Goal: Task Accomplishment & Management: Manage account settings

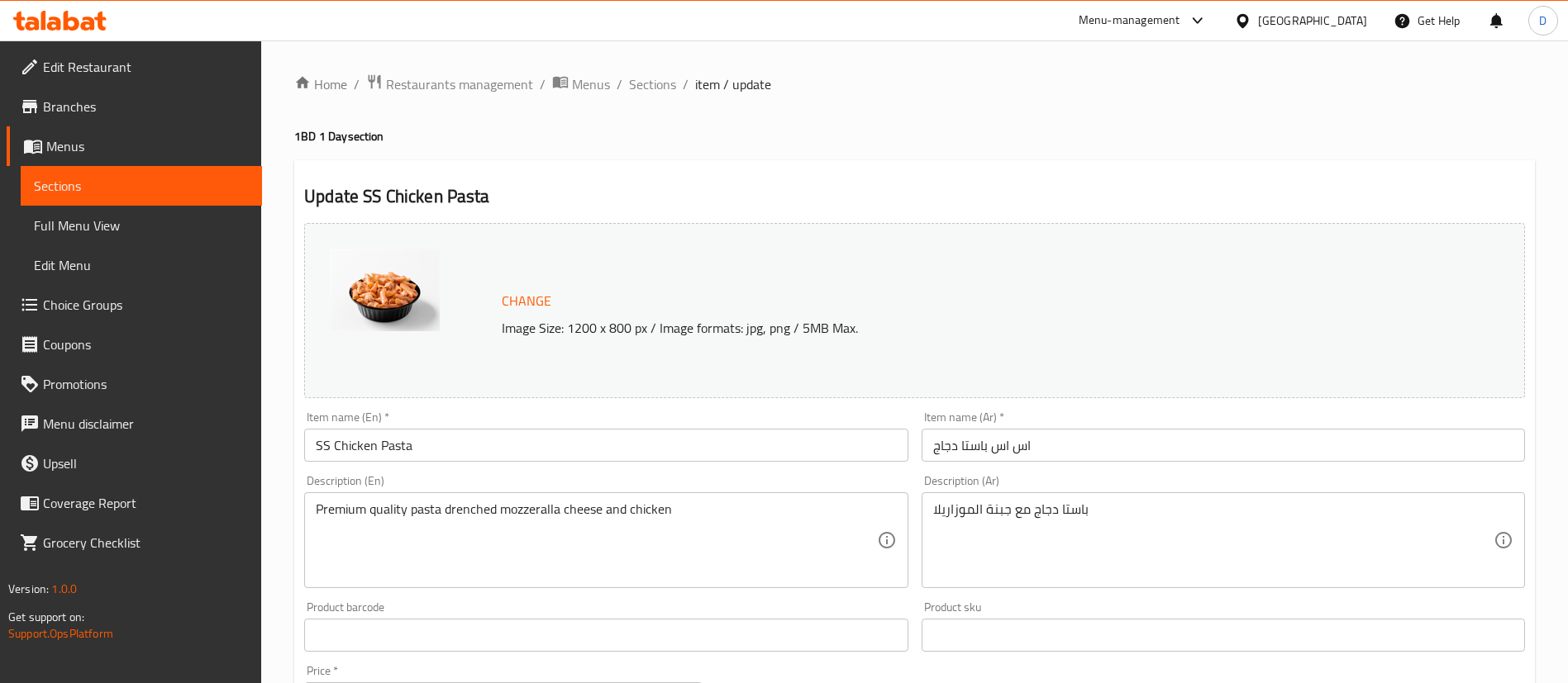
drag, startPoint x: 0, startPoint y: 0, endPoint x: 468, endPoint y: 66, distance: 472.6
click at [466, 78] on span "Restaurants management" at bounding box center [459, 85] width 147 height 20
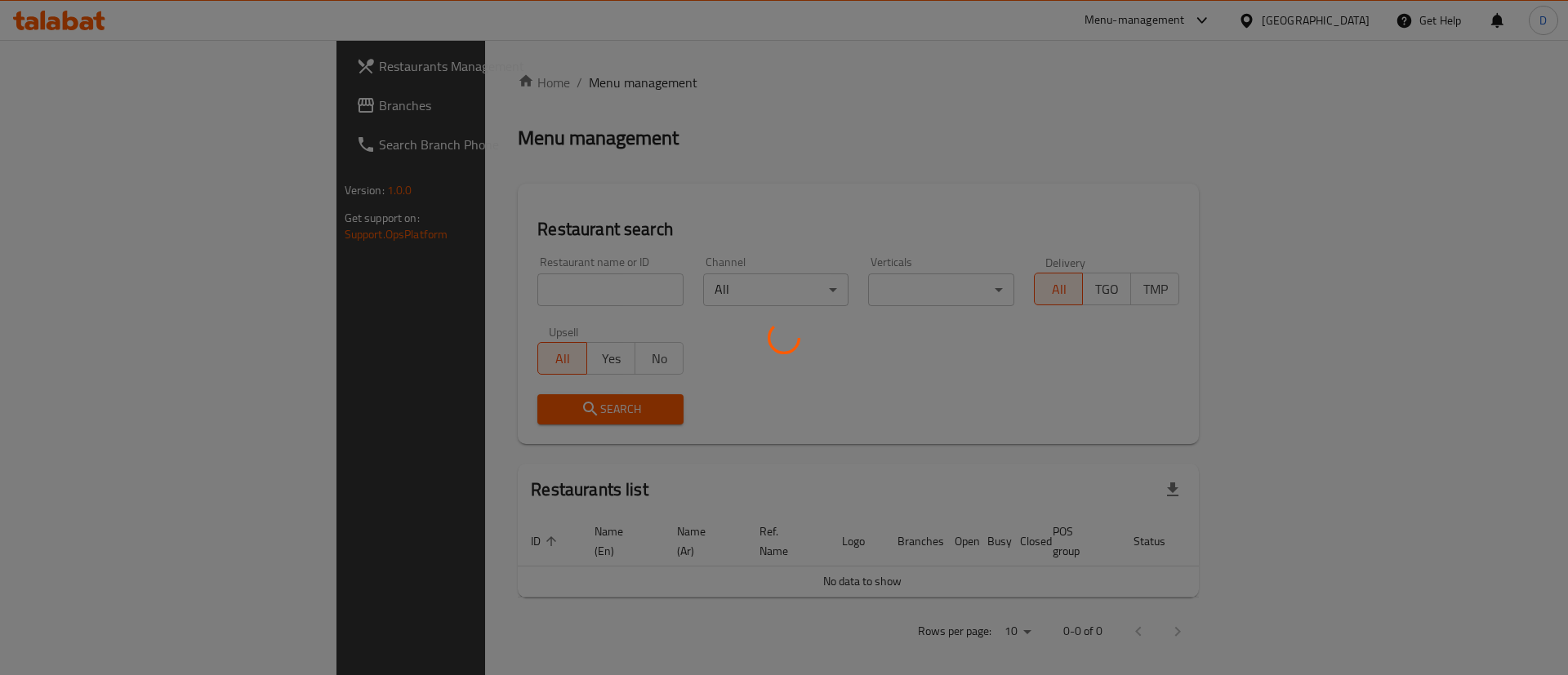
click at [481, 285] on div at bounding box center [784, 338] width 1568 height 675
click at [481, 288] on div at bounding box center [784, 338] width 1568 height 675
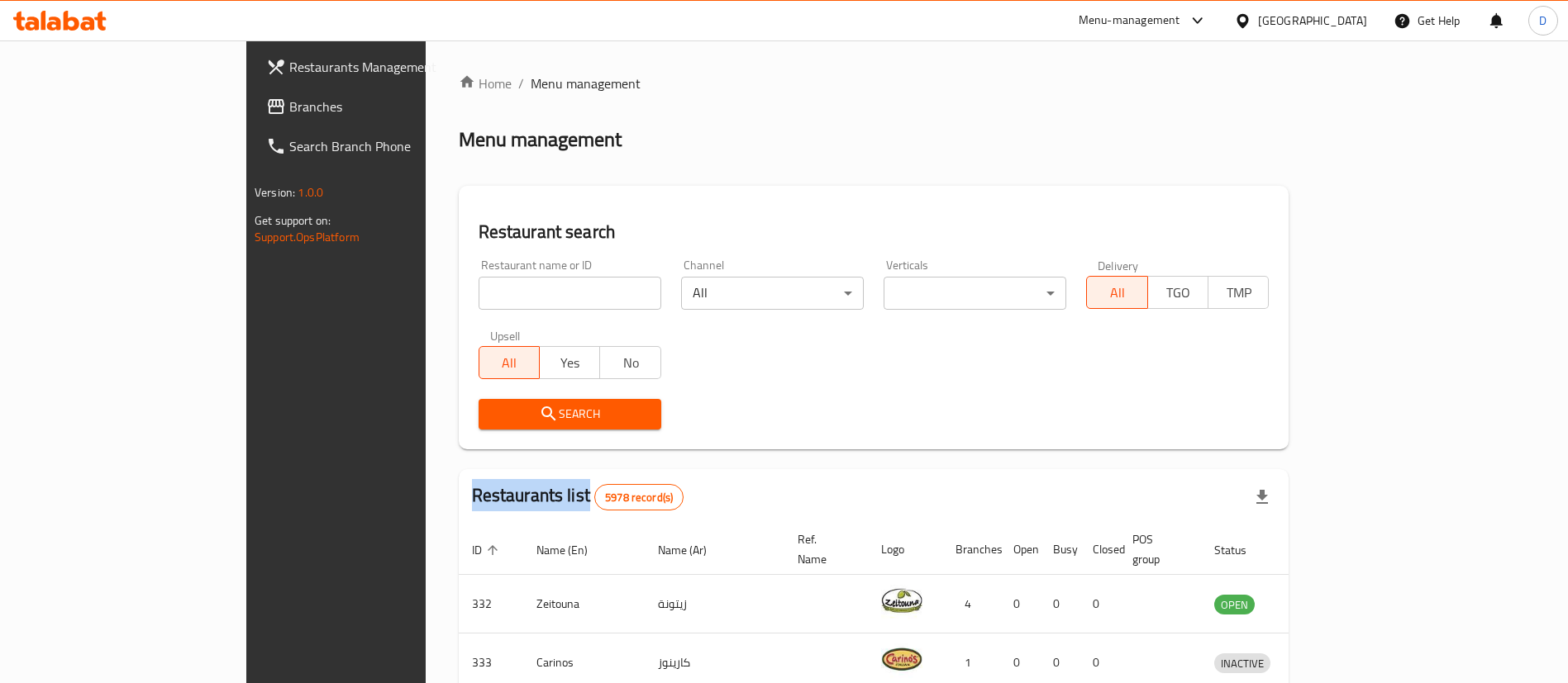
click at [487, 291] on div "Home / Menu management Menu management Restaurant search Restaurant name or ID …" at bounding box center [874, 602] width 831 height 1057
click at [487, 291] on input "search" at bounding box center [570, 293] width 183 height 33
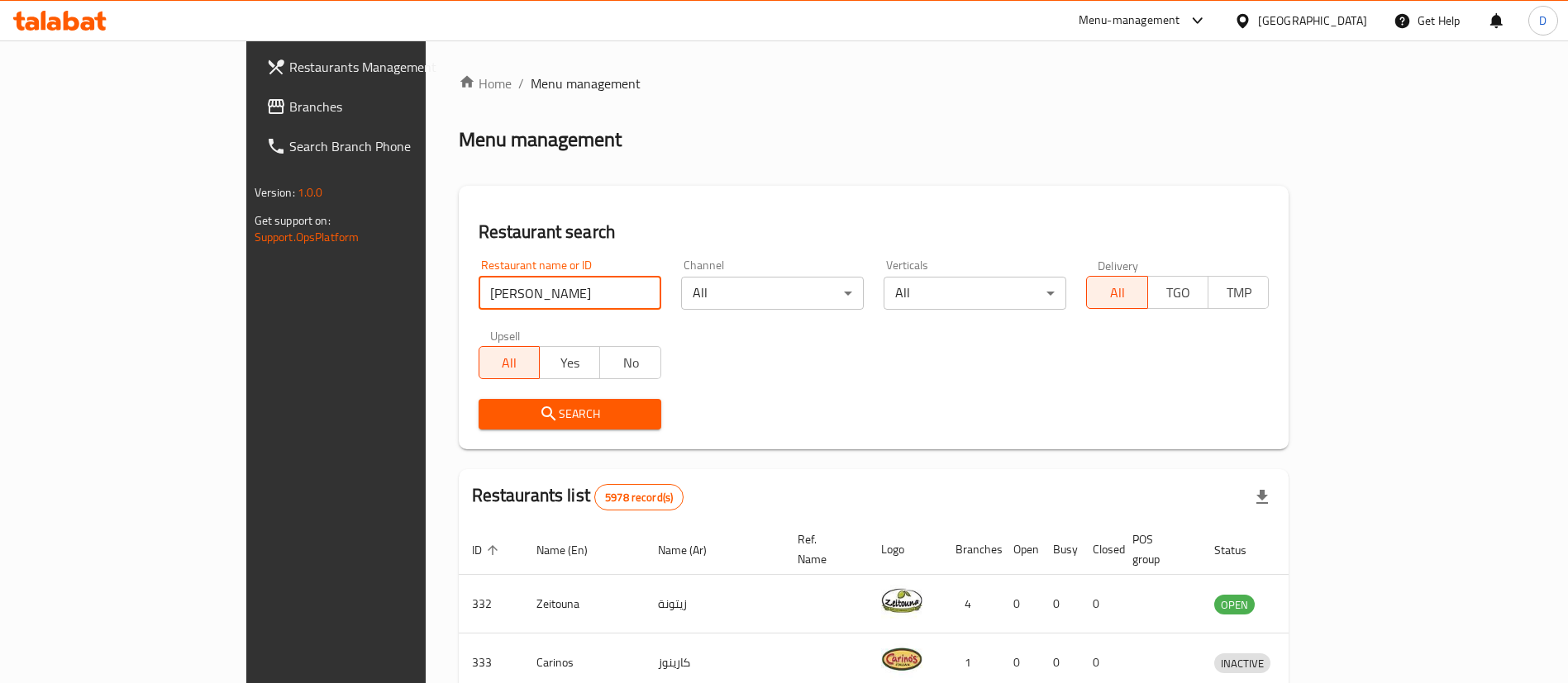
type input "[PERSON_NAME] & THE JUICE"
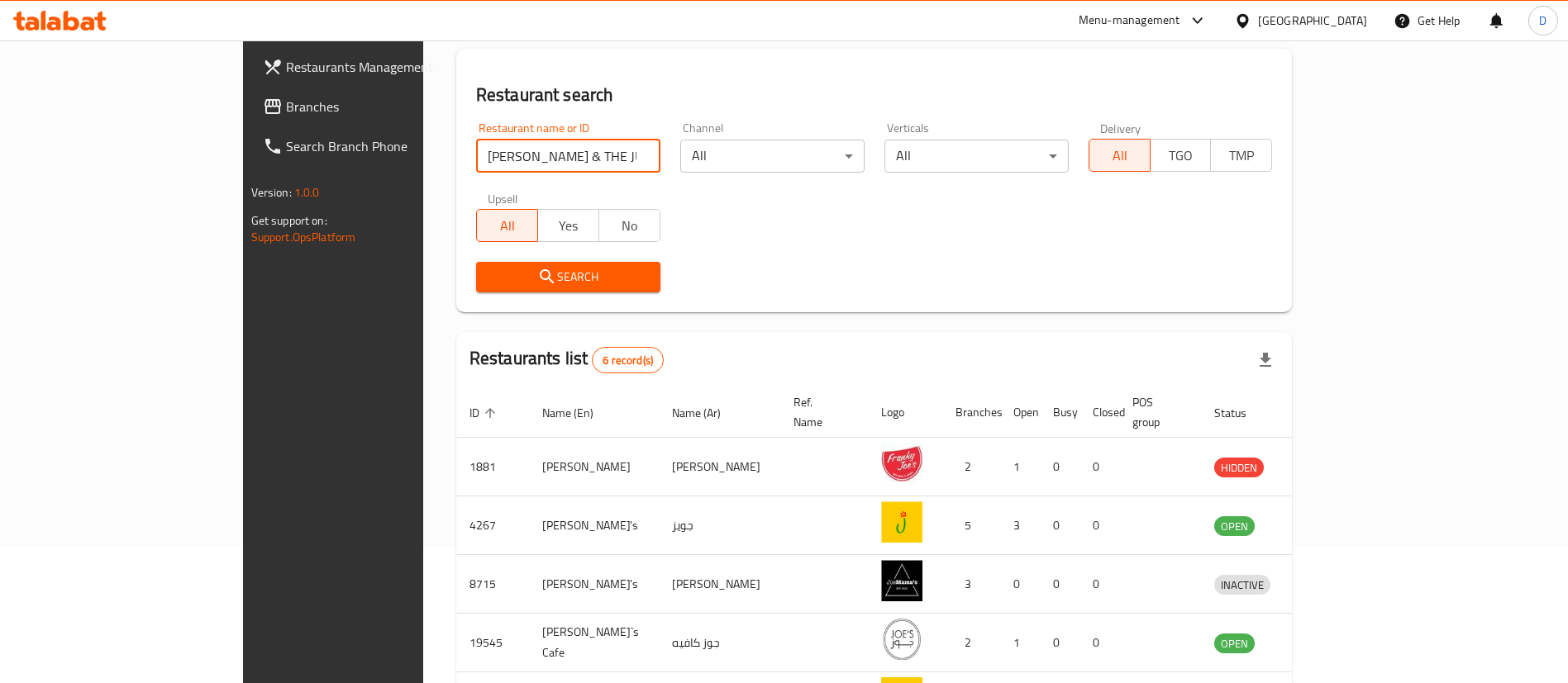
scroll to position [315, 0]
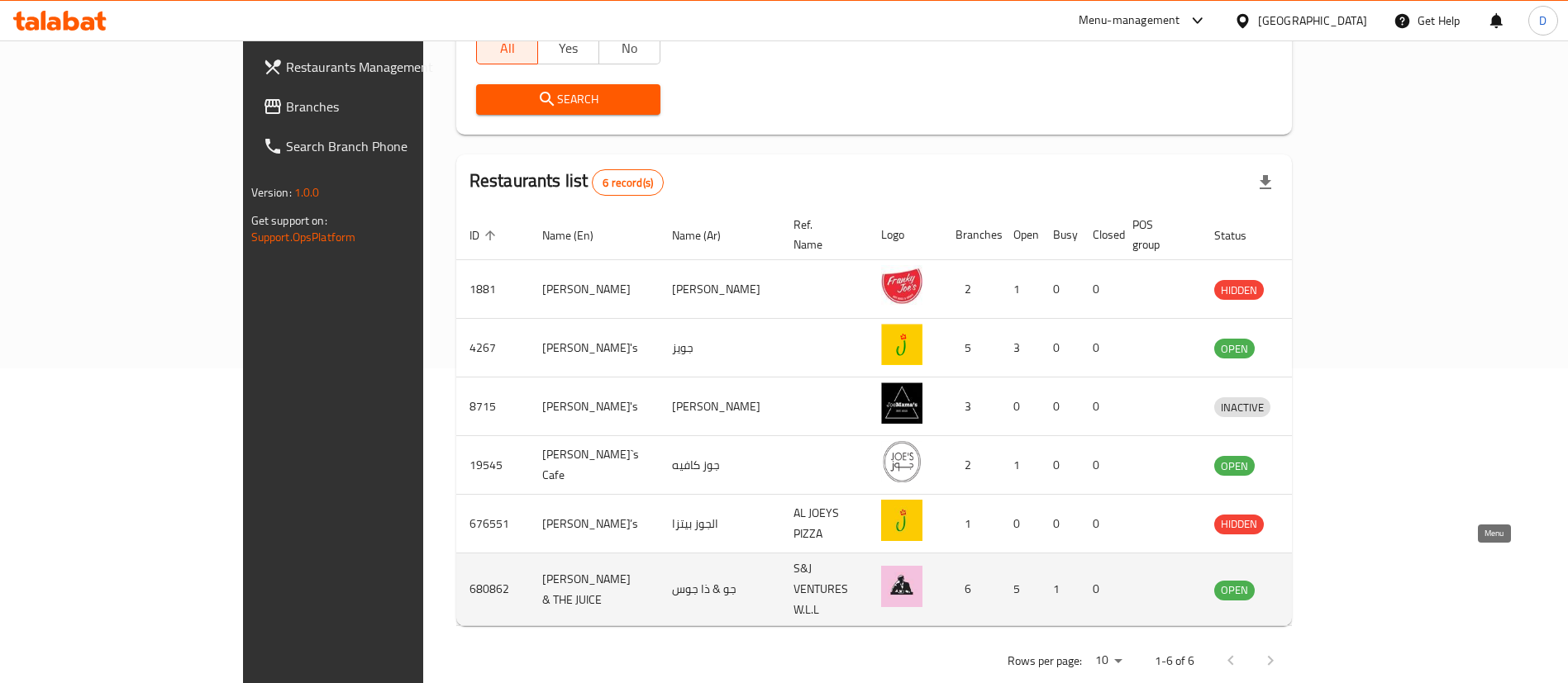
click at [1323, 580] on icon "enhanced table" at bounding box center [1314, 590] width 20 height 20
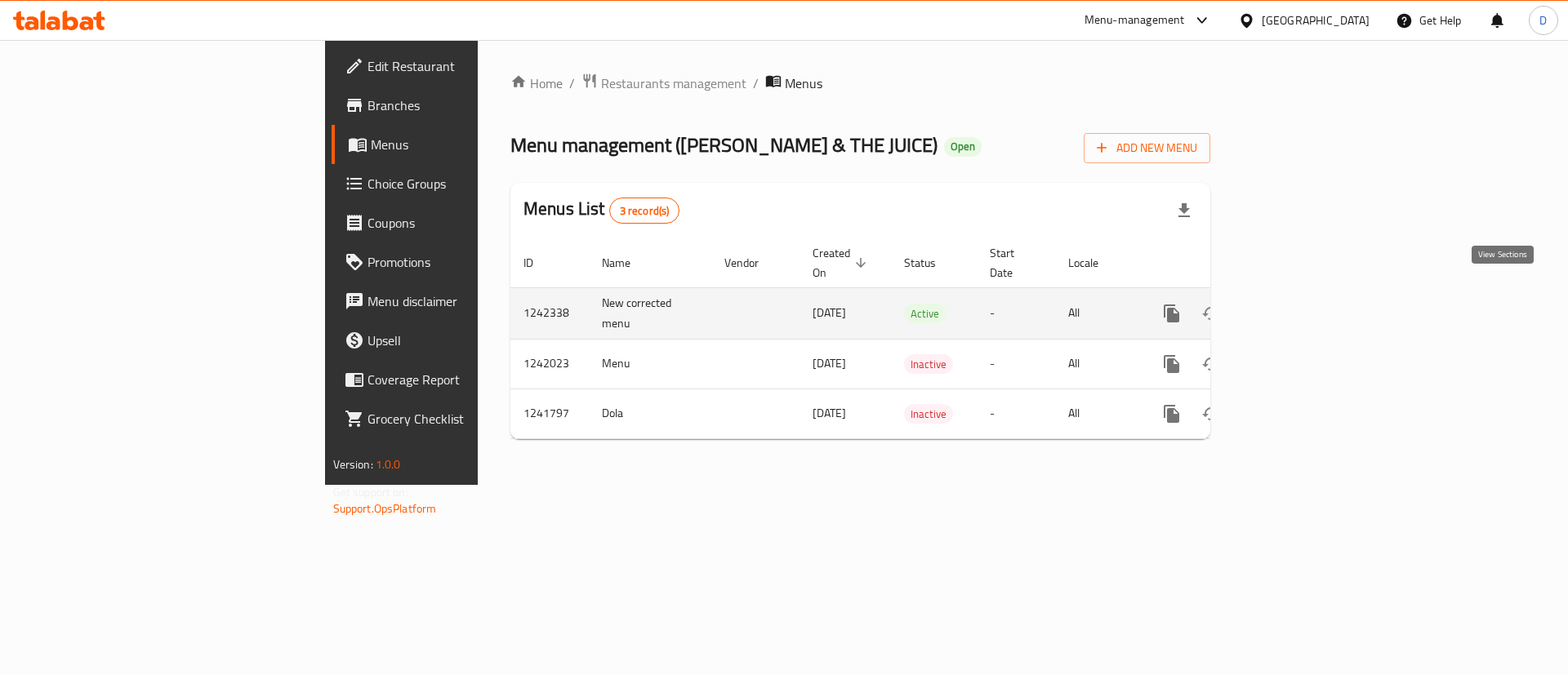
click at [1299, 304] on icon "enhanced table" at bounding box center [1289, 313] width 20 height 20
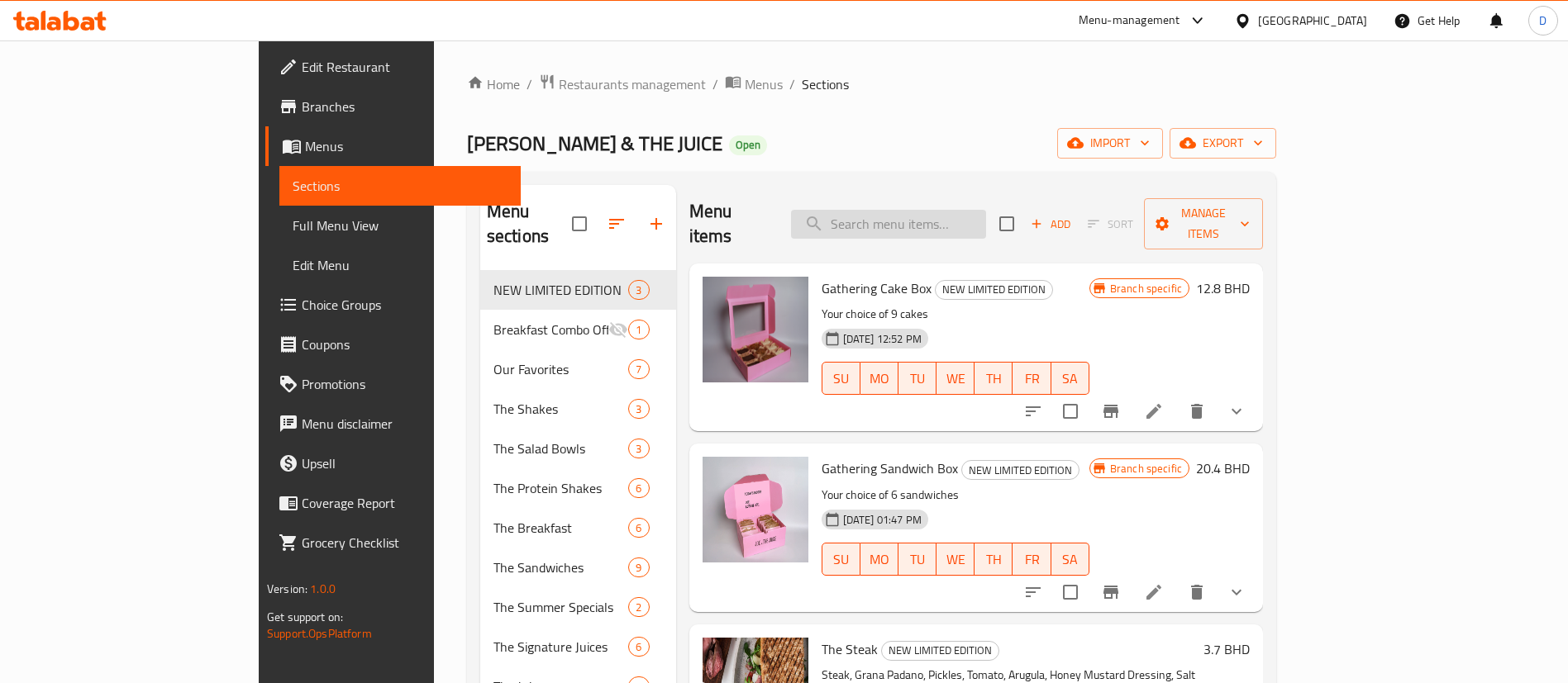
drag, startPoint x: 1052, startPoint y: 187, endPoint x: 1038, endPoint y: 201, distance: 19.8
click at [1048, 190] on div "Menu items Add Sort Manage items" at bounding box center [975, 225] width 573 height 79
click at [986, 210] on input "search" at bounding box center [888, 224] width 195 height 29
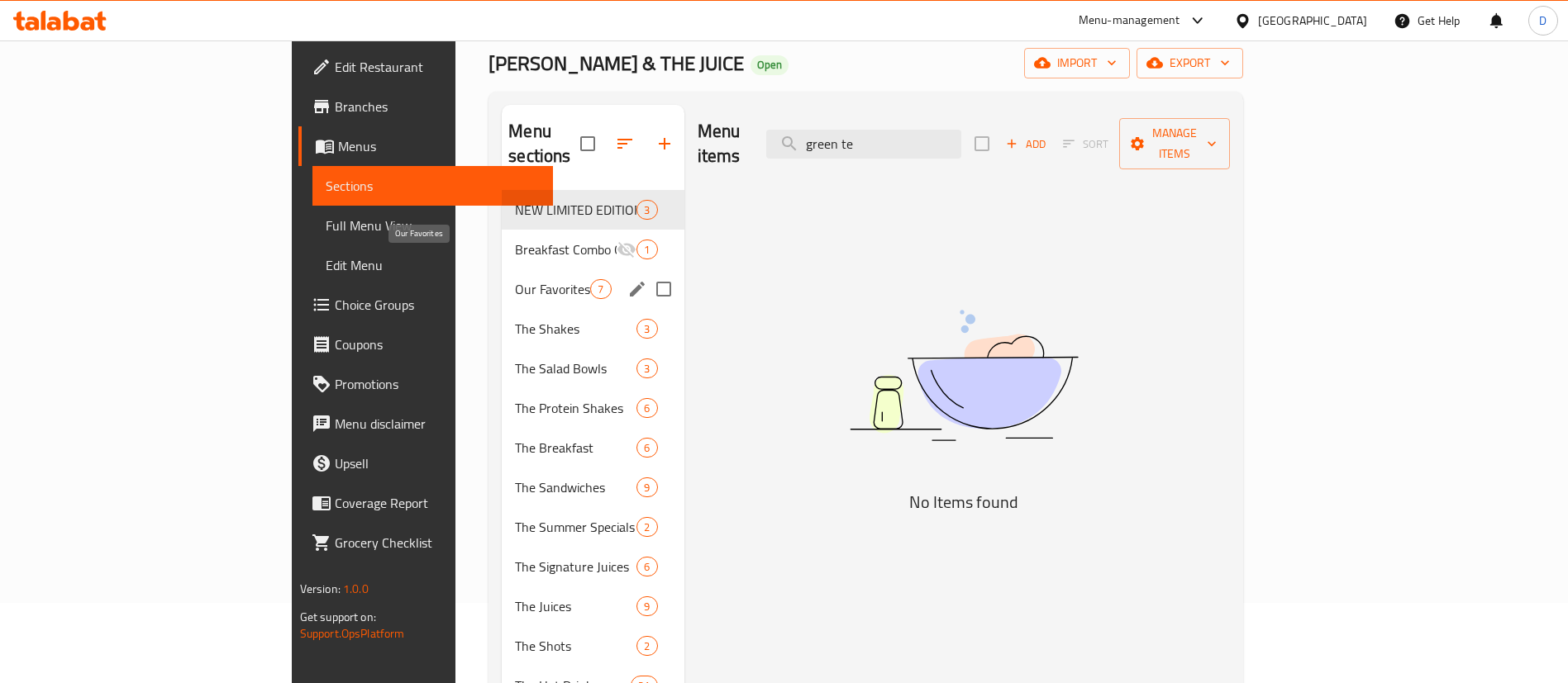
scroll to position [41, 0]
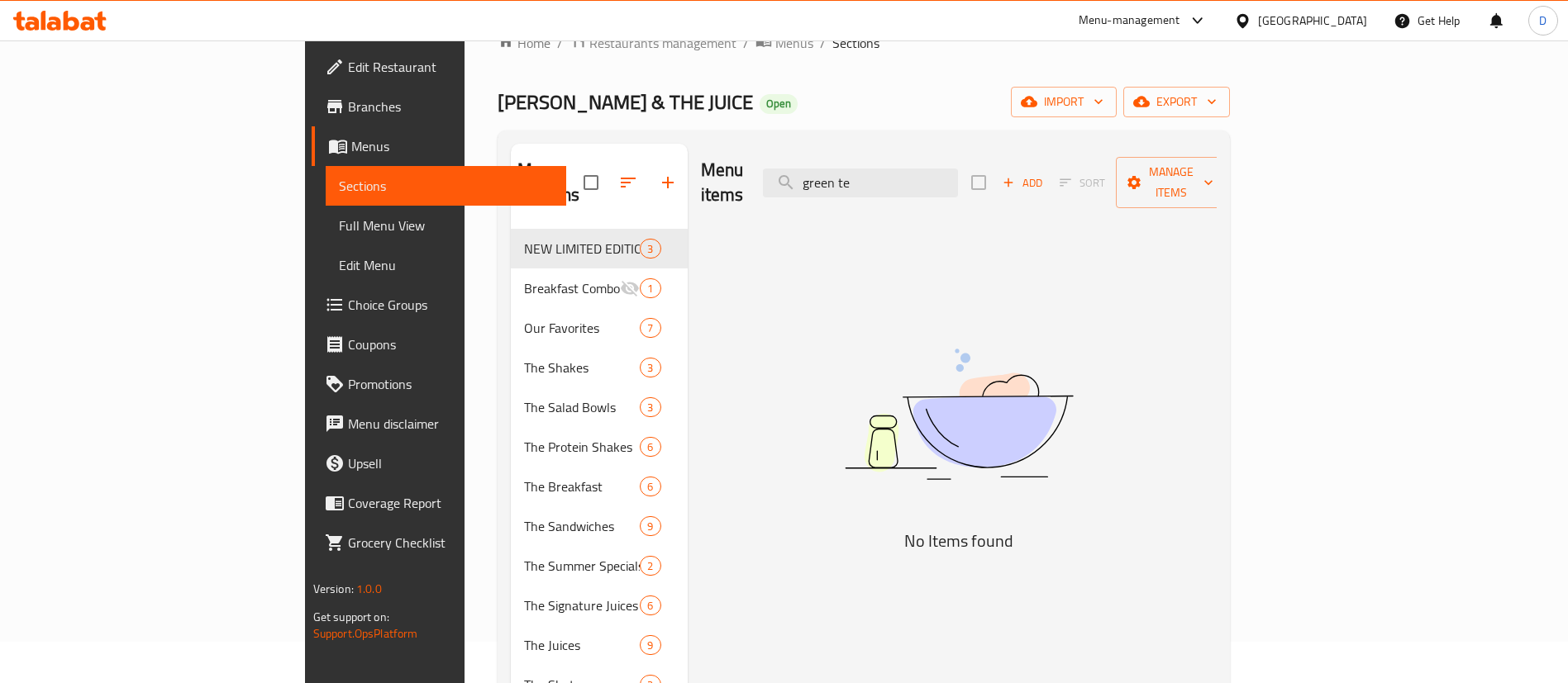
drag, startPoint x: 1025, startPoint y: 174, endPoint x: 838, endPoint y: 191, distance: 187.8
click at [835, 194] on div "Menu items green te Add Sort Manage items" at bounding box center [959, 183] width 516 height 79
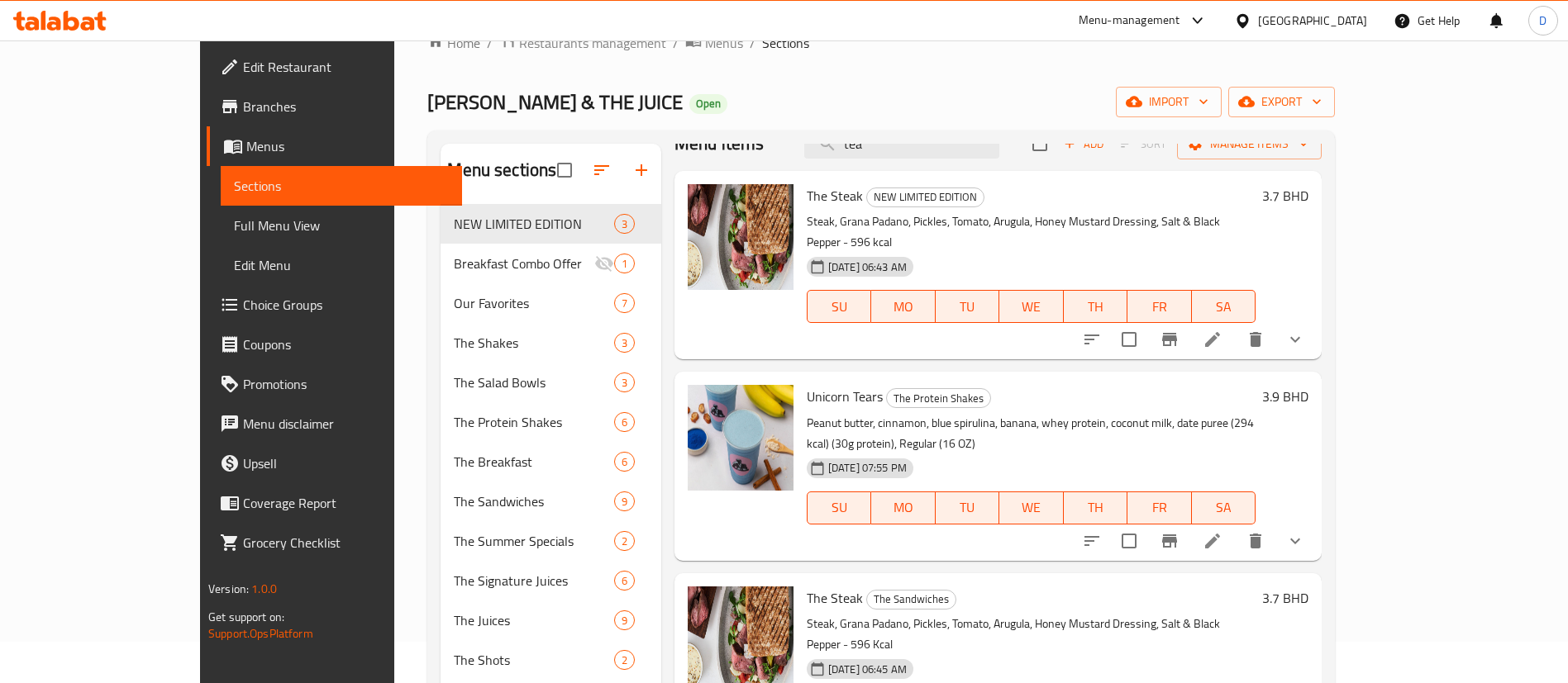
scroll to position [0, 0]
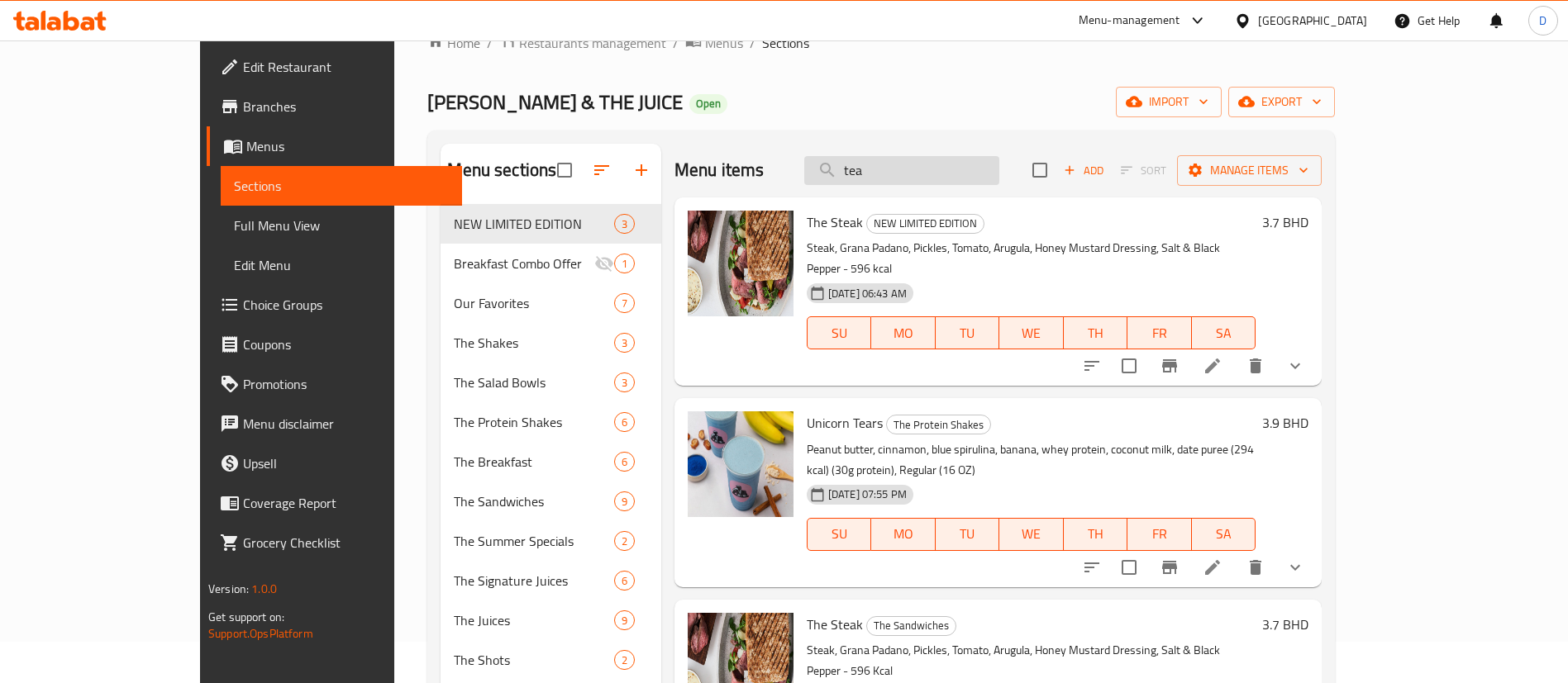
drag, startPoint x: 949, startPoint y: 174, endPoint x: 892, endPoint y: 170, distance: 57.1
click at [892, 170] on input "tea" at bounding box center [902, 170] width 195 height 29
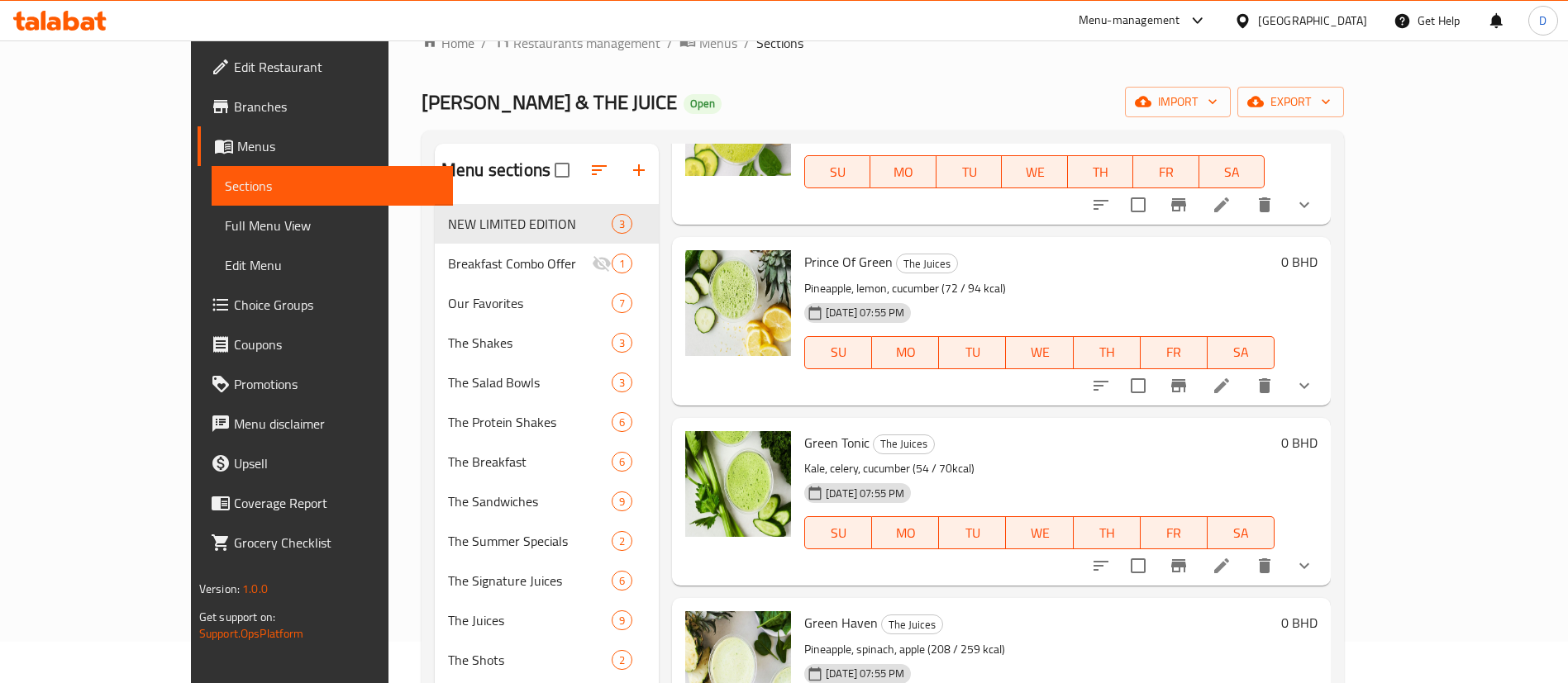
scroll to position [289, 0]
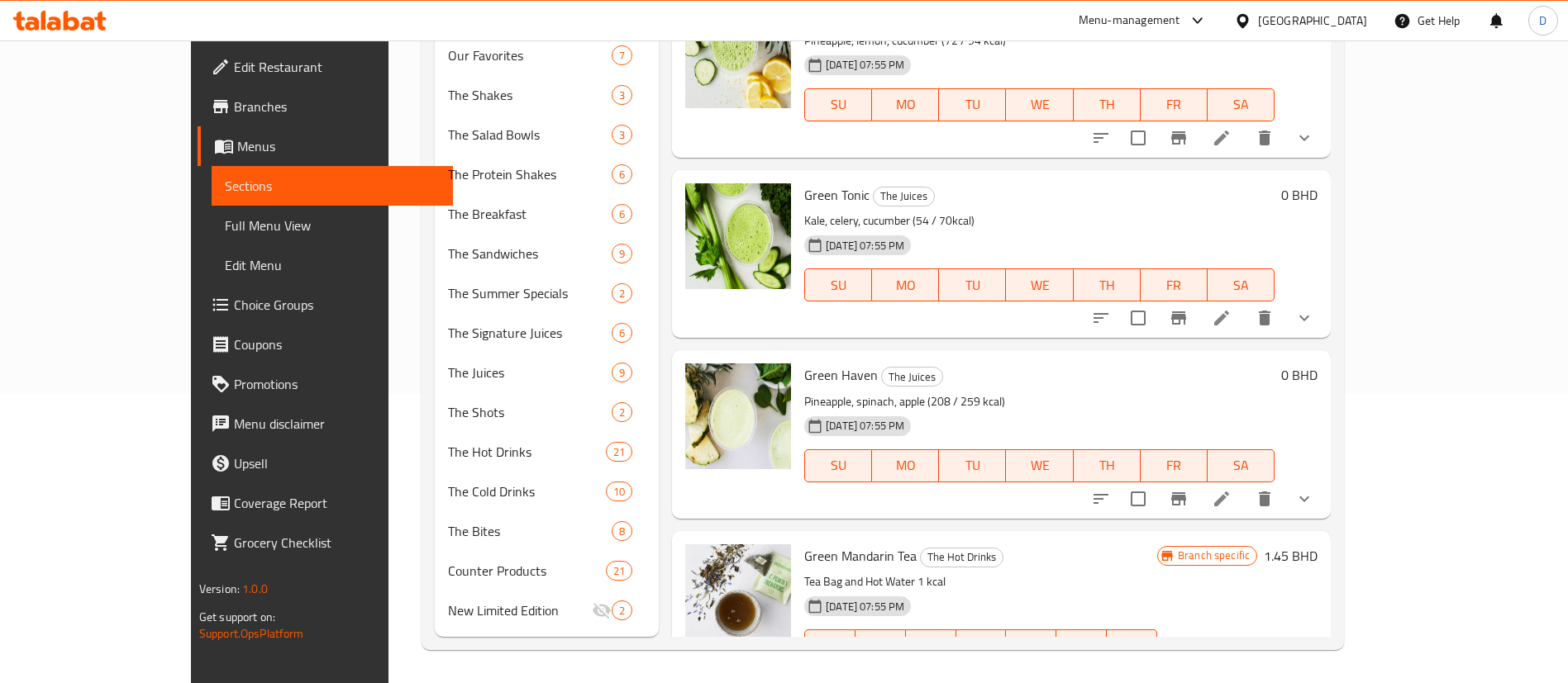
type input "green"
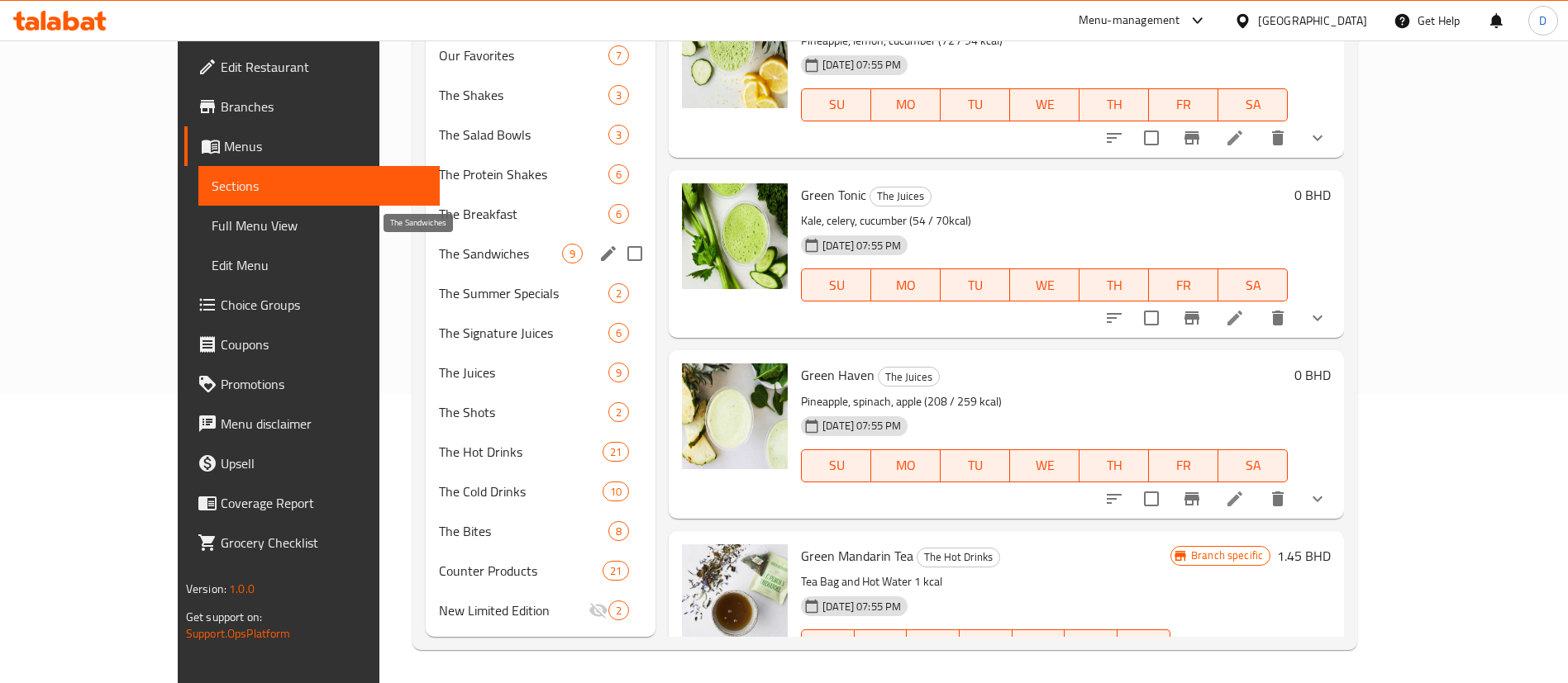
scroll to position [165, 0]
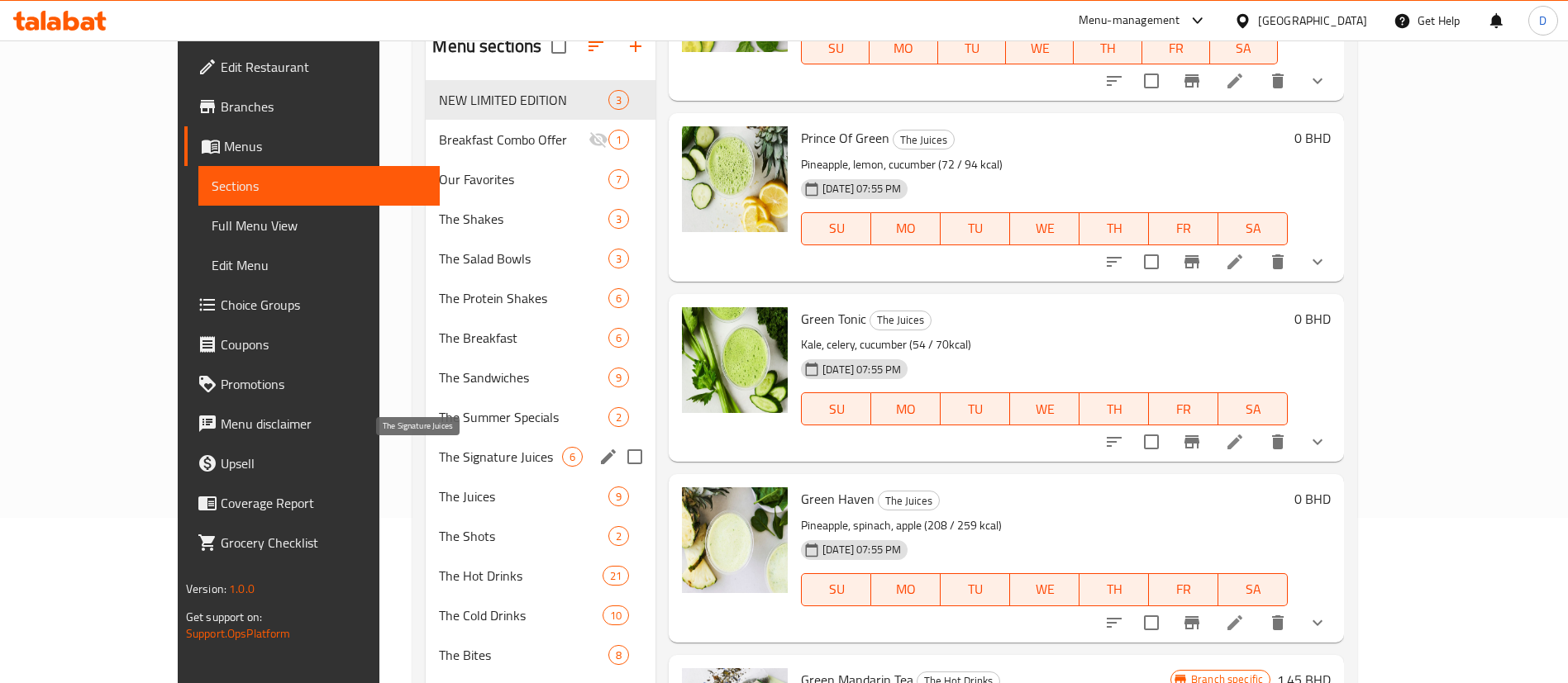
click at [444, 448] on span "The Signature Juices" at bounding box center [500, 457] width 123 height 20
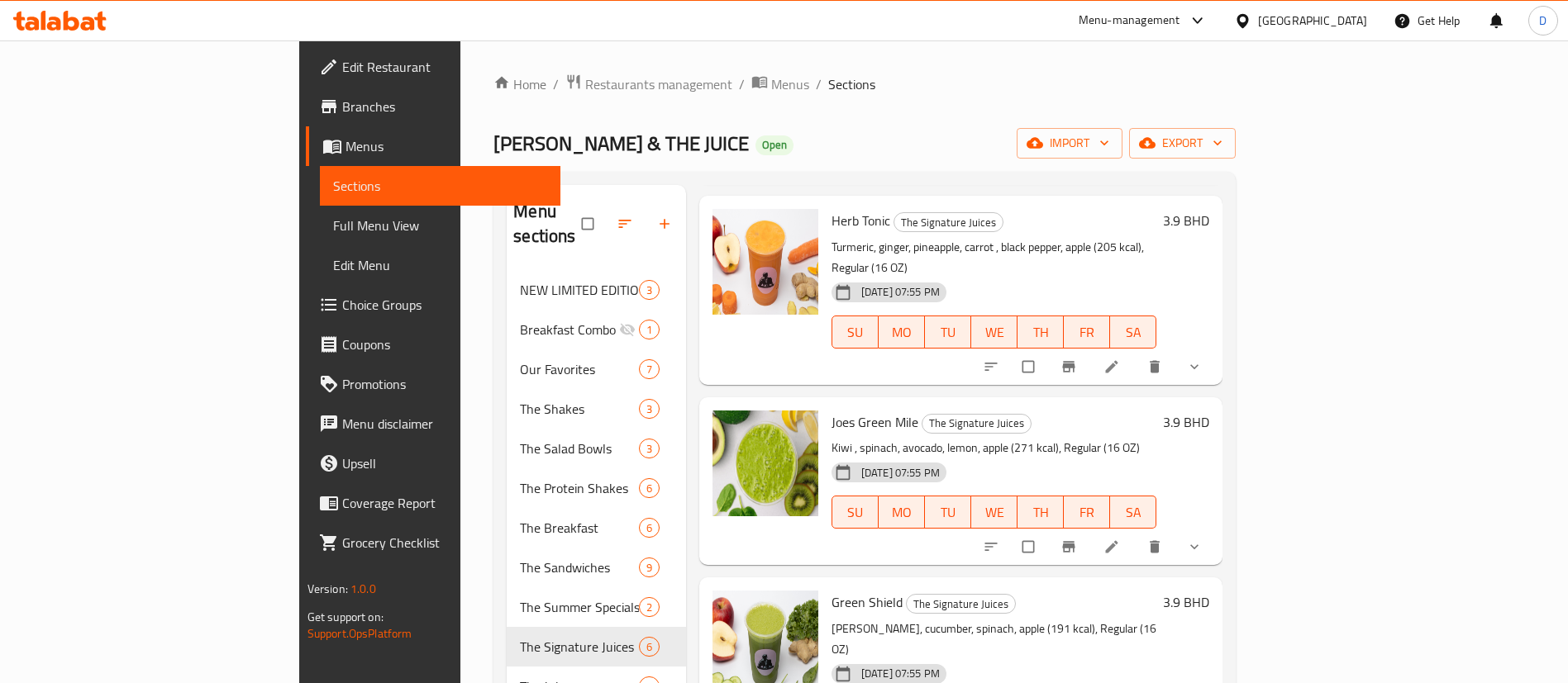
scroll to position [383, 0]
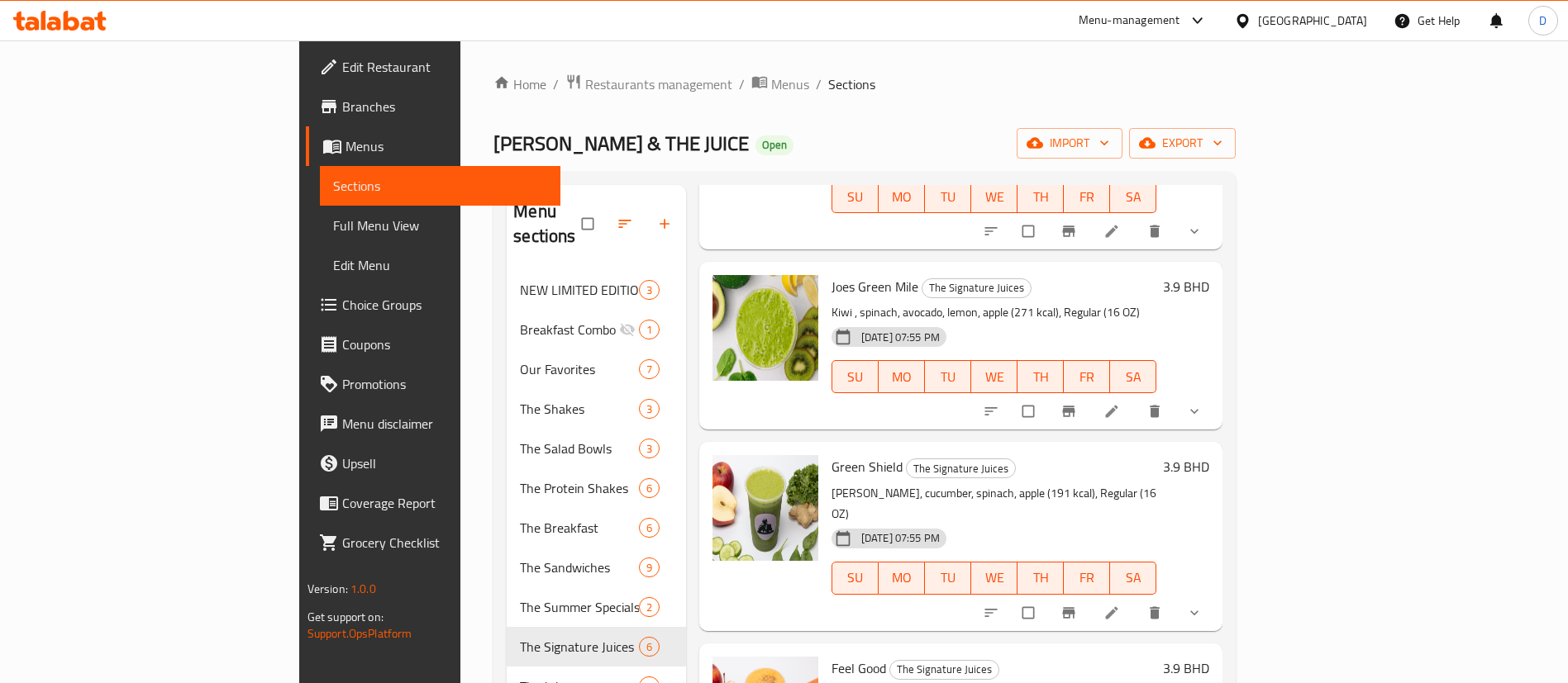
click at [1137, 399] on li at bounding box center [1113, 412] width 46 height 27
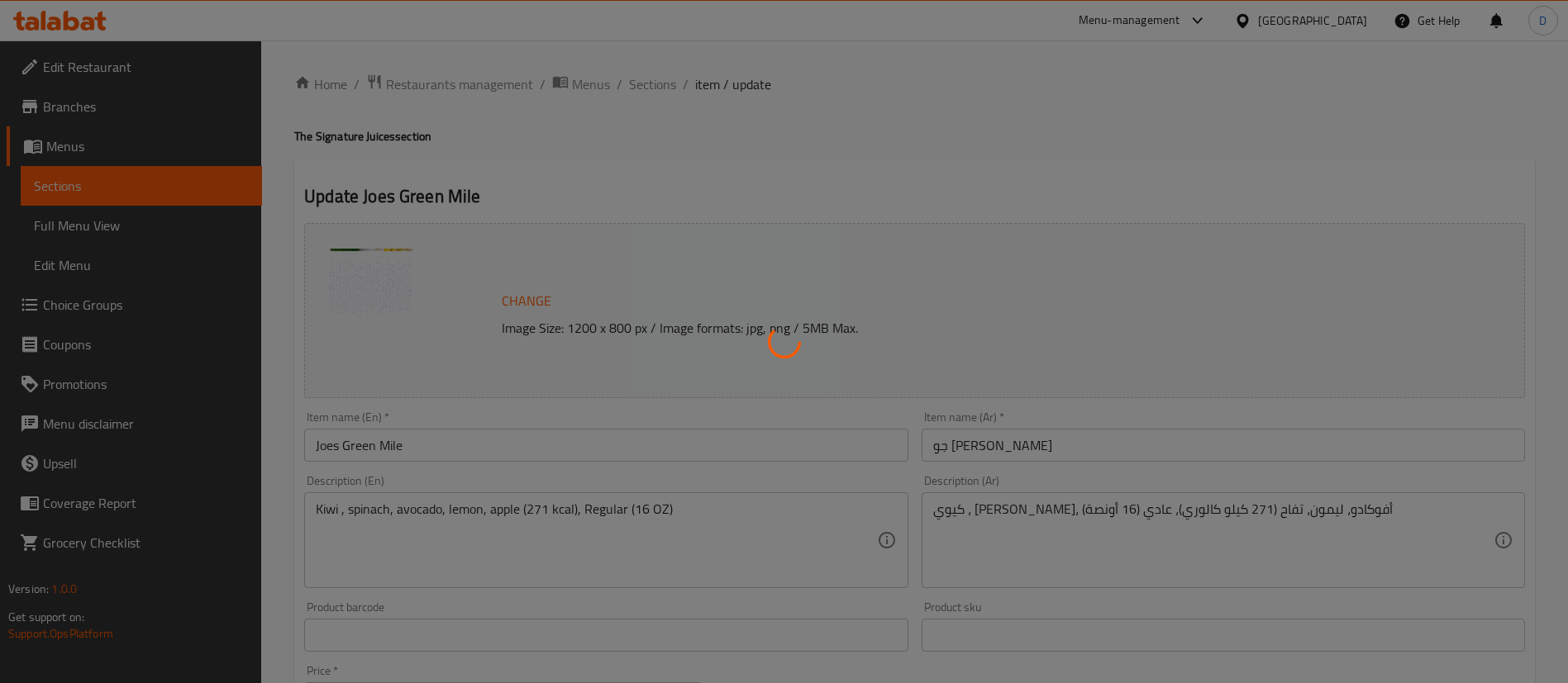
type input "الاضافات"
type input "0"
type input "18"
type input "إضافة المعدلات:"
type input "0"
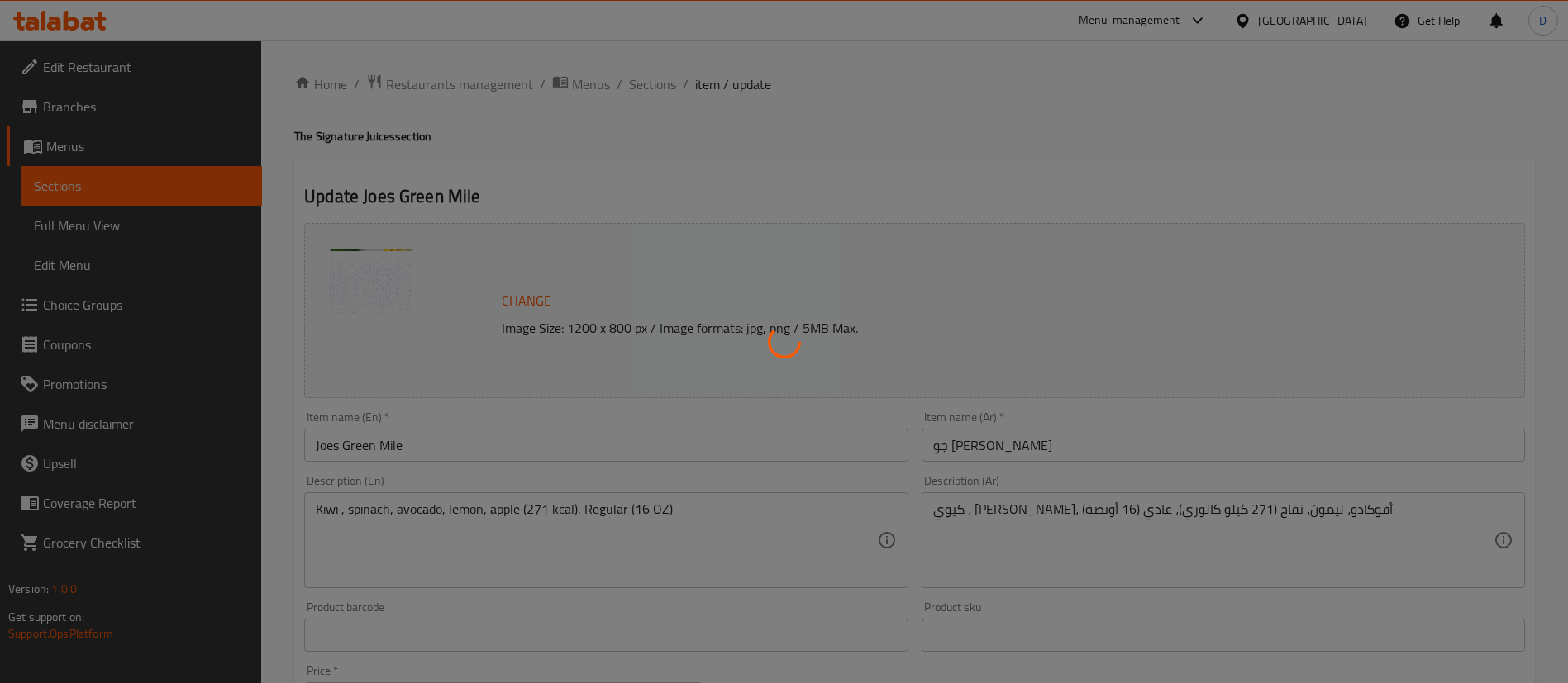
type input "1"
type input "بدون:"
type input "0"
type input "6"
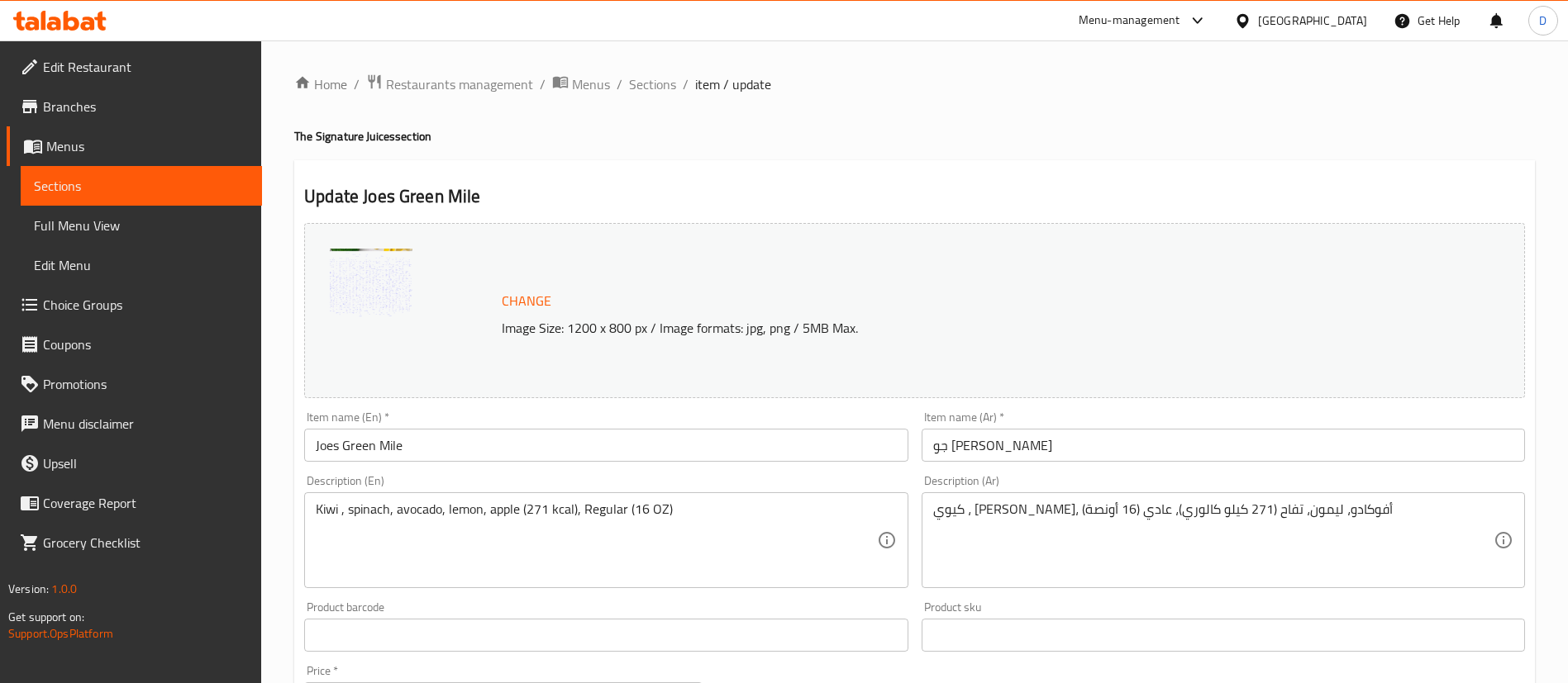
click at [397, 305] on img at bounding box center [371, 289] width 82 height 82
click at [501, 296] on button "Change" at bounding box center [526, 301] width 63 height 34
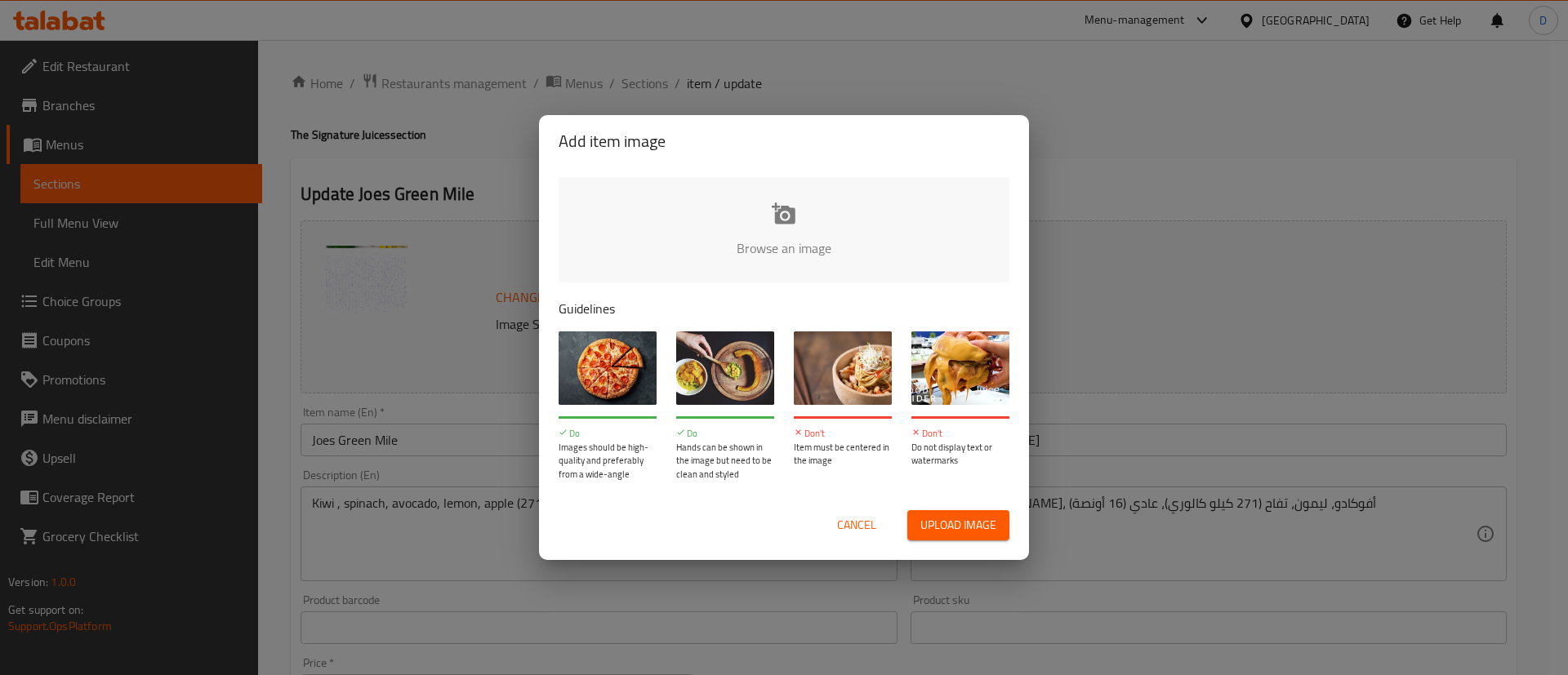
click at [731, 235] on input "file" at bounding box center [1336, 254] width 1555 height 153
click at [786, 223] on input "file" at bounding box center [1336, 254] width 1555 height 153
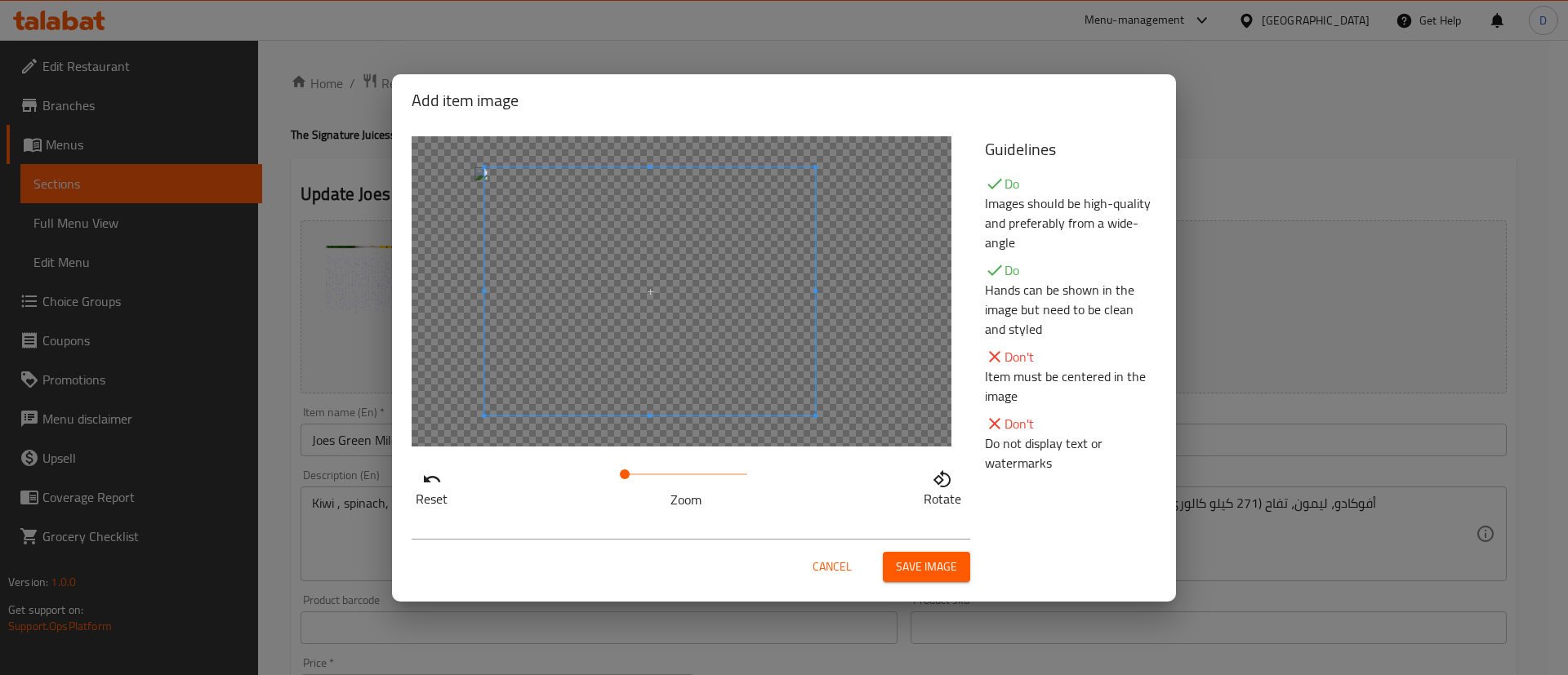
click at [669, 312] on span at bounding box center [649, 291] width 331 height 248
click at [923, 557] on span "Save image" at bounding box center [926, 567] width 61 height 21
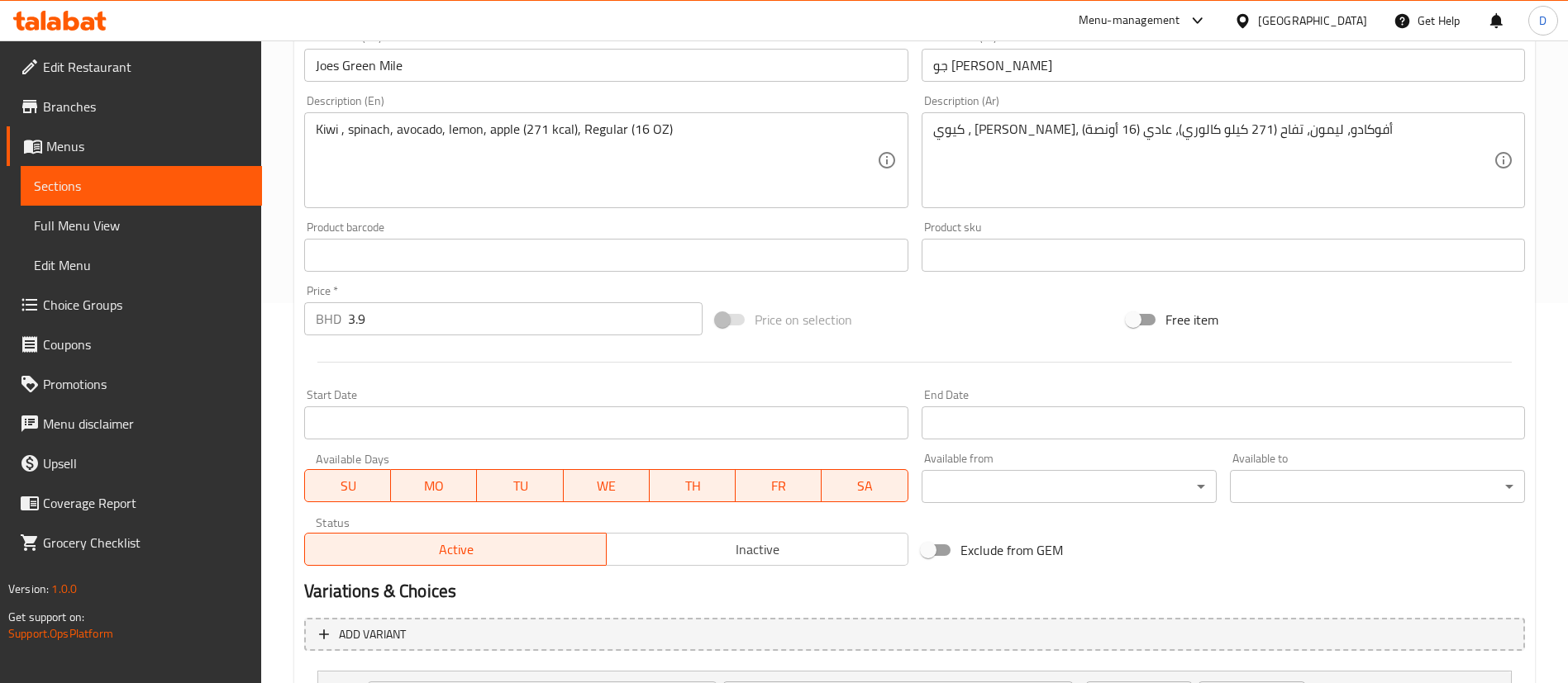
scroll to position [671, 0]
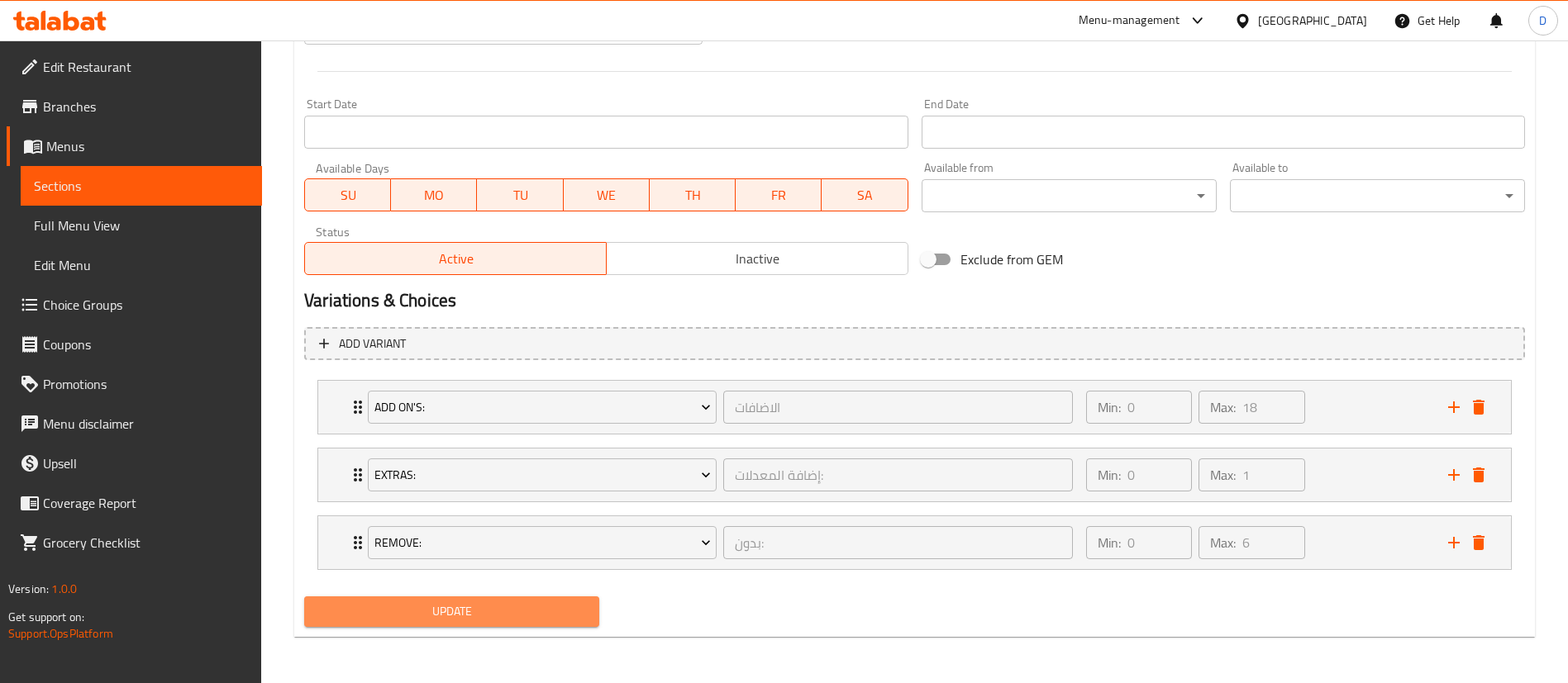
click at [591, 603] on button "Update" at bounding box center [452, 612] width 295 height 30
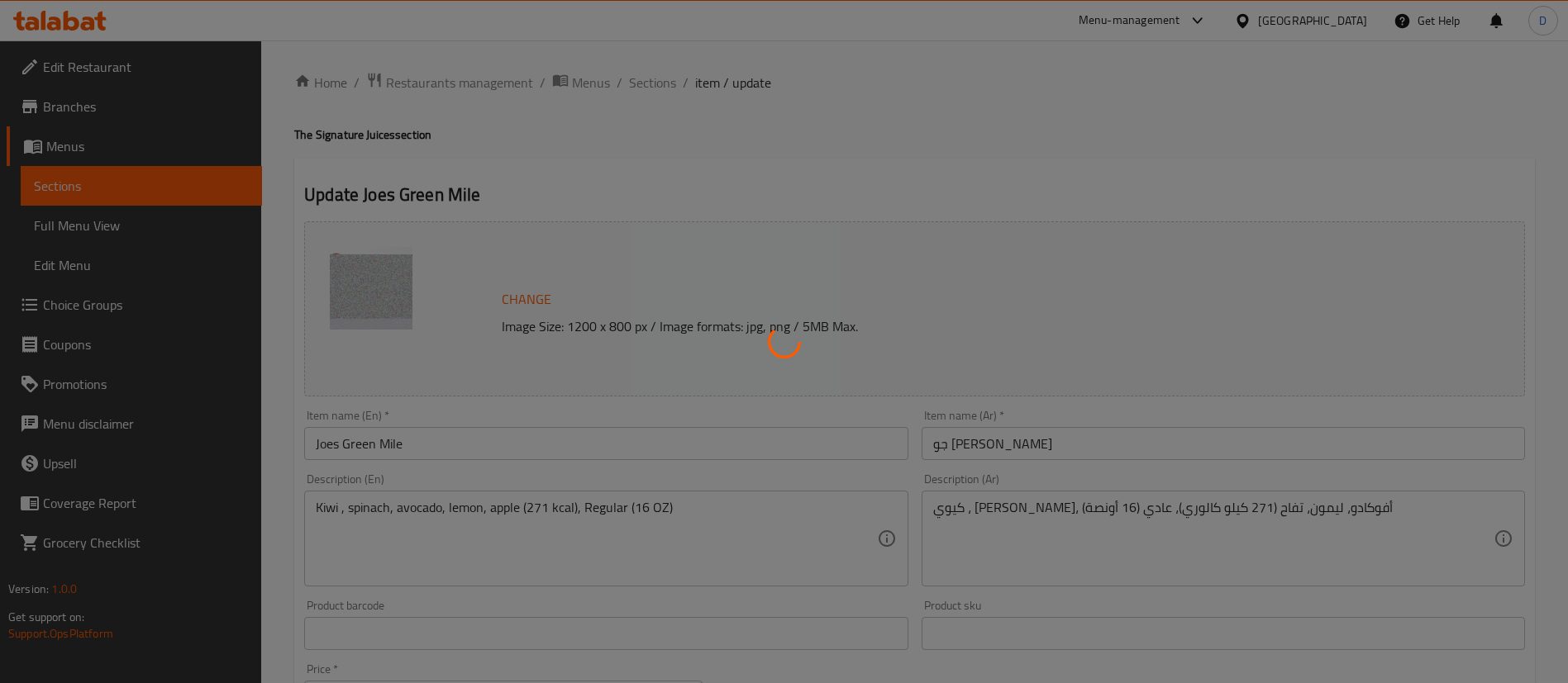
scroll to position [0, 0]
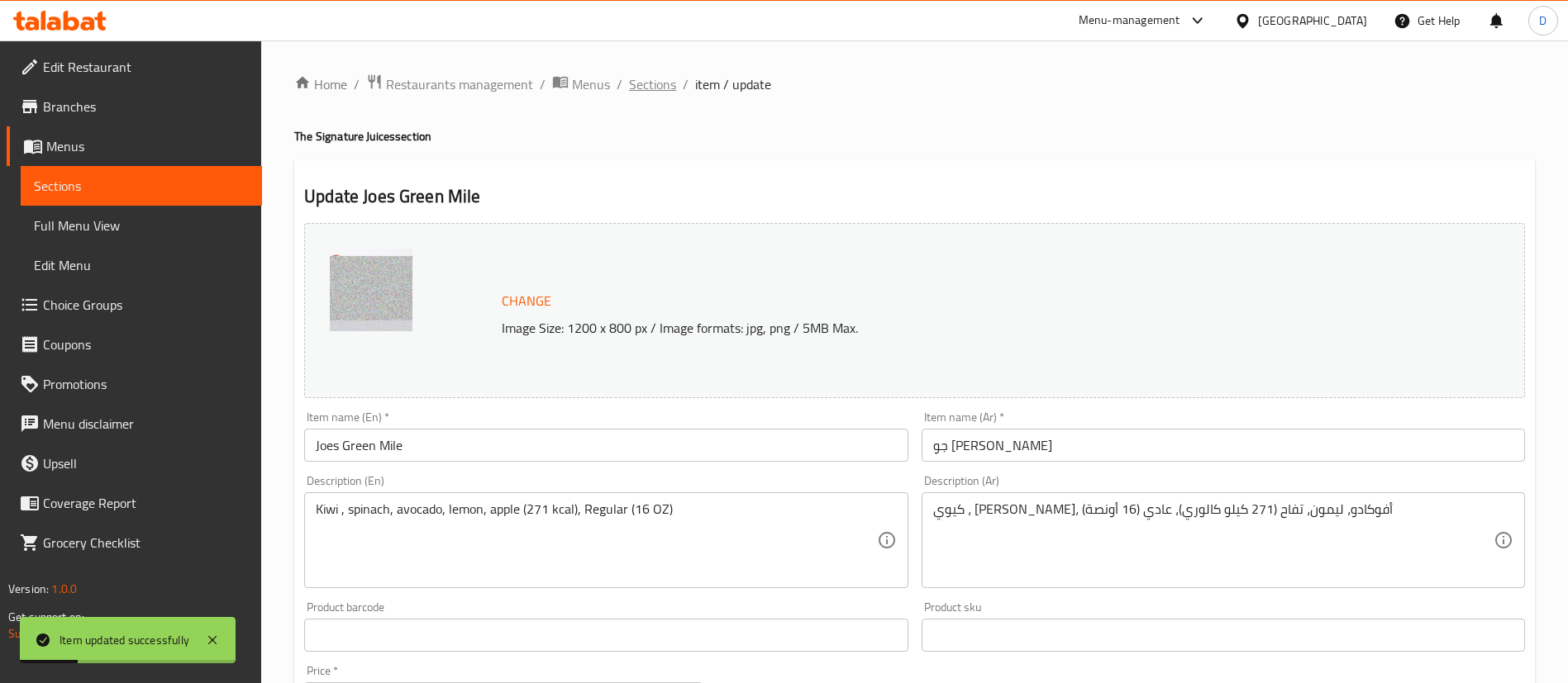
click at [656, 75] on span "Sections" at bounding box center [652, 85] width 47 height 20
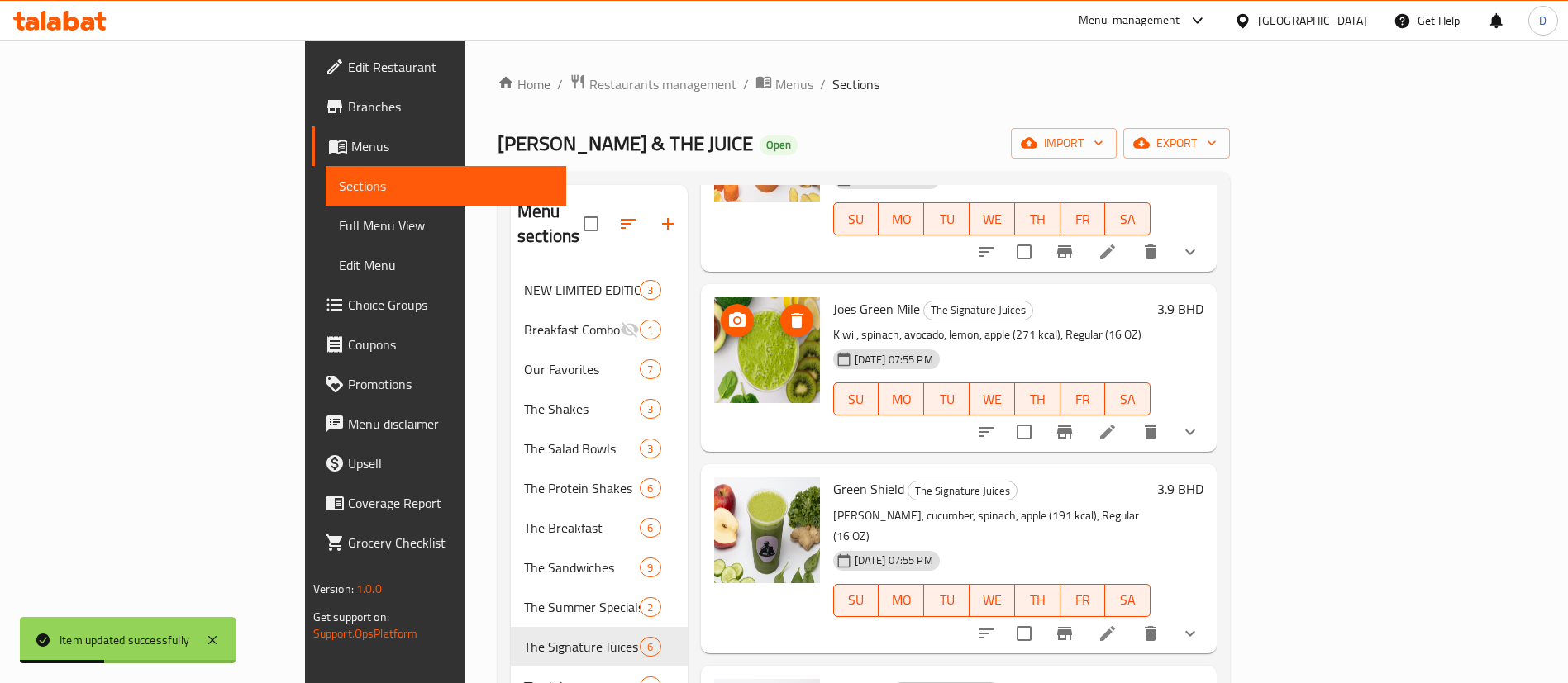
scroll to position [383, 0]
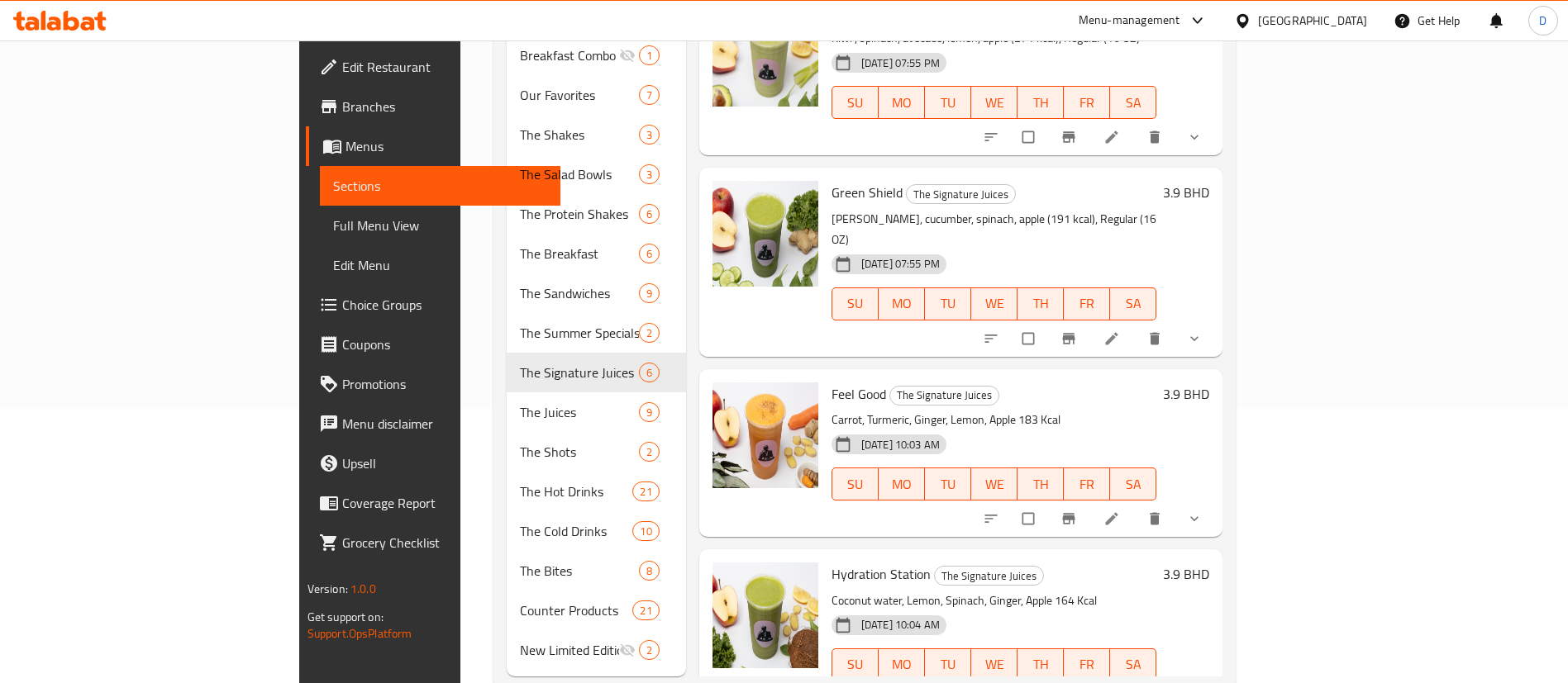
scroll to position [289, 0]
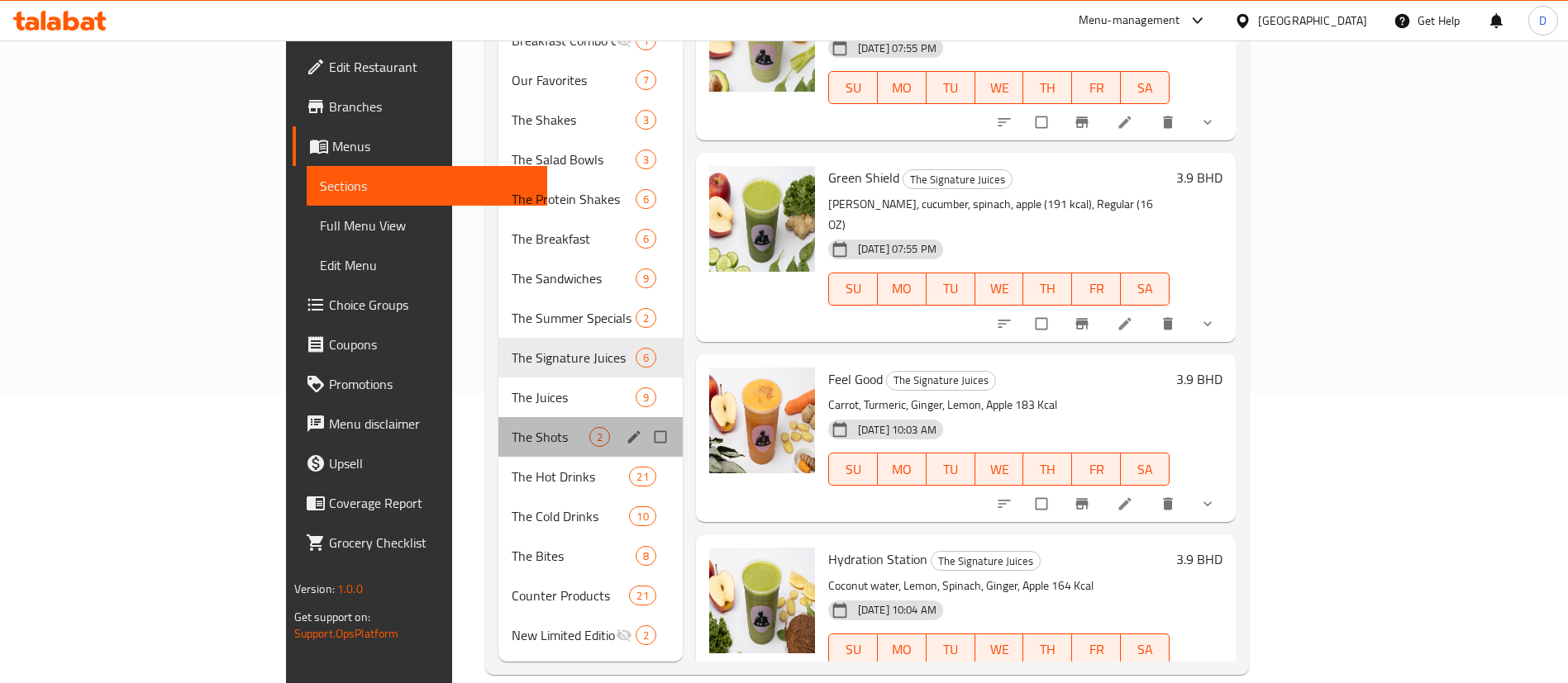
click at [512, 427] on span "The Shots" at bounding box center [551, 437] width 78 height 20
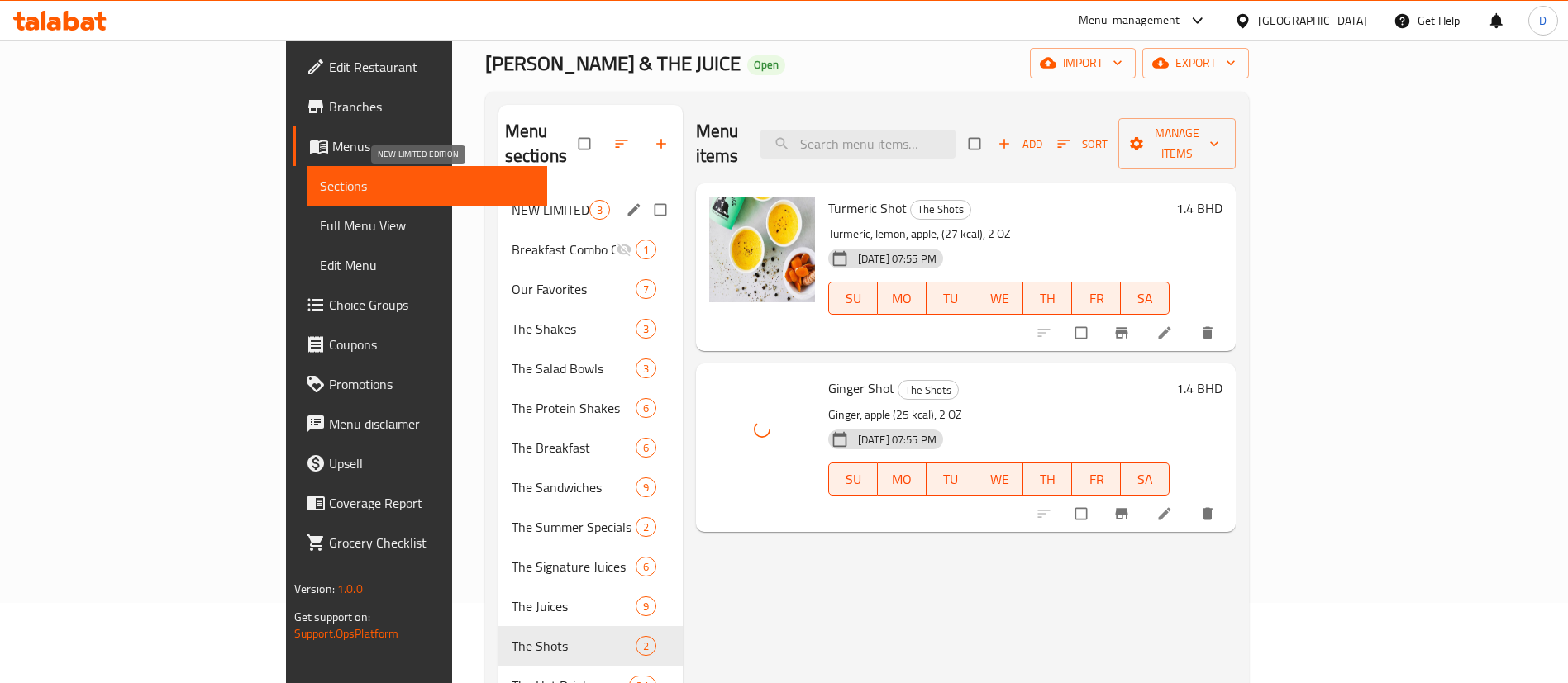
scroll to position [41, 0]
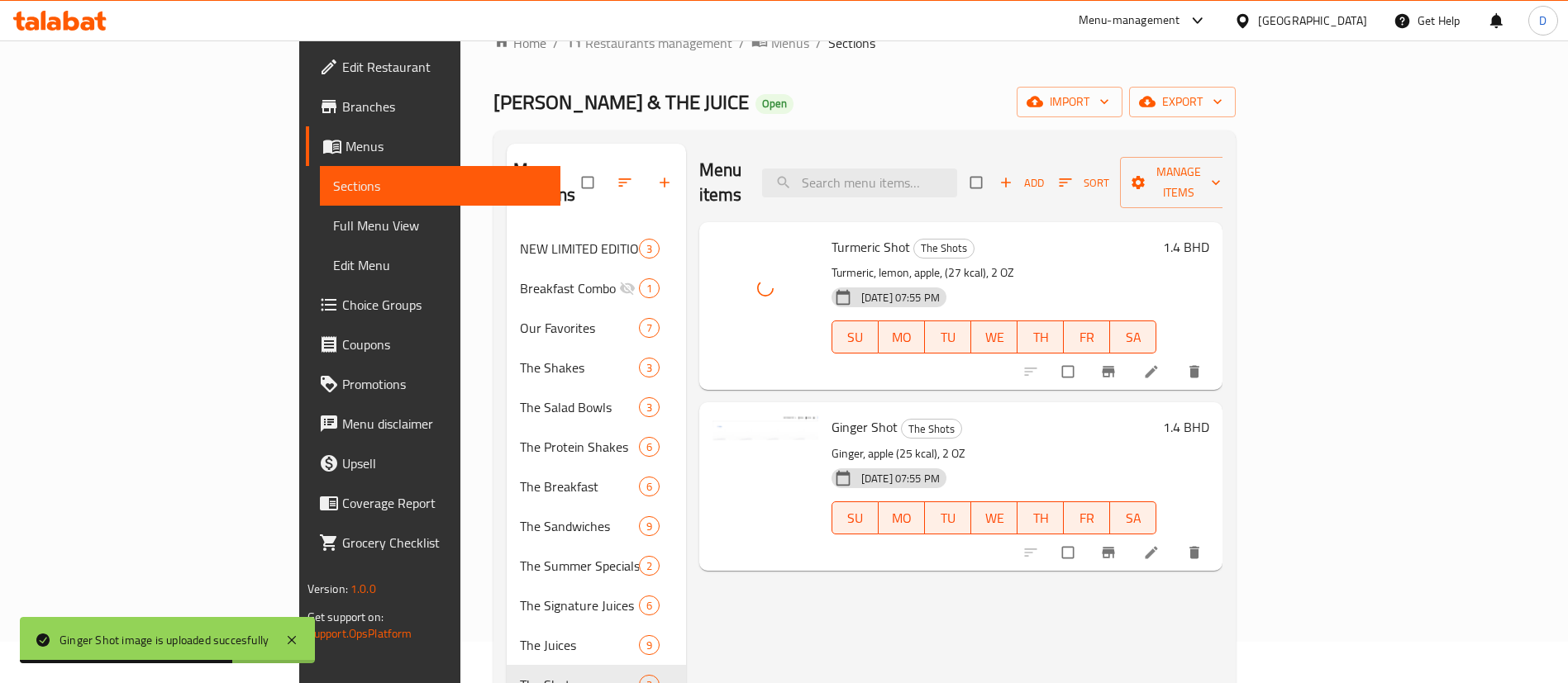
click at [742, 90] on div "JOE & THE JUICE Open import export" at bounding box center [865, 102] width 742 height 30
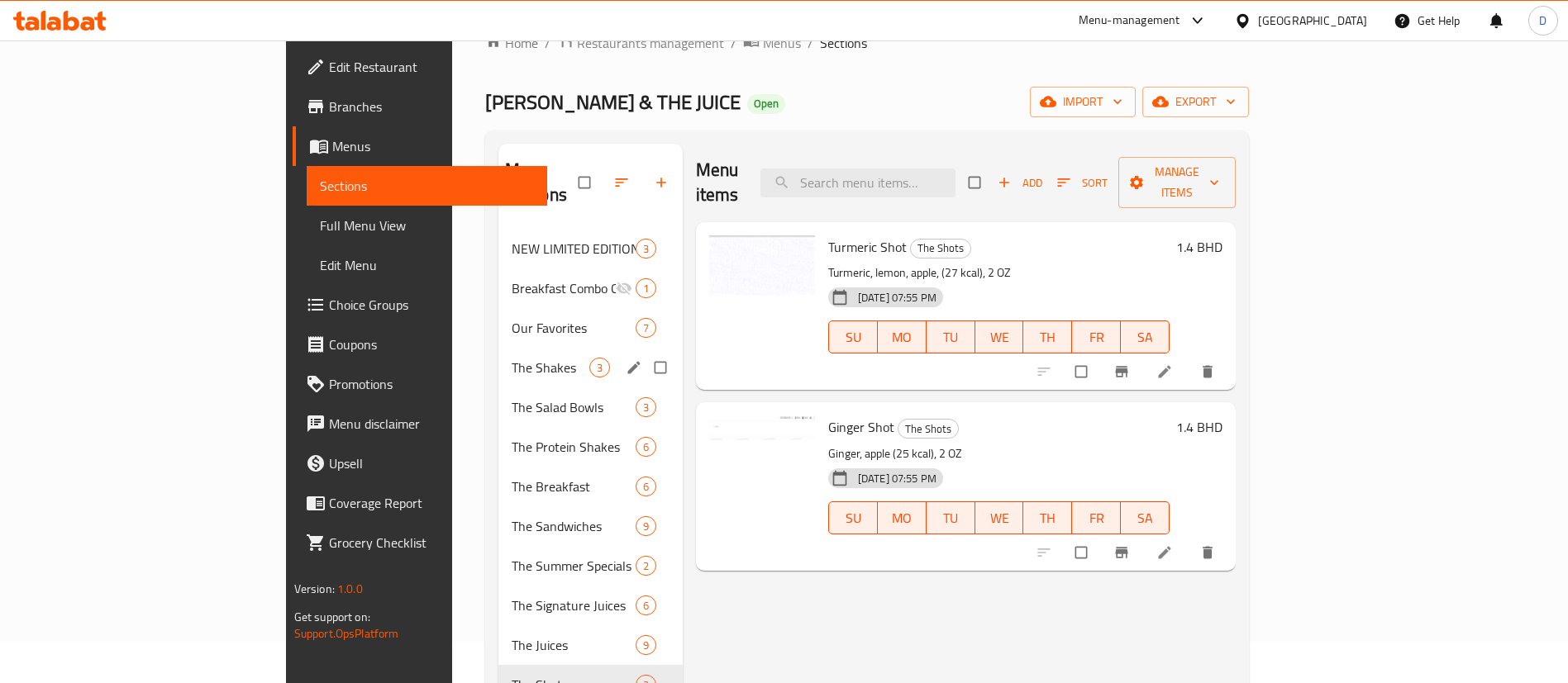
click at [512, 357] on span "The Shakes" at bounding box center [551, 368] width 78 height 20
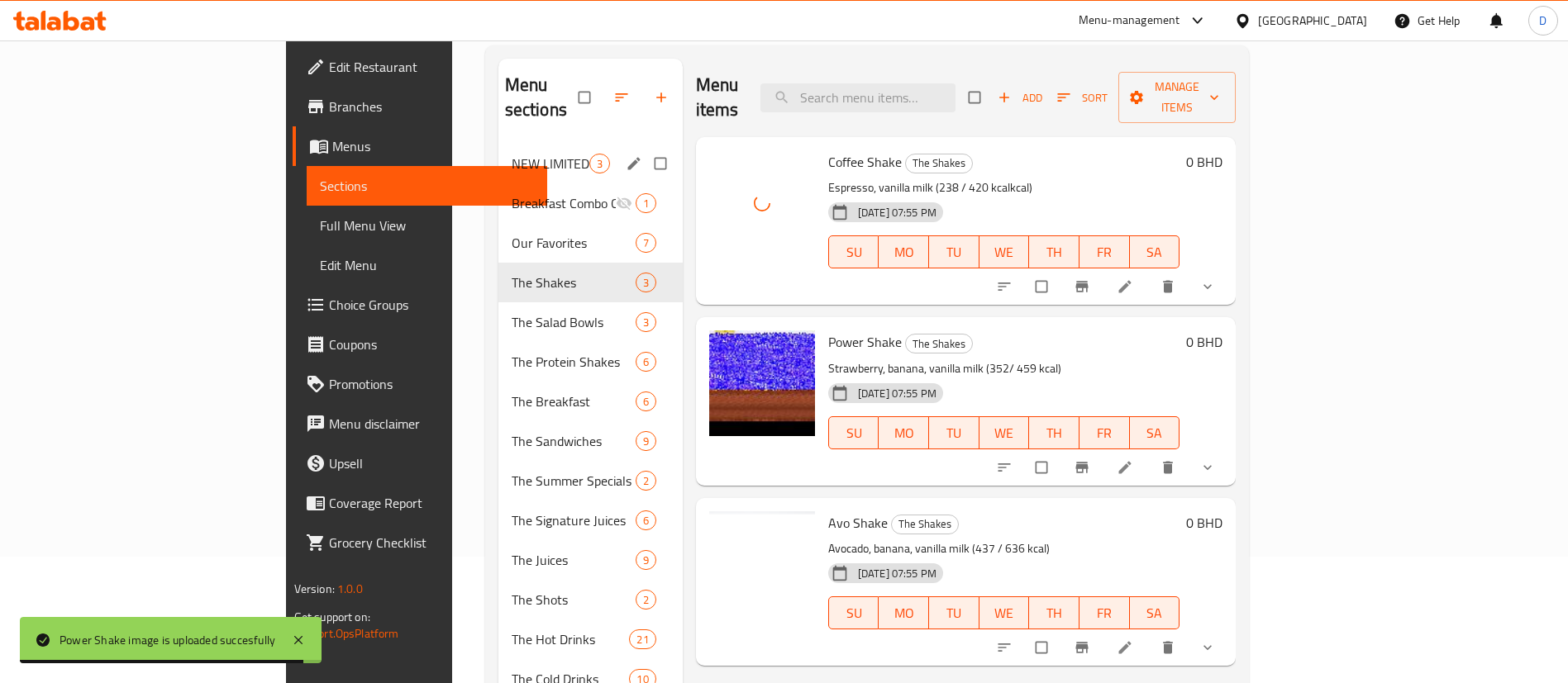
scroll to position [165, 0]
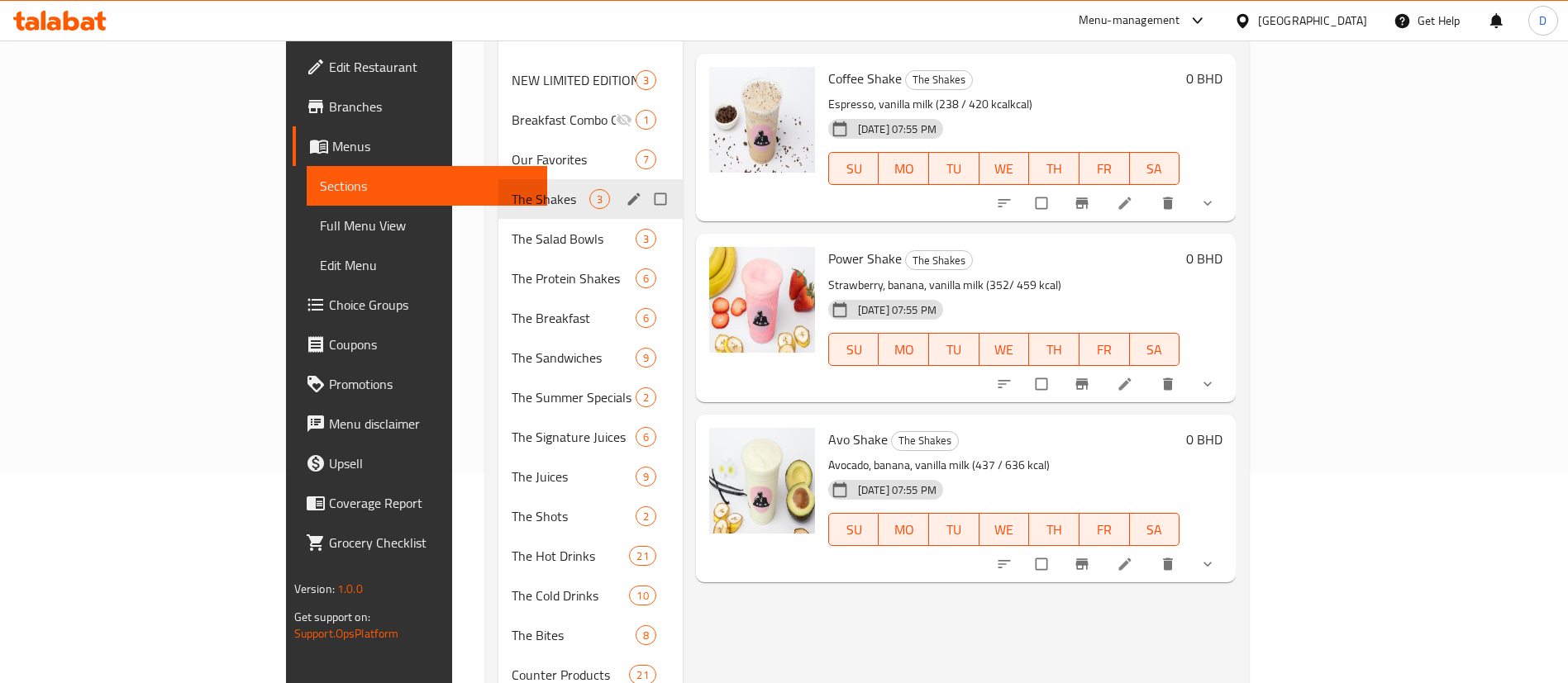
scroll to position [248, 0]
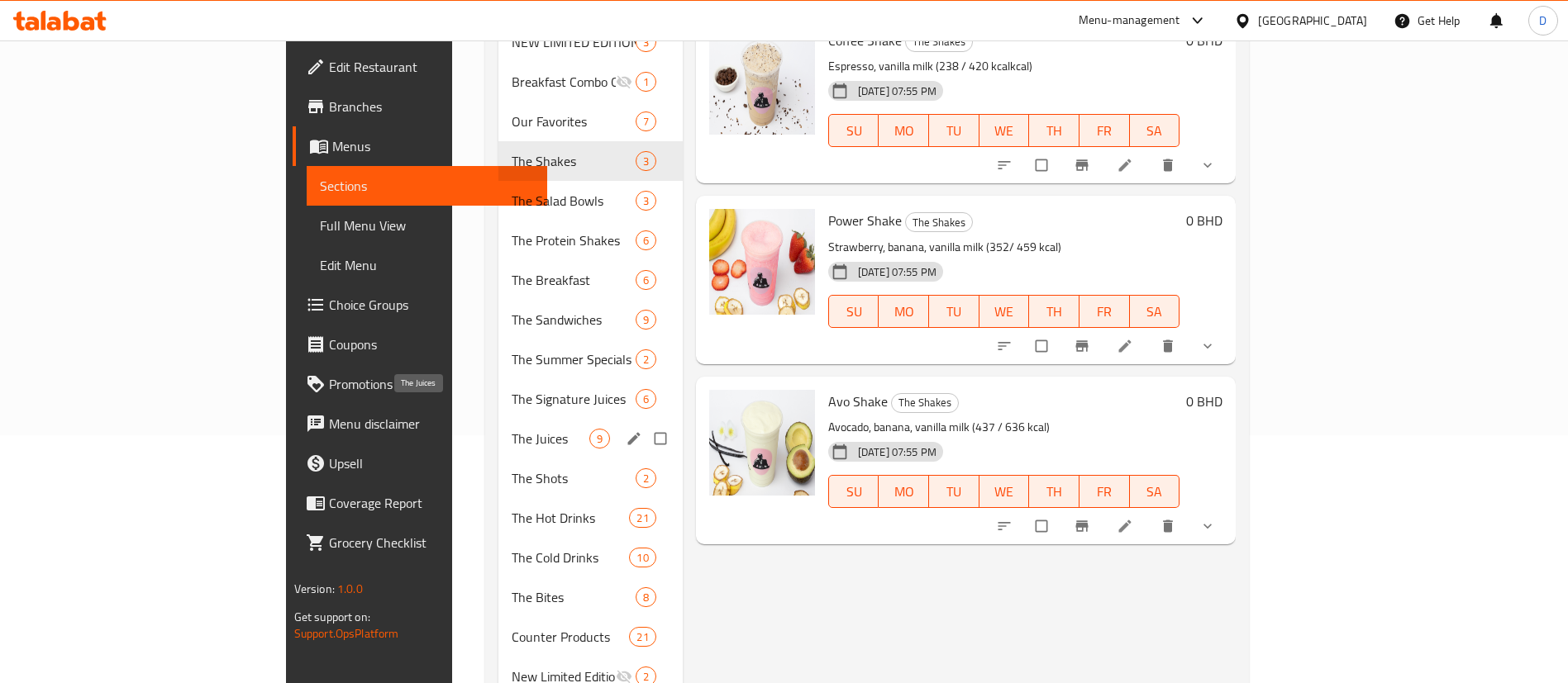
click at [512, 429] on span "The Juices" at bounding box center [551, 439] width 78 height 20
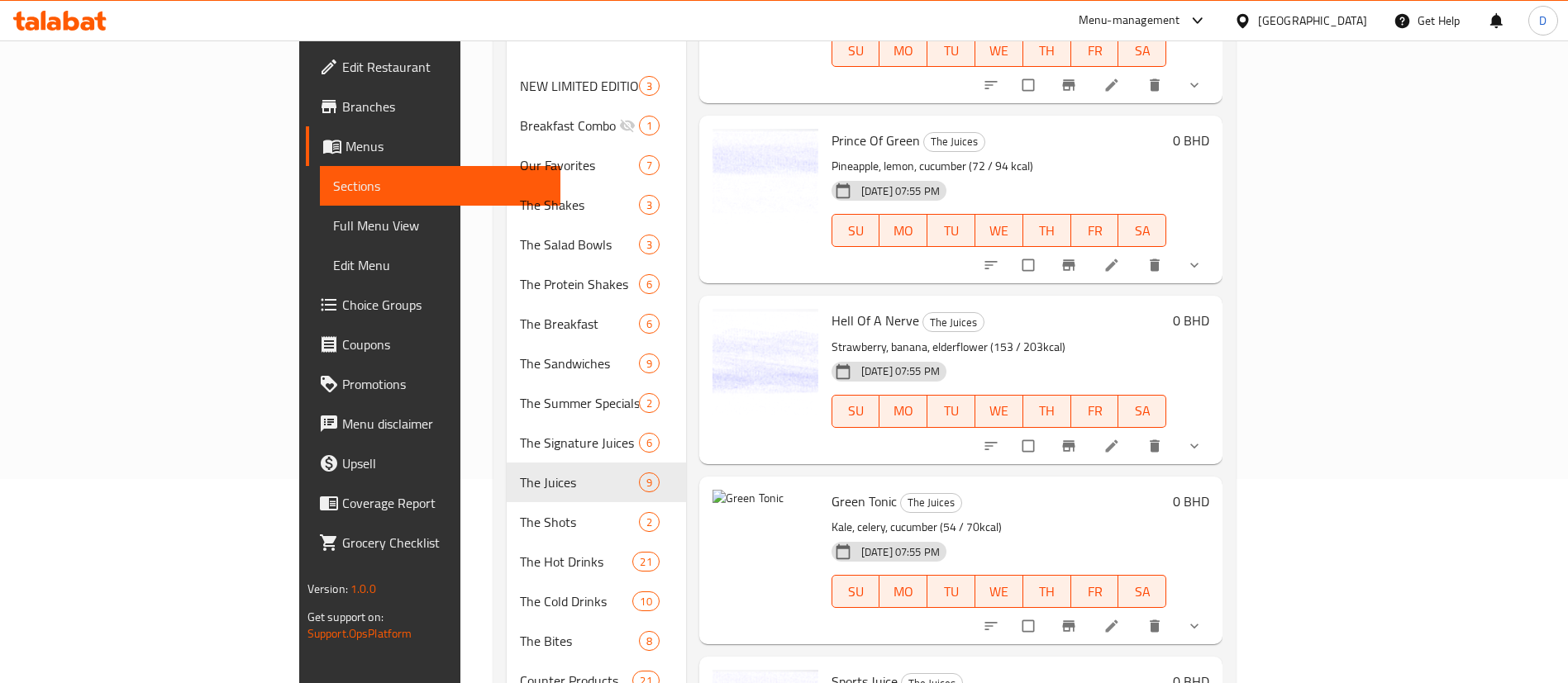
scroll to position [165, 0]
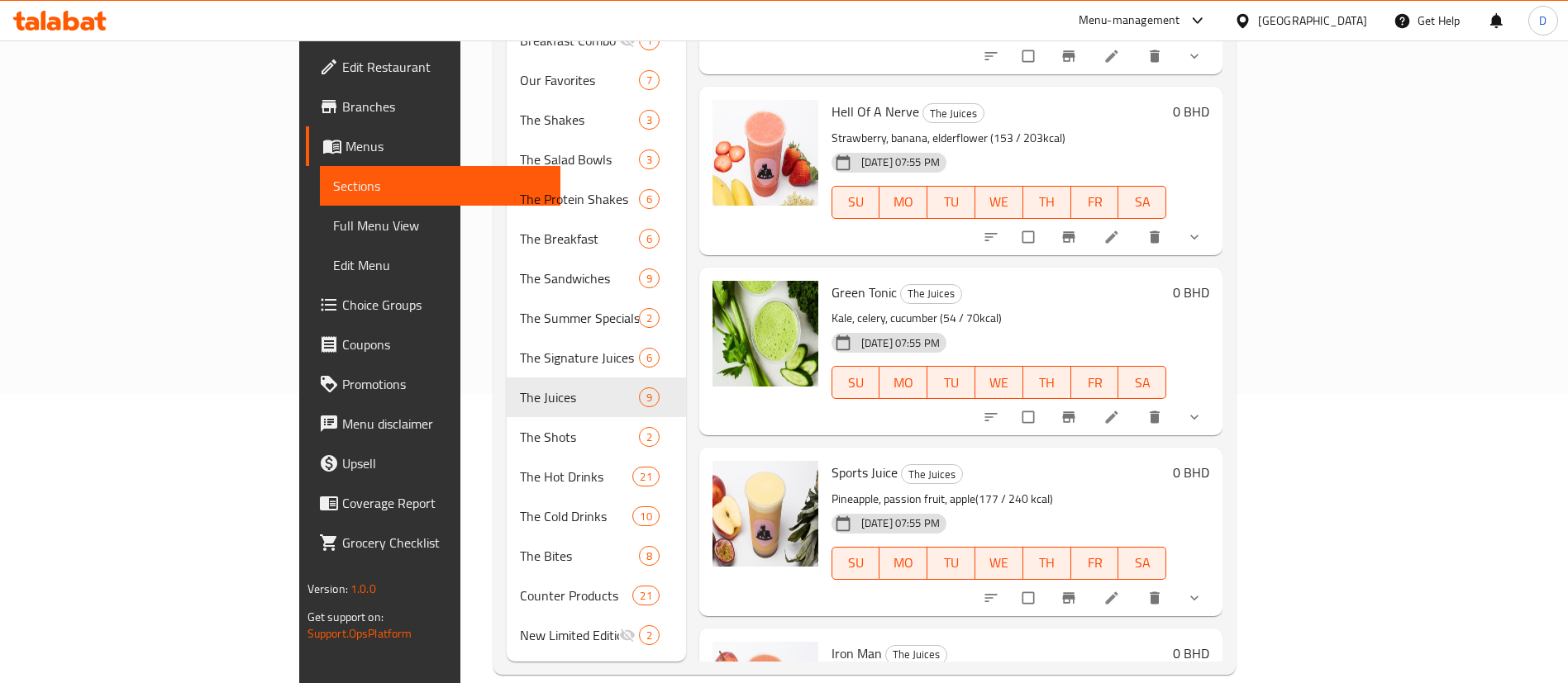
scroll to position [305, 0]
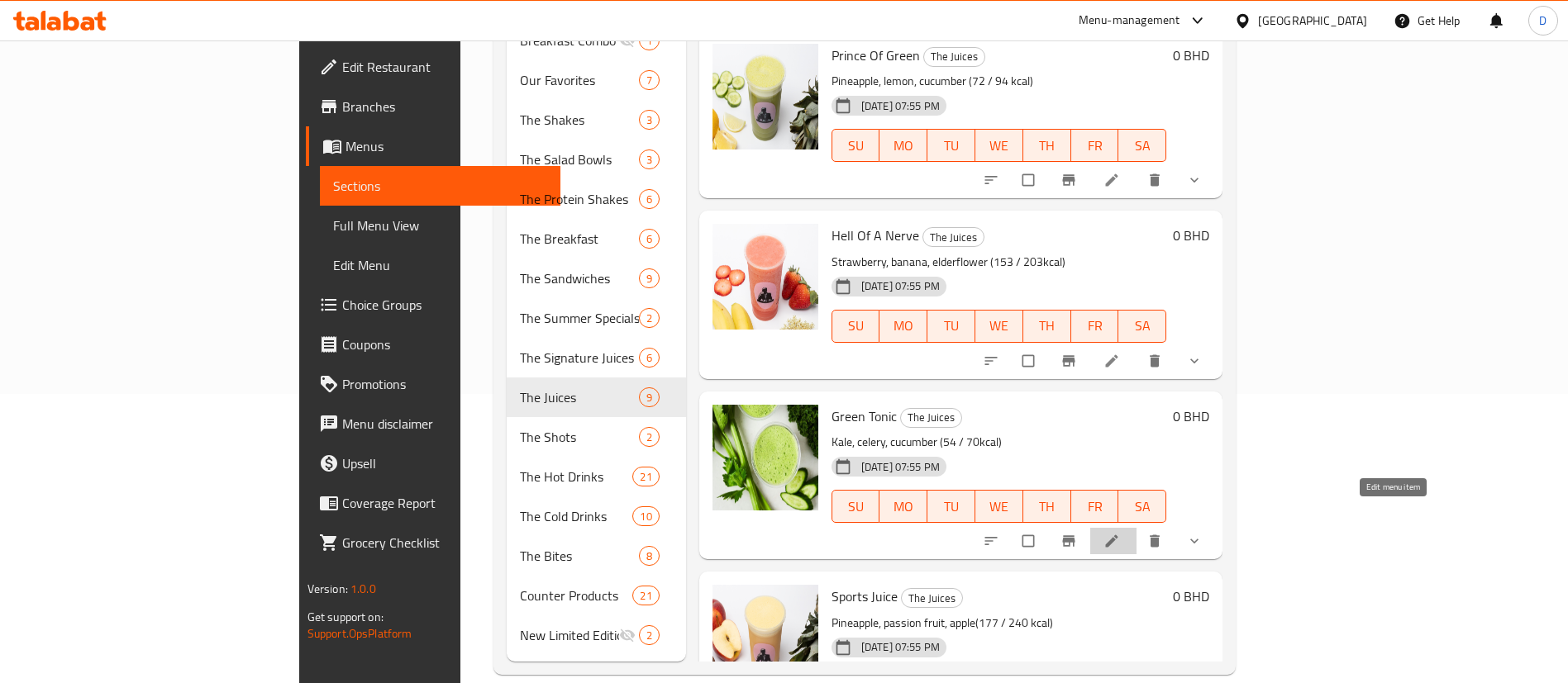
click at [1120, 533] on icon at bounding box center [1112, 541] width 17 height 17
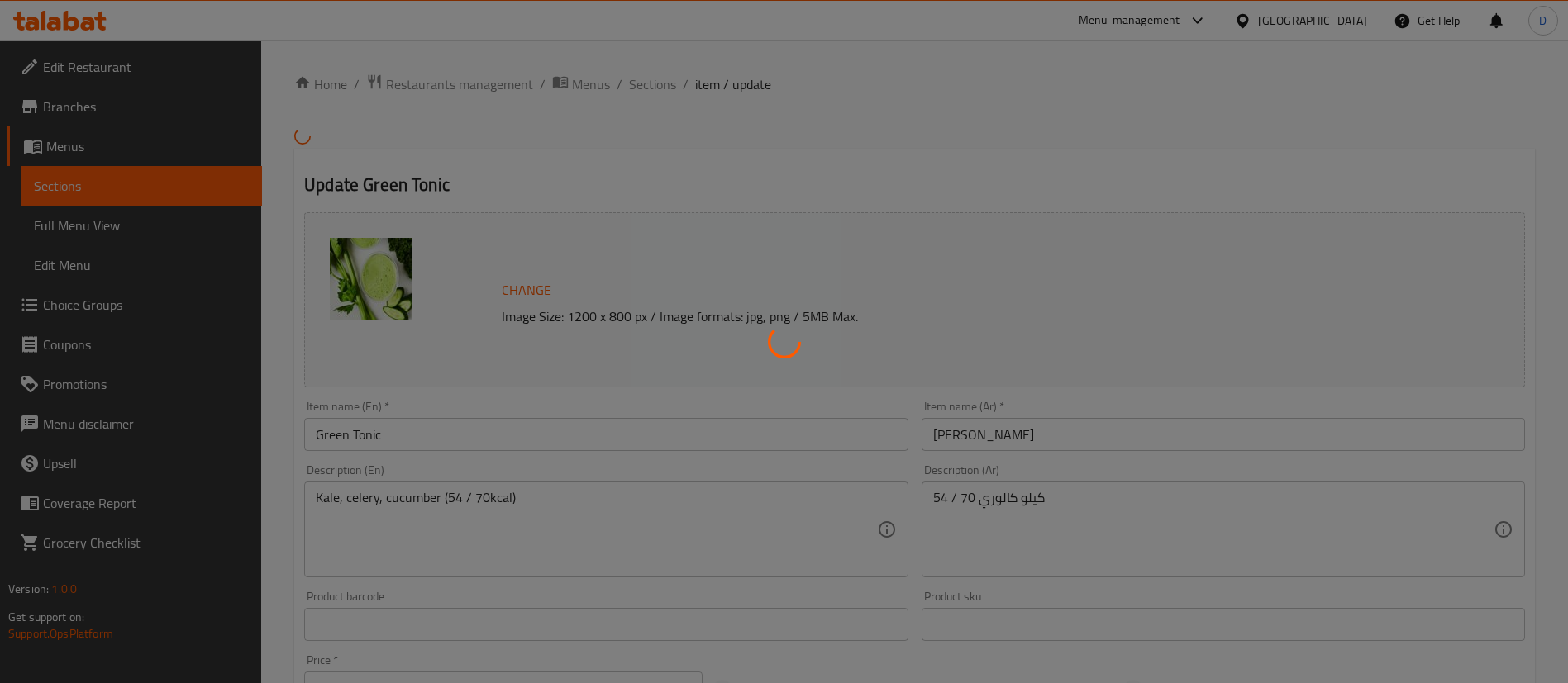
type input "إختيارك من :"
type input "1"
type input "الاضافات"
type input "0"
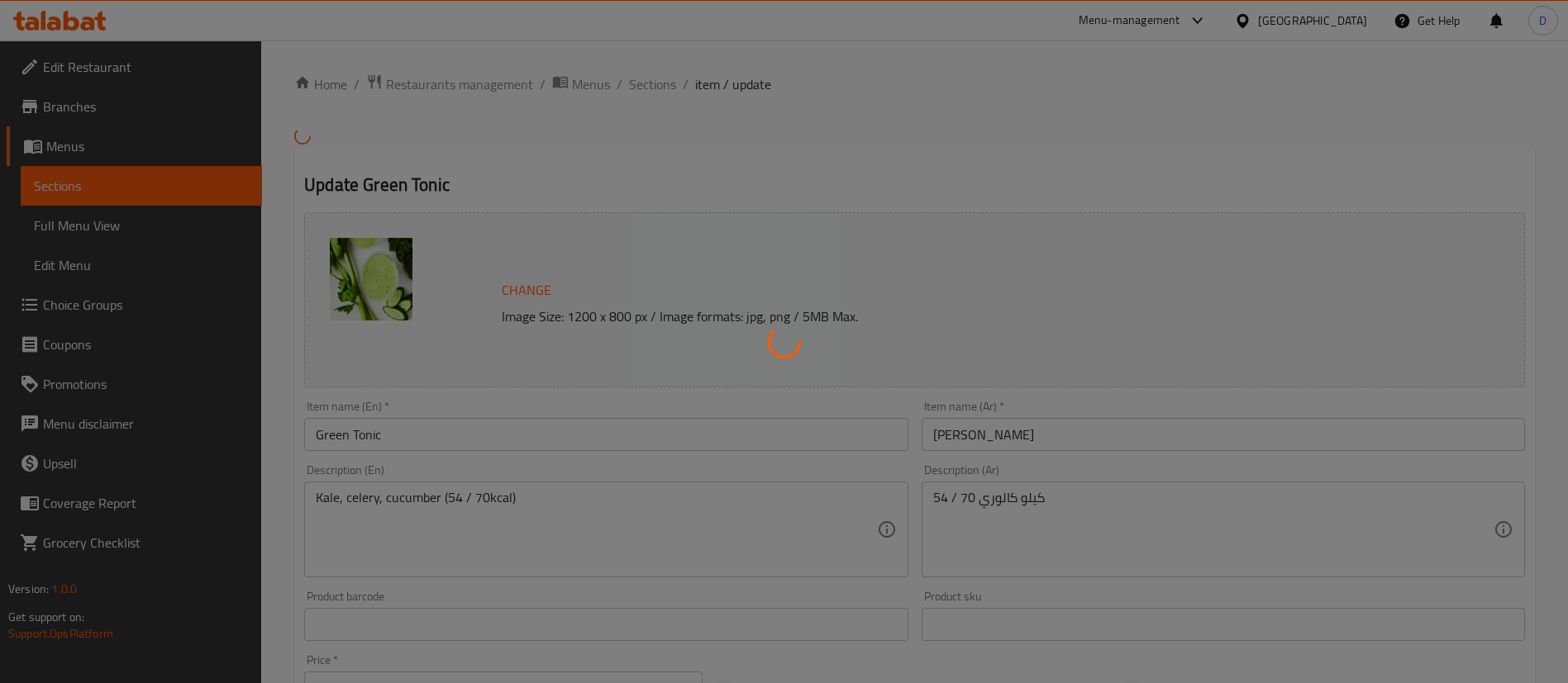
type input "18"
type input "إضافة المعدلات:"
type input "0"
type input "1"
type input "بدون:"
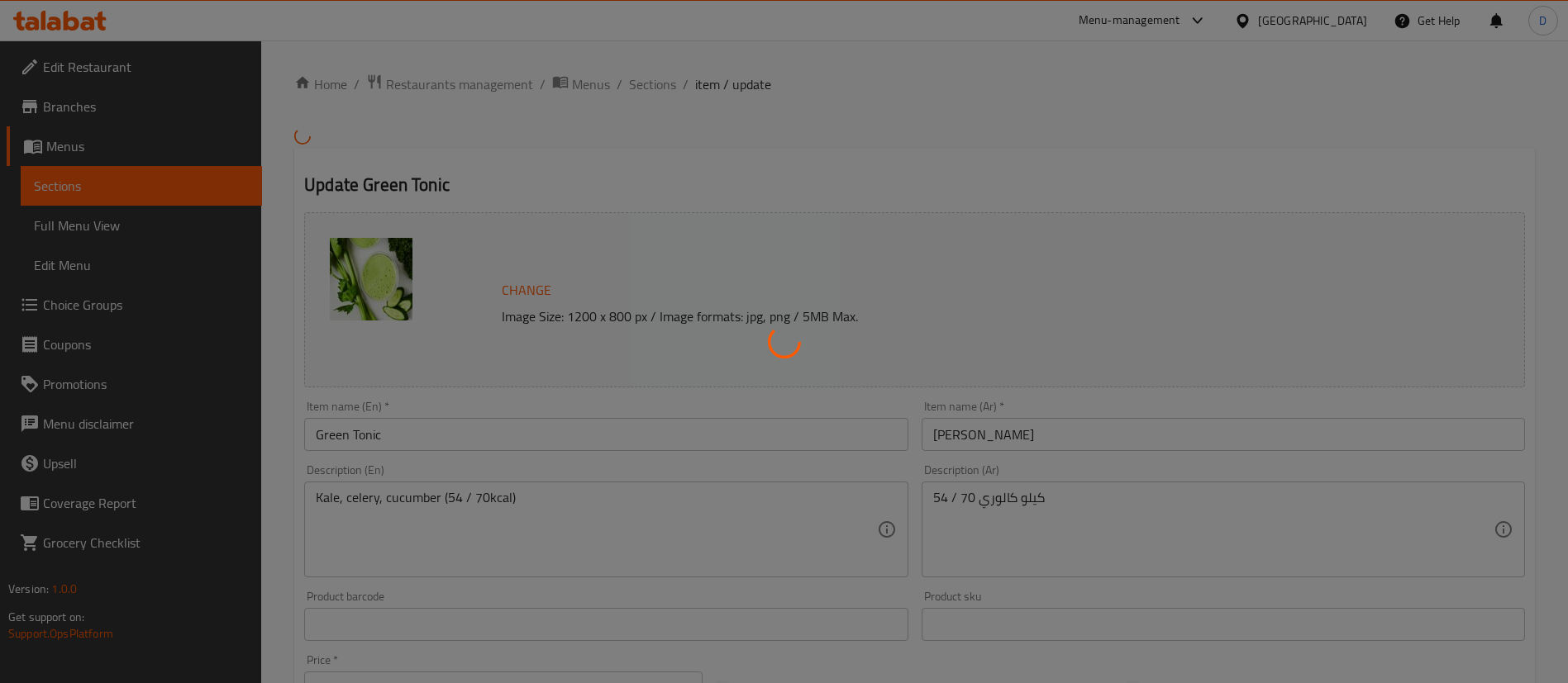
type input "0"
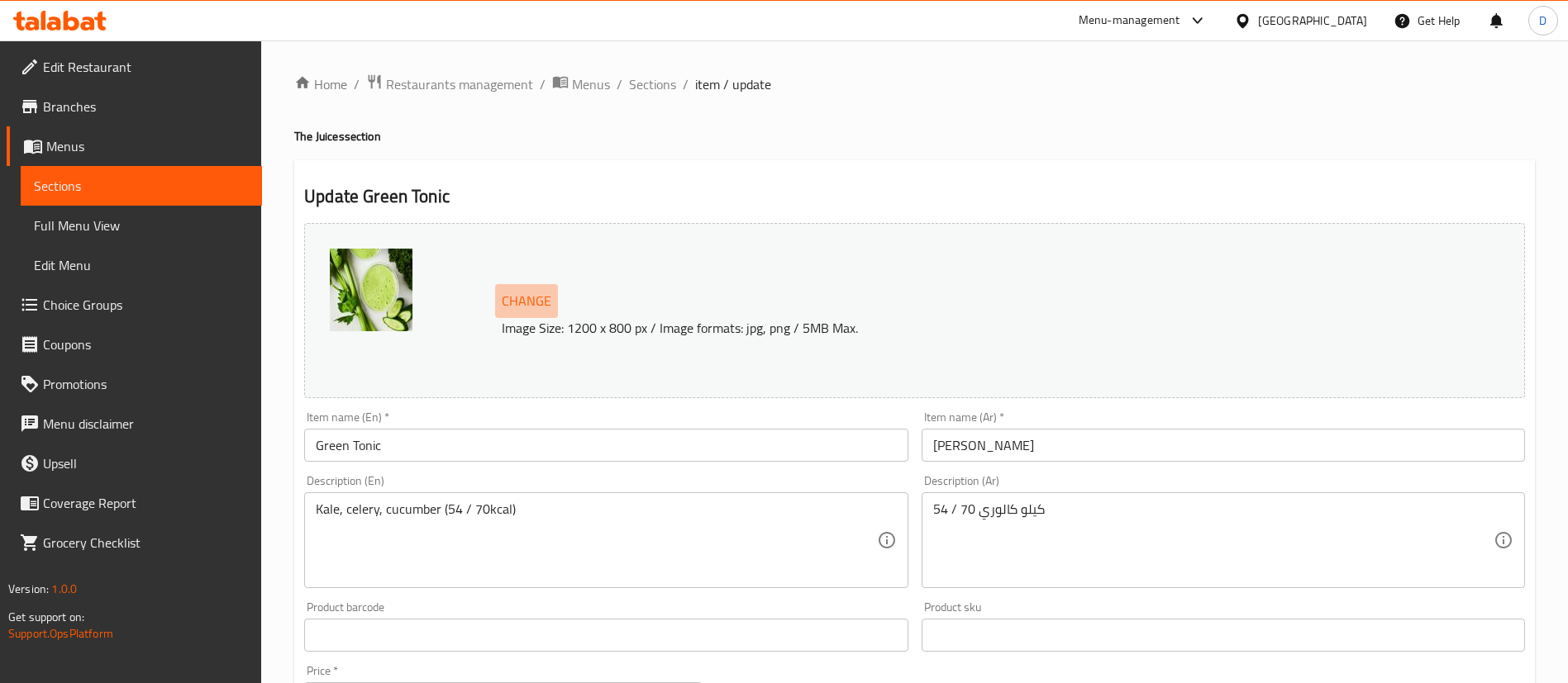
click at [530, 296] on span "Change" at bounding box center [526, 301] width 50 height 24
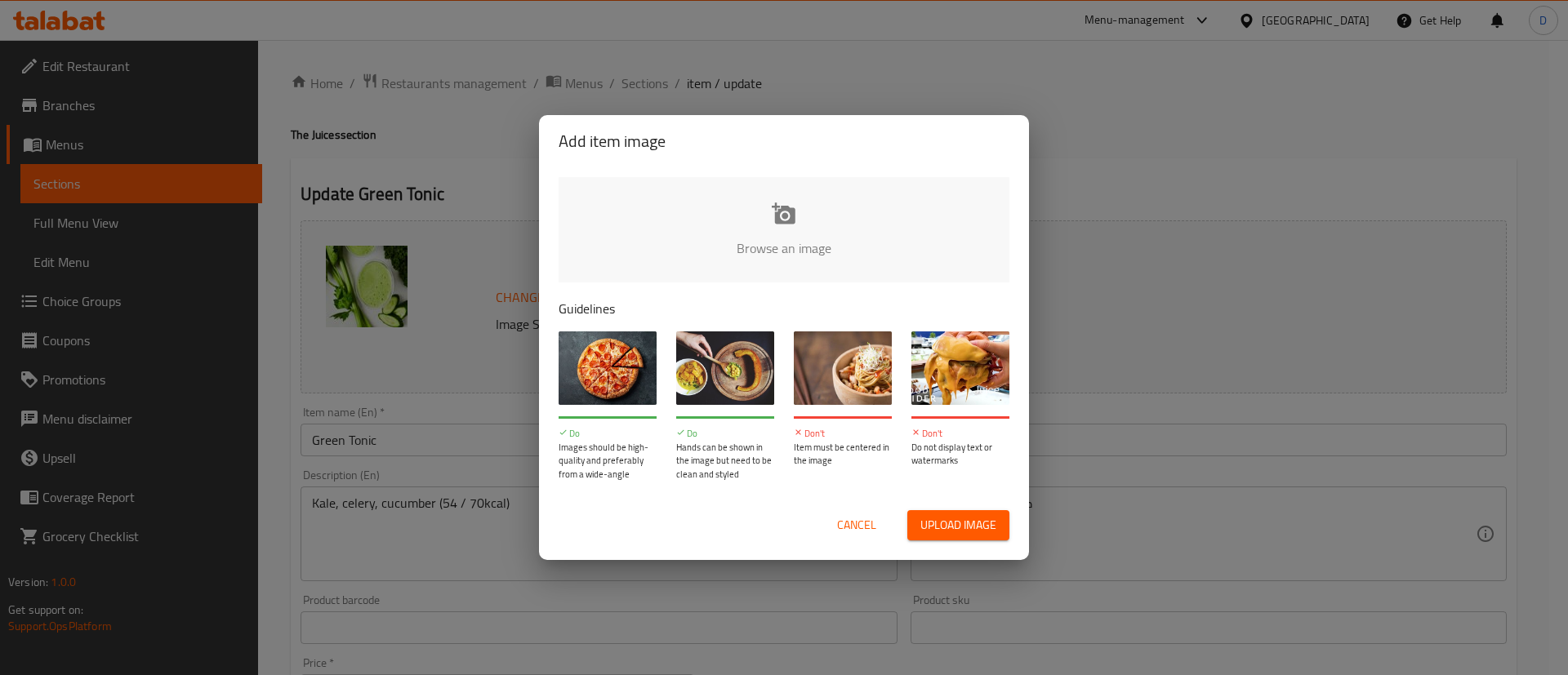
click at [749, 213] on input "file" at bounding box center [1336, 254] width 1555 height 153
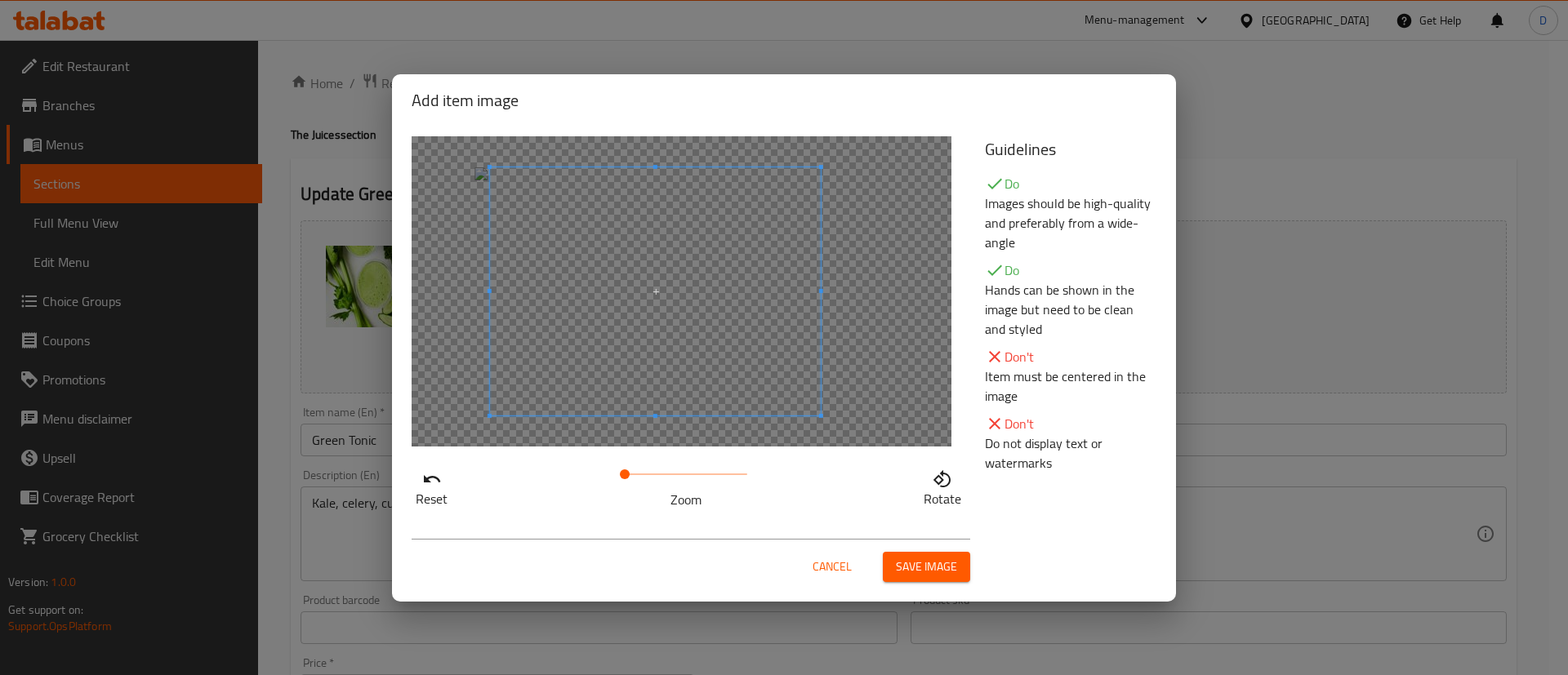
click at [668, 318] on span at bounding box center [655, 291] width 331 height 248
click at [949, 558] on span "Save image" at bounding box center [926, 567] width 61 height 21
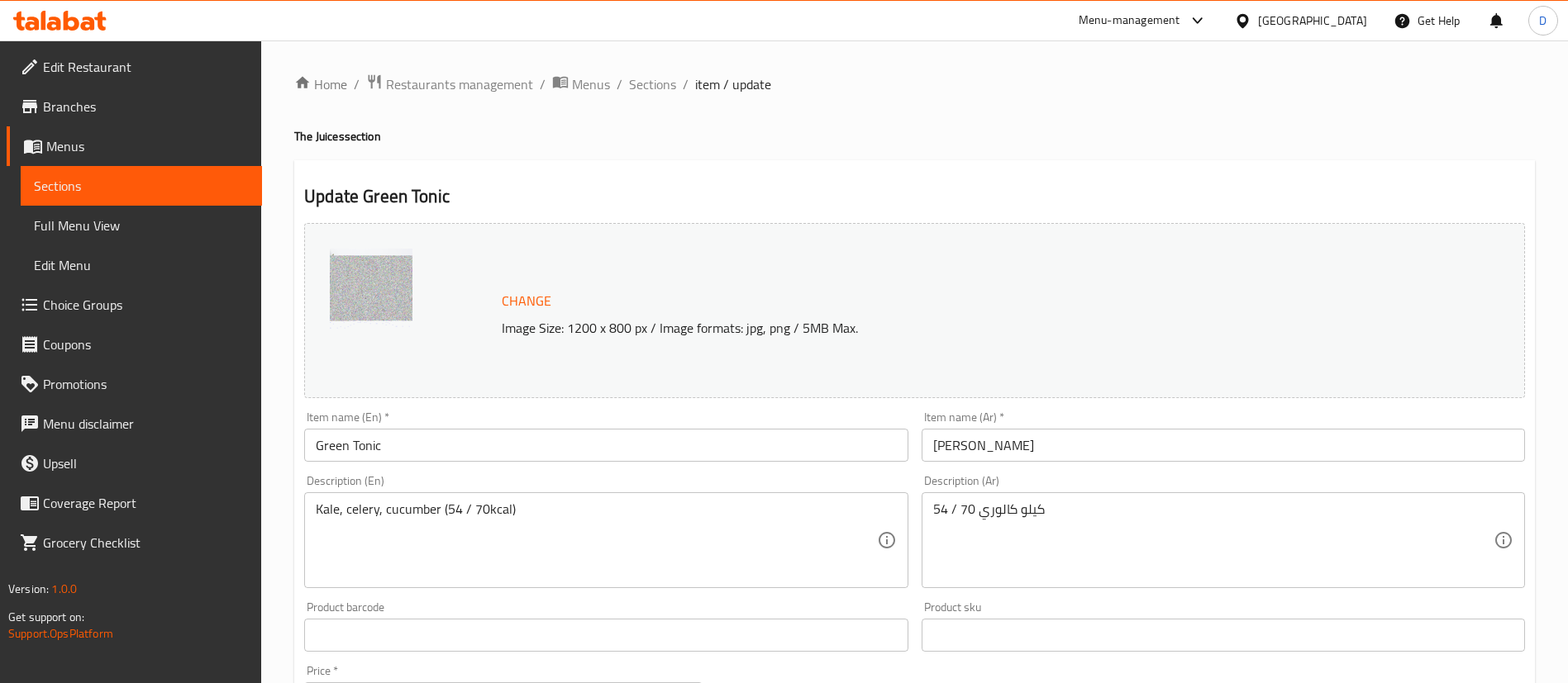
drag, startPoint x: 655, startPoint y: 91, endPoint x: 556, endPoint y: 102, distance: 99.6
click at [655, 91] on span "Sections" at bounding box center [652, 85] width 47 height 20
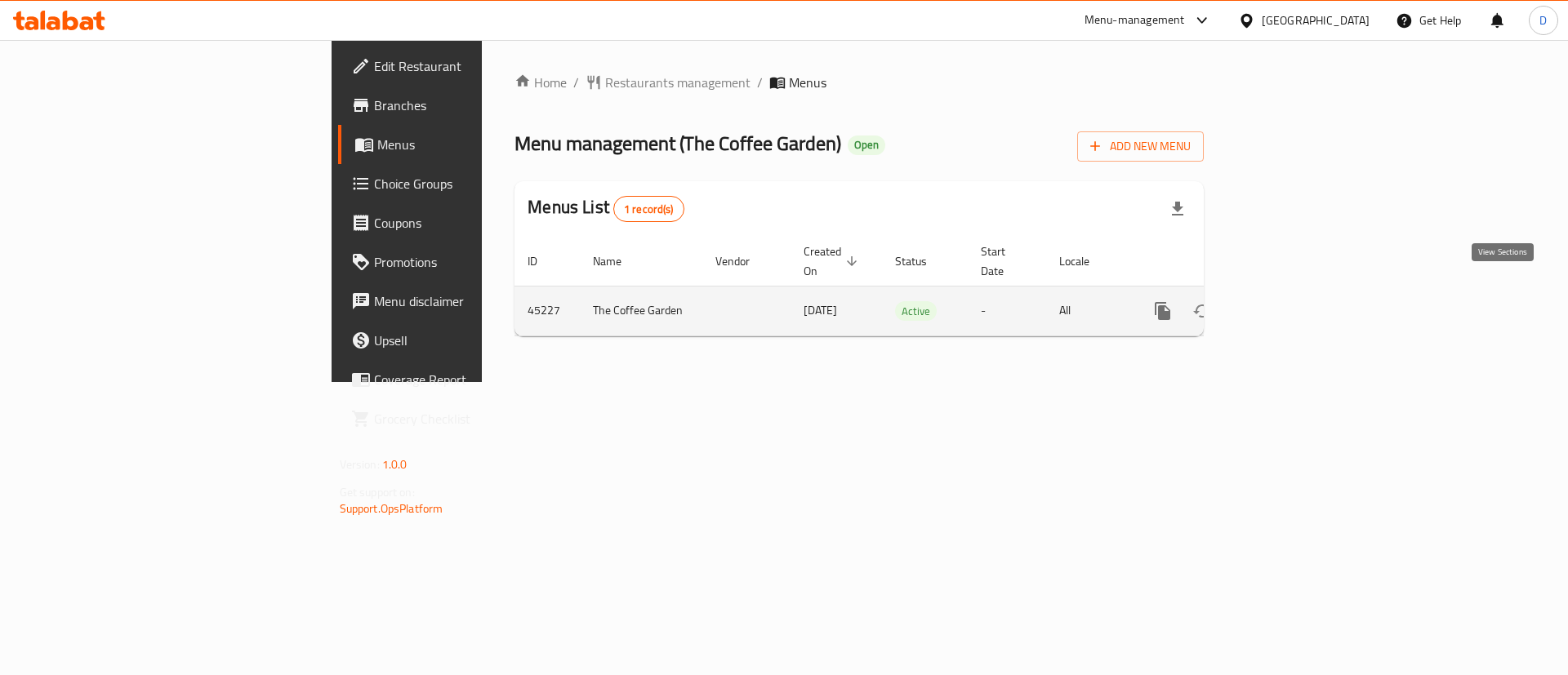
click at [1290, 301] on icon "enhanced table" at bounding box center [1280, 311] width 20 height 20
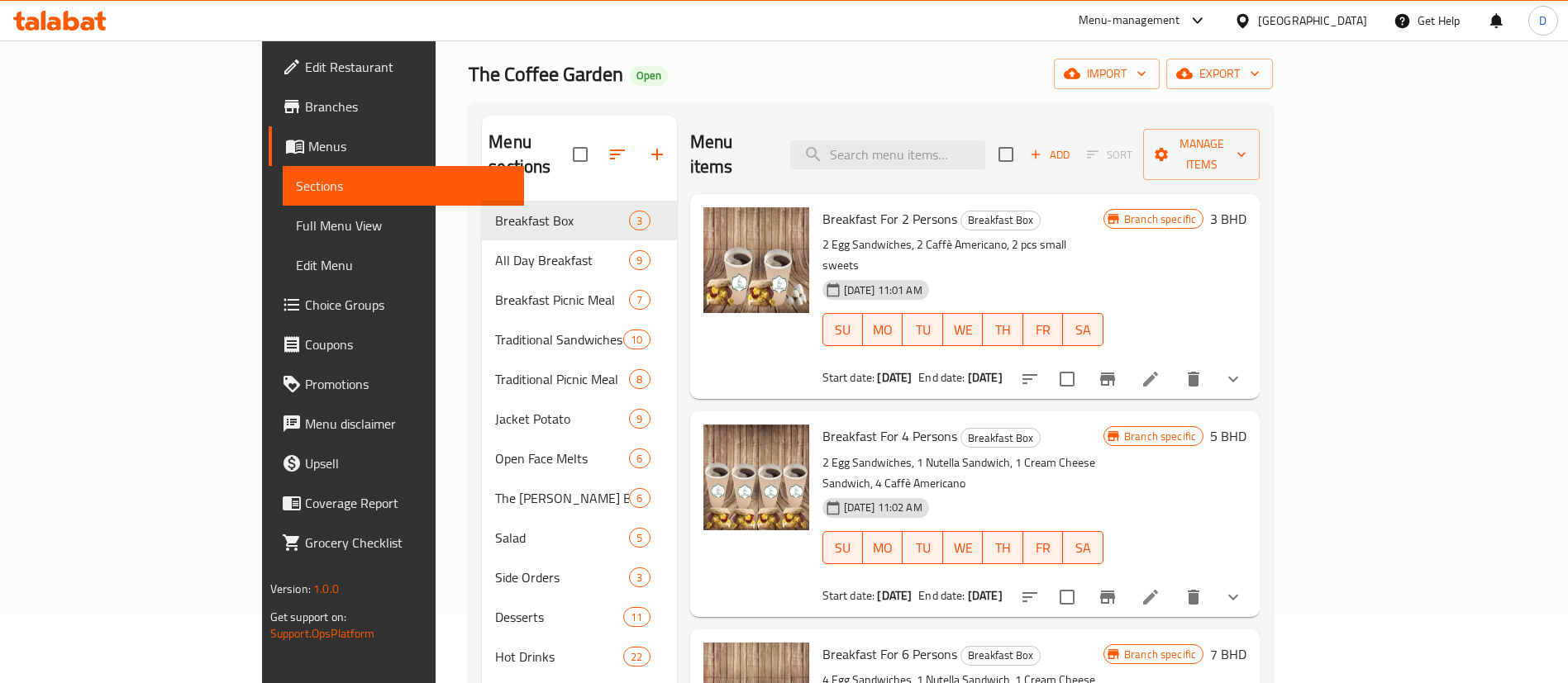
scroll to position [124, 0]
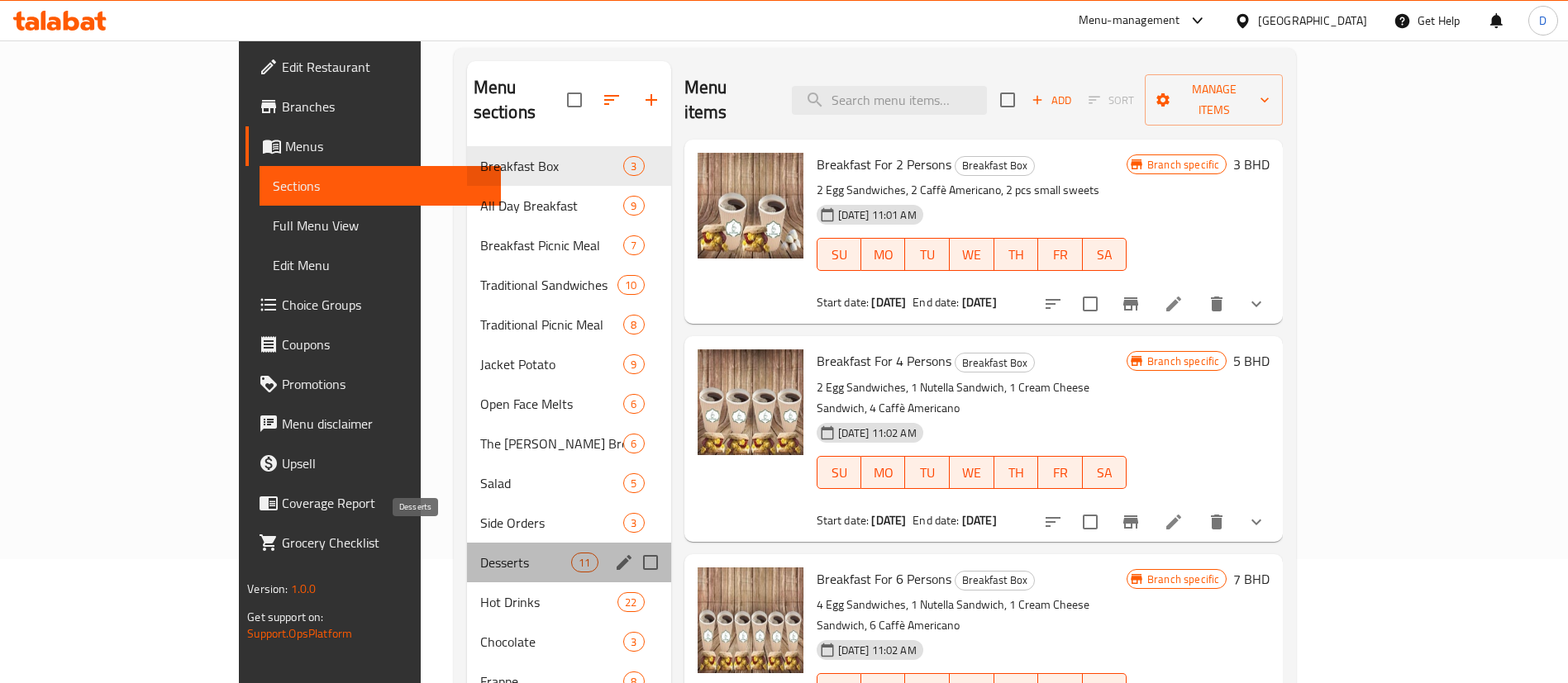
click at [480, 553] on span "Desserts" at bounding box center [525, 563] width 91 height 20
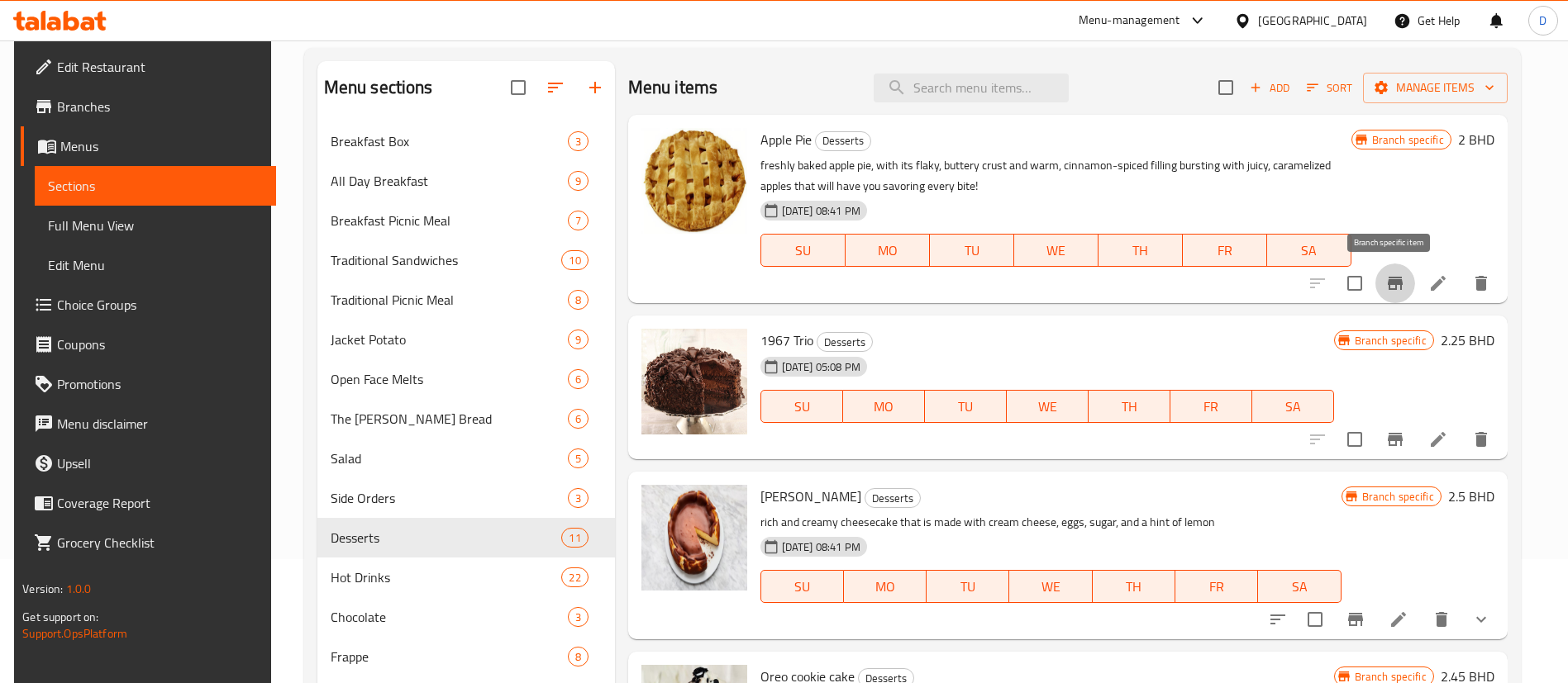
click at [1386, 294] on button "Branch-specific-item" at bounding box center [1395, 283] width 39 height 39
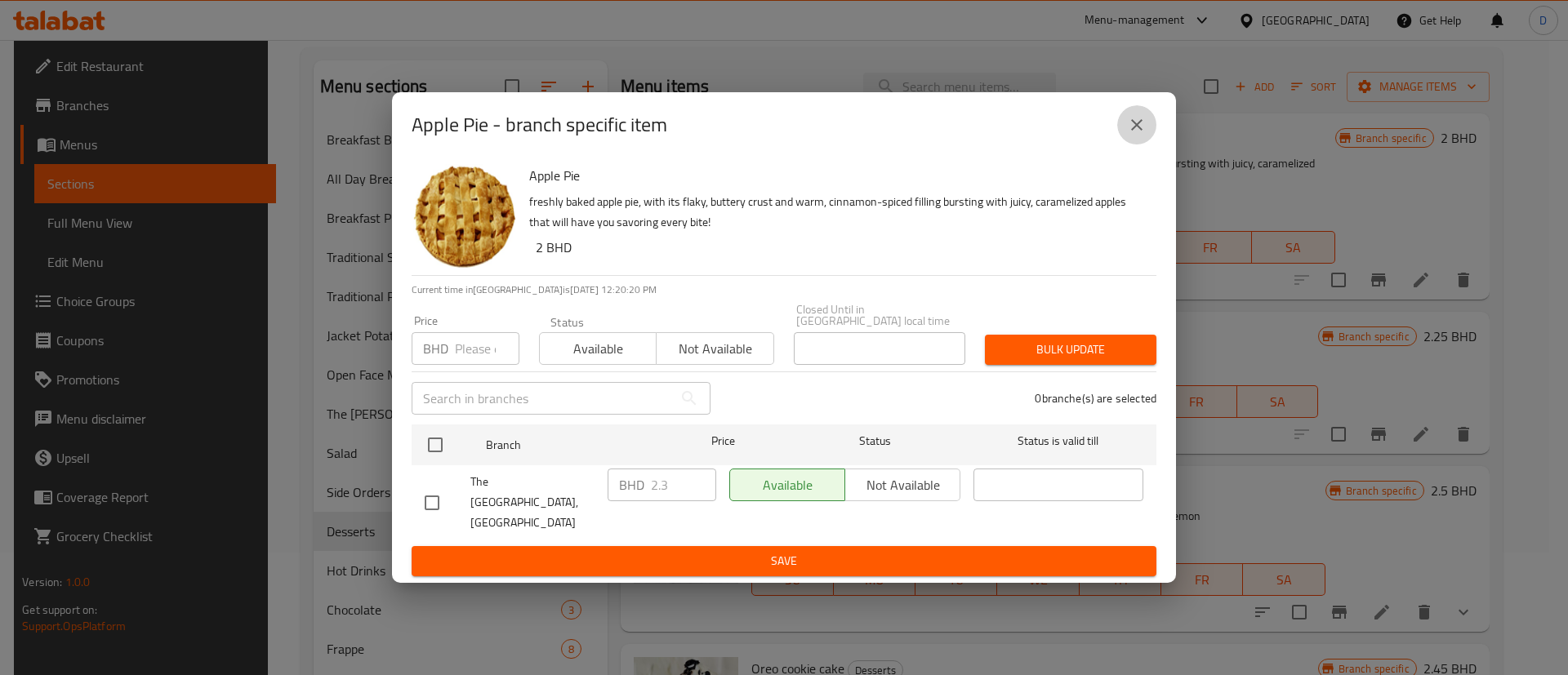
click at [1137, 134] on icon "close" at bounding box center [1137, 125] width 20 height 20
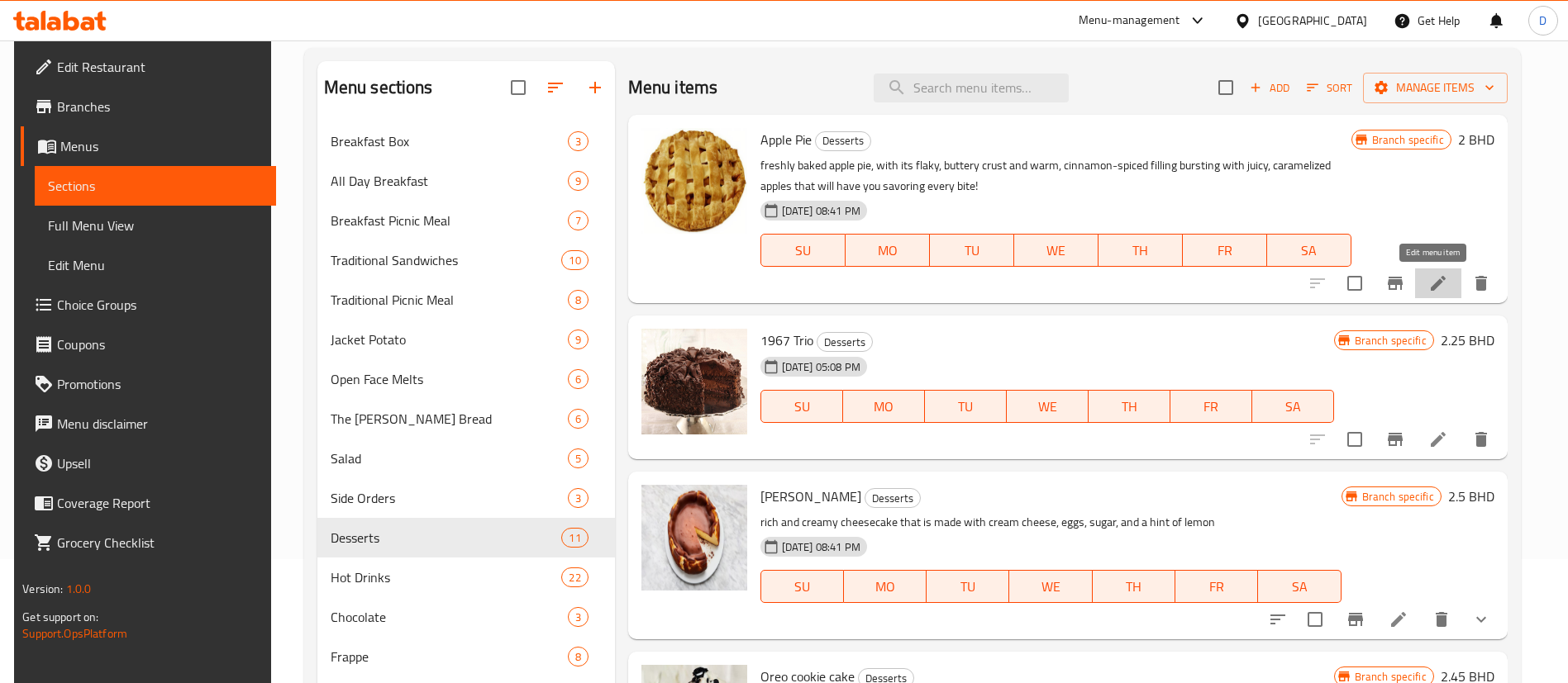
click at [1429, 274] on icon at bounding box center [1439, 284] width 20 height 20
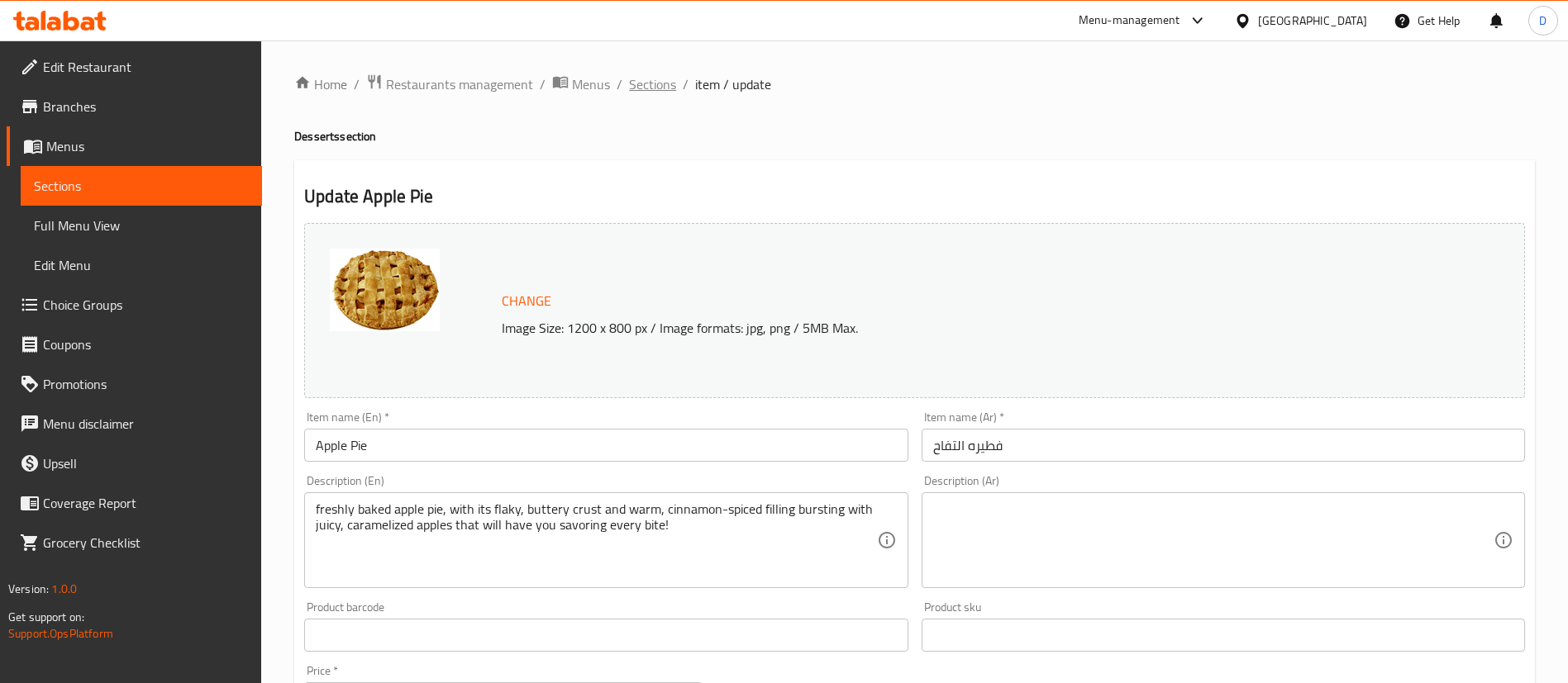
click at [660, 90] on span "Sections" at bounding box center [652, 85] width 47 height 20
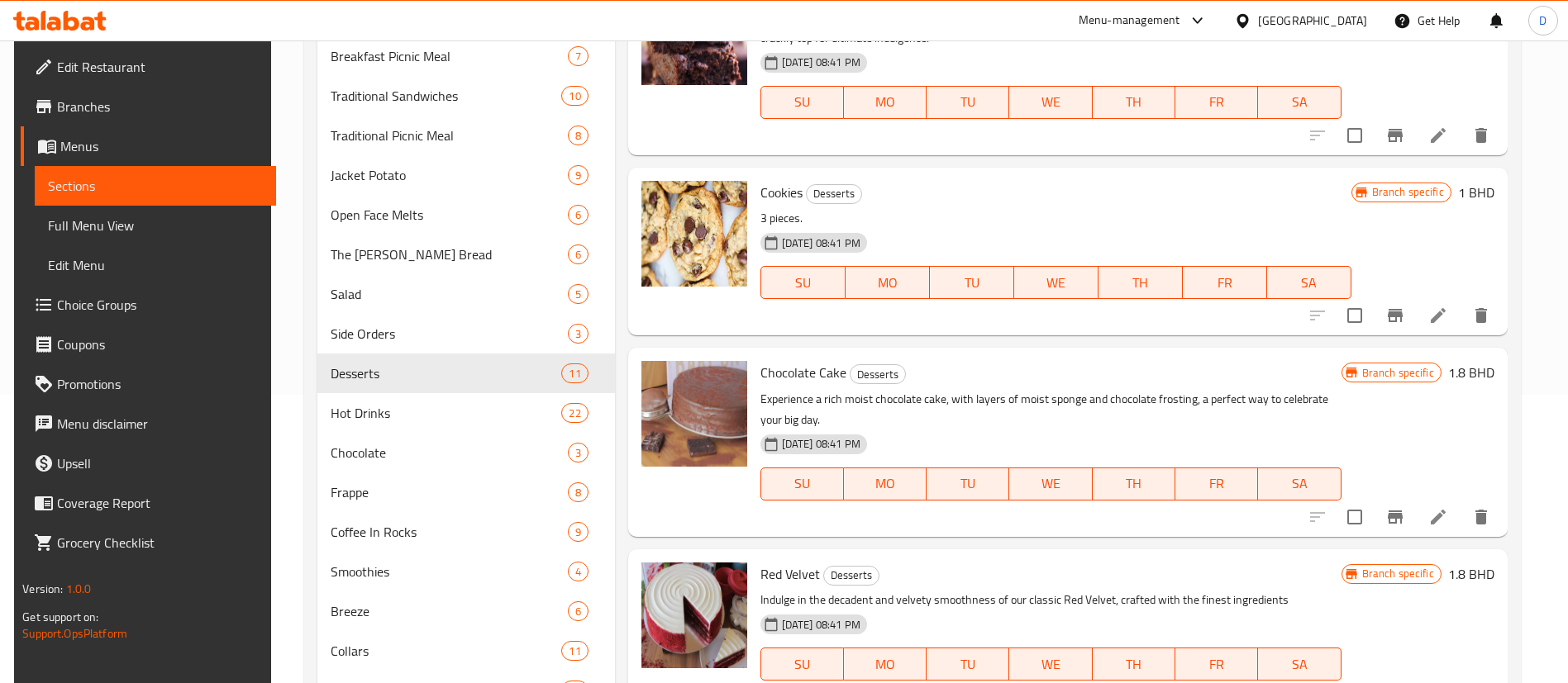
scroll to position [368, 0]
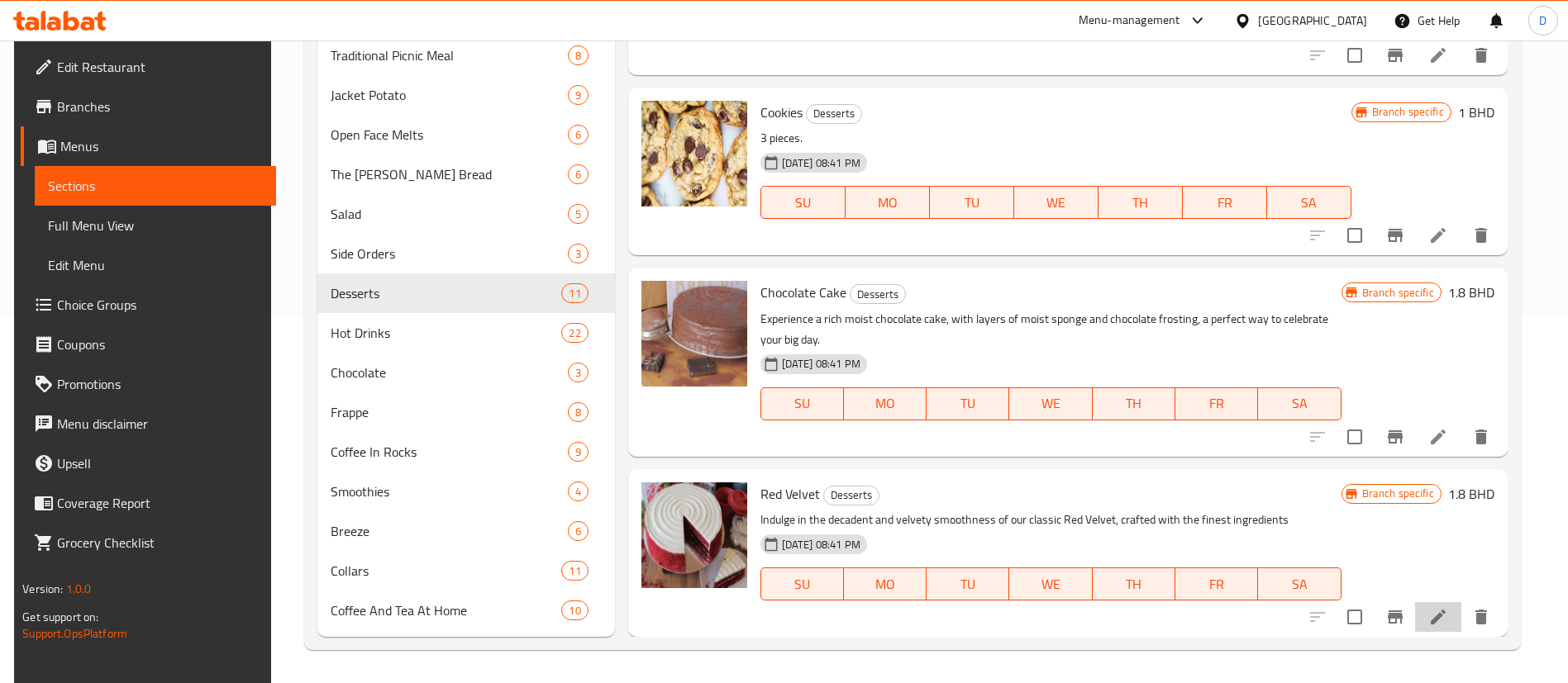
click at [1429, 614] on icon at bounding box center [1439, 618] width 20 height 20
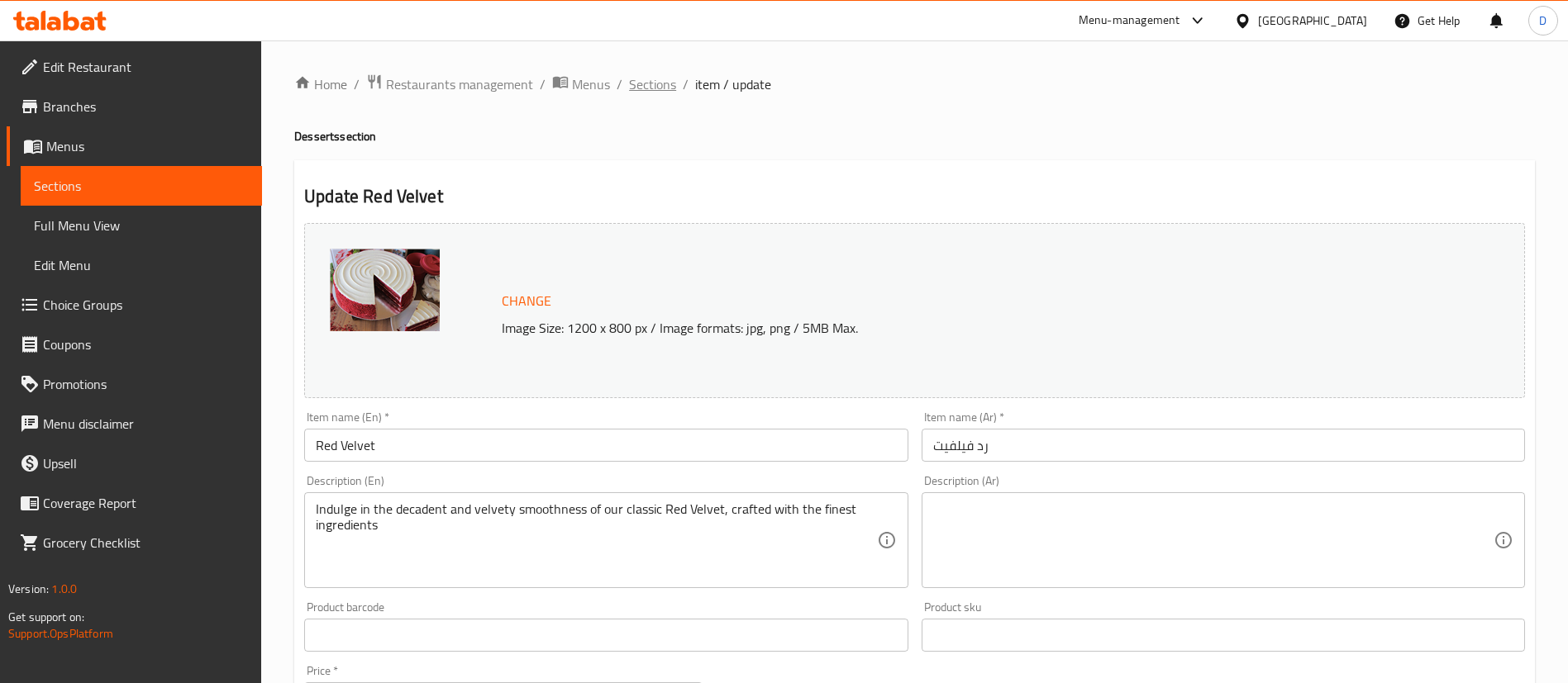
click at [649, 81] on span "Sections" at bounding box center [652, 85] width 47 height 20
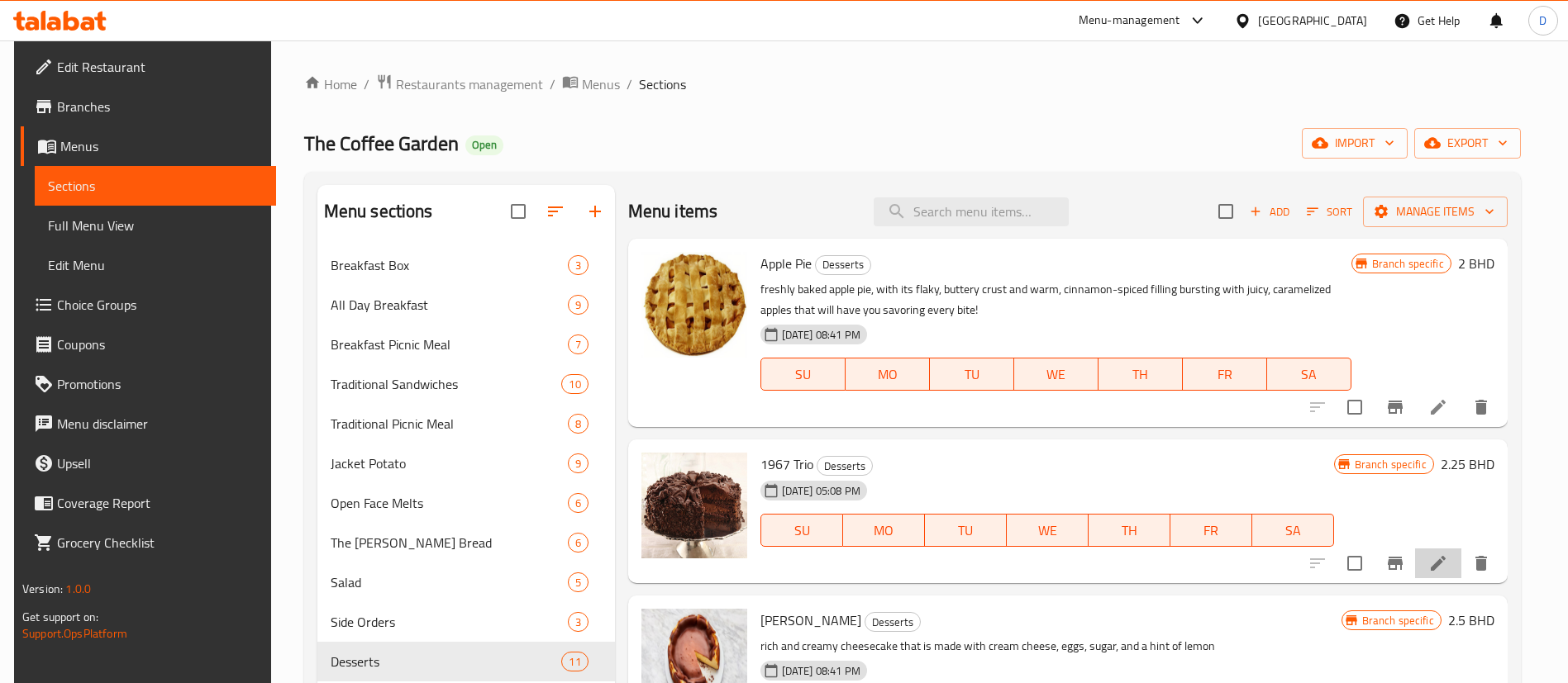
click at [1420, 573] on li at bounding box center [1438, 563] width 46 height 29
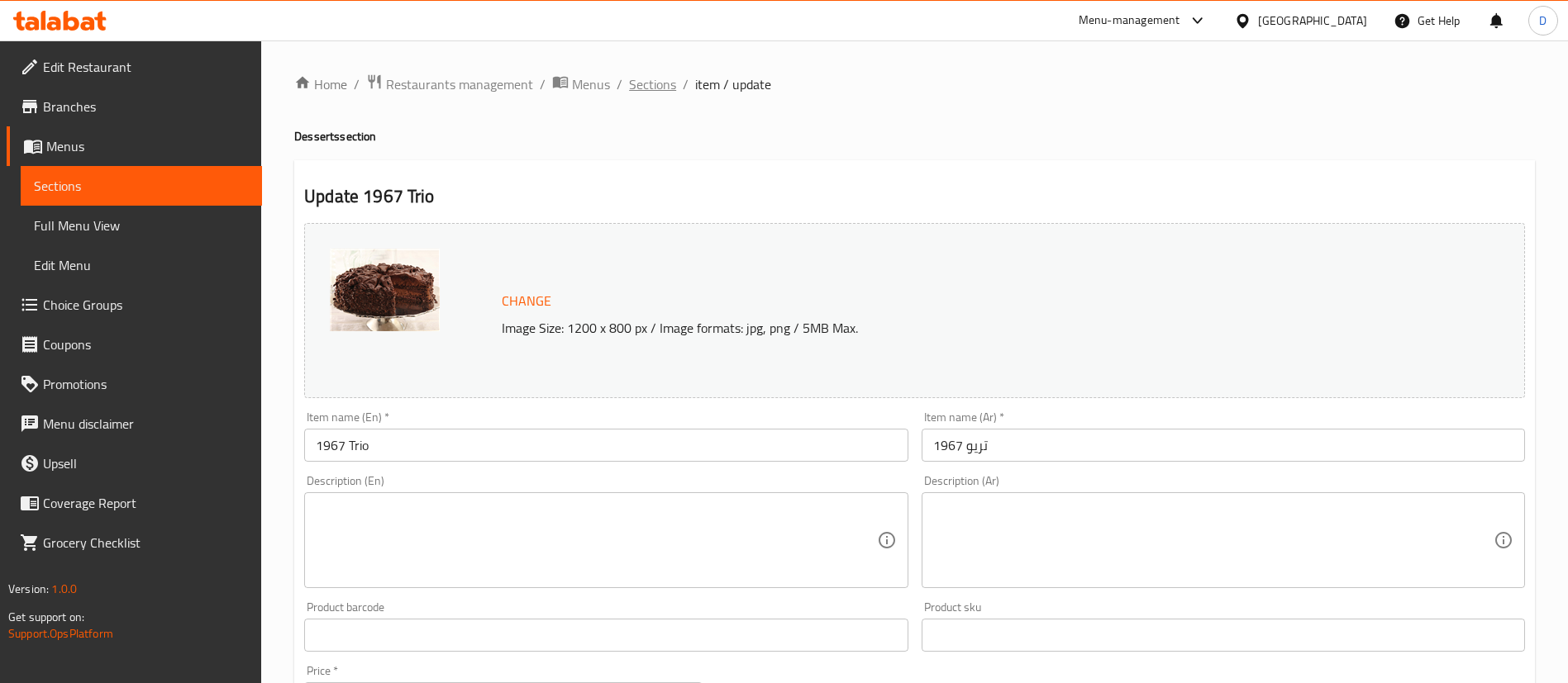
click at [665, 91] on span "Sections" at bounding box center [652, 85] width 47 height 20
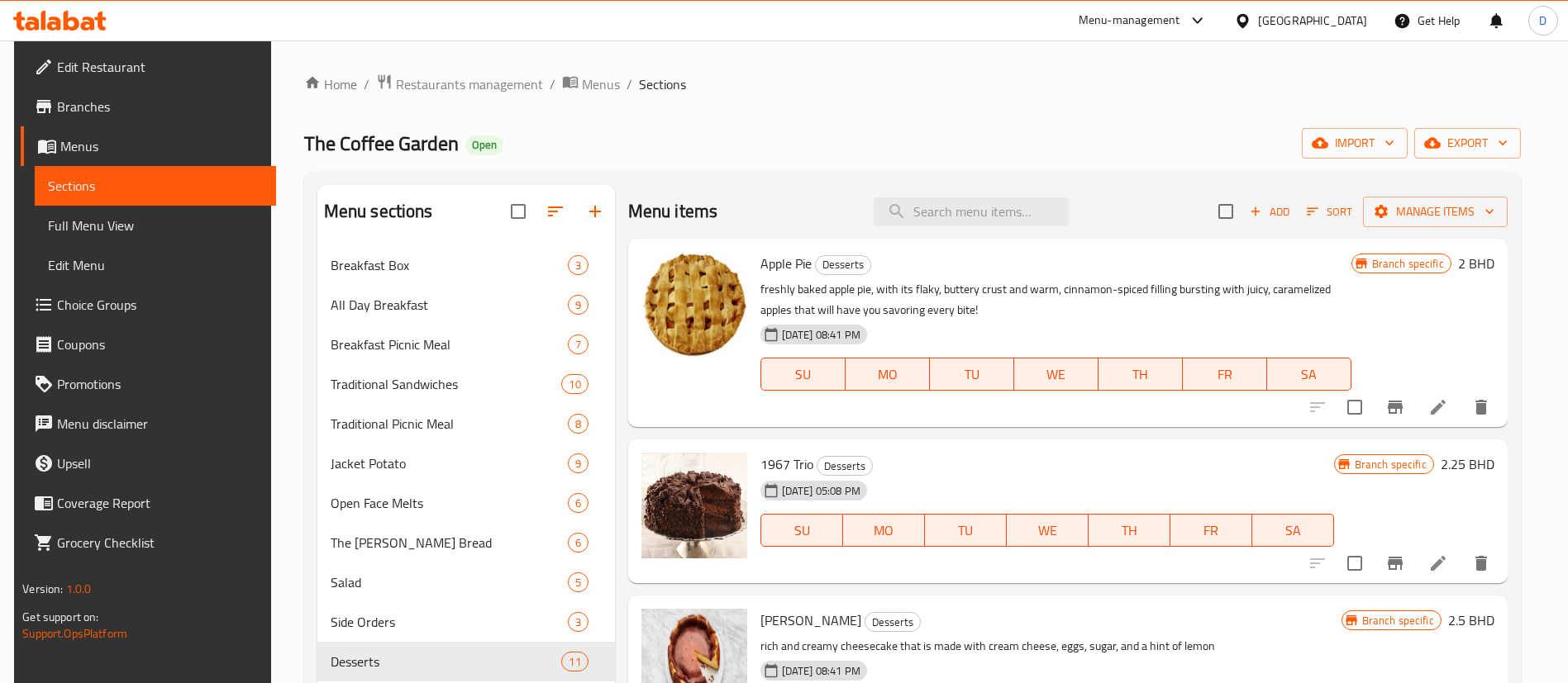
click at [1390, 548] on button "Branch-specific-item" at bounding box center [1395, 563] width 39 height 39
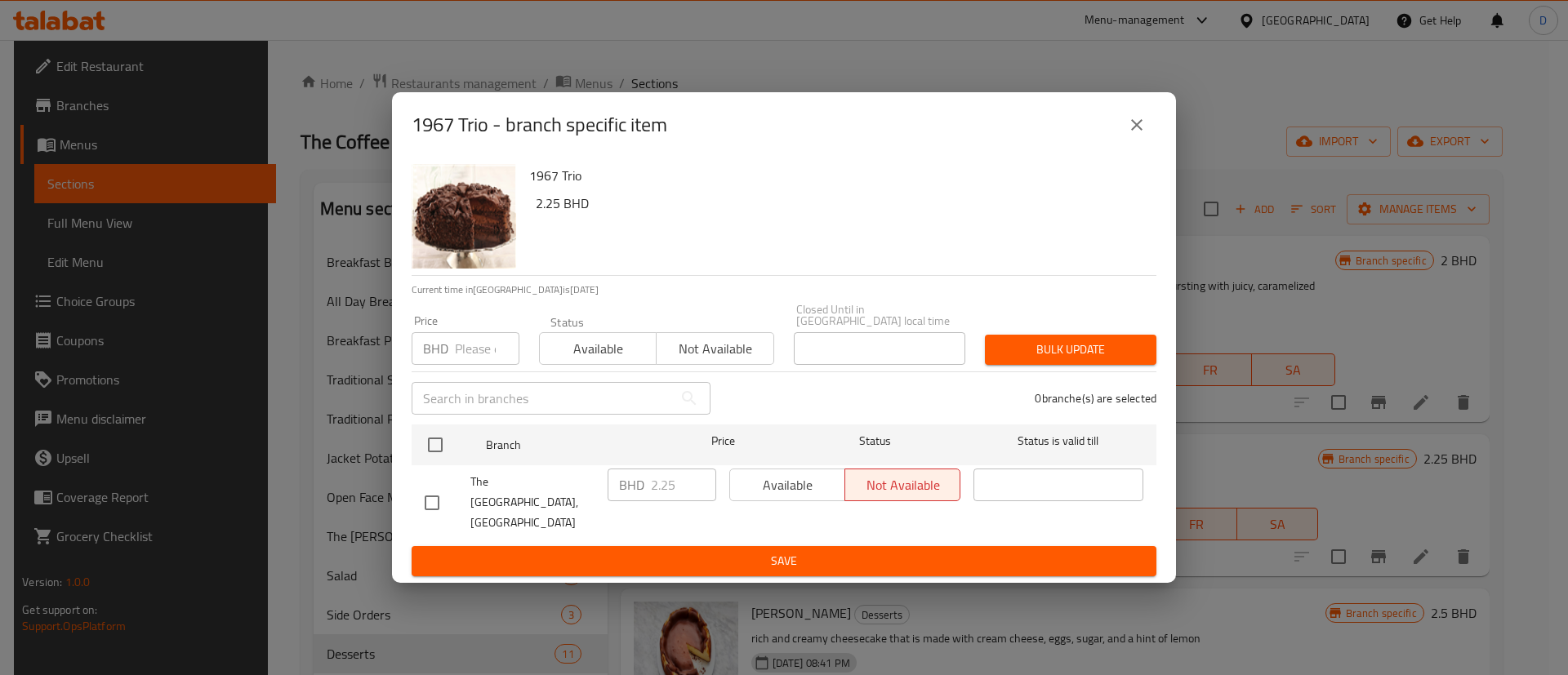
click at [1147, 131] on button "close" at bounding box center [1136, 124] width 39 height 39
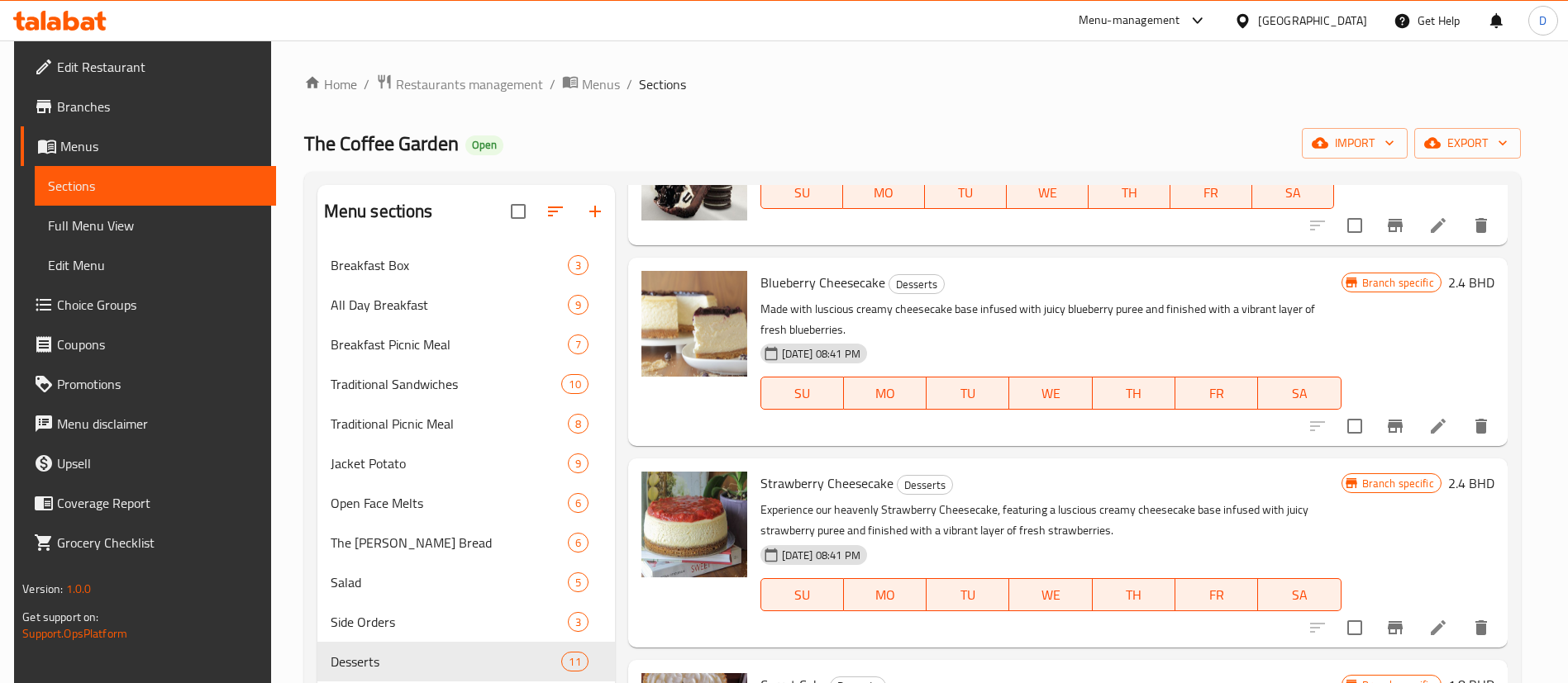
scroll to position [868, 0]
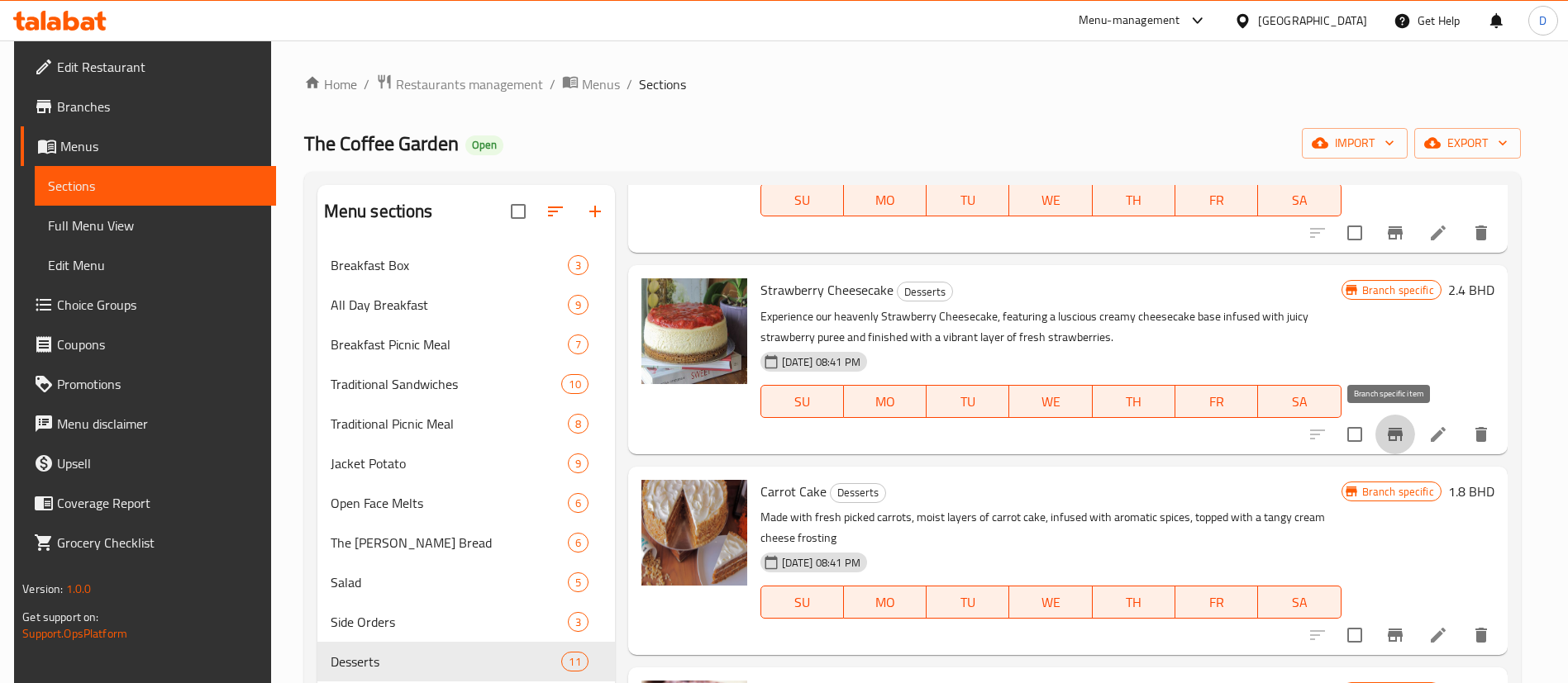
click at [1388, 420] on button "Branch-specific-item" at bounding box center [1395, 434] width 39 height 39
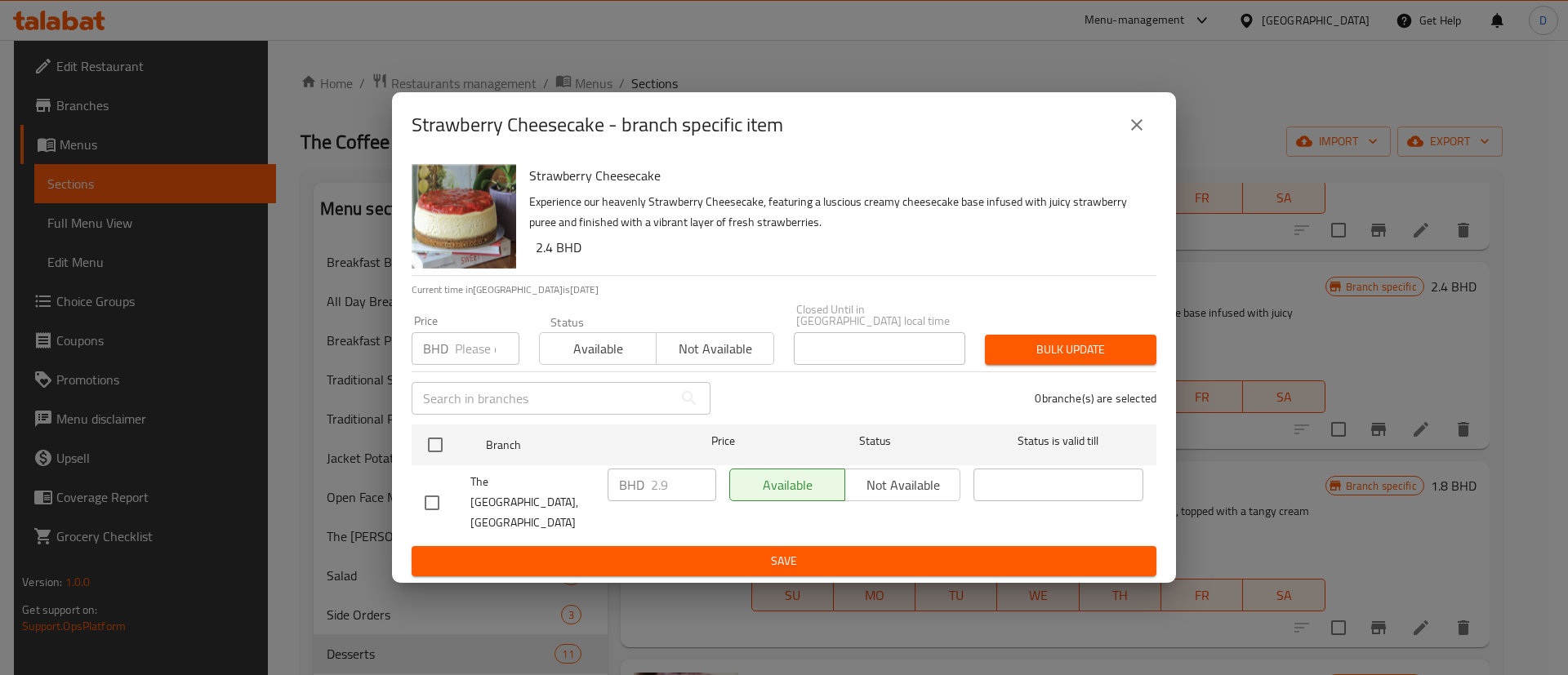
click at [1147, 128] on button "close" at bounding box center [1136, 124] width 39 height 39
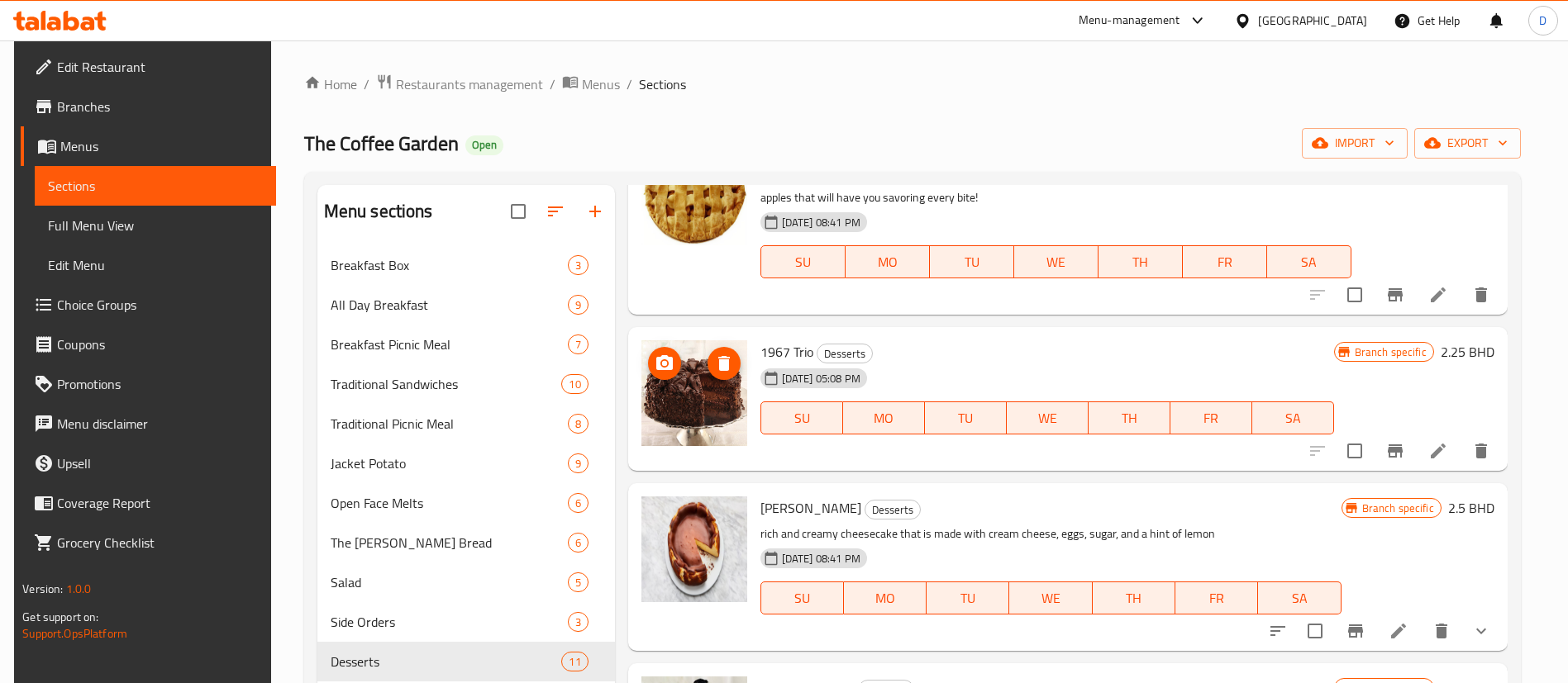
scroll to position [0, 0]
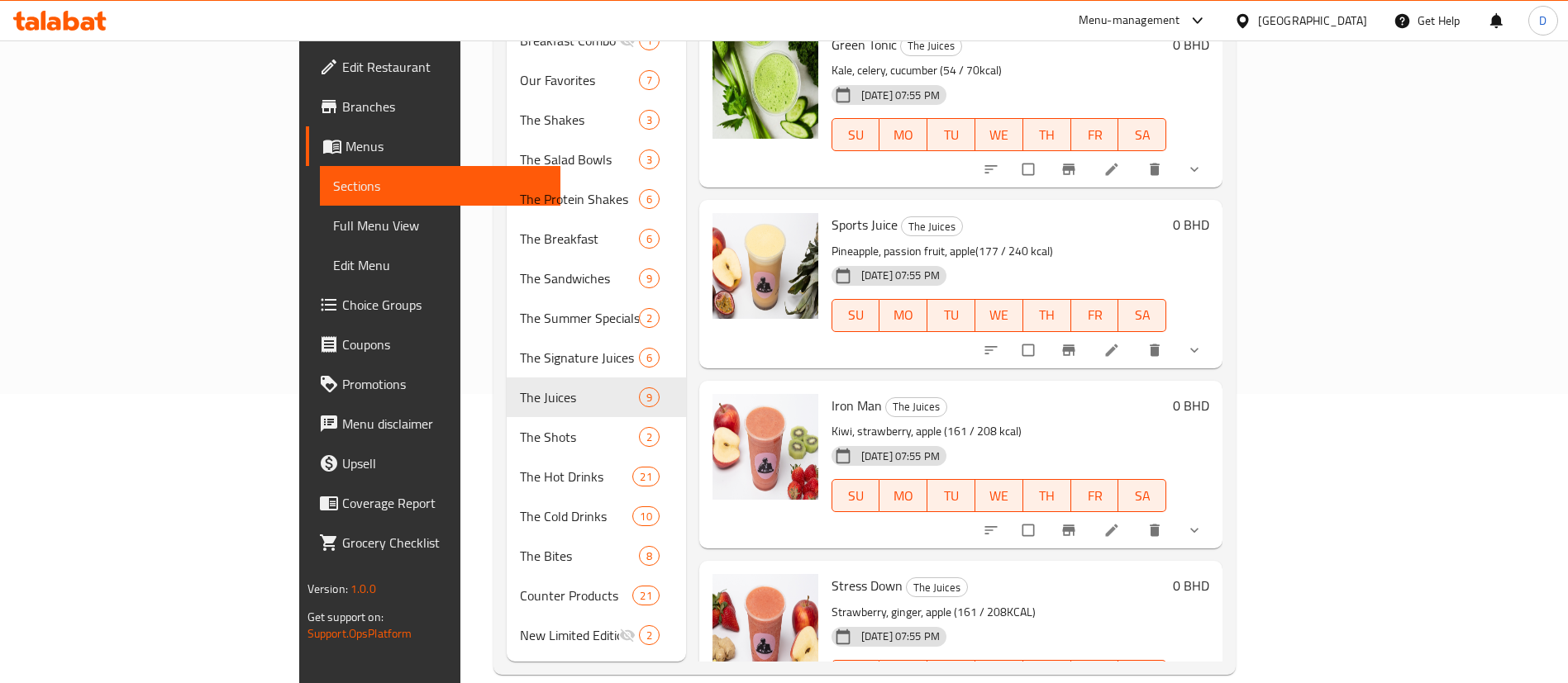
scroll to position [553, 0]
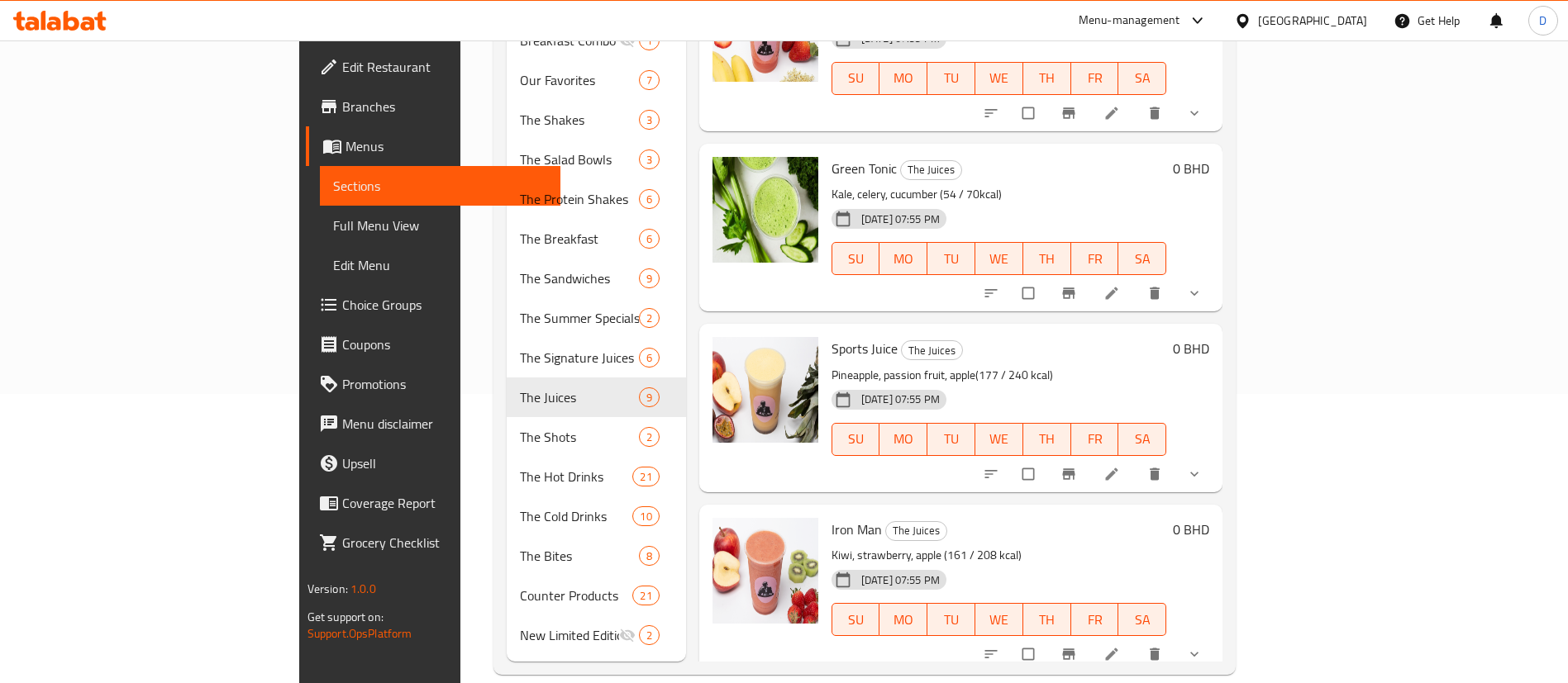
click at [1120, 285] on icon at bounding box center [1112, 294] width 17 height 17
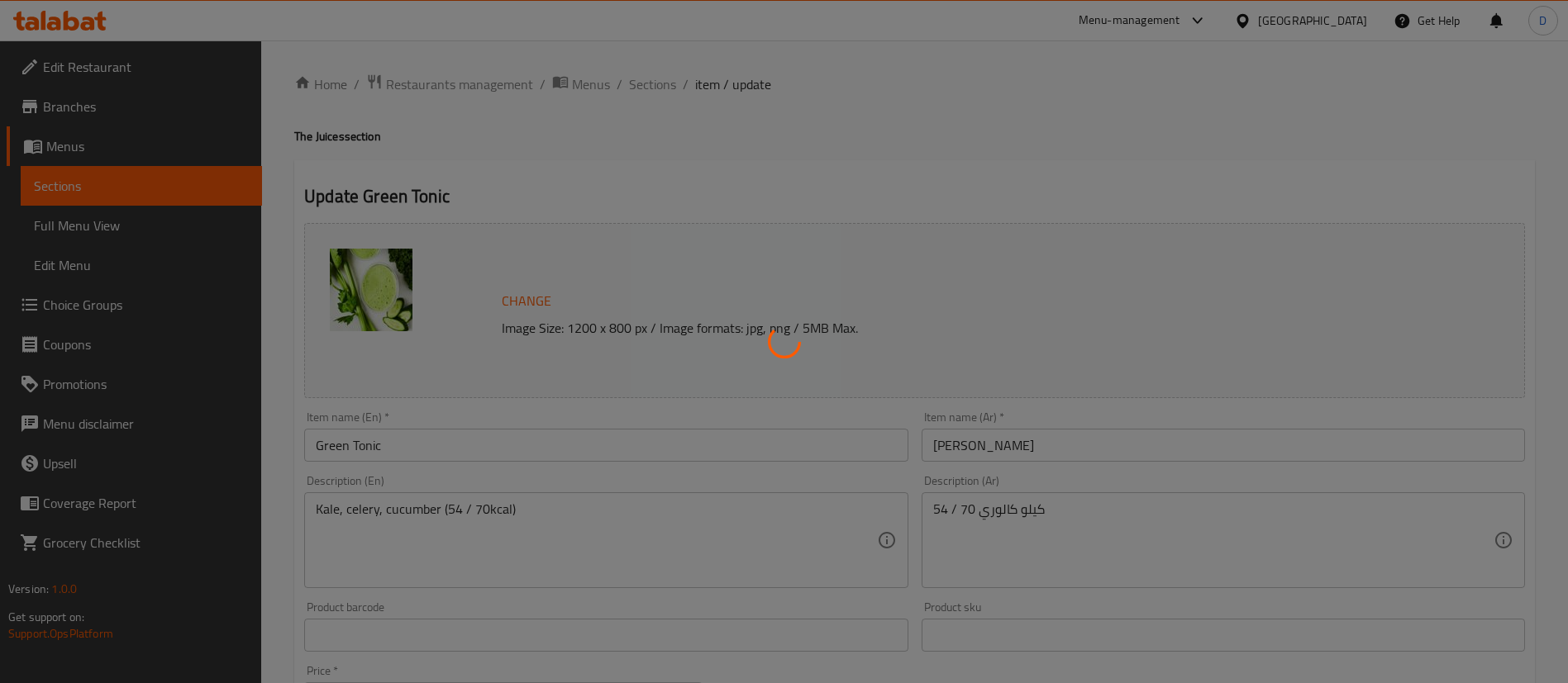
type input "إختيارك من :"
type input "1"
type input "الاضافات"
type input "0"
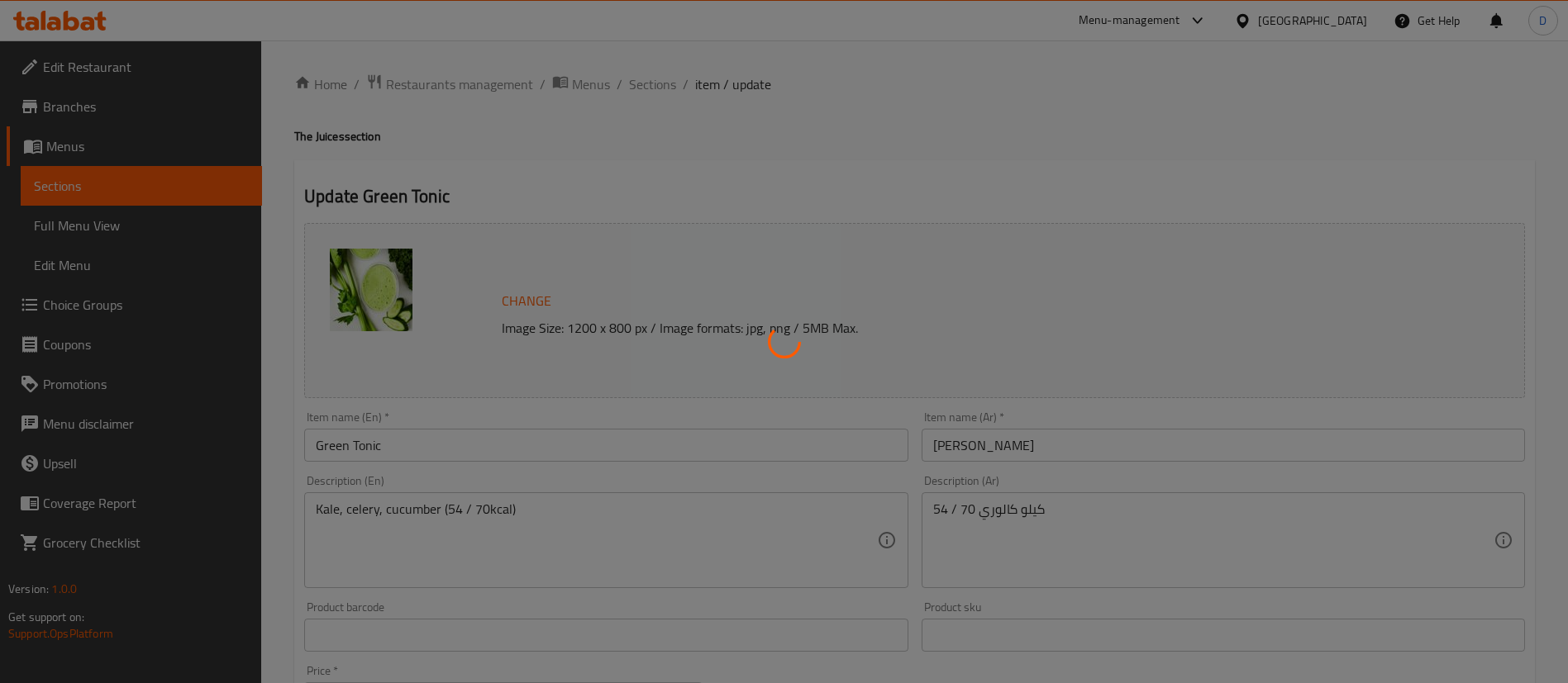
type input "18"
type input "إضافة المعدلات:"
type input "0"
type input "1"
type input "بدون:"
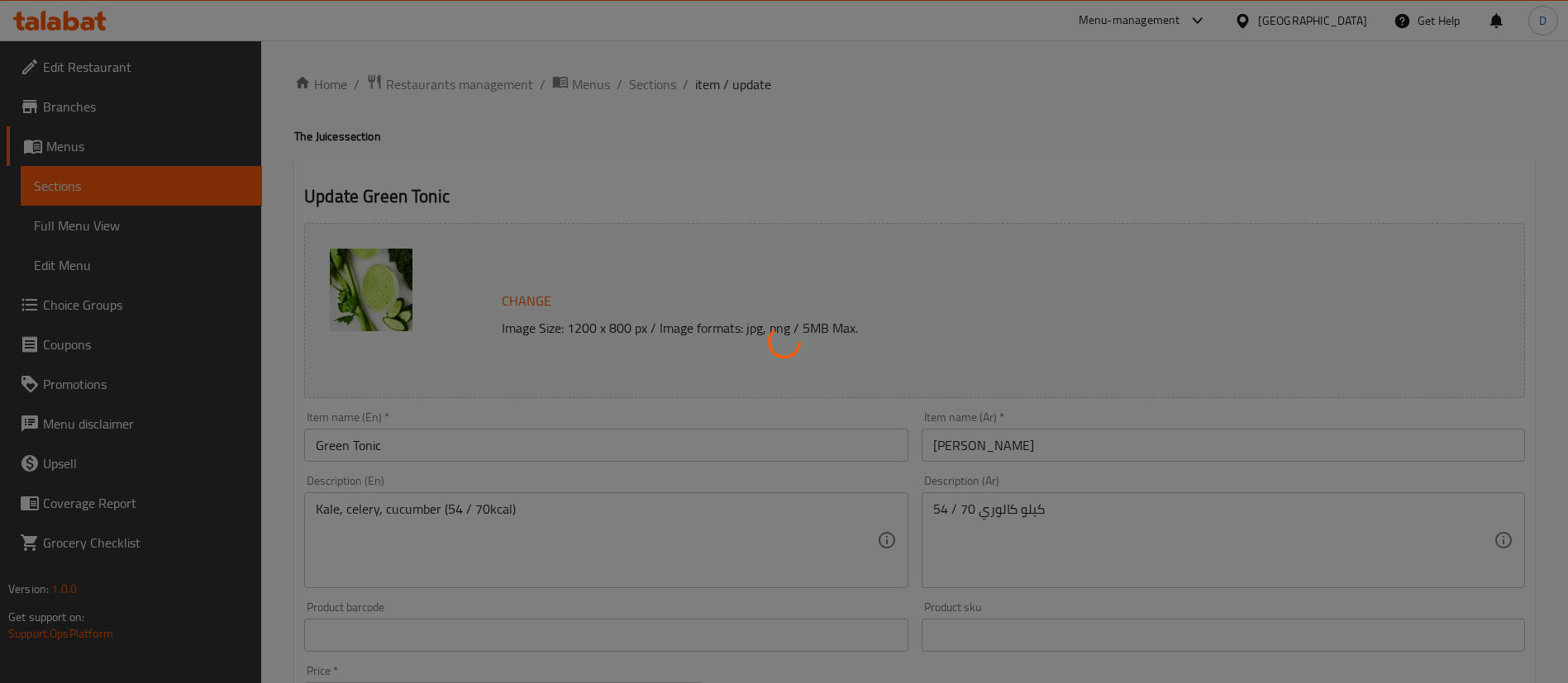
type input "0"
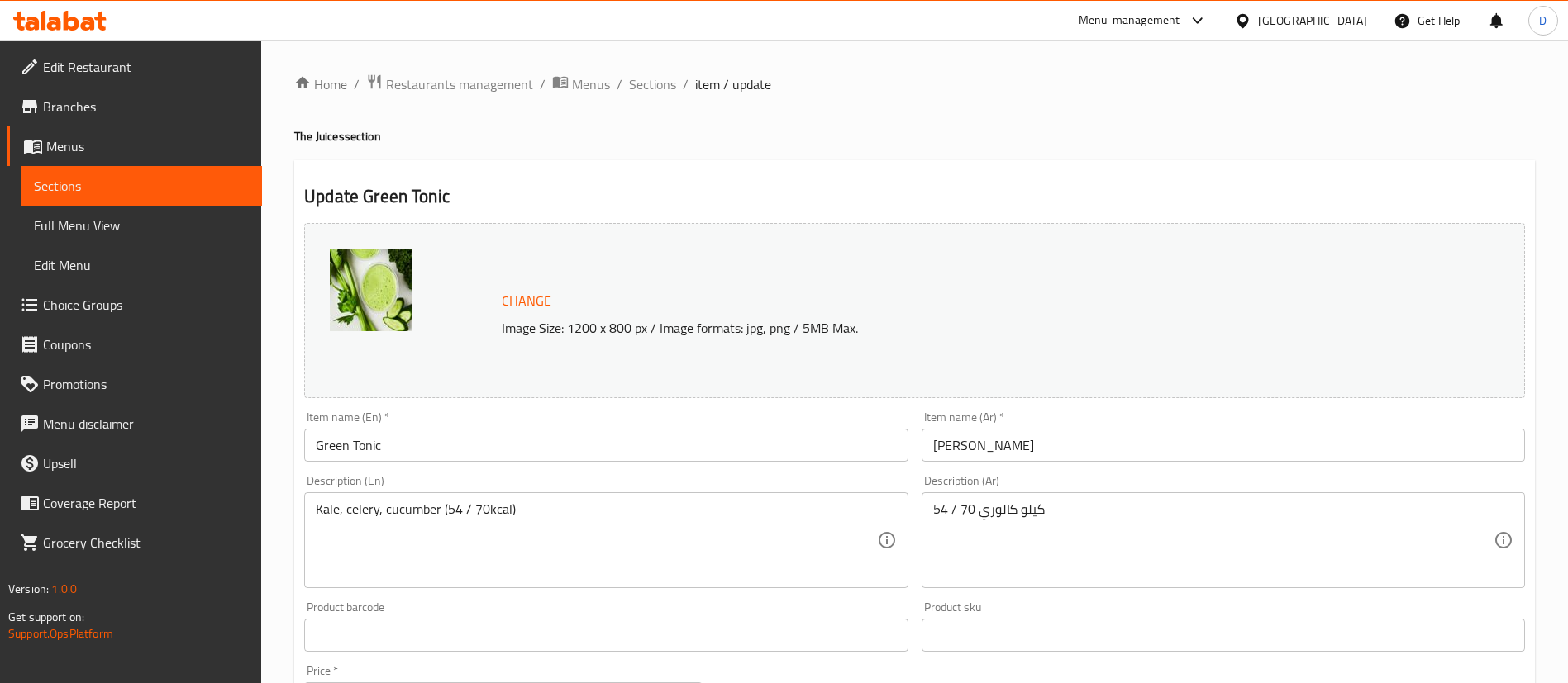
click at [493, 302] on div at bounding box center [412, 310] width 165 height 124
click at [511, 303] on span "Change" at bounding box center [526, 301] width 50 height 24
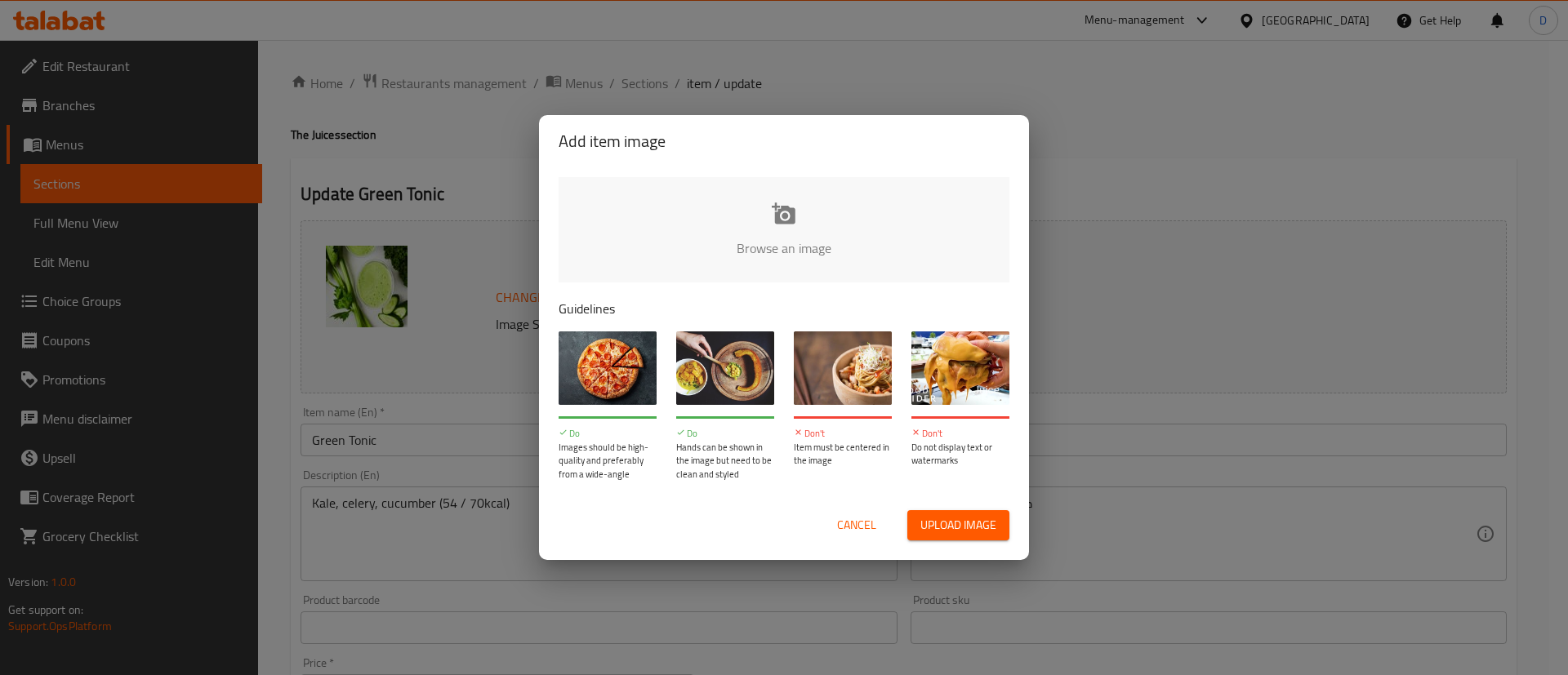
click at [798, 250] on input "file" at bounding box center [1336, 254] width 1555 height 153
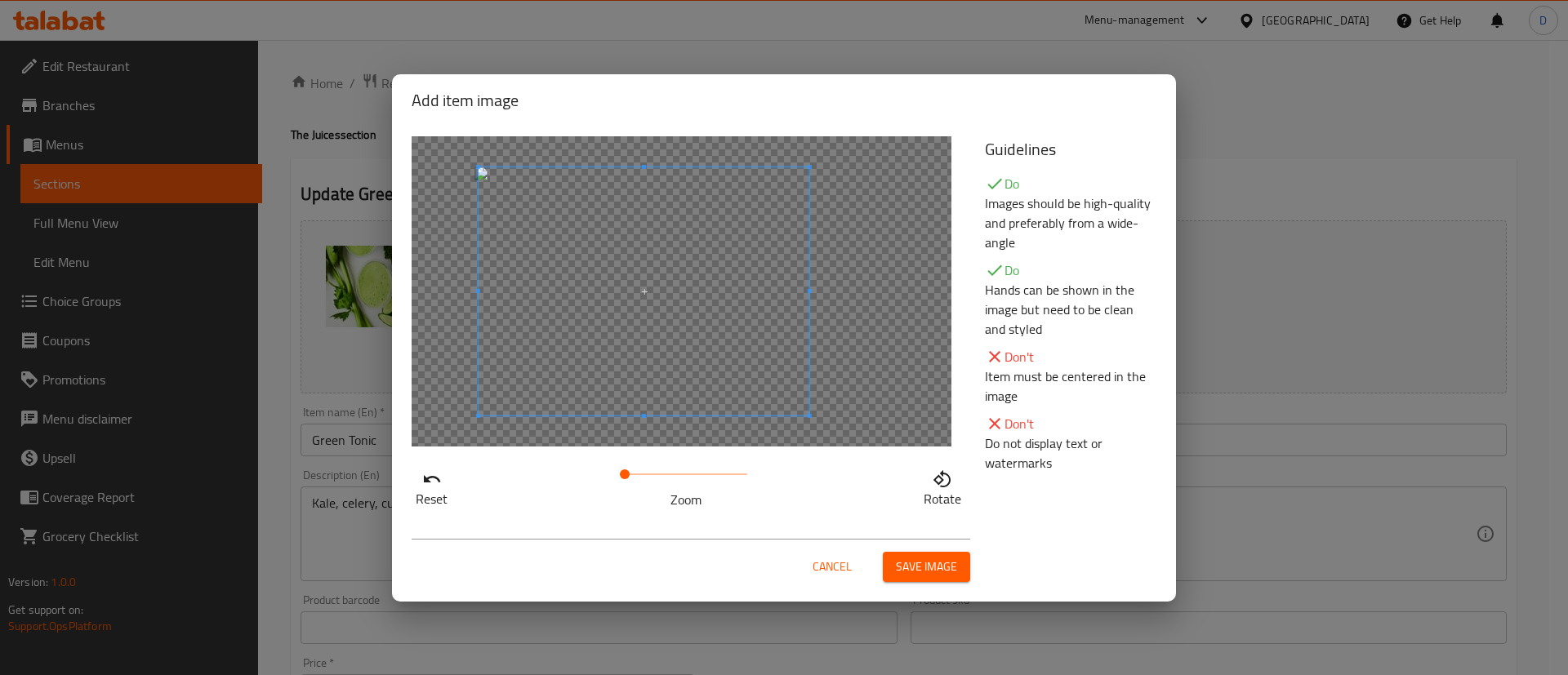
click at [673, 293] on span at bounding box center [643, 291] width 331 height 248
click at [905, 564] on span "Save image" at bounding box center [926, 567] width 61 height 21
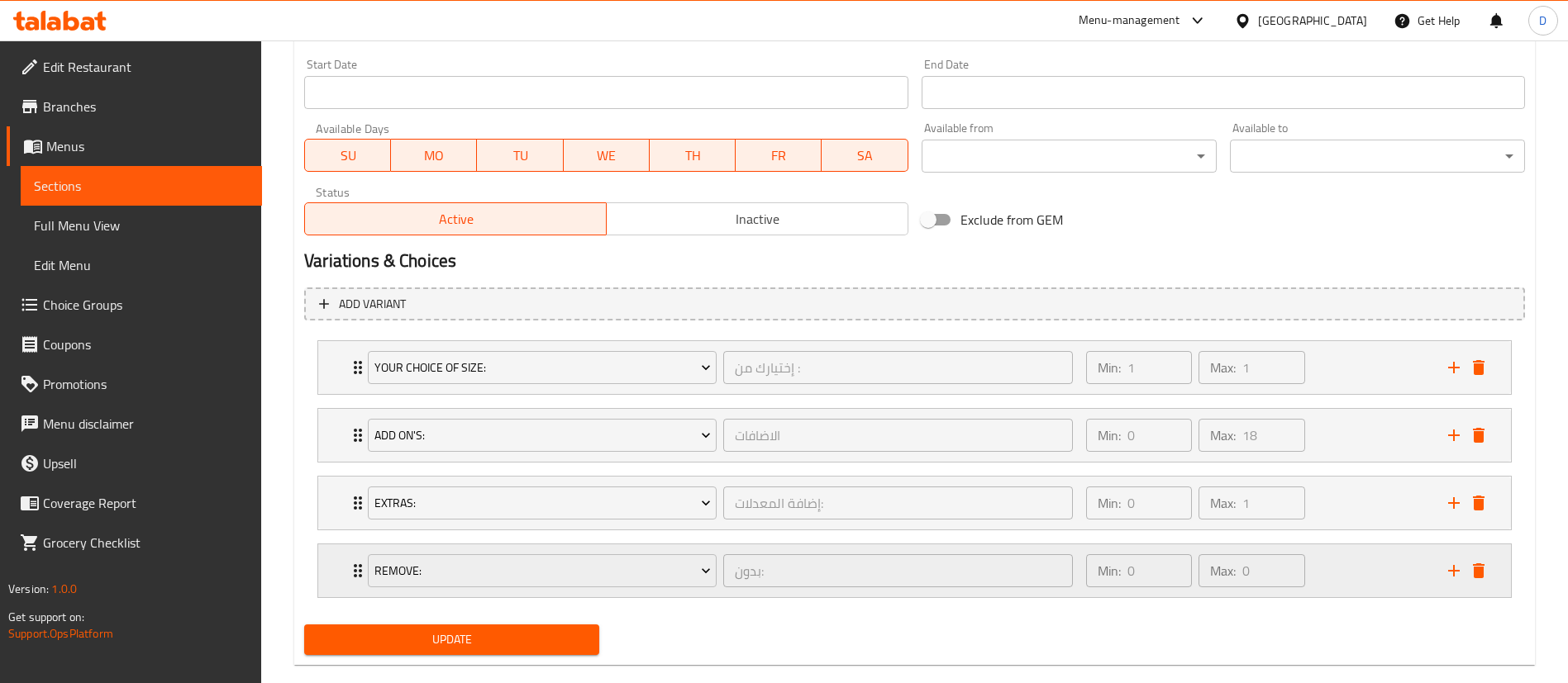
scroll to position [738, 0]
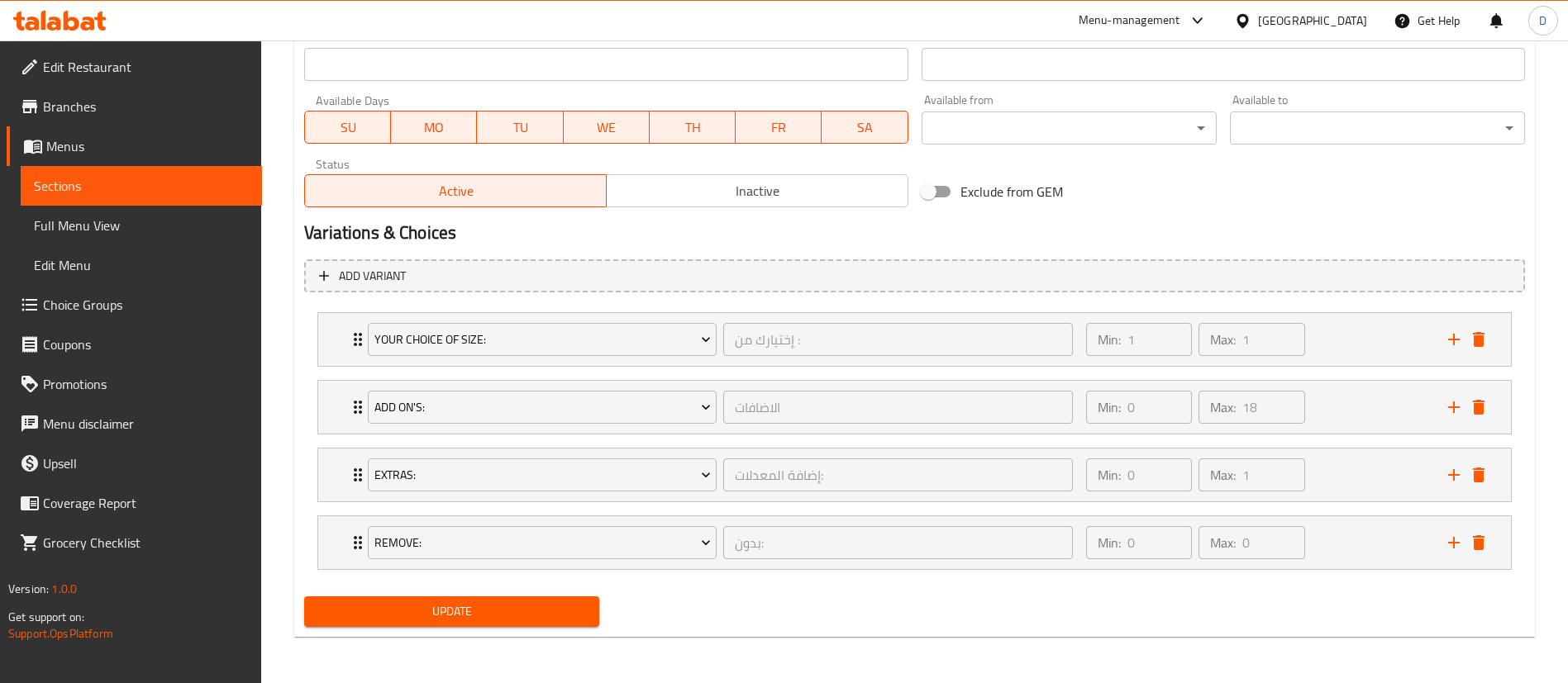
click at [539, 628] on div "Update" at bounding box center [451, 612] width 308 height 44
click at [535, 622] on button "Update" at bounding box center [452, 612] width 295 height 30
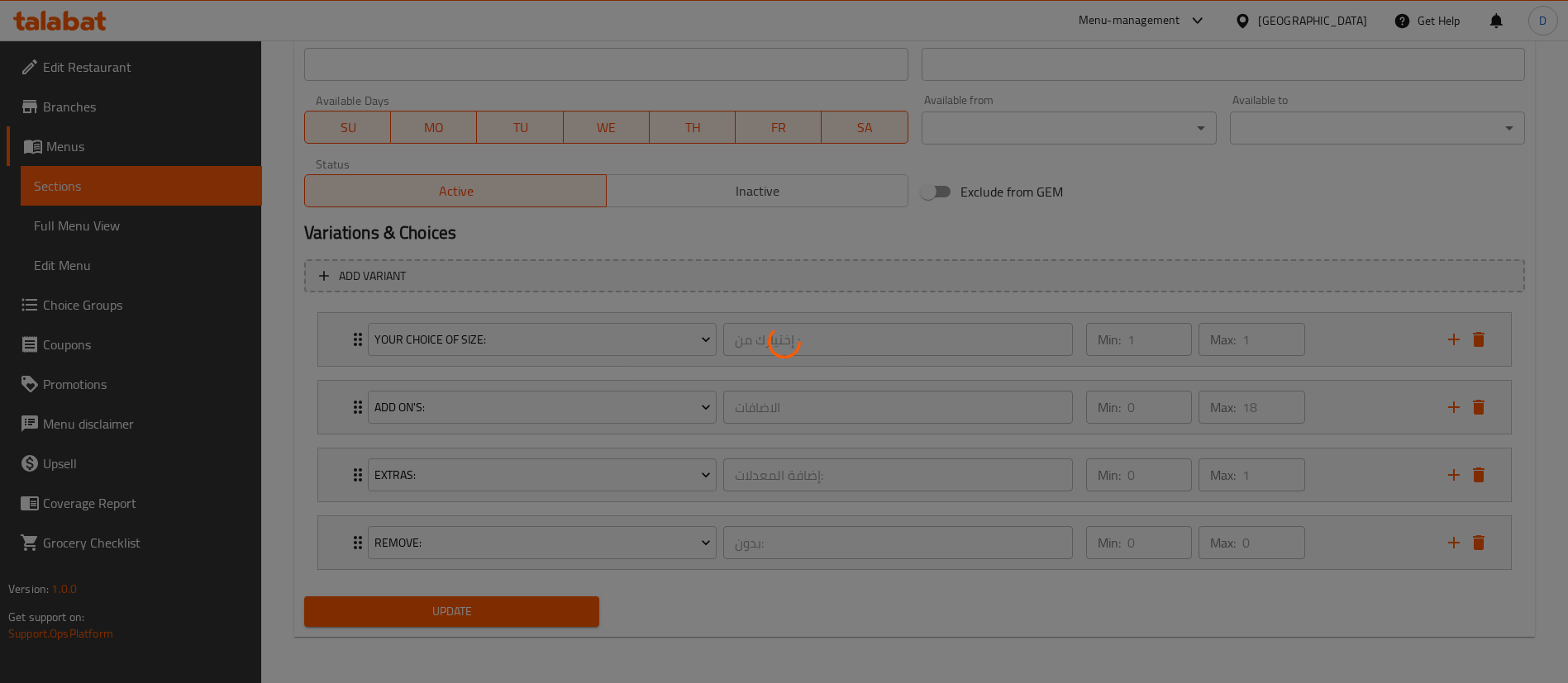
scroll to position [0, 0]
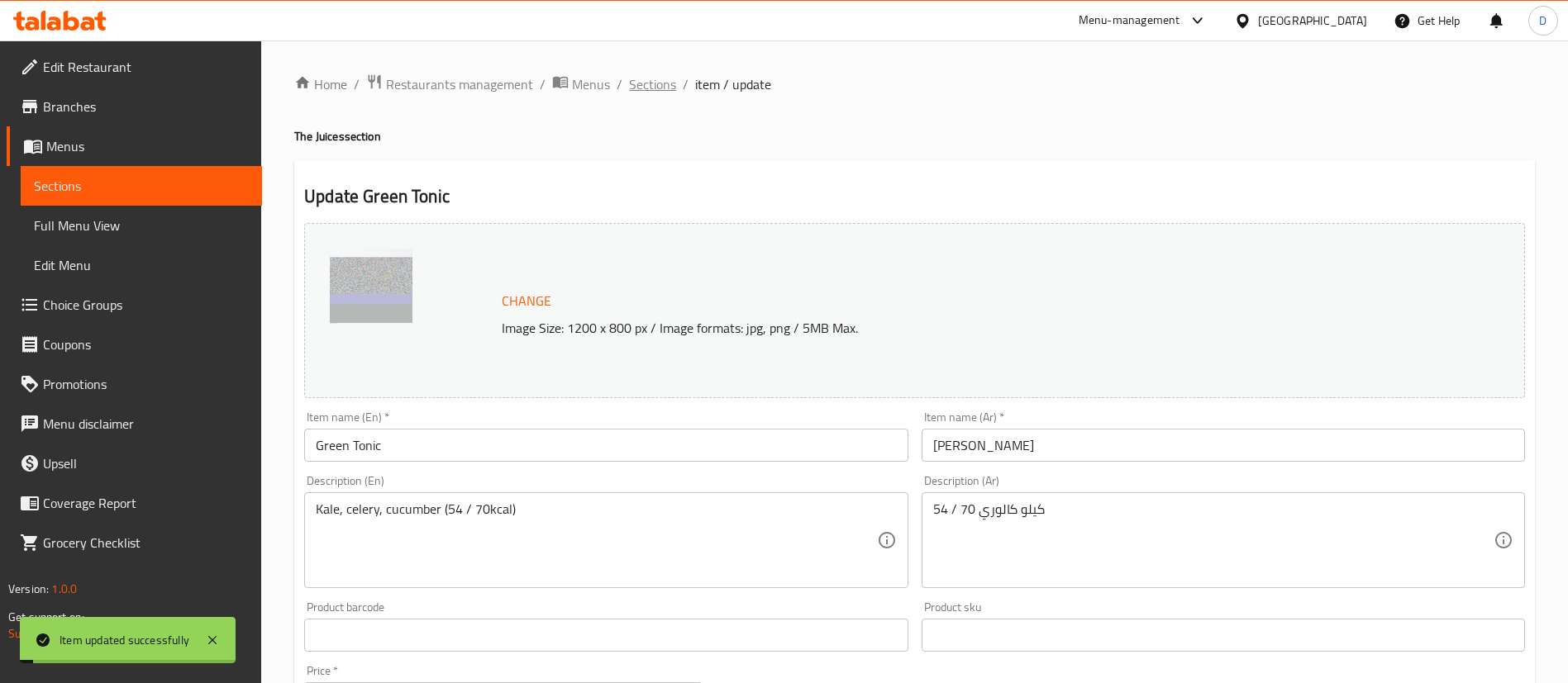
click at [644, 87] on span "Sections" at bounding box center [652, 85] width 47 height 20
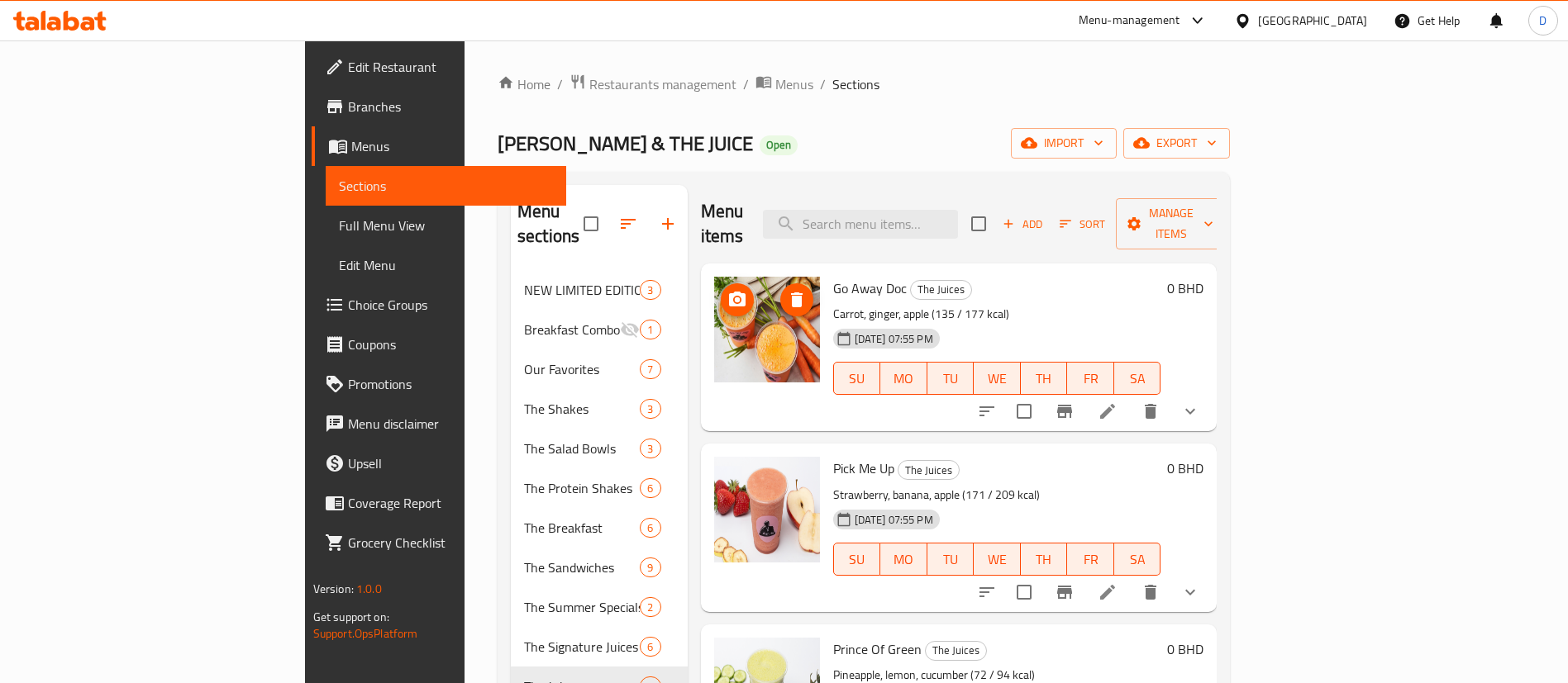
click at [734, 297] on circle "upload picture" at bounding box center [736, 300] width 5 height 5
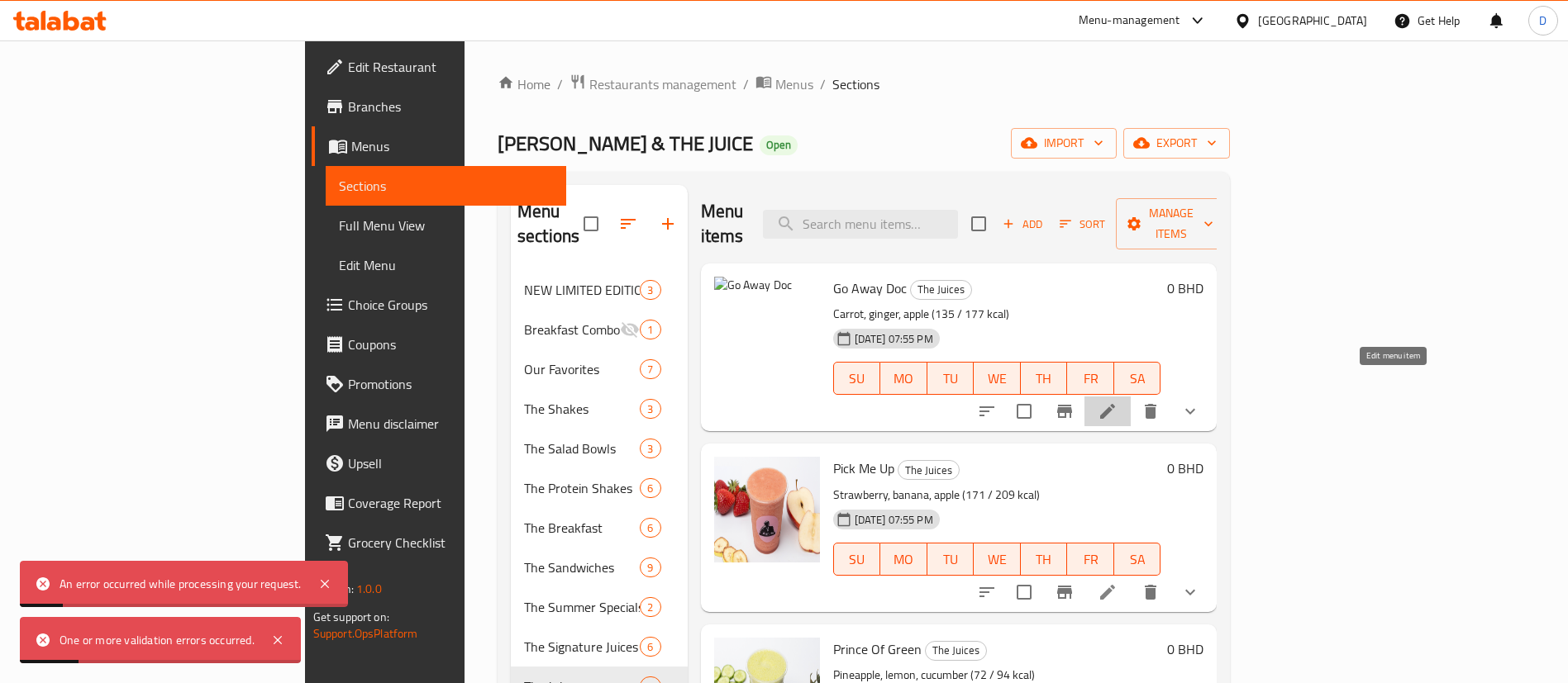
click at [1115, 404] on icon at bounding box center [1108, 412] width 15 height 15
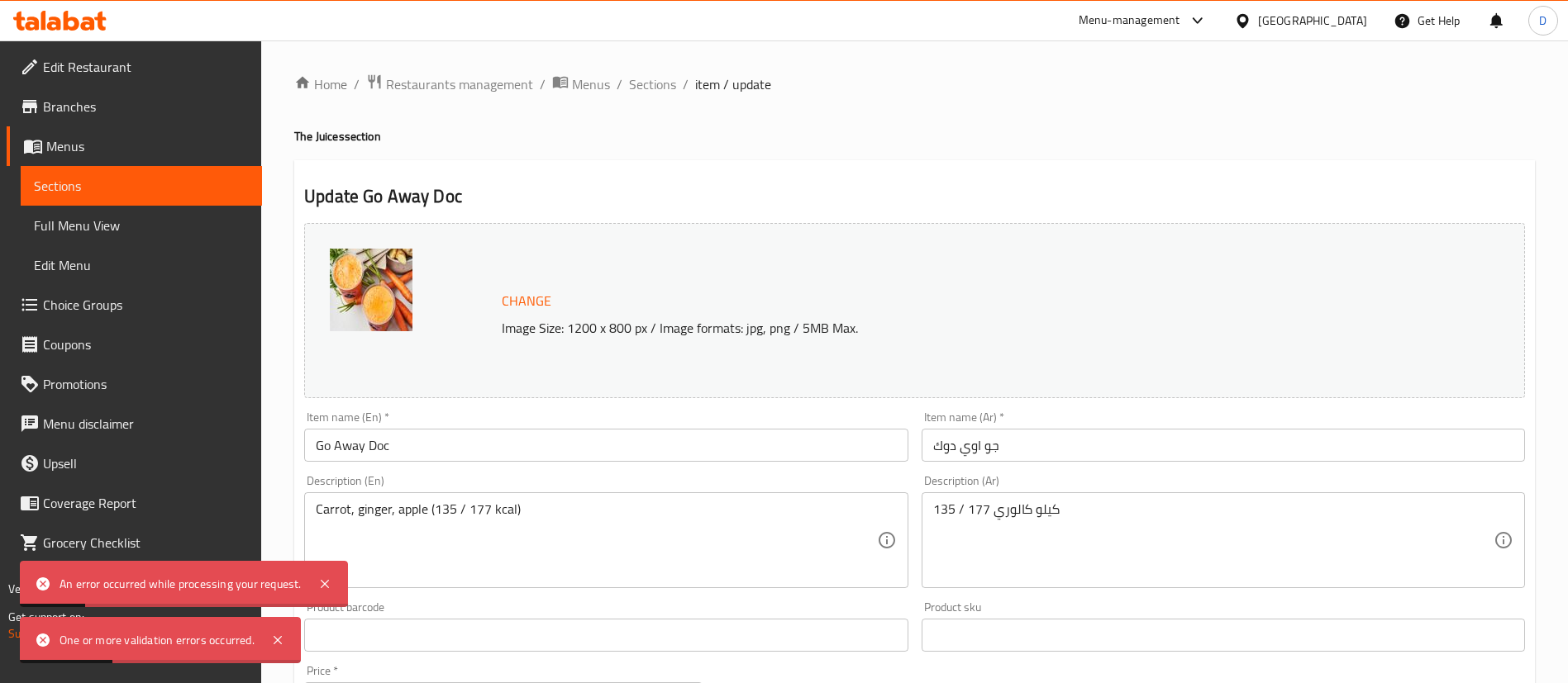
click at [552, 292] on button "Change" at bounding box center [526, 301] width 63 height 34
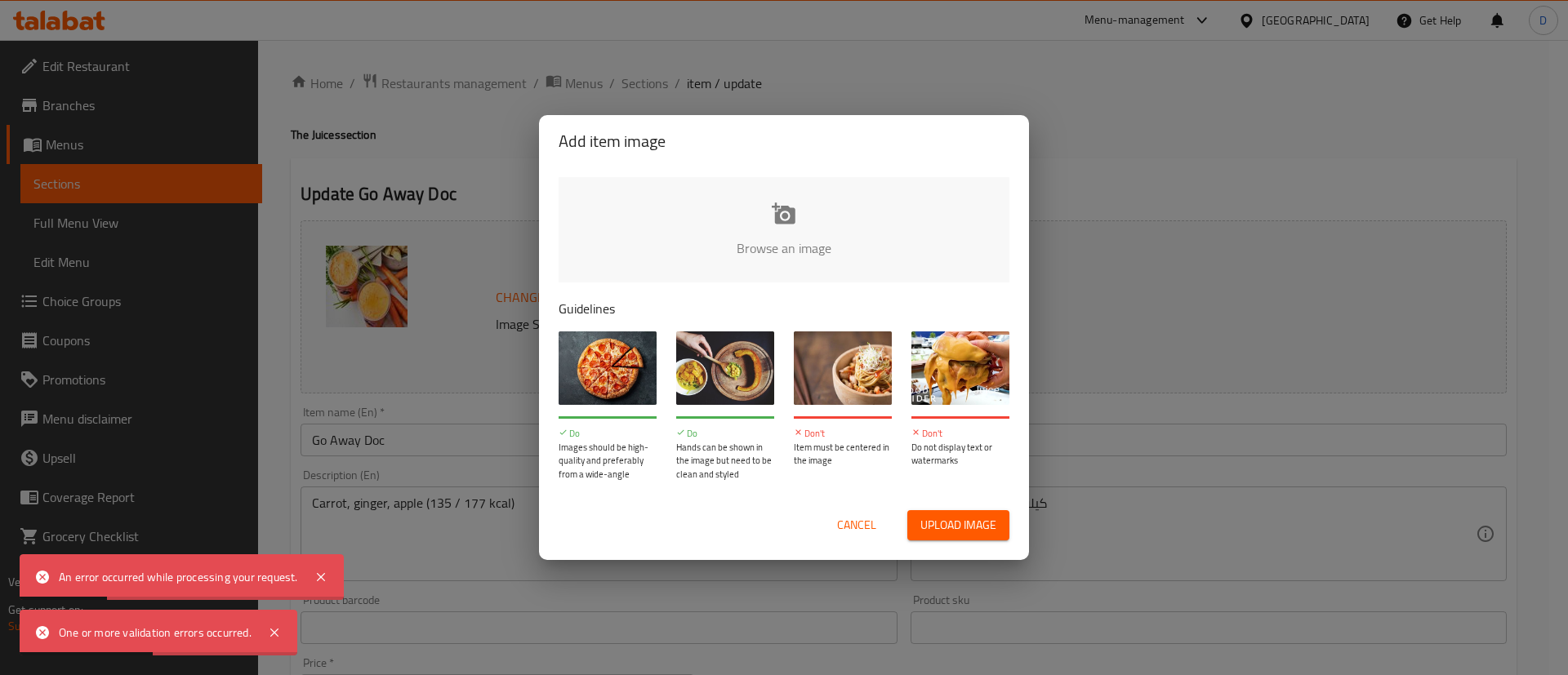
click at [780, 221] on input "file" at bounding box center [1336, 254] width 1555 height 153
type input "C:\fakepath\Go Away Doc.png"
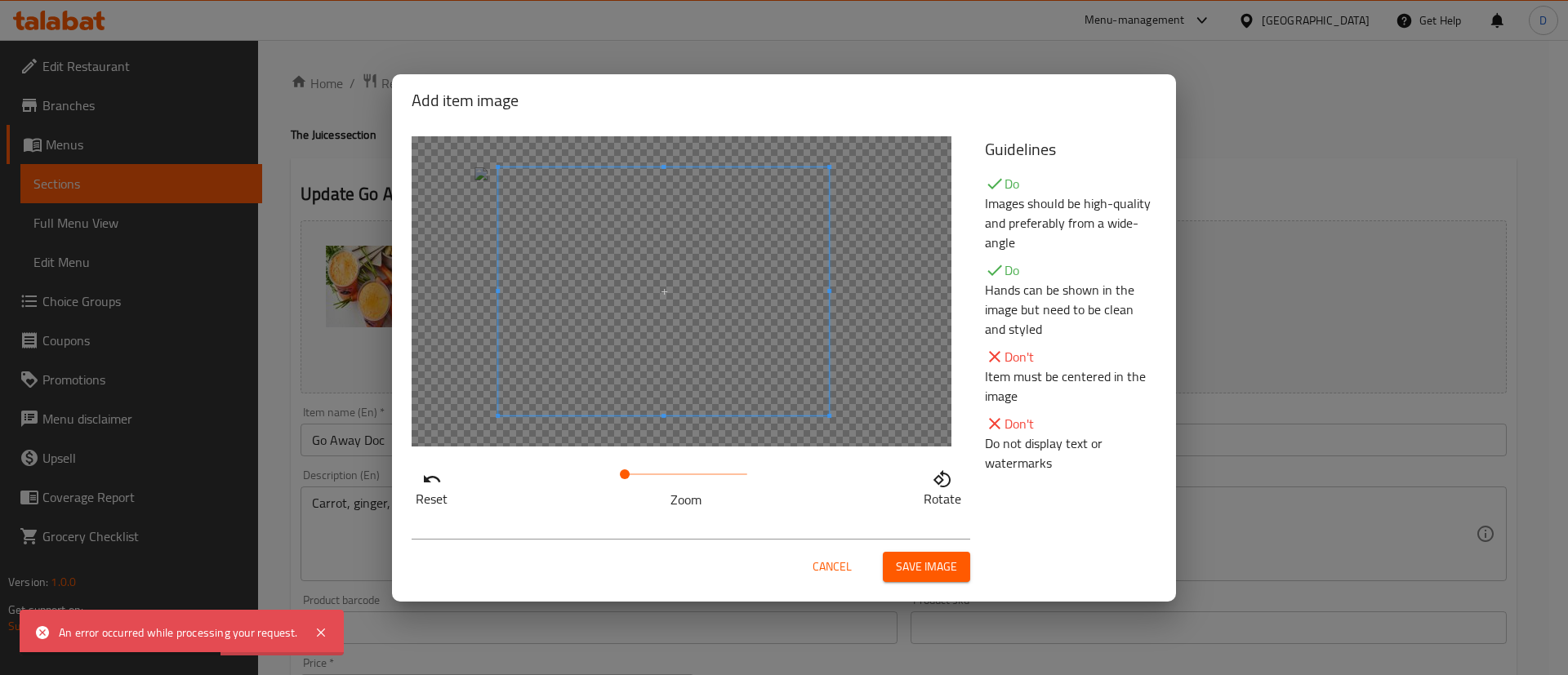
click at [625, 320] on span at bounding box center [663, 291] width 331 height 248
click at [950, 582] on div "Cancel Save image" at bounding box center [784, 561] width 771 height 70
click at [943, 576] on span "Save image" at bounding box center [926, 567] width 61 height 21
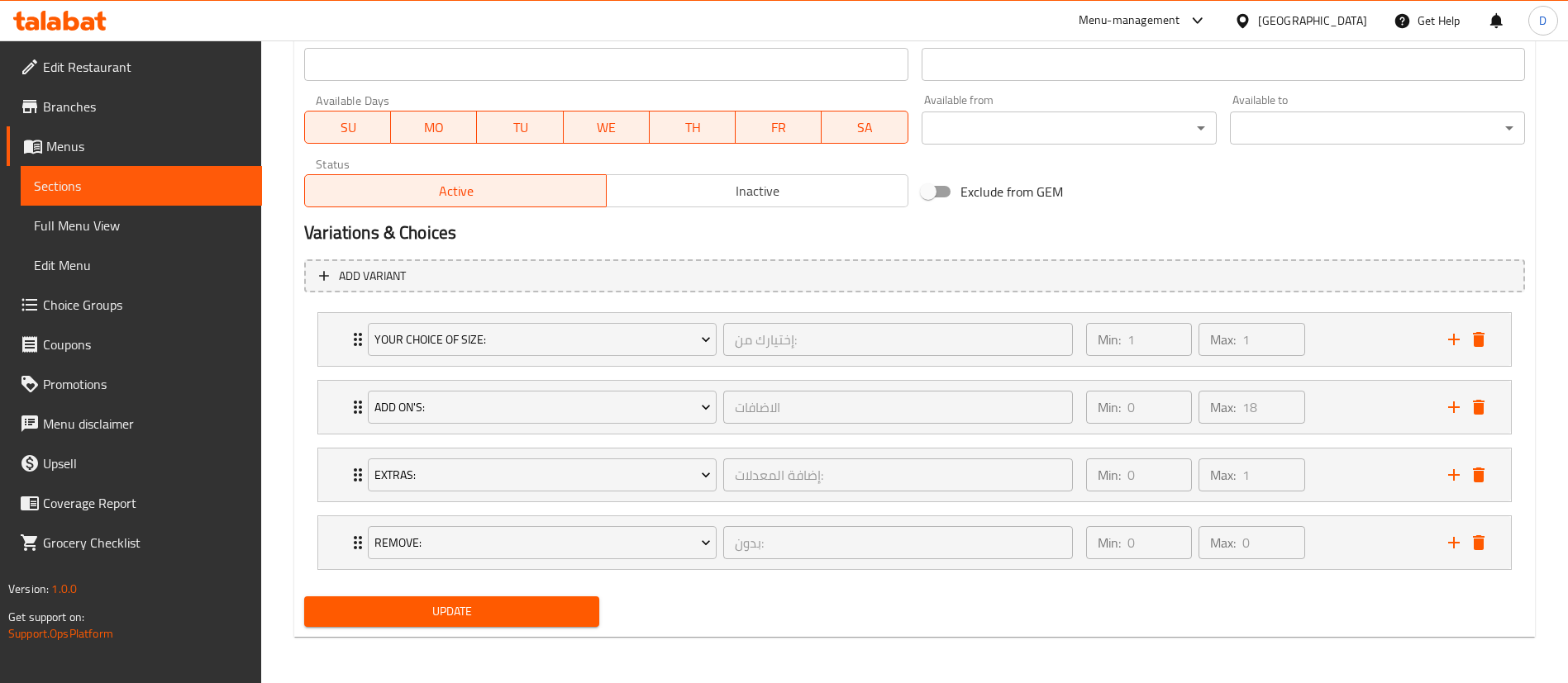
click at [505, 614] on span "Update" at bounding box center [452, 612] width 269 height 21
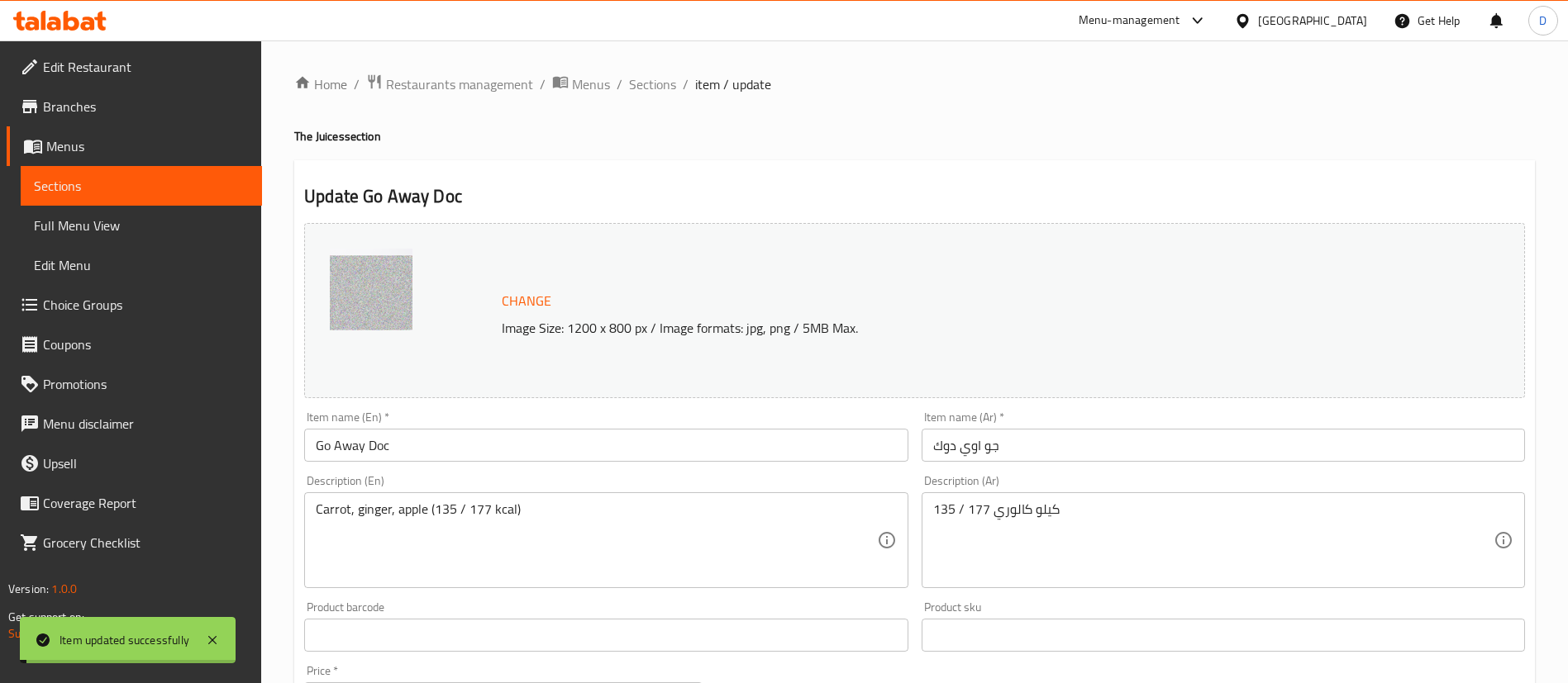
click at [644, 87] on span "Sections" at bounding box center [652, 85] width 47 height 20
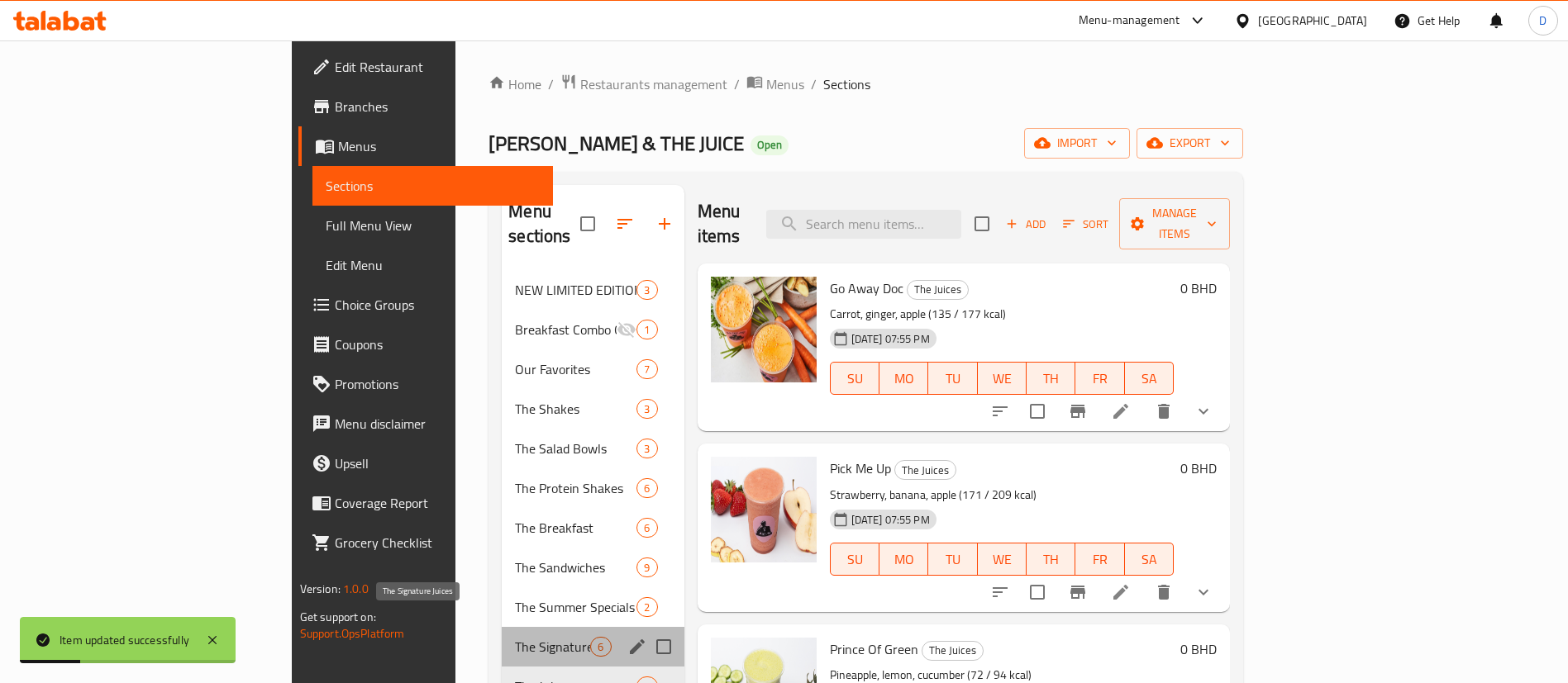
click at [515, 637] on span "The Signature Juices" at bounding box center [552, 647] width 76 height 20
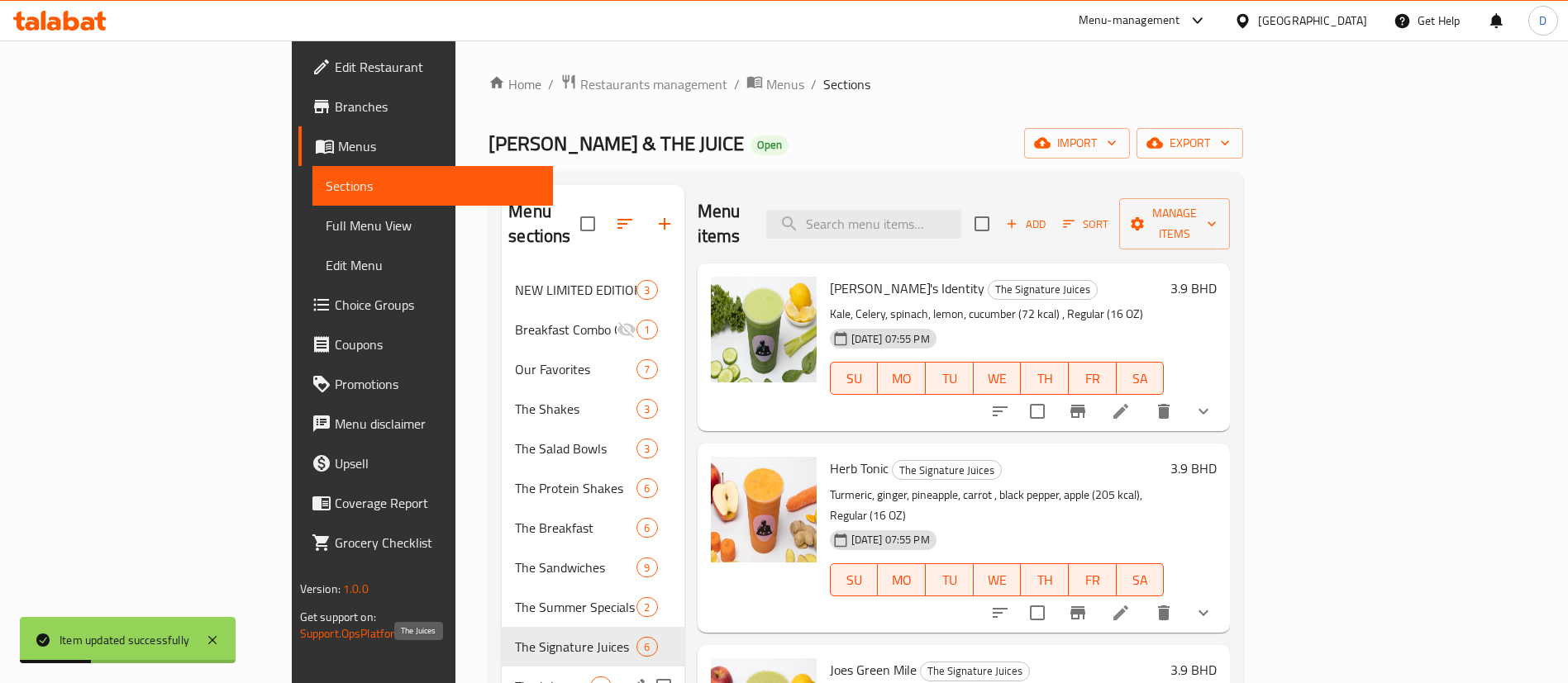
click at [515, 676] on span "The Juices" at bounding box center [552, 686] width 76 height 20
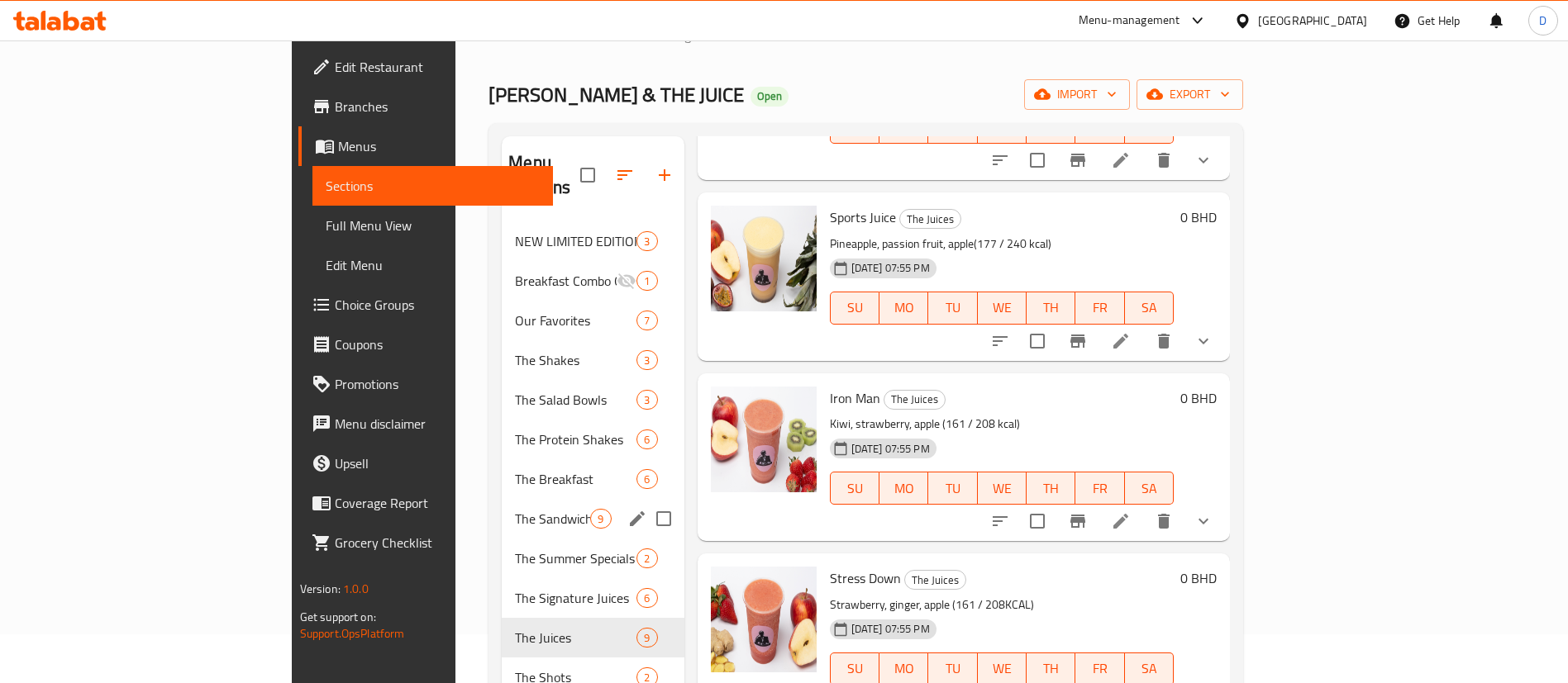
scroll to position [41, 0]
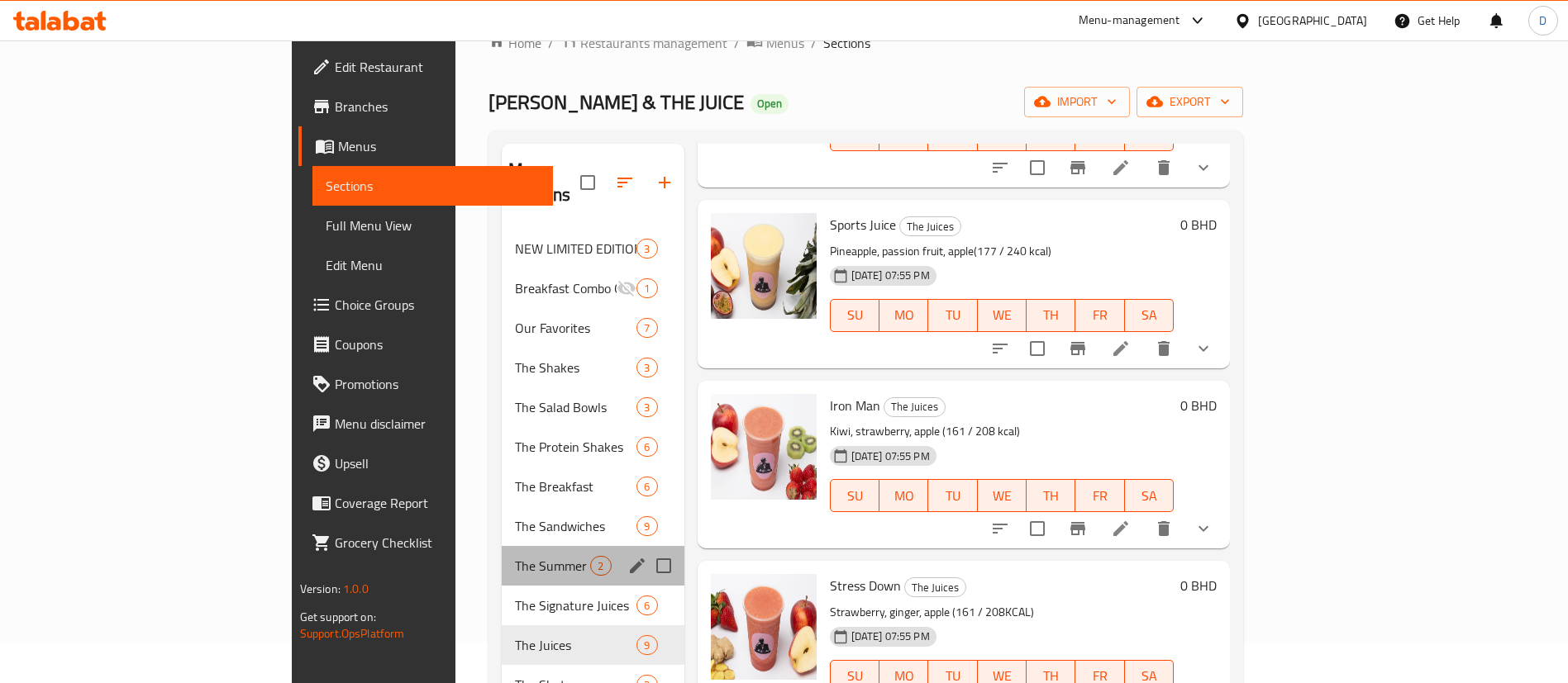
click at [502, 546] on div "The Summer Specials 2" at bounding box center [593, 566] width 182 height 39
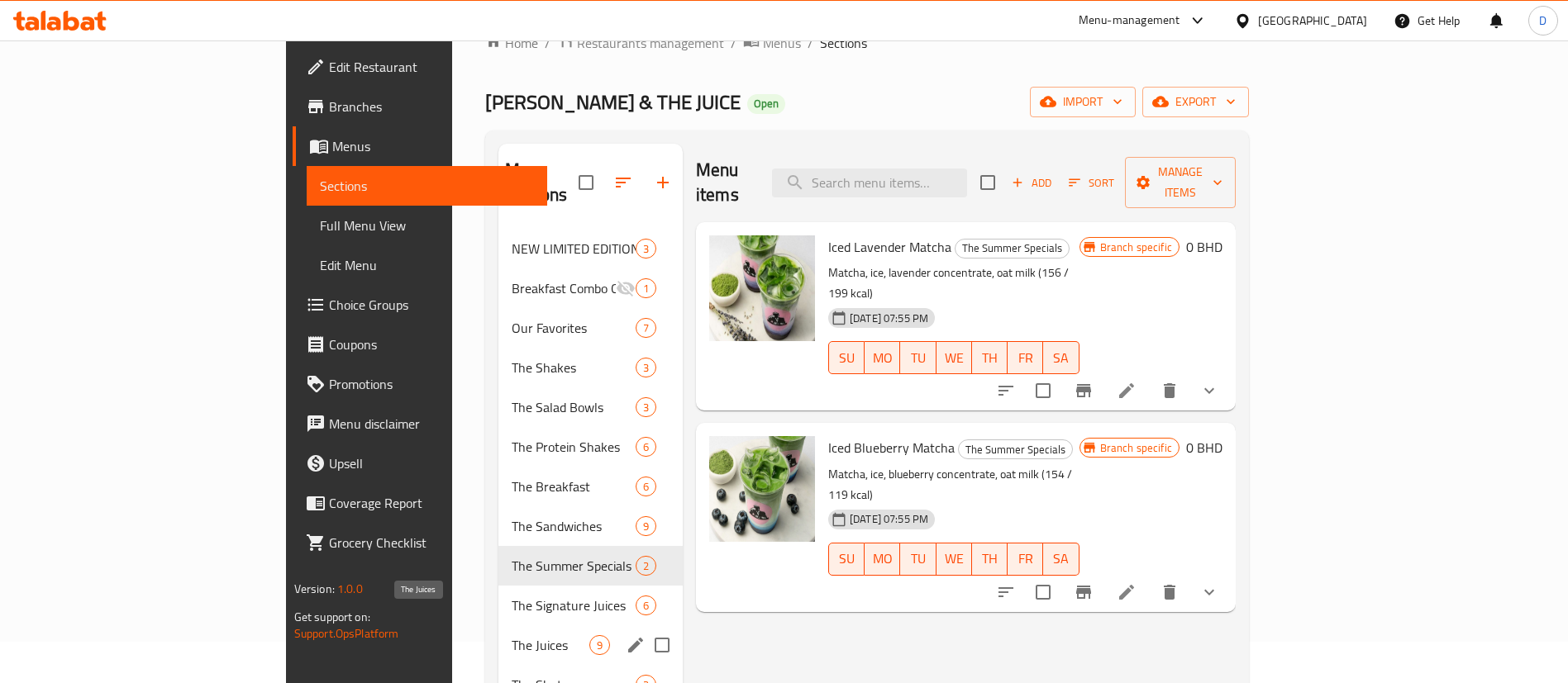
click at [512, 635] on span "The Juices" at bounding box center [551, 645] width 78 height 20
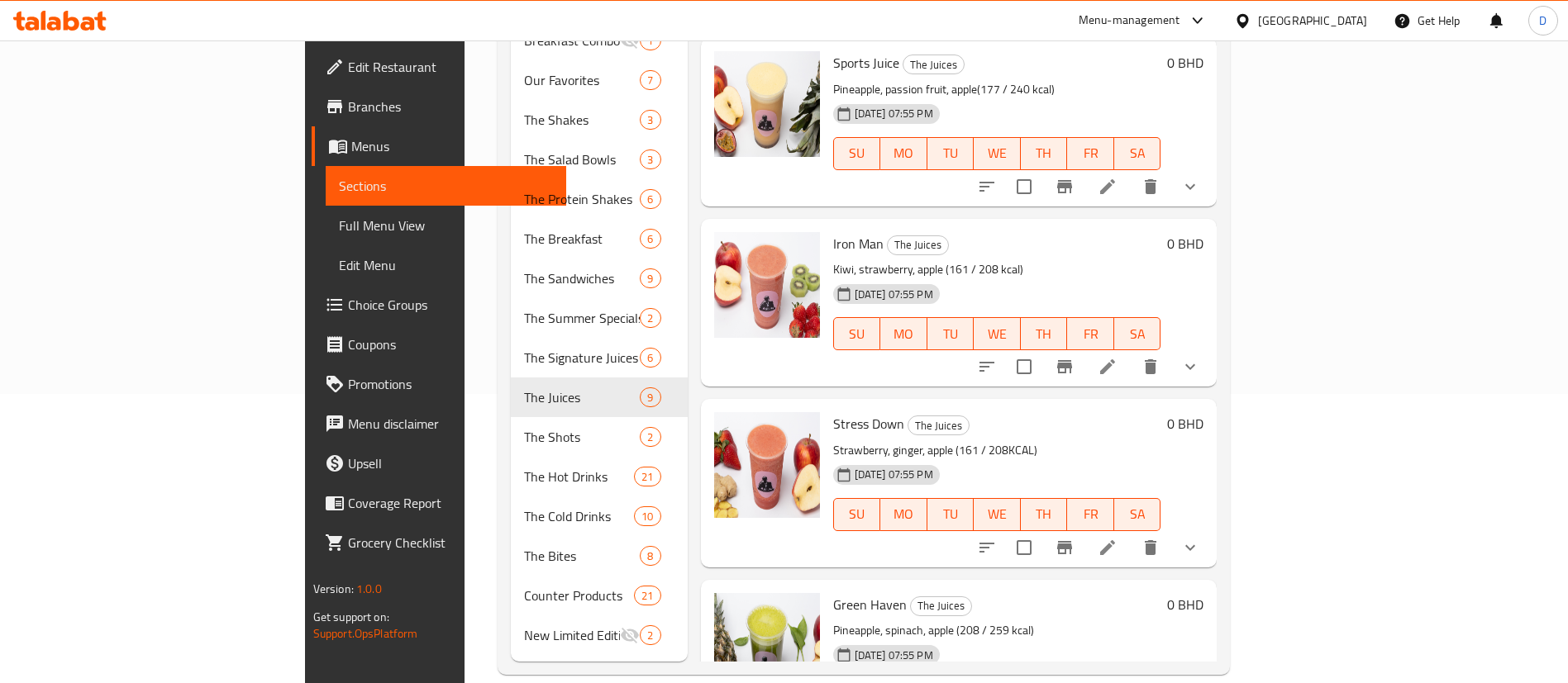
scroll to position [800, 0]
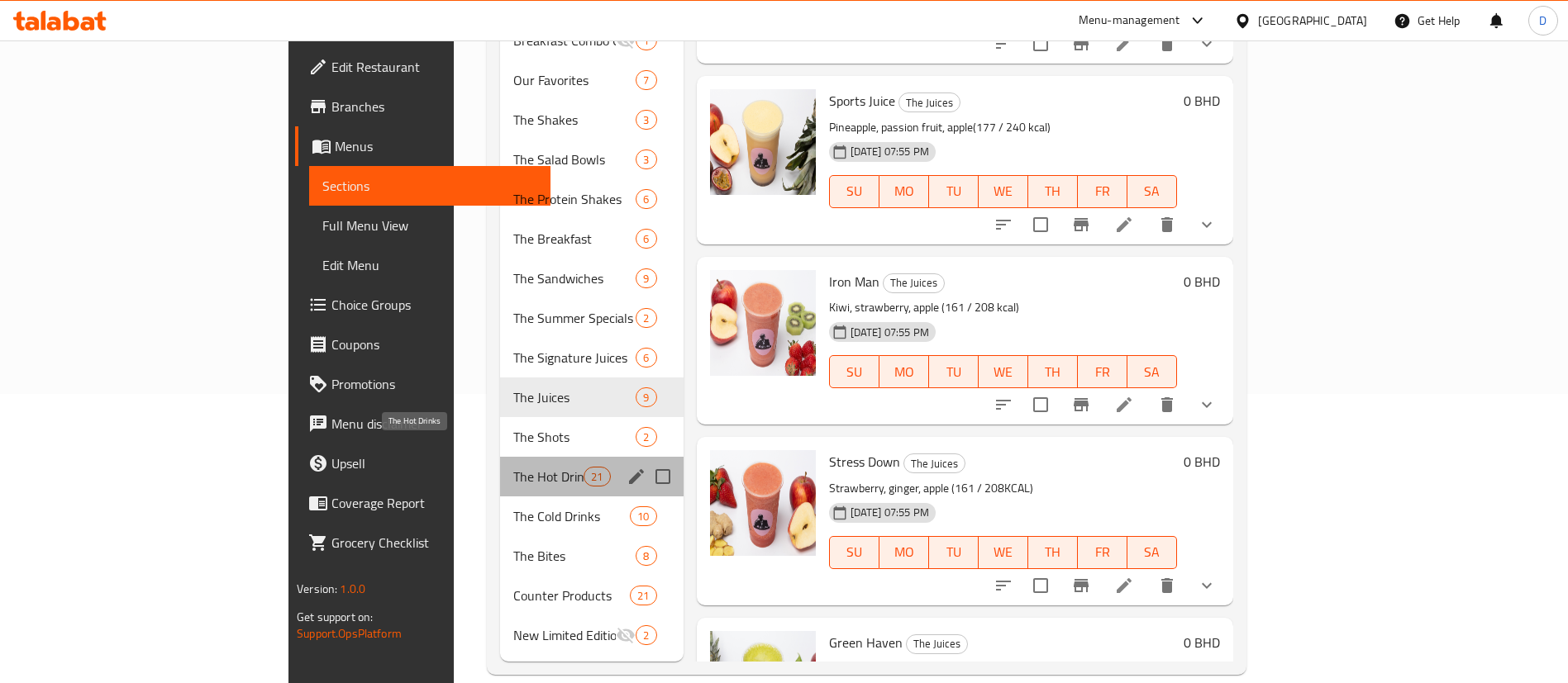
click at [513, 467] on span "The Hot Drinks" at bounding box center [548, 477] width 71 height 20
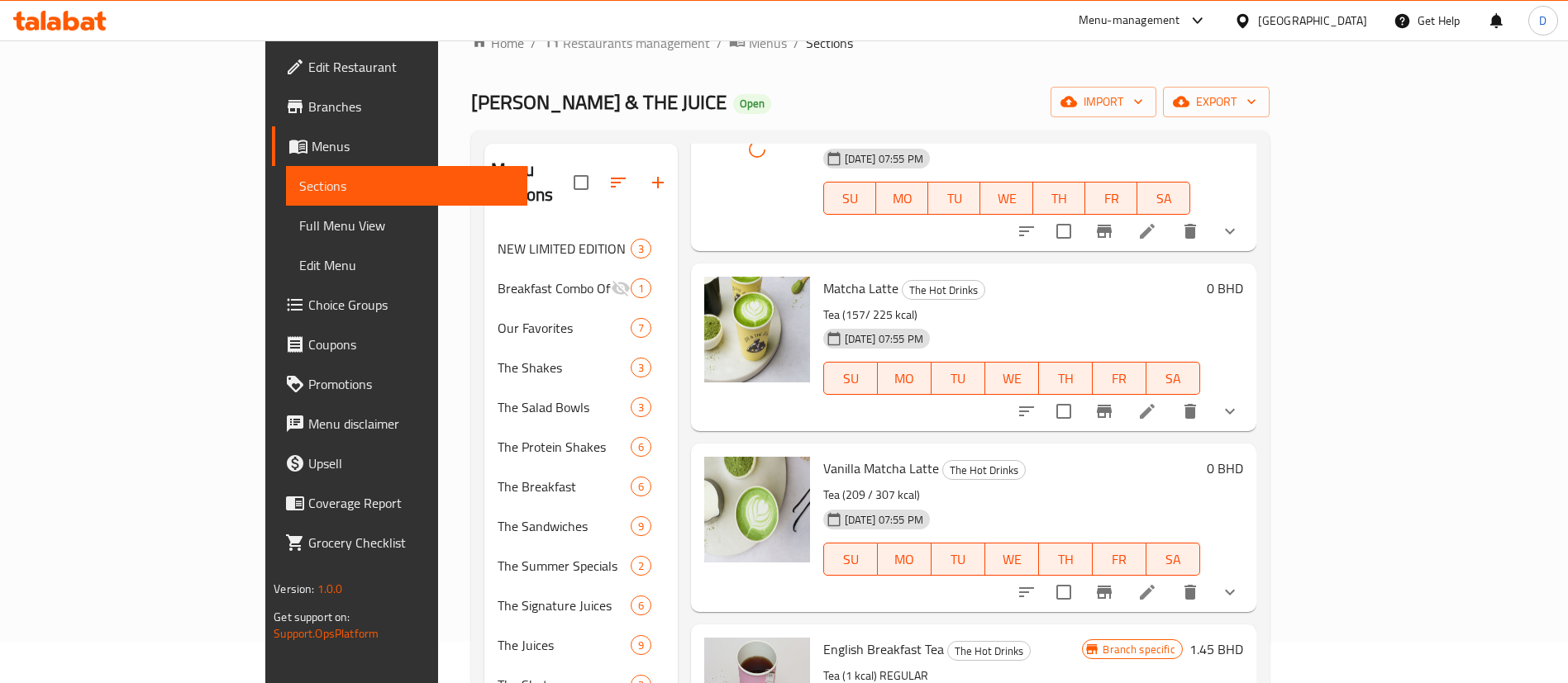
scroll to position [1983, 0]
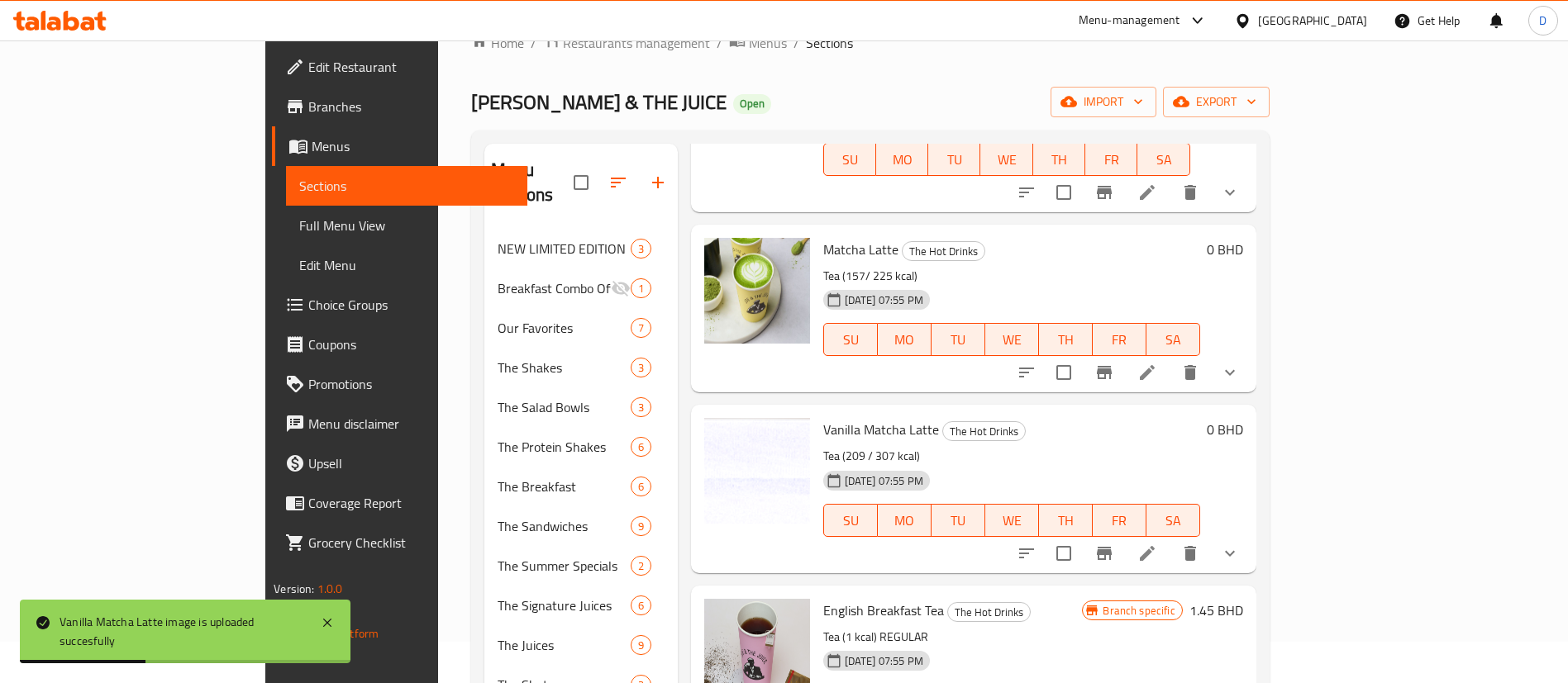
click at [704, 301] on div at bounding box center [757, 291] width 106 height 106
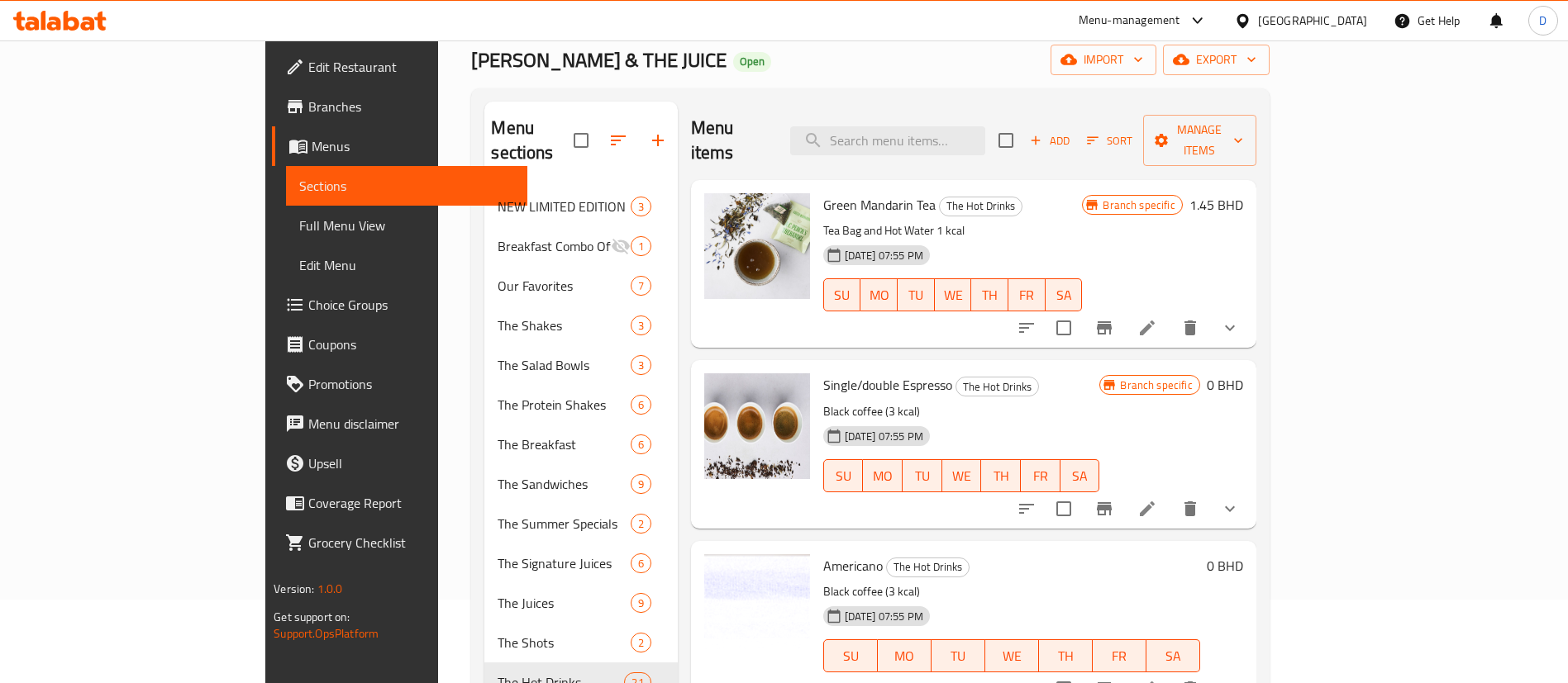
scroll to position [0, 0]
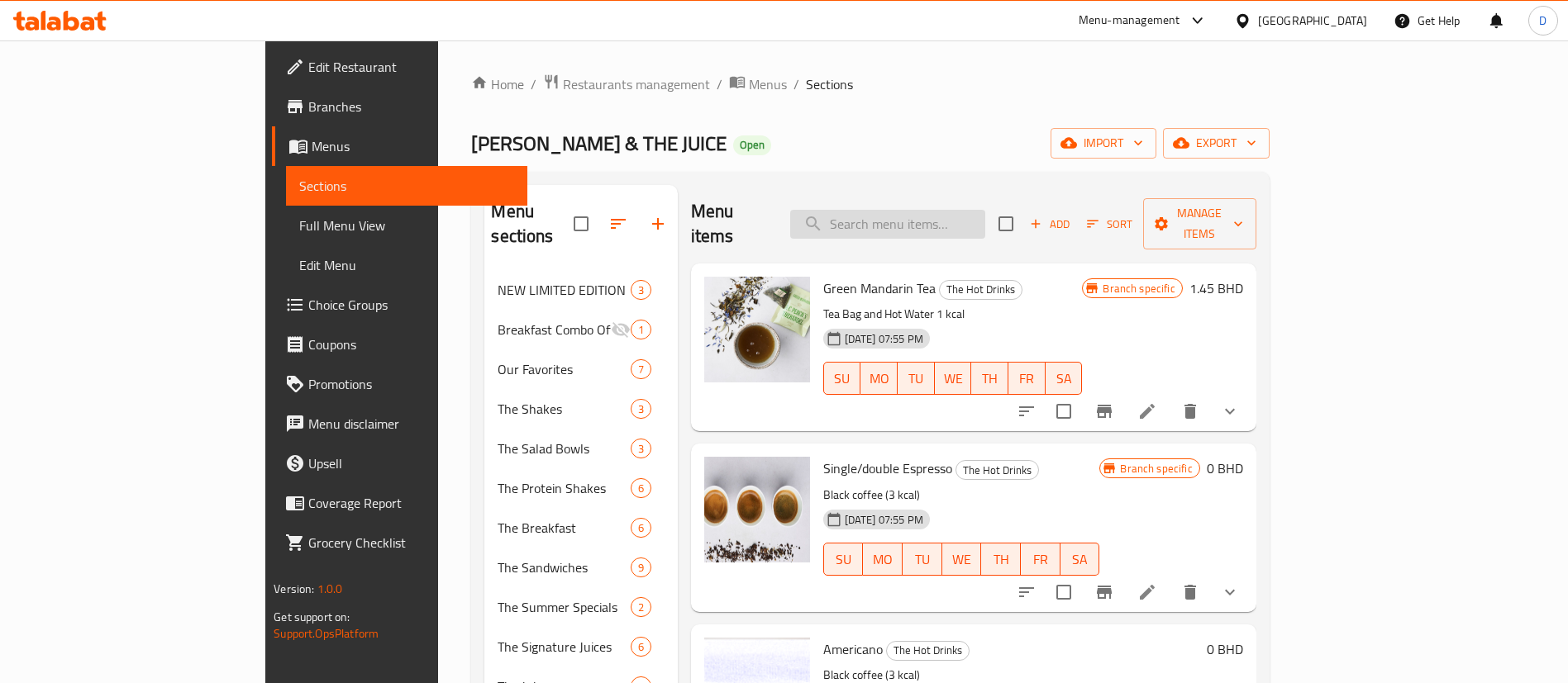
click at [985, 212] on input "search" at bounding box center [887, 224] width 195 height 29
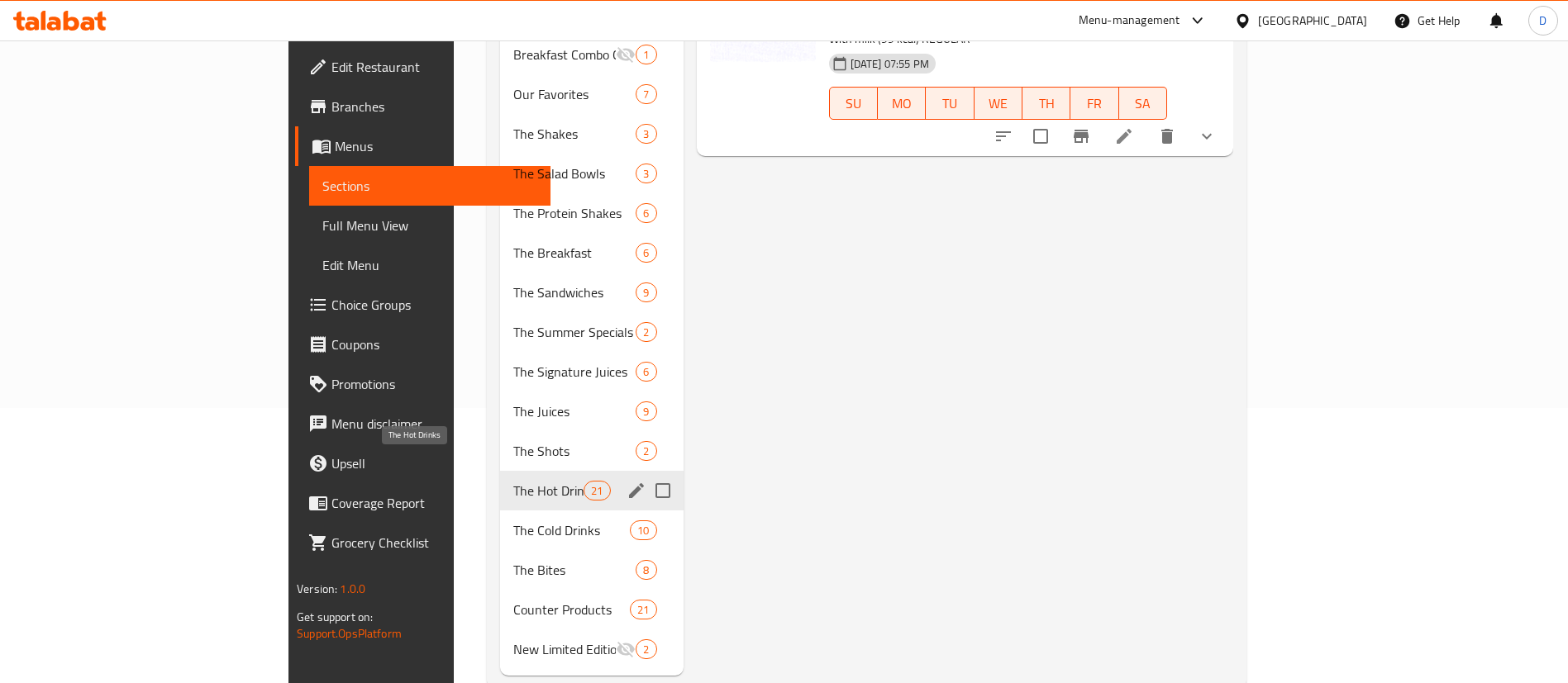
scroll to position [289, 0]
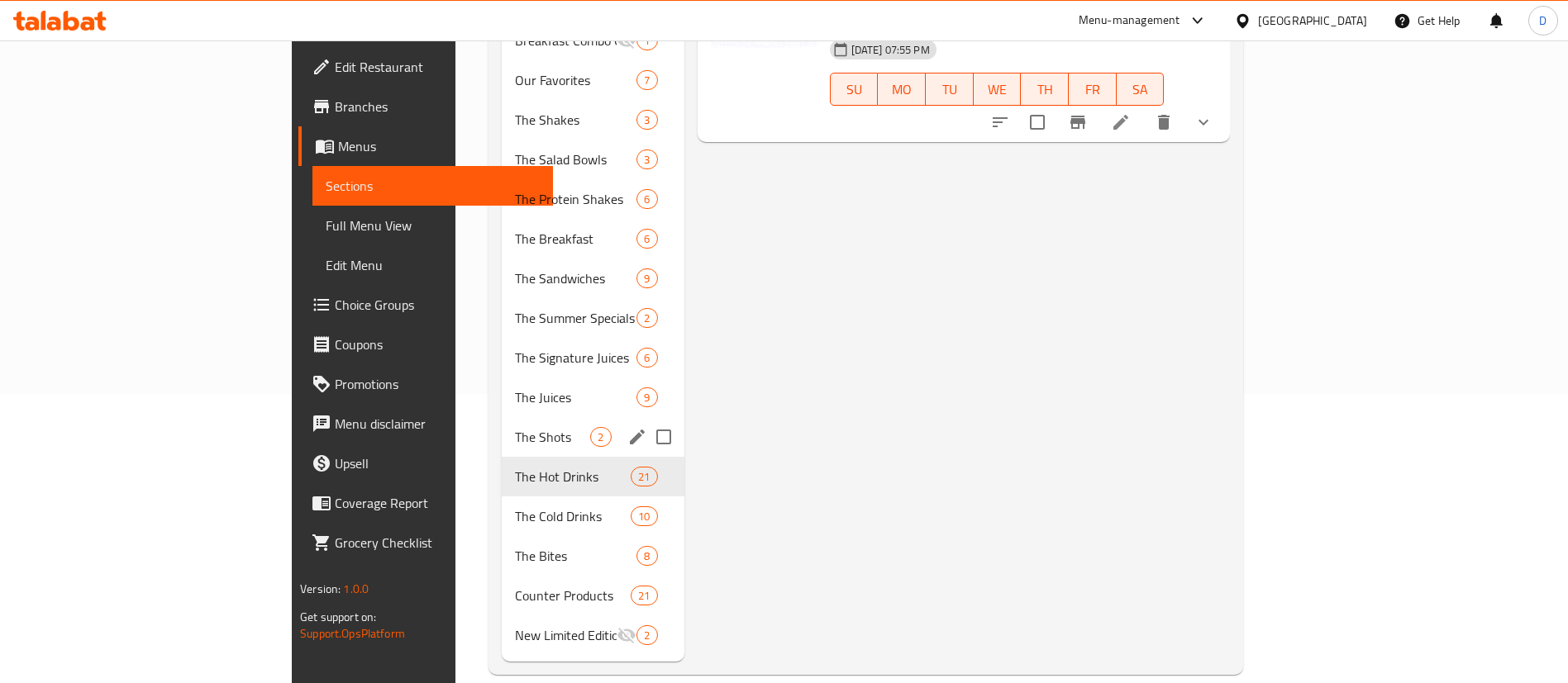
click at [502, 423] on div "The Shots 2" at bounding box center [593, 436] width 182 height 39
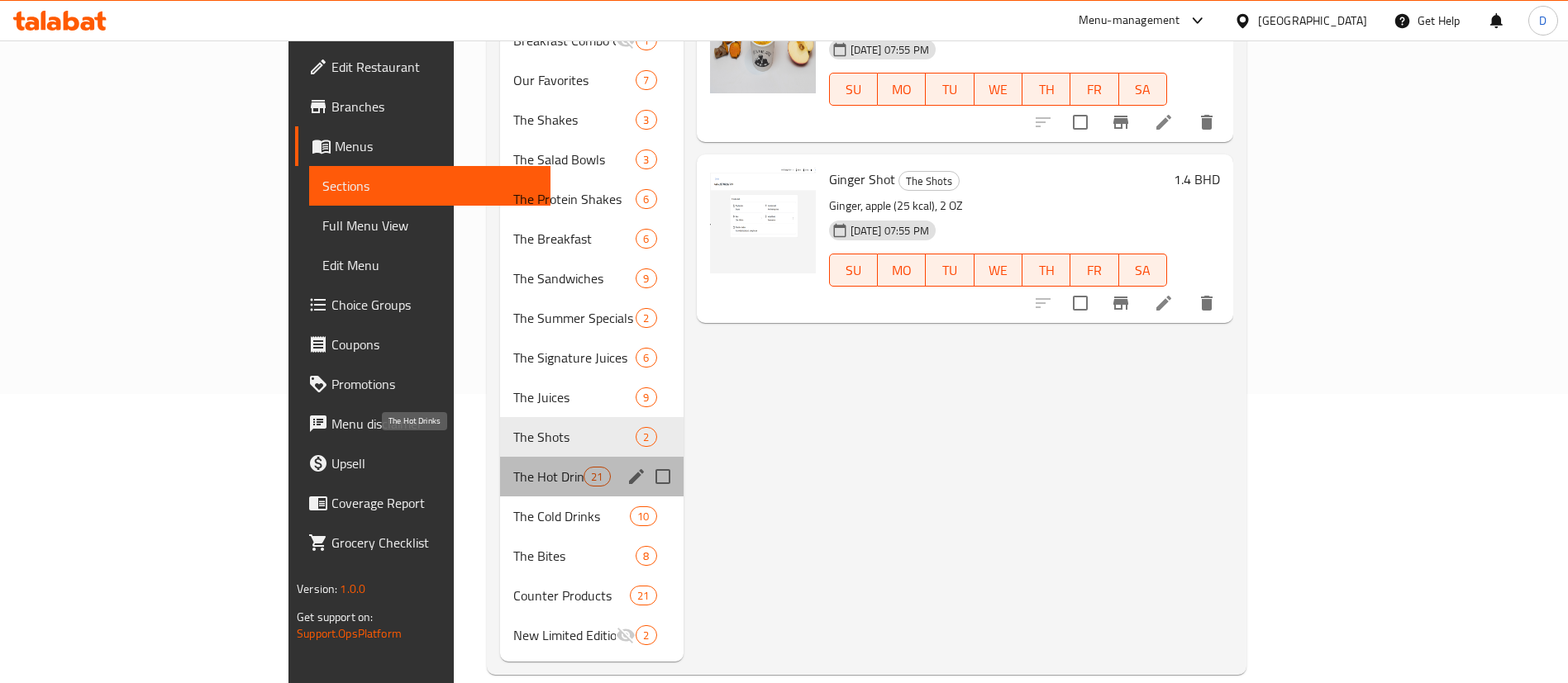
click at [513, 467] on span "The Hot Drinks" at bounding box center [548, 477] width 71 height 20
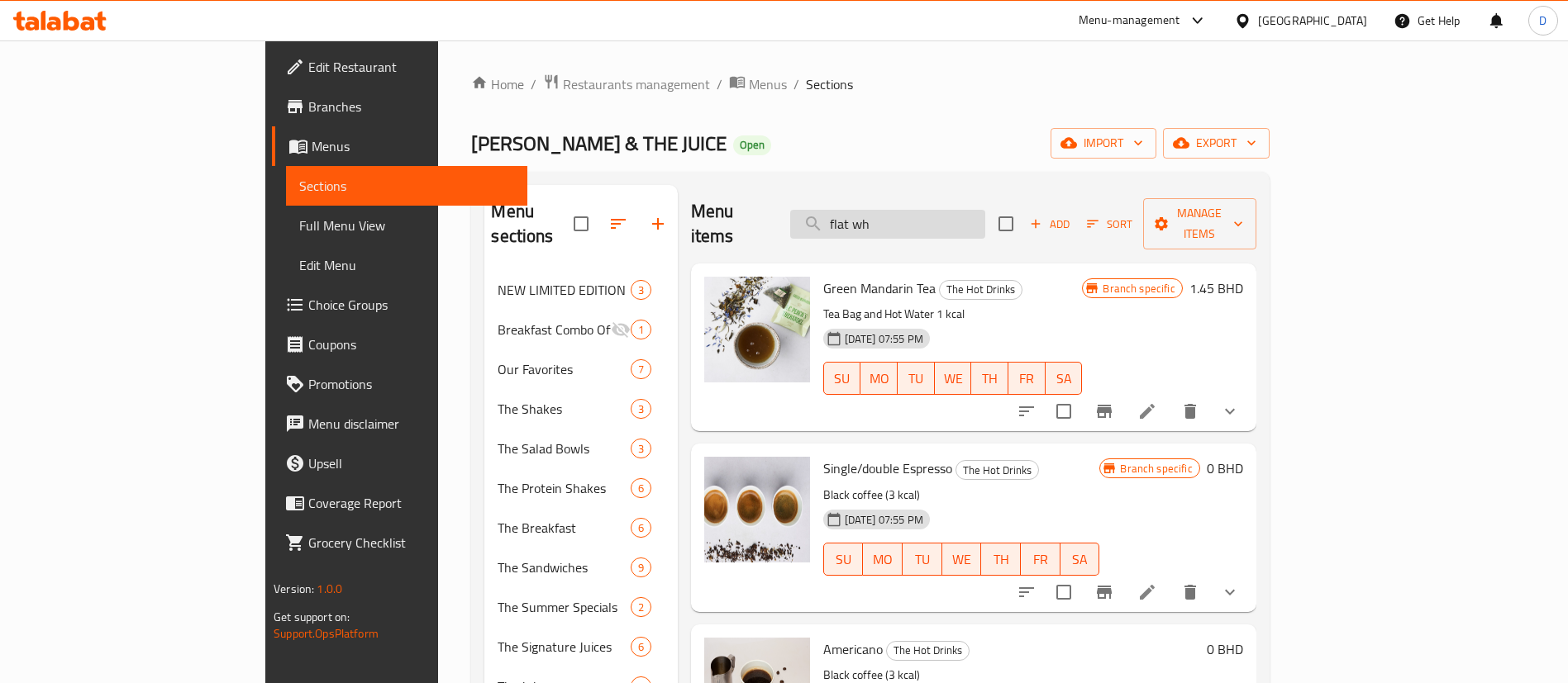
click at [976, 210] on input "flat wh" at bounding box center [887, 224] width 195 height 29
type input "flat w"
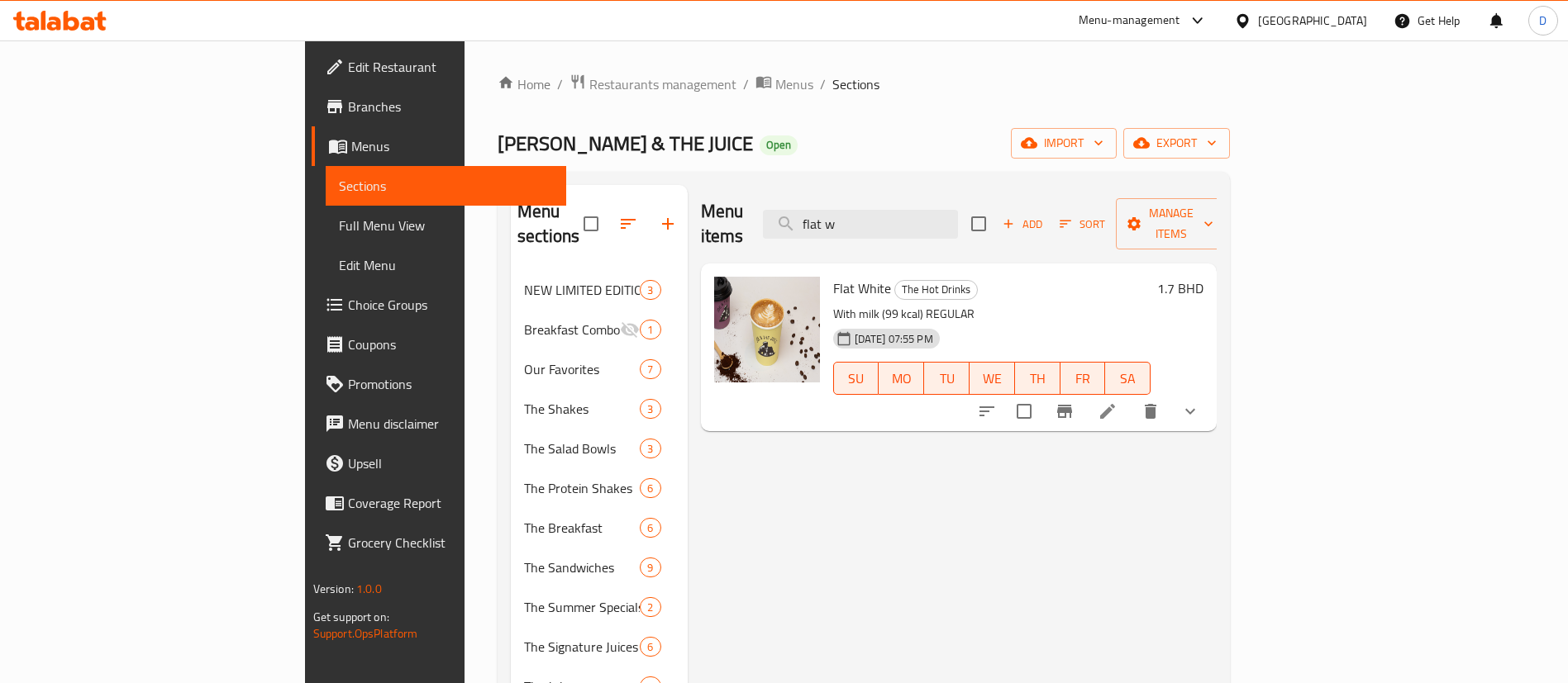
drag, startPoint x: 974, startPoint y: 206, endPoint x: 894, endPoint y: 227, distance: 82.7
click at [901, 226] on input "flat w" at bounding box center [860, 224] width 195 height 29
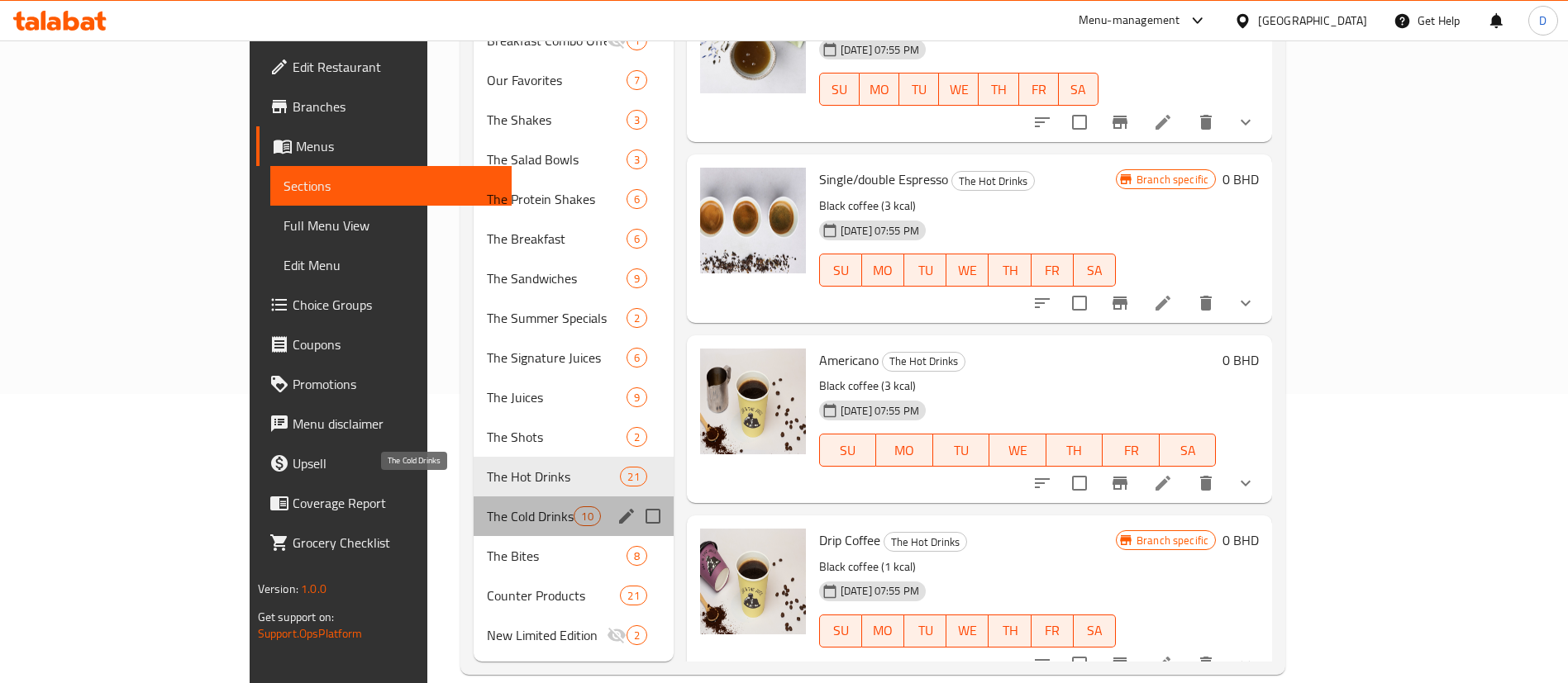
click at [487, 507] on span "The Cold Drinks" at bounding box center [530, 517] width 86 height 20
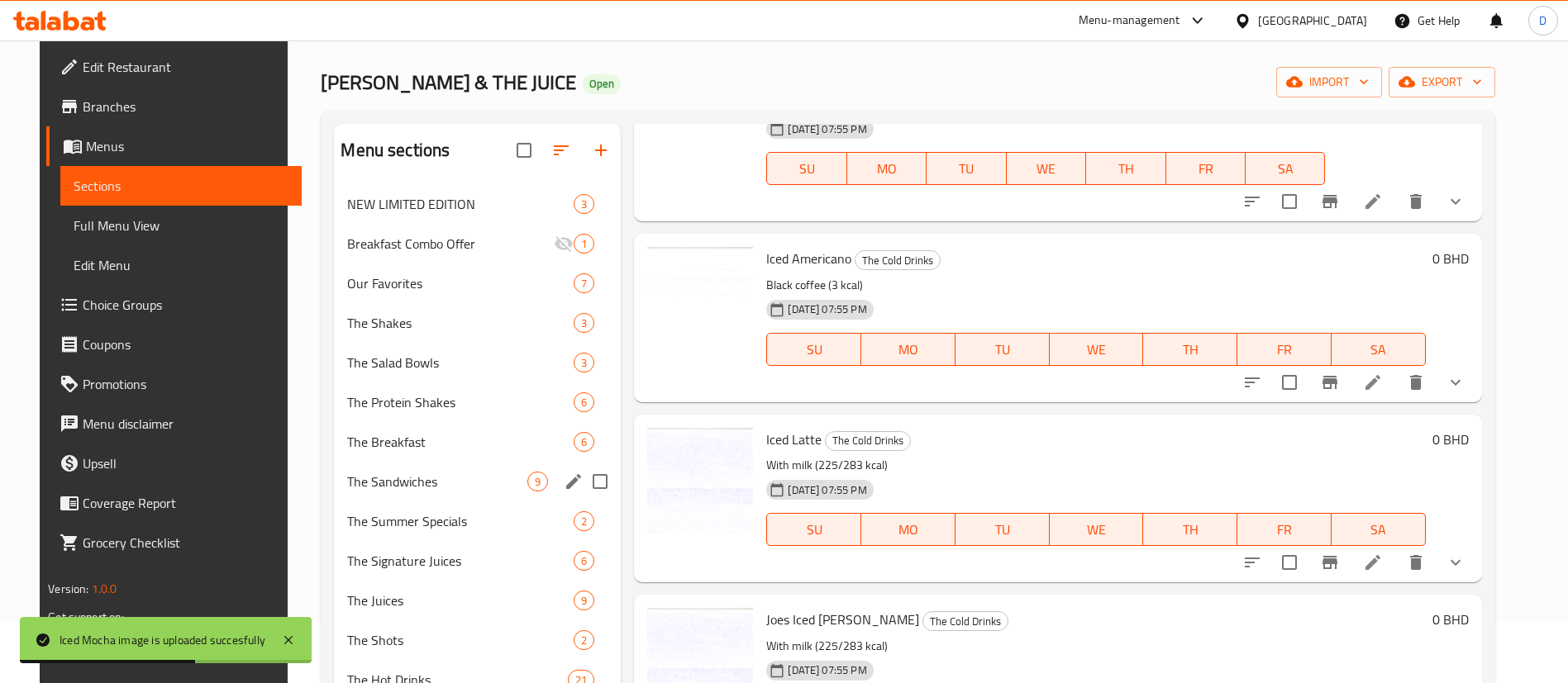
scroll to position [289, 0]
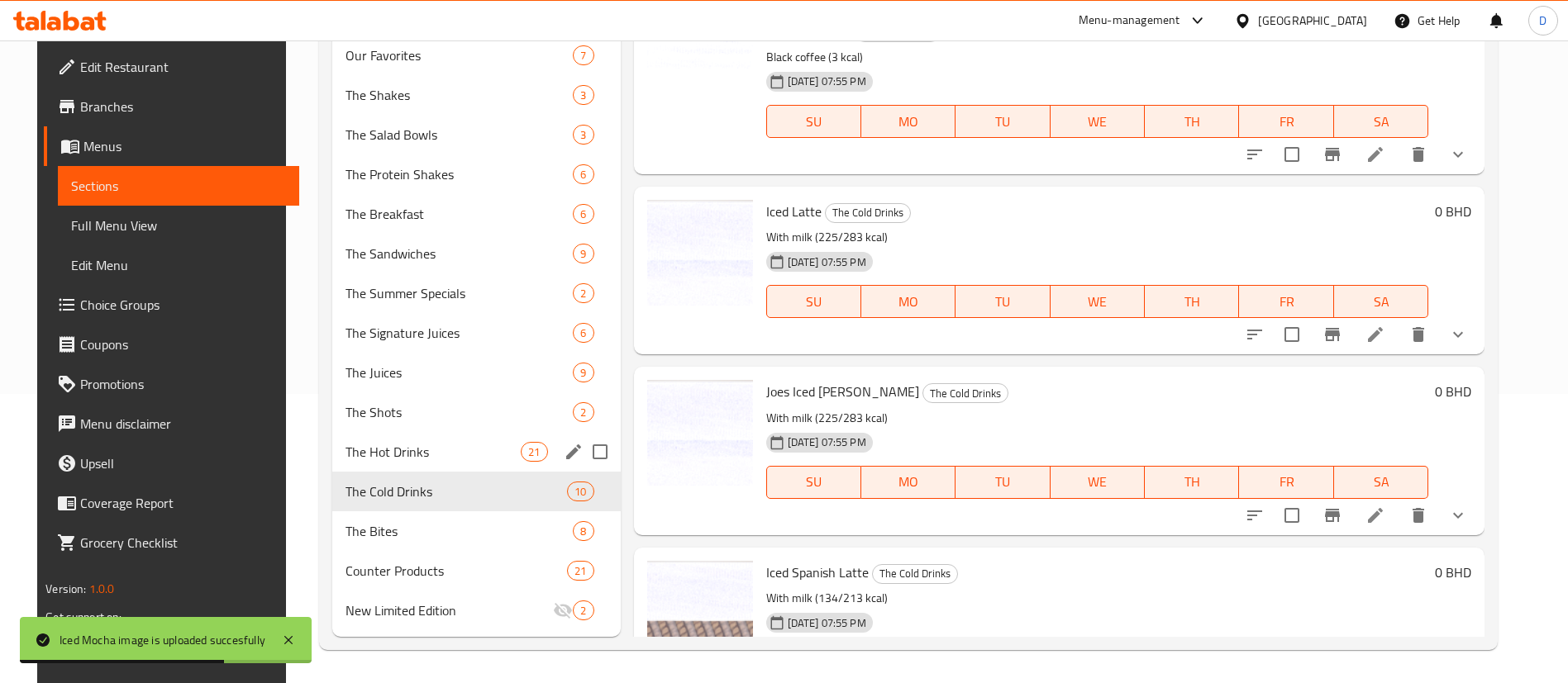
click at [412, 441] on div "The Hot Drinks 21" at bounding box center [477, 451] width 289 height 39
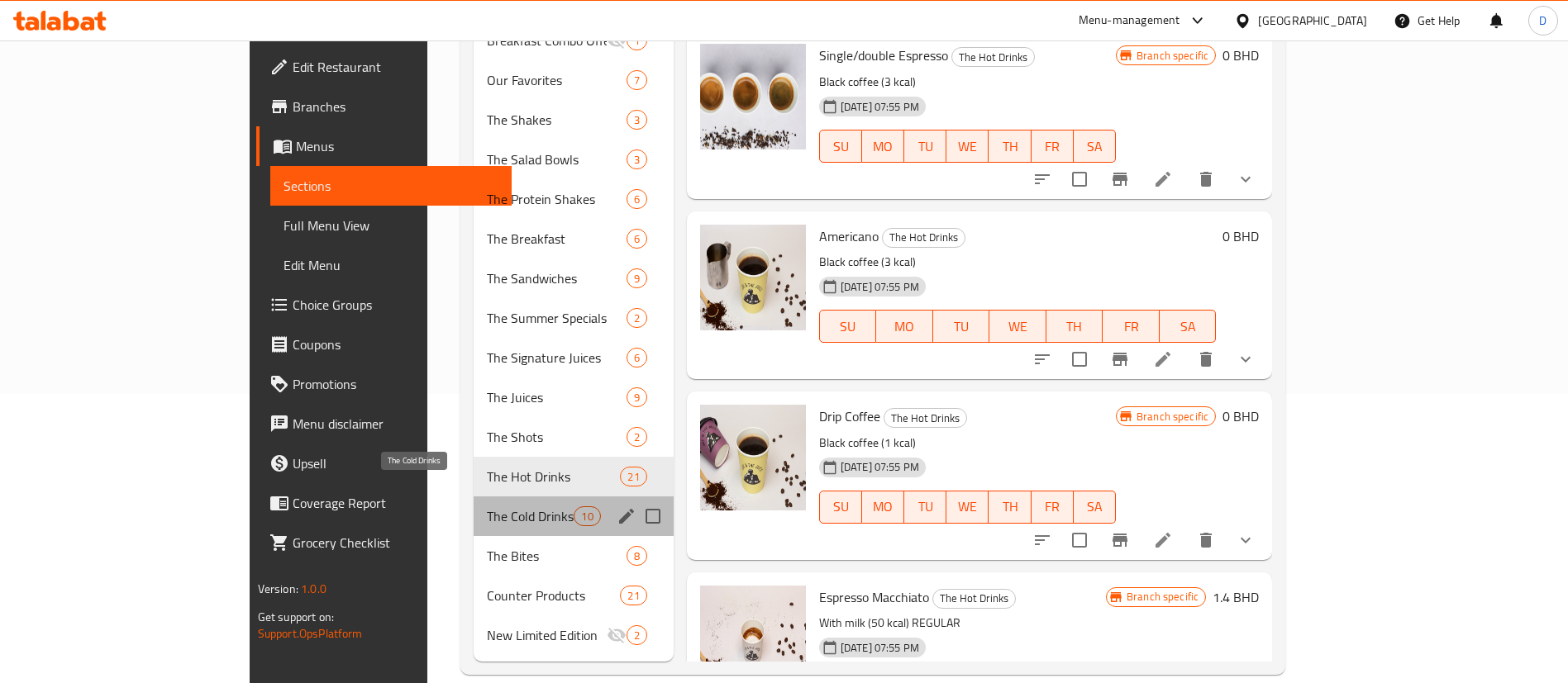
click at [487, 507] on span "The Cold Drinks" at bounding box center [530, 517] width 86 height 20
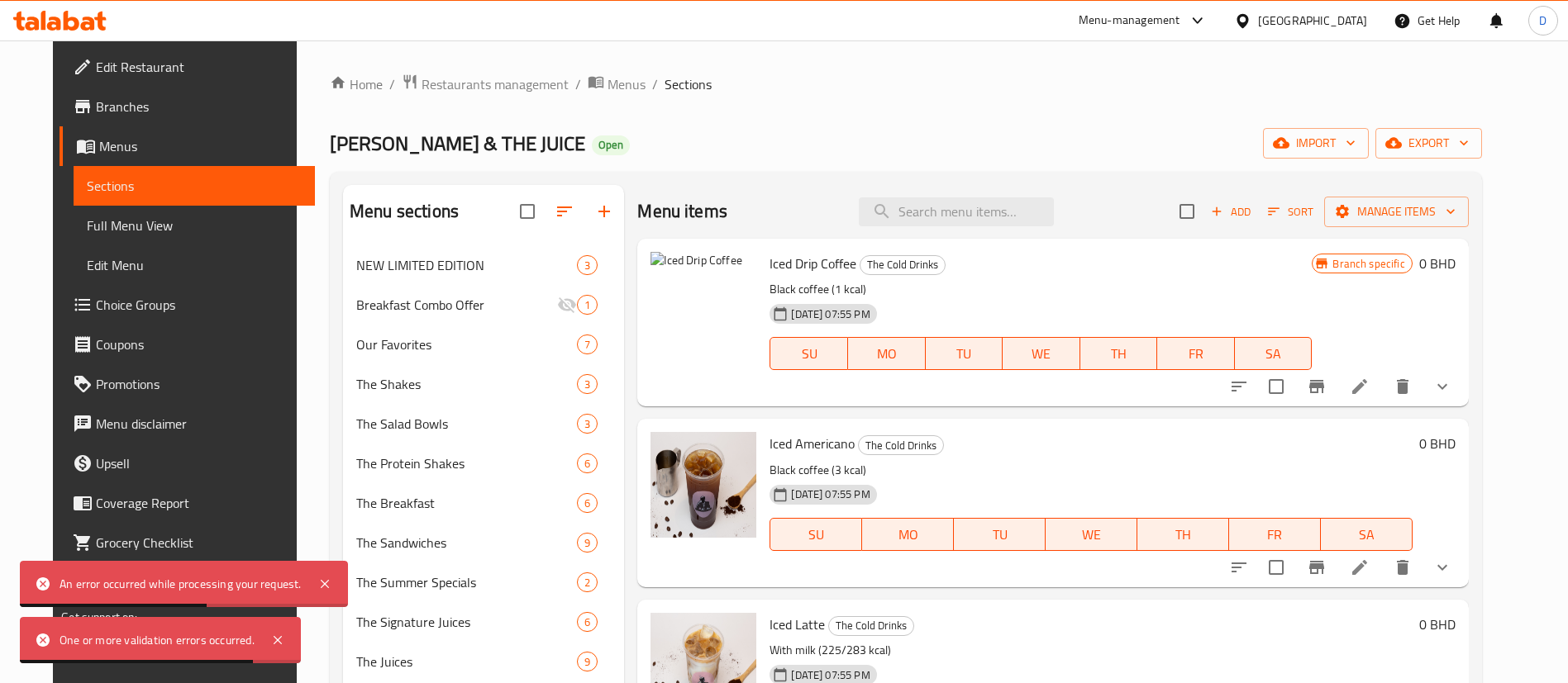
click at [1370, 377] on icon at bounding box center [1360, 387] width 20 height 20
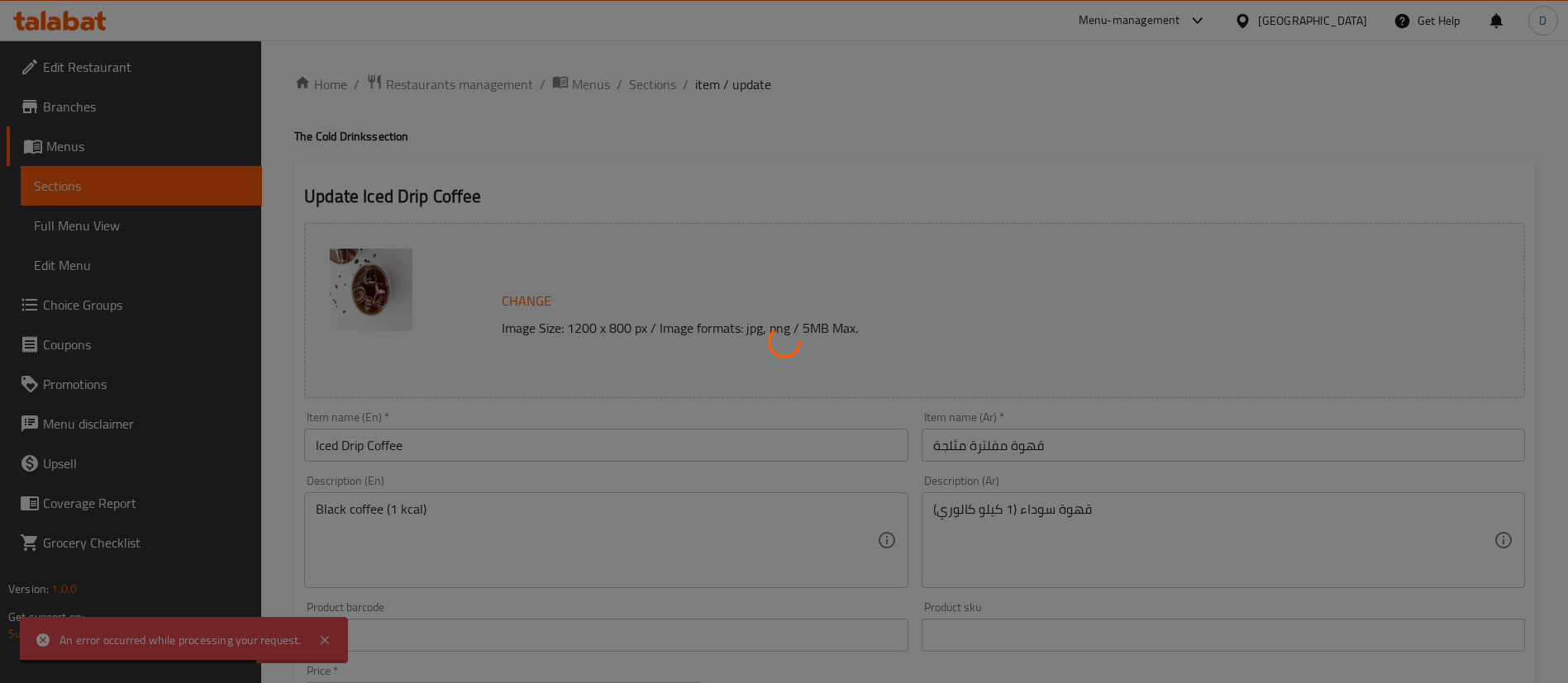
click at [369, 295] on div at bounding box center [784, 342] width 1568 height 683
type input "الإضافات:"
type input "0"
type input "الإضافات:"
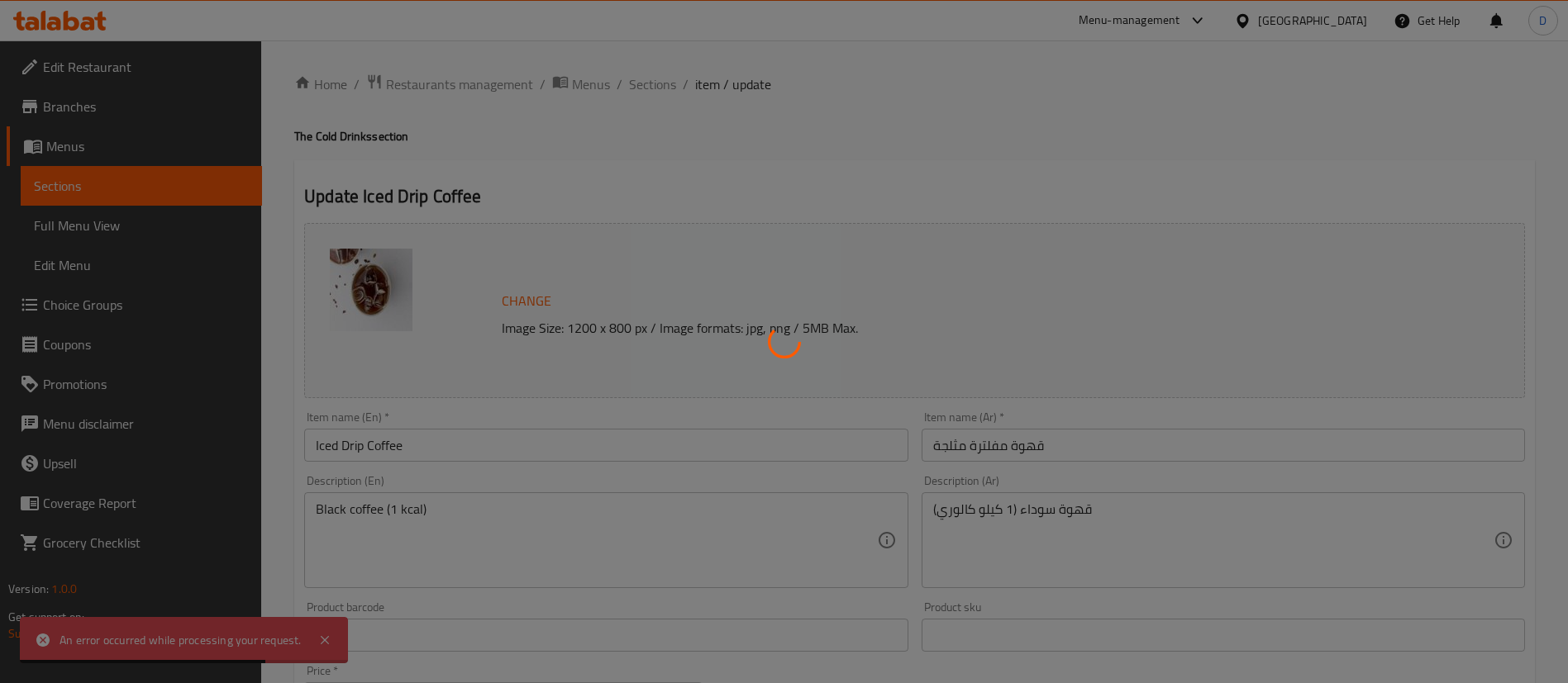
type input "0"
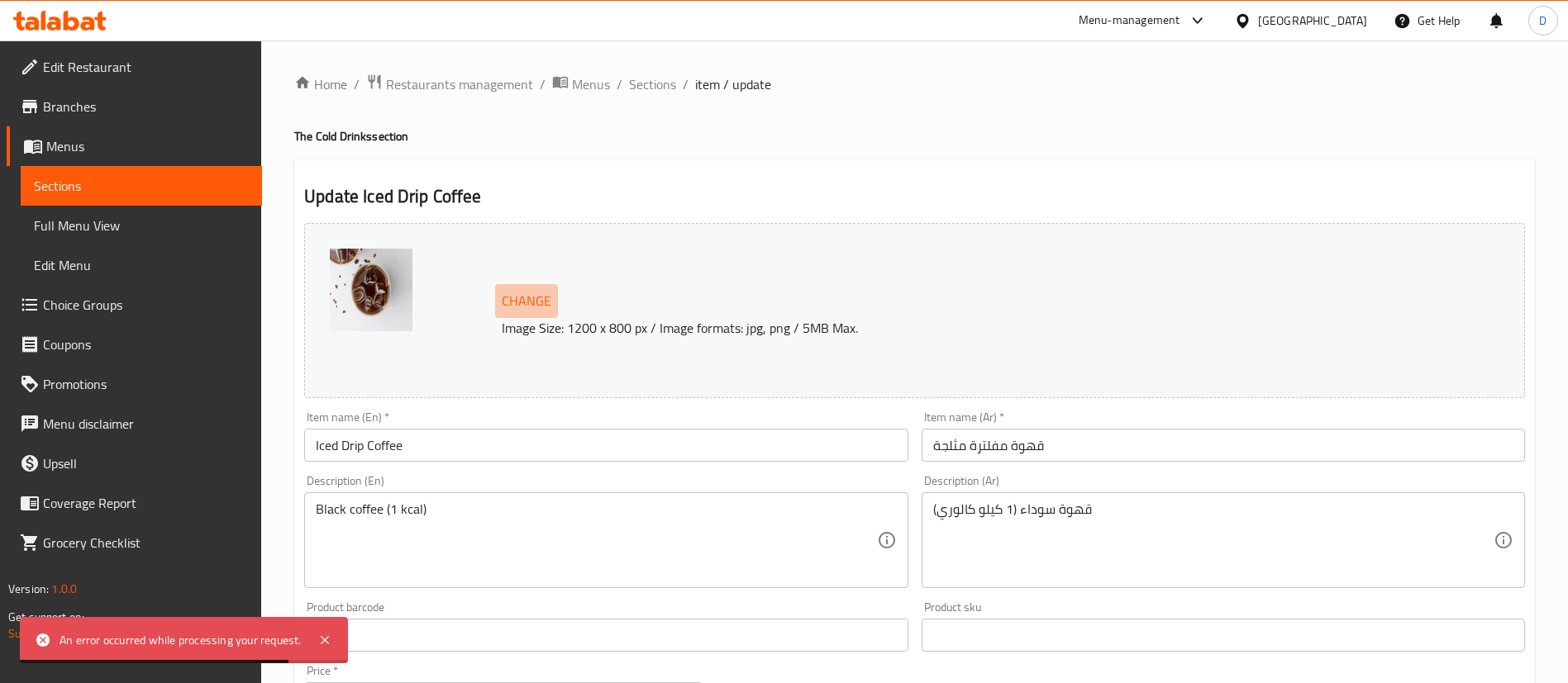
click at [533, 295] on span "Change" at bounding box center [526, 301] width 50 height 24
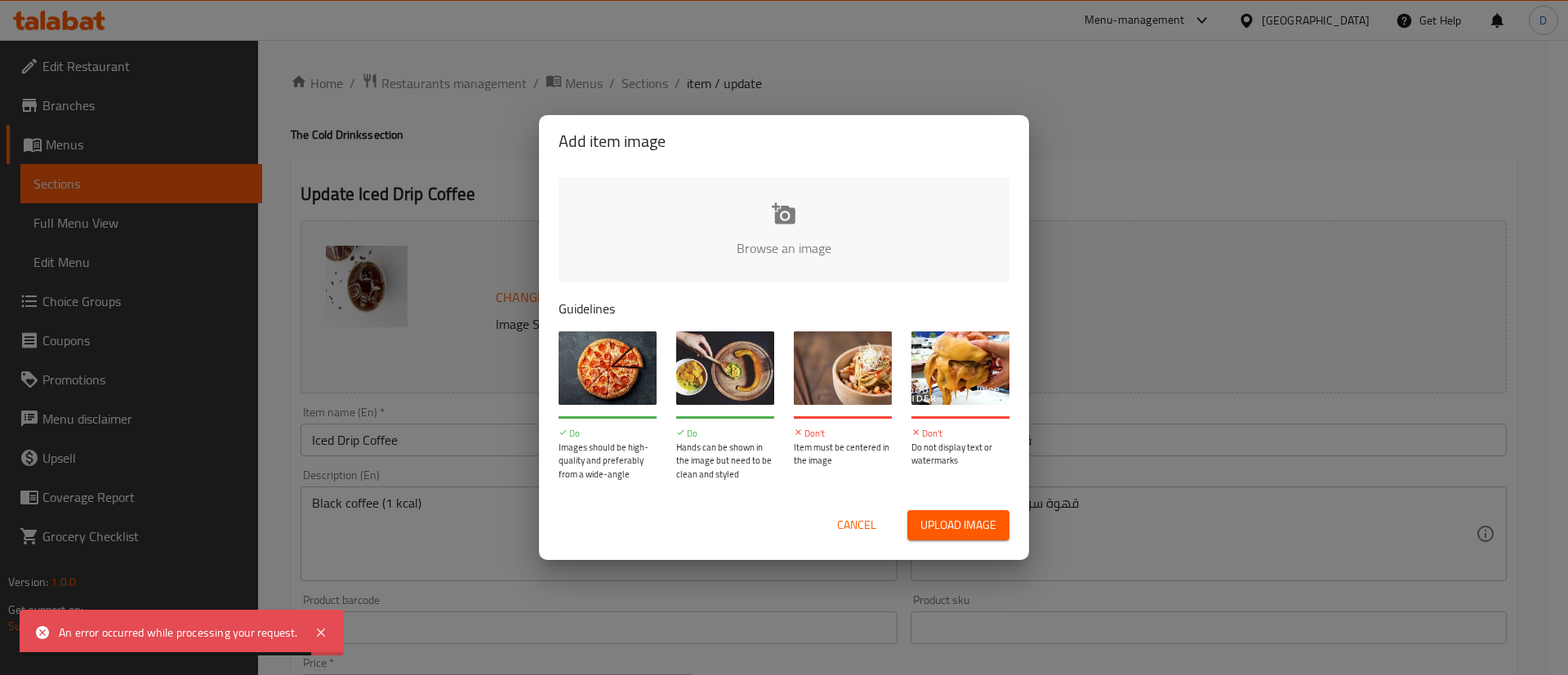
click at [833, 226] on input "file" at bounding box center [1336, 254] width 1555 height 153
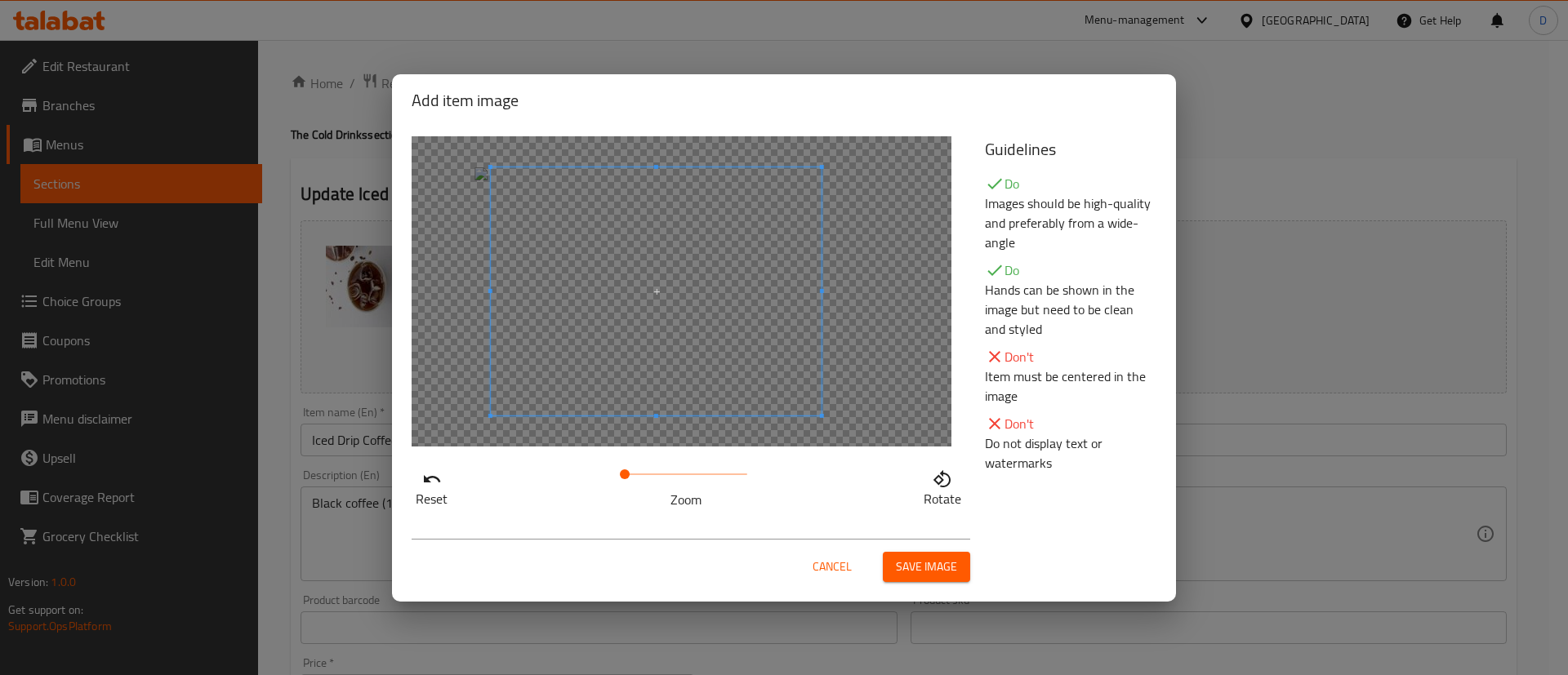
click at [733, 328] on span at bounding box center [656, 291] width 331 height 248
click at [896, 568] on span "Save image" at bounding box center [926, 567] width 61 height 21
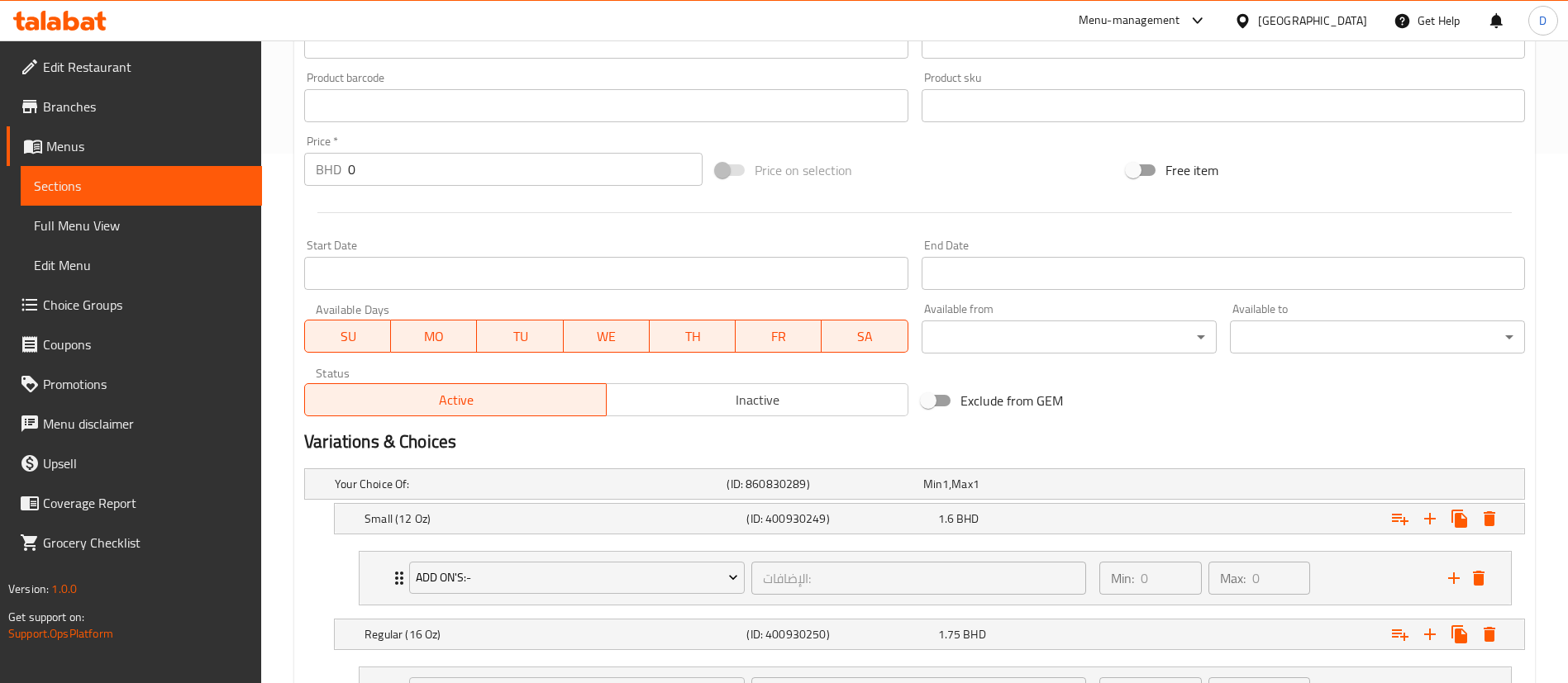
scroll to position [680, 0]
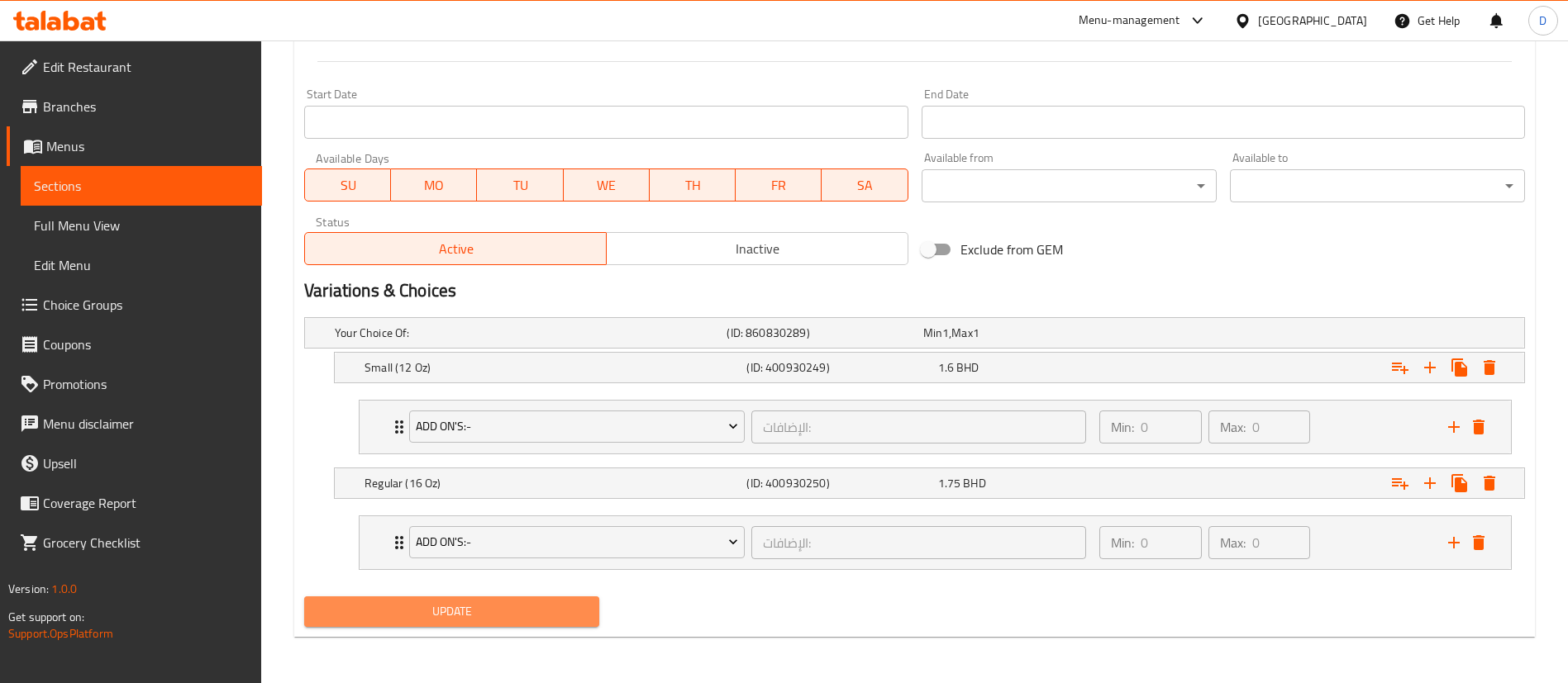
drag, startPoint x: 499, startPoint y: 612, endPoint x: 514, endPoint y: 543, distance: 70.6
click at [499, 611] on span "Update" at bounding box center [452, 612] width 269 height 21
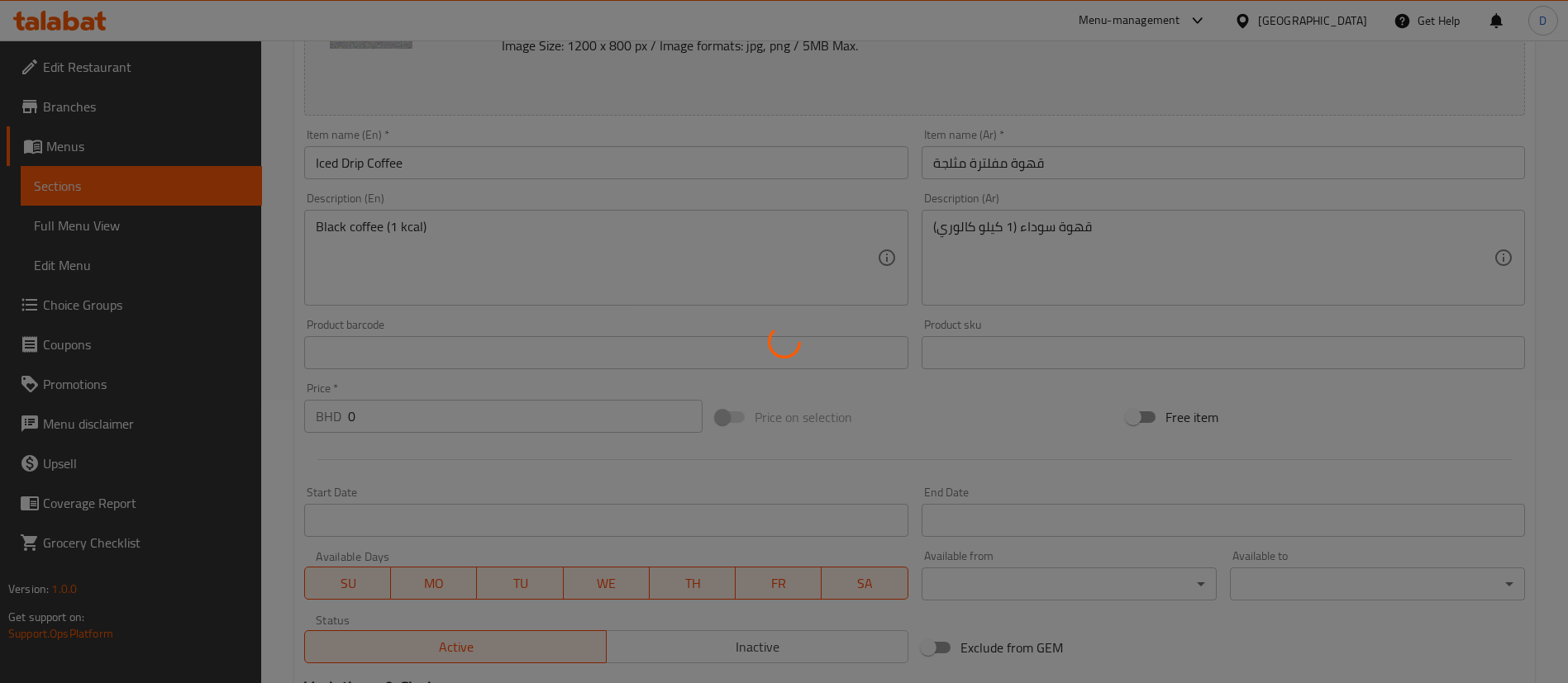
scroll to position [0, 0]
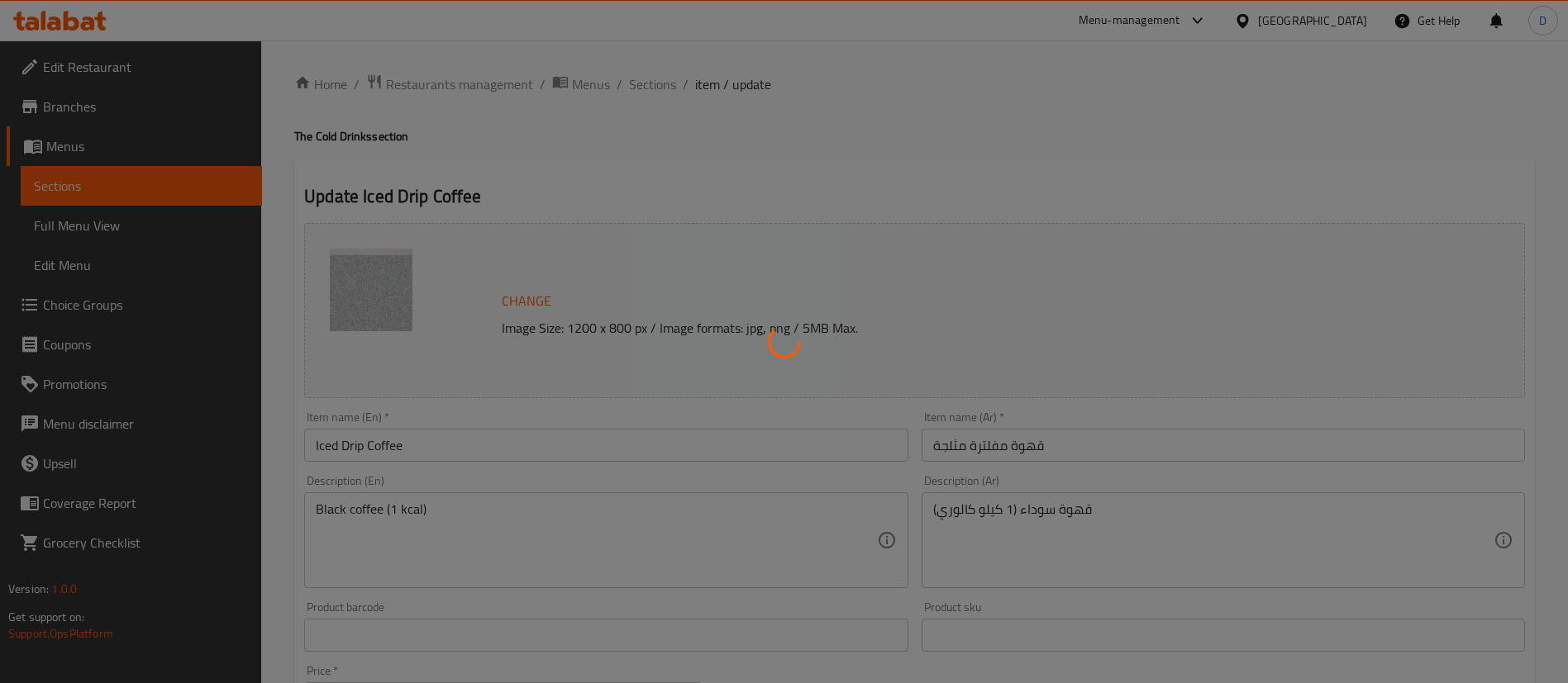
click at [674, 138] on div at bounding box center [784, 342] width 1568 height 683
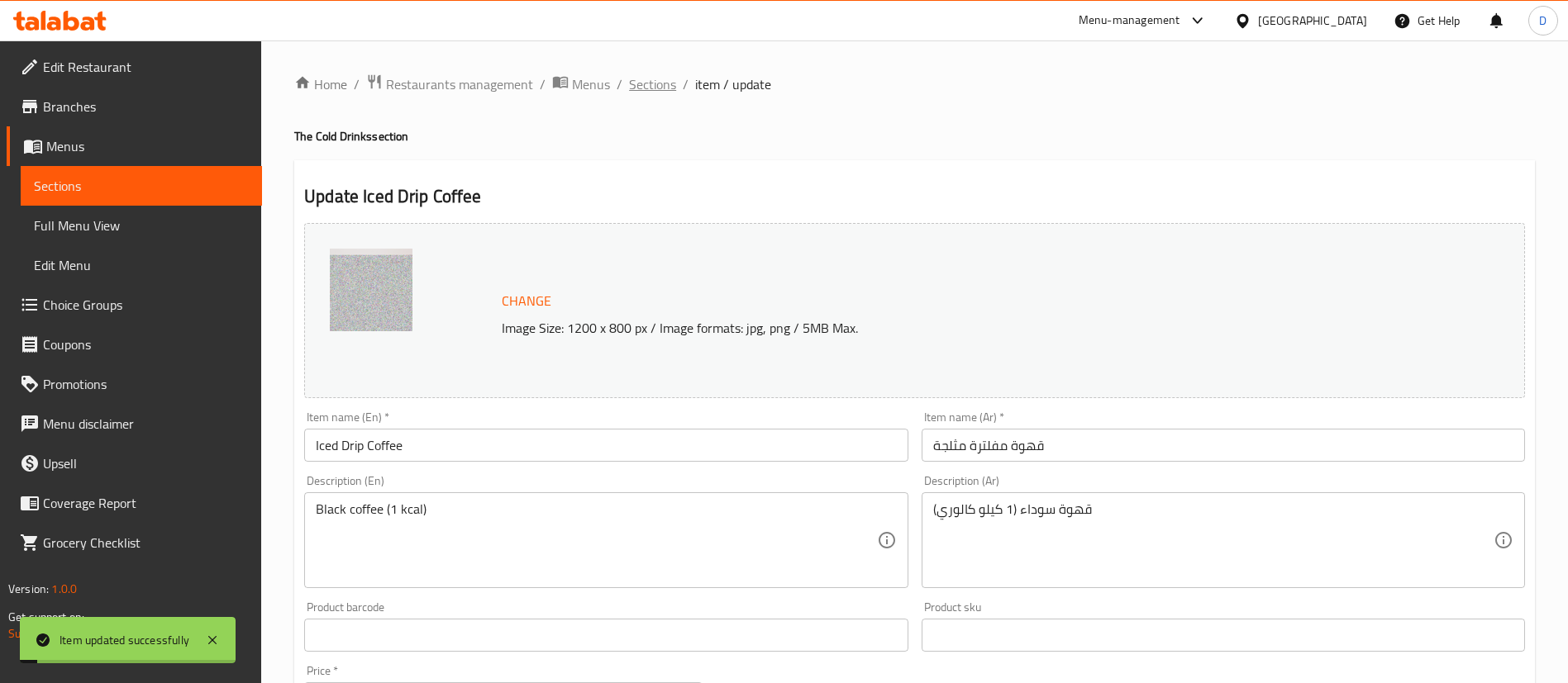
click at [645, 91] on span "Sections" at bounding box center [652, 85] width 47 height 20
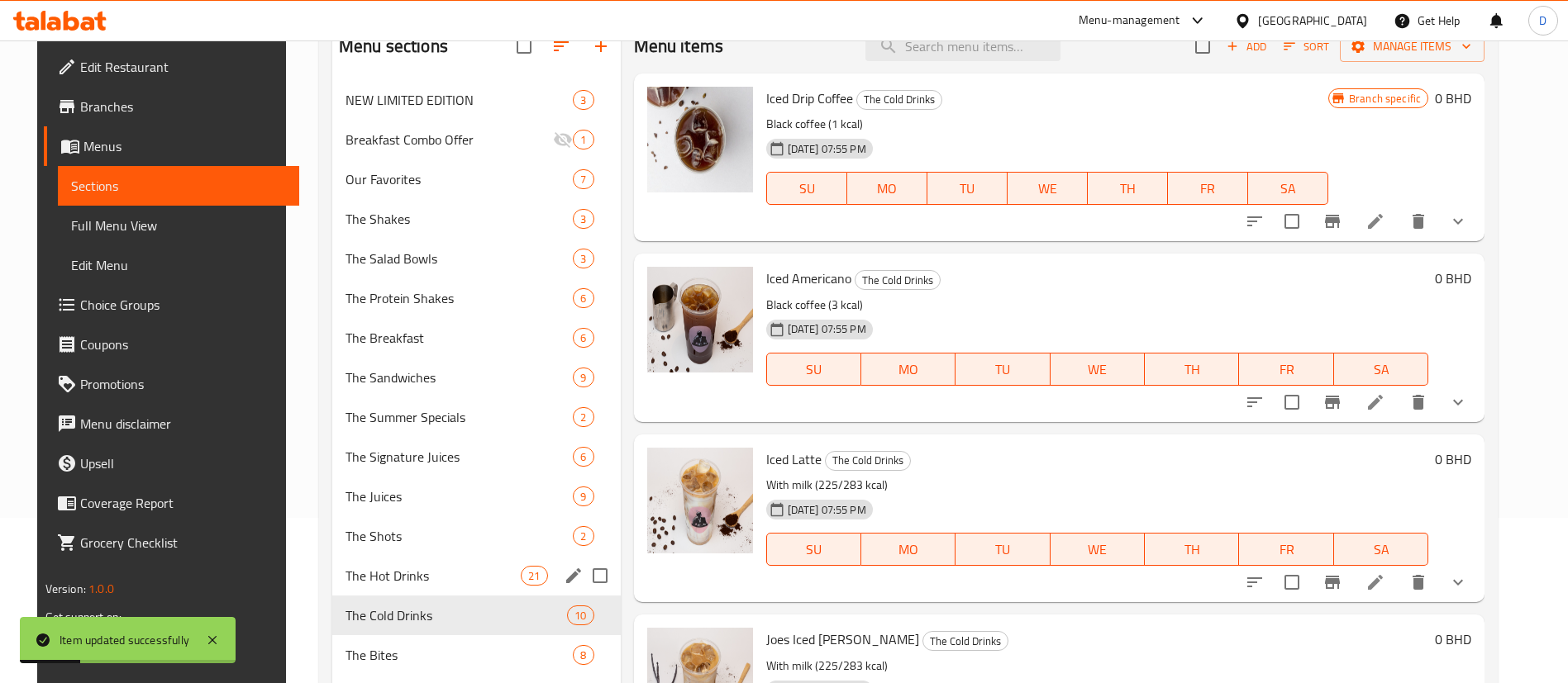
scroll to position [289, 0]
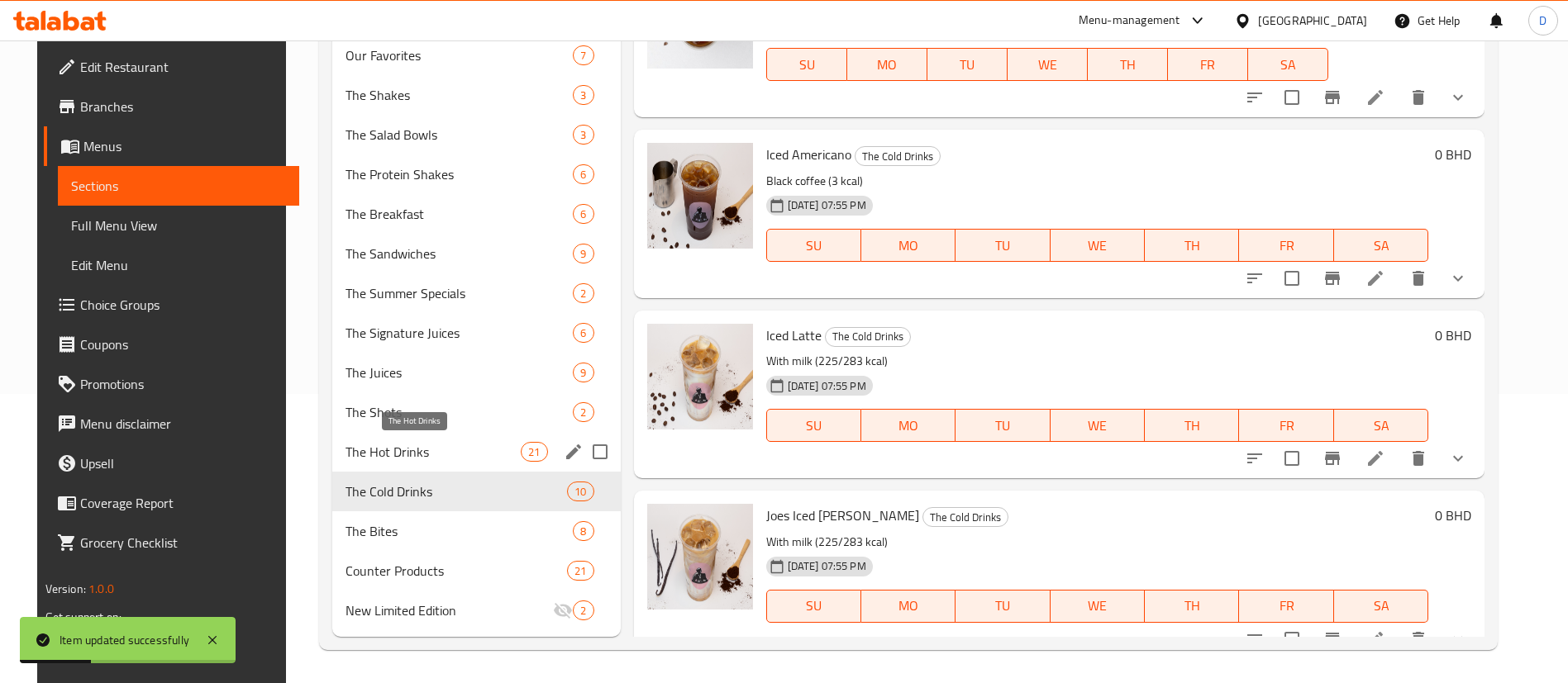
click at [391, 443] on span "The Hot Drinks" at bounding box center [433, 452] width 175 height 20
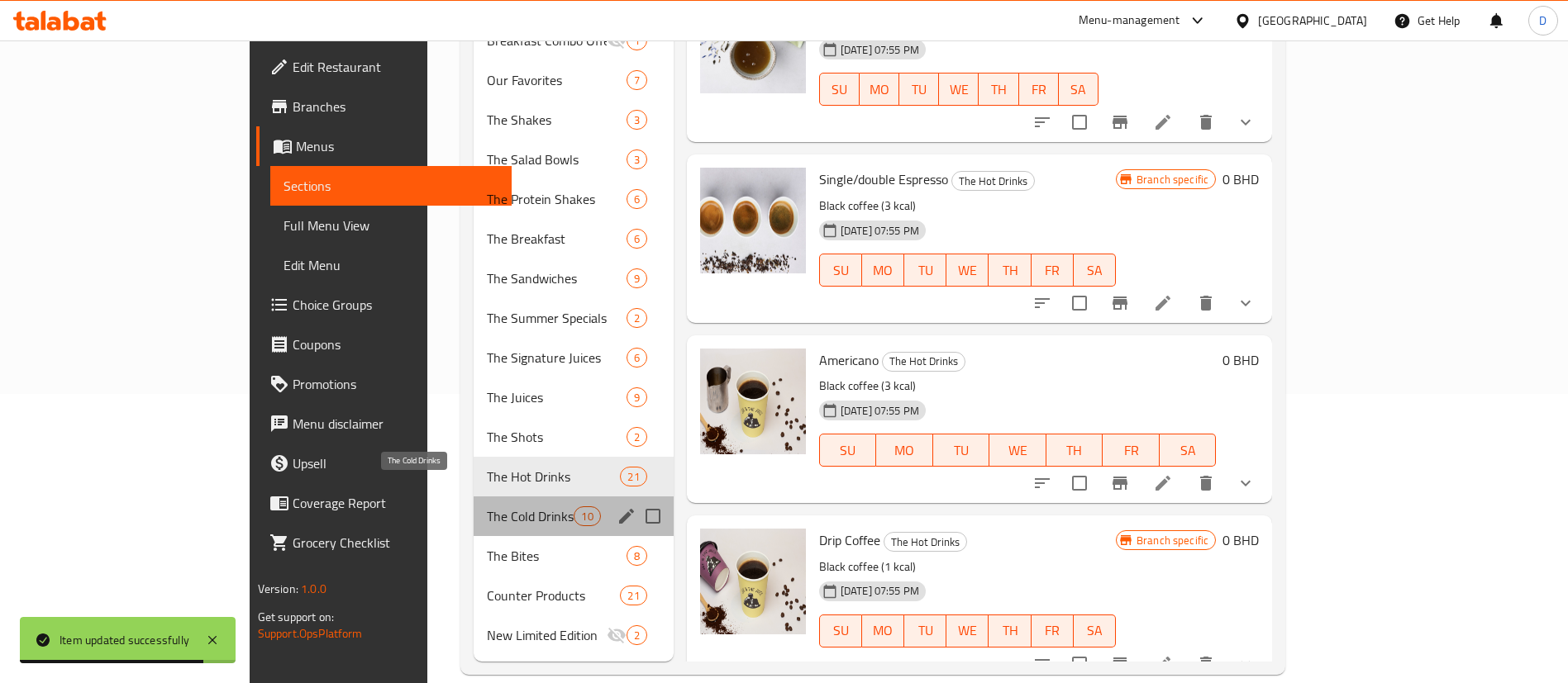
click at [487, 507] on span "The Cold Drinks" at bounding box center [530, 517] width 86 height 20
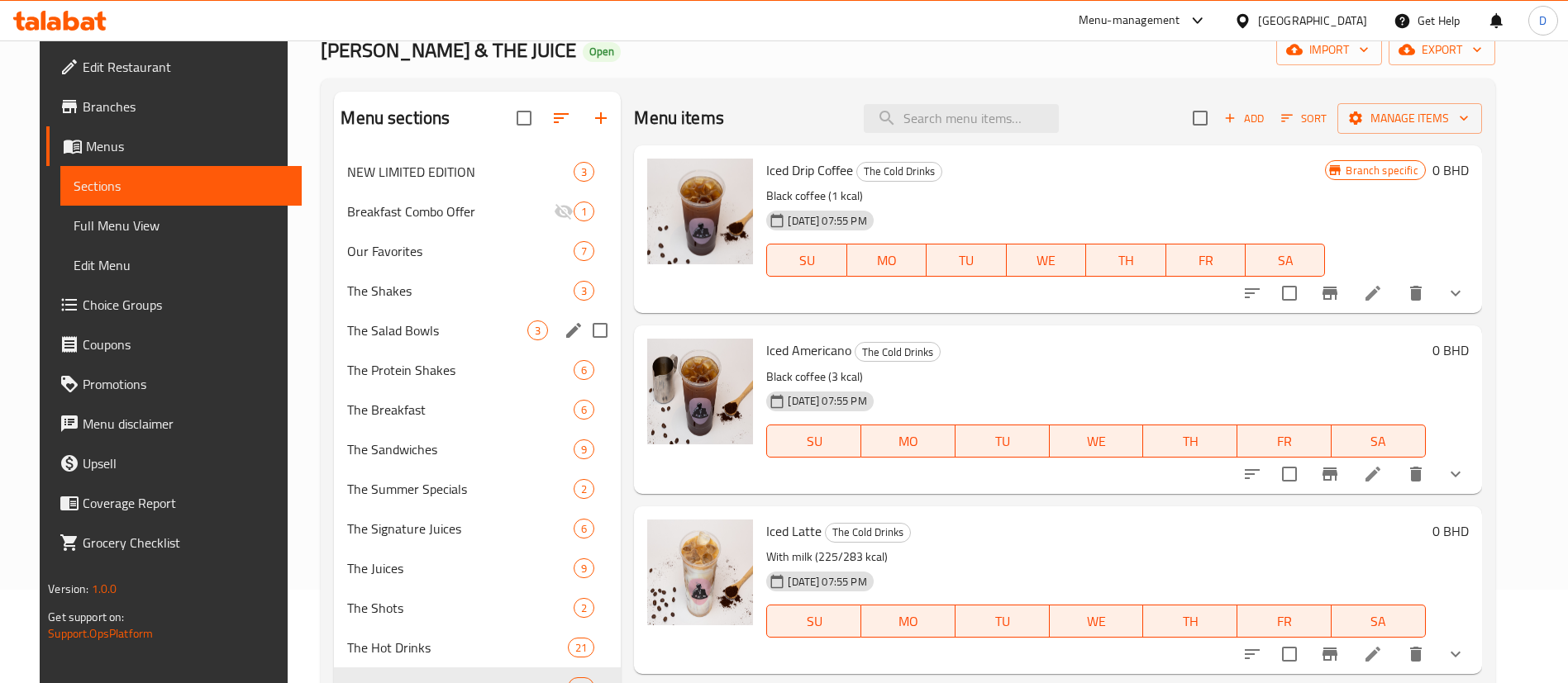
scroll to position [41, 0]
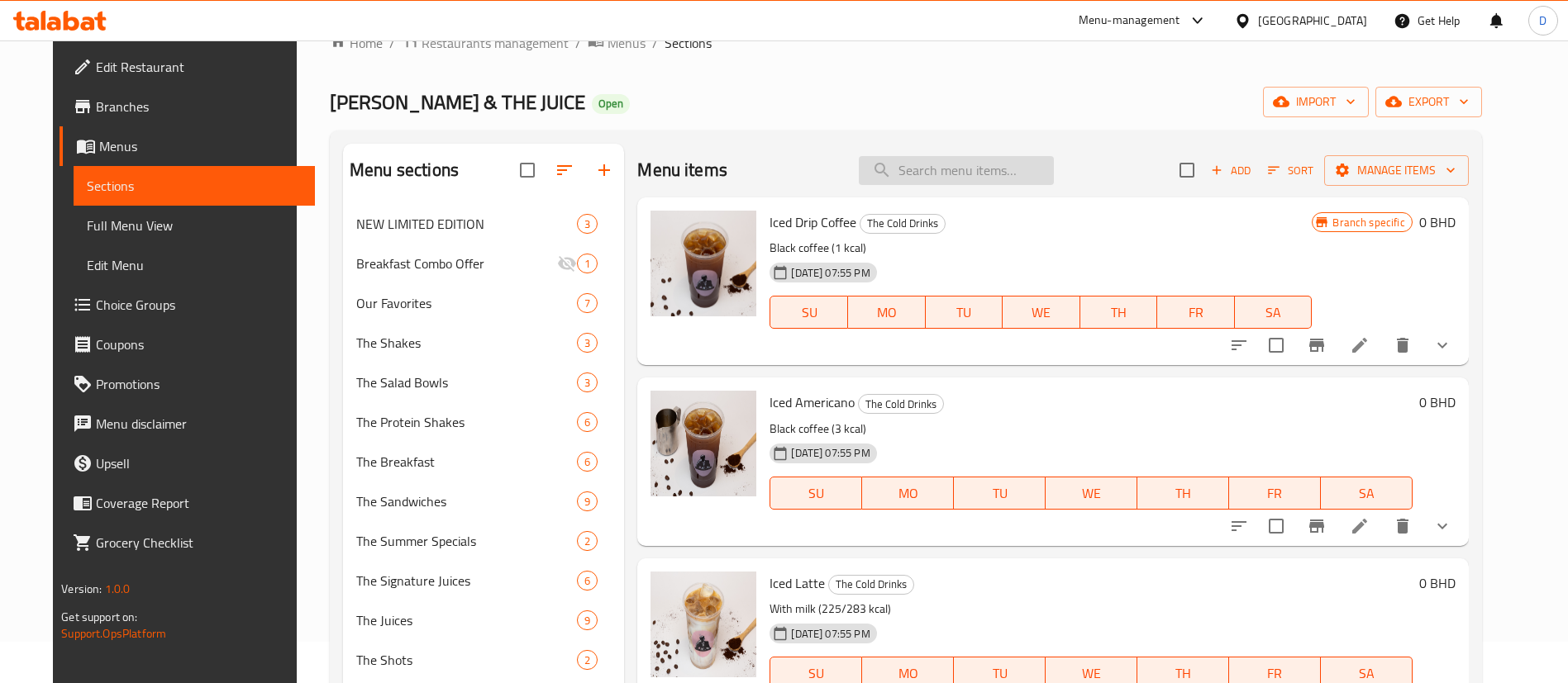
click at [999, 159] on input "search" at bounding box center [956, 170] width 195 height 29
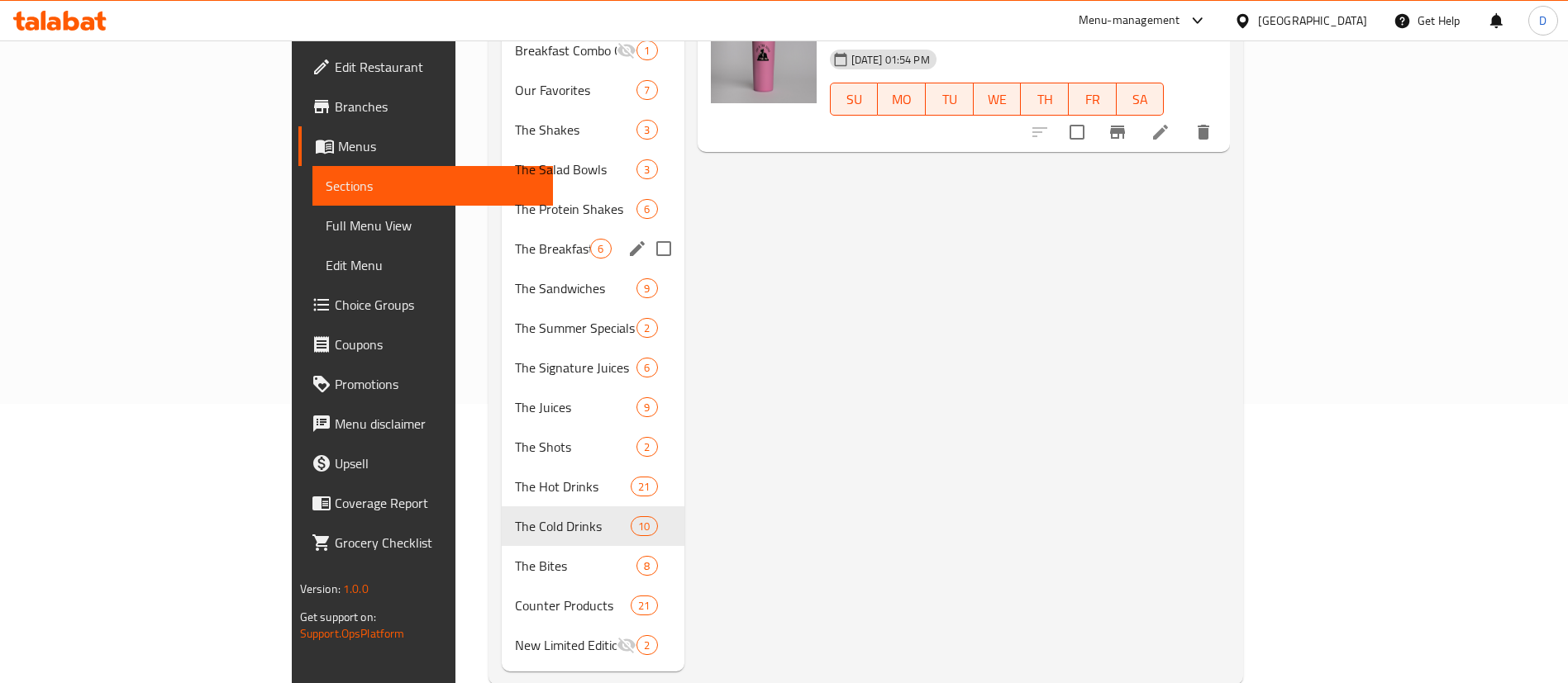
scroll to position [289, 0]
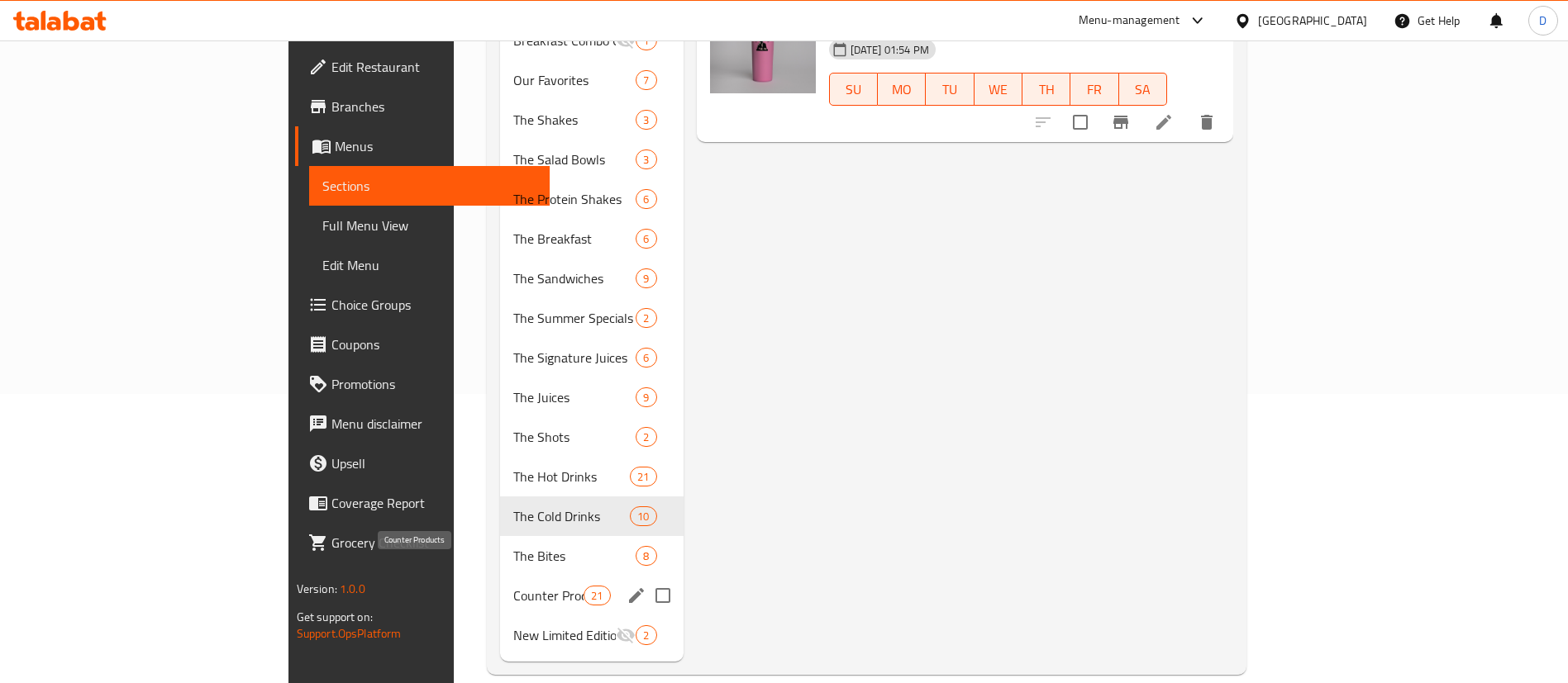
click at [513, 586] on span "Counter Products" at bounding box center [548, 596] width 71 height 20
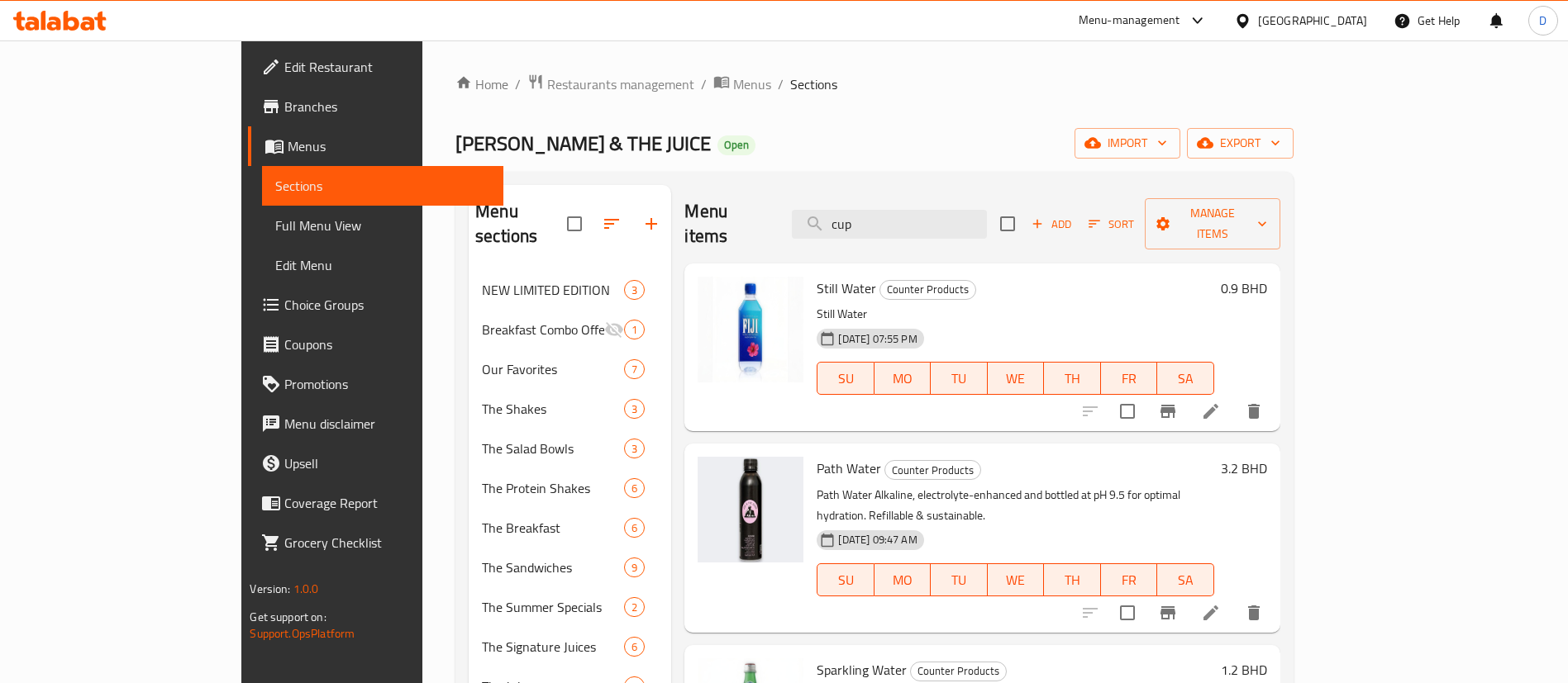
drag, startPoint x: 1001, startPoint y: 220, endPoint x: 714, endPoint y: 200, distance: 287.7
click at [713, 201] on div "Menu items cup Add Sort Manage items" at bounding box center [981, 225] width 595 height 79
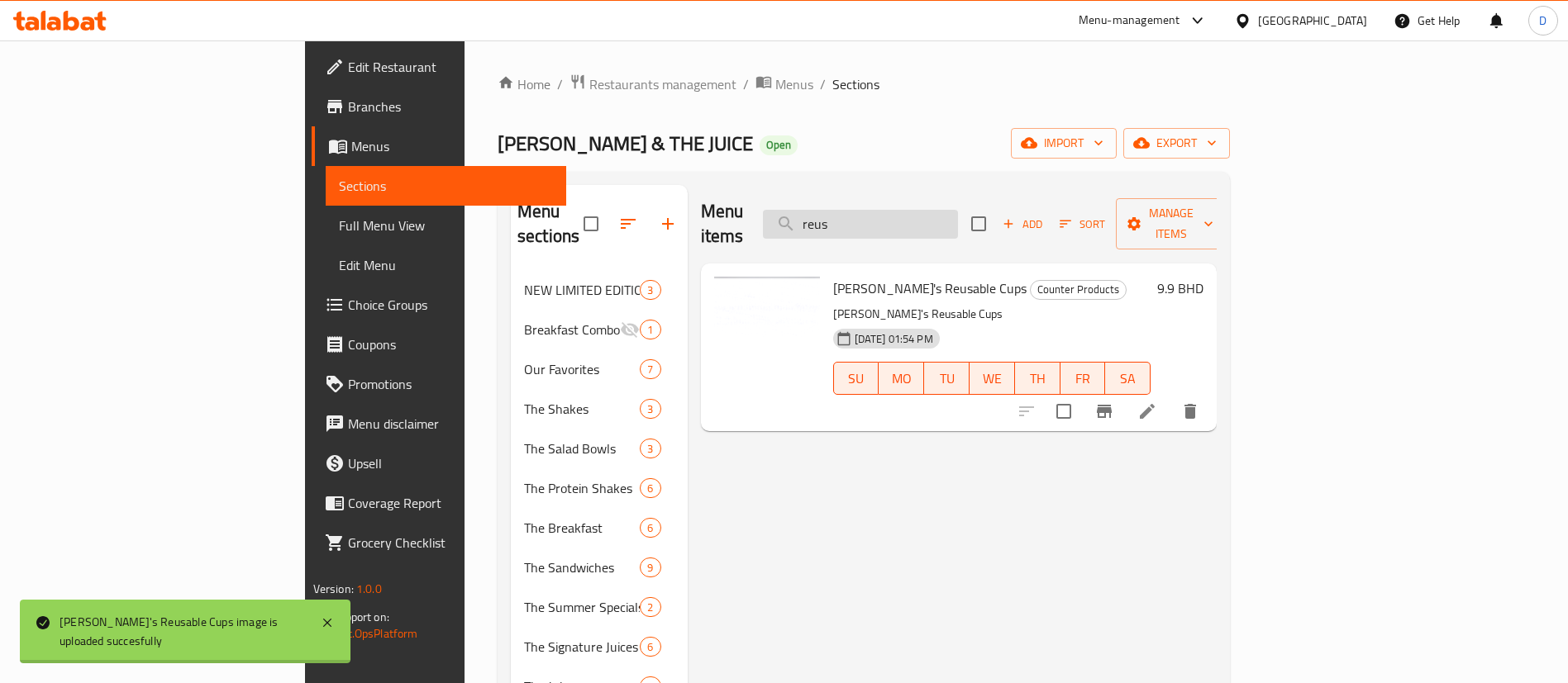
click at [958, 223] on input "reus" at bounding box center [860, 224] width 195 height 29
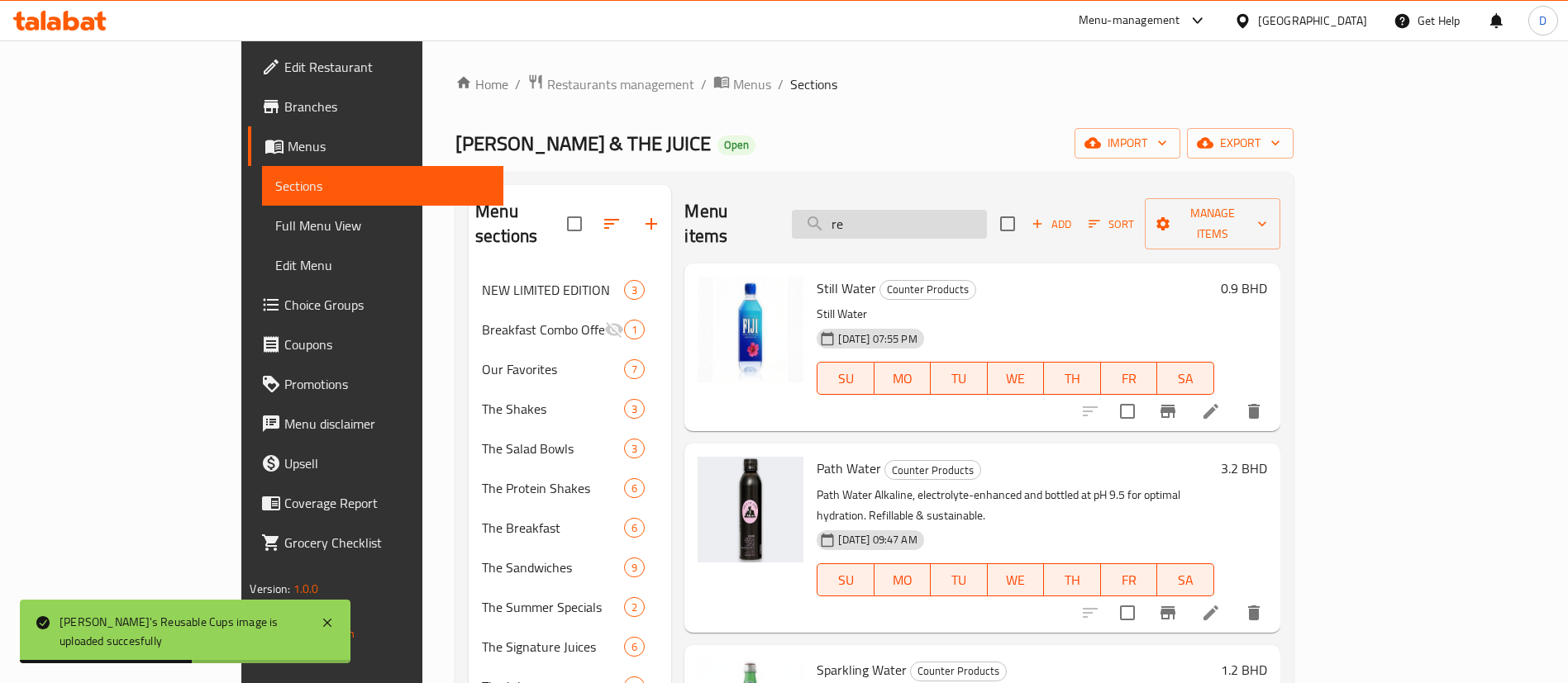
type input "r"
click at [952, 217] on input "search" at bounding box center [889, 224] width 195 height 29
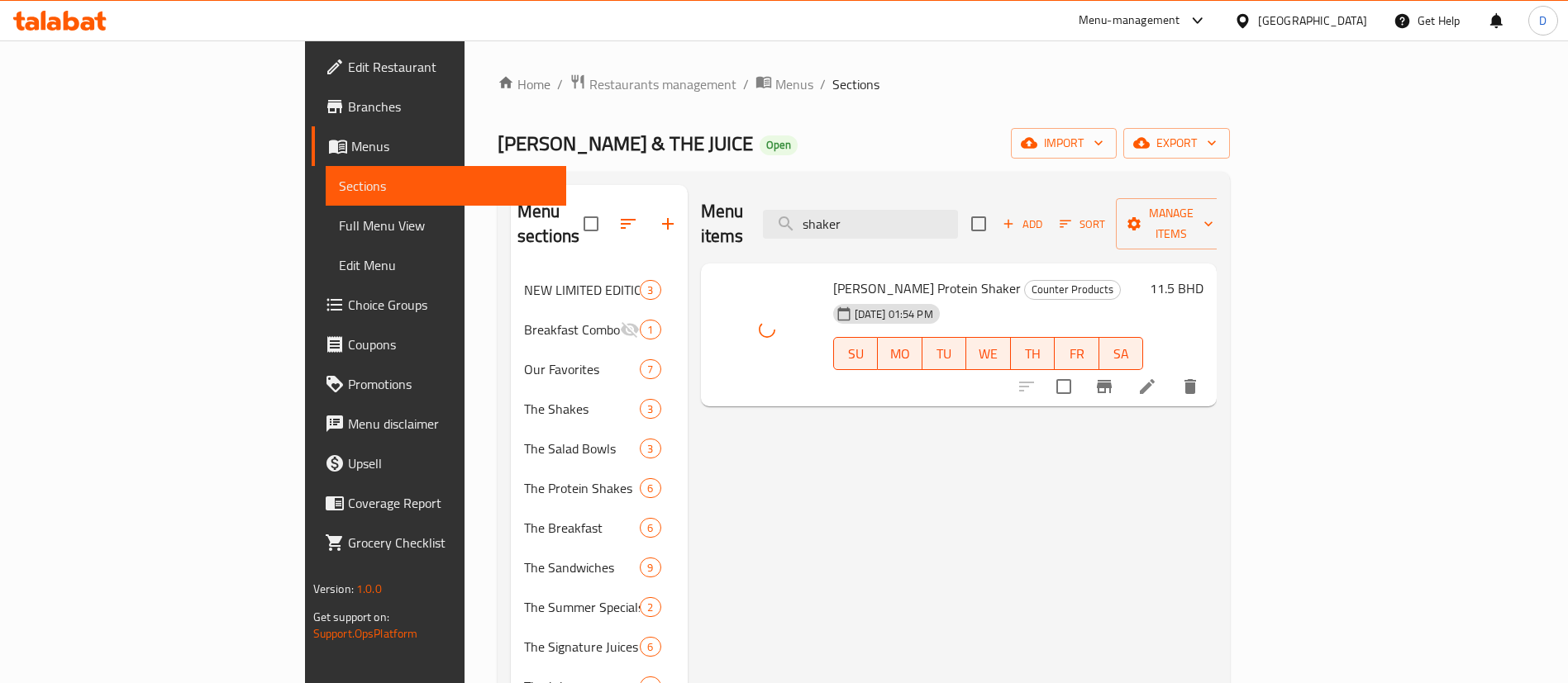
drag, startPoint x: 983, startPoint y: 223, endPoint x: 868, endPoint y: 215, distance: 115.3
click at [868, 215] on div "Menu items shaker Add Sort Manage items" at bounding box center [959, 225] width 516 height 79
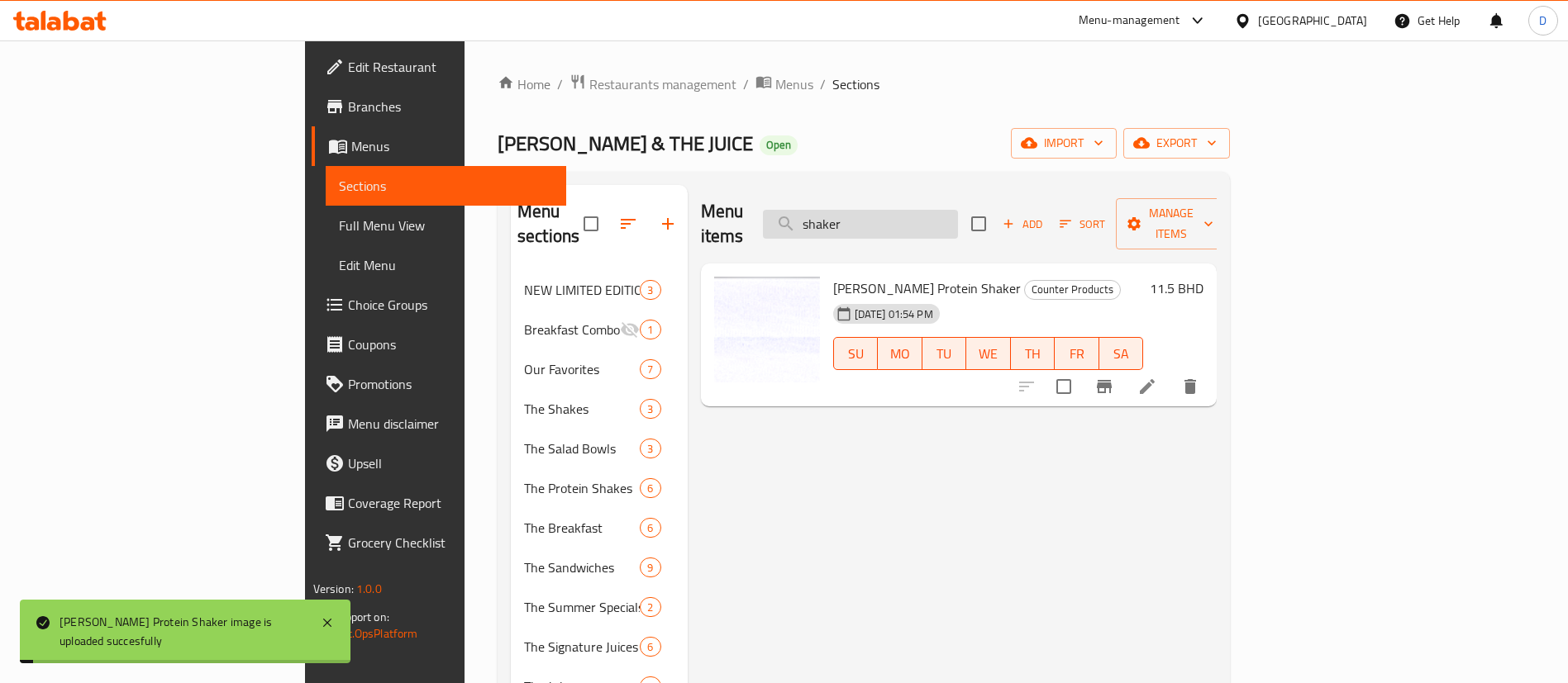
click at [958, 214] on input "shaker" at bounding box center [860, 224] width 195 height 29
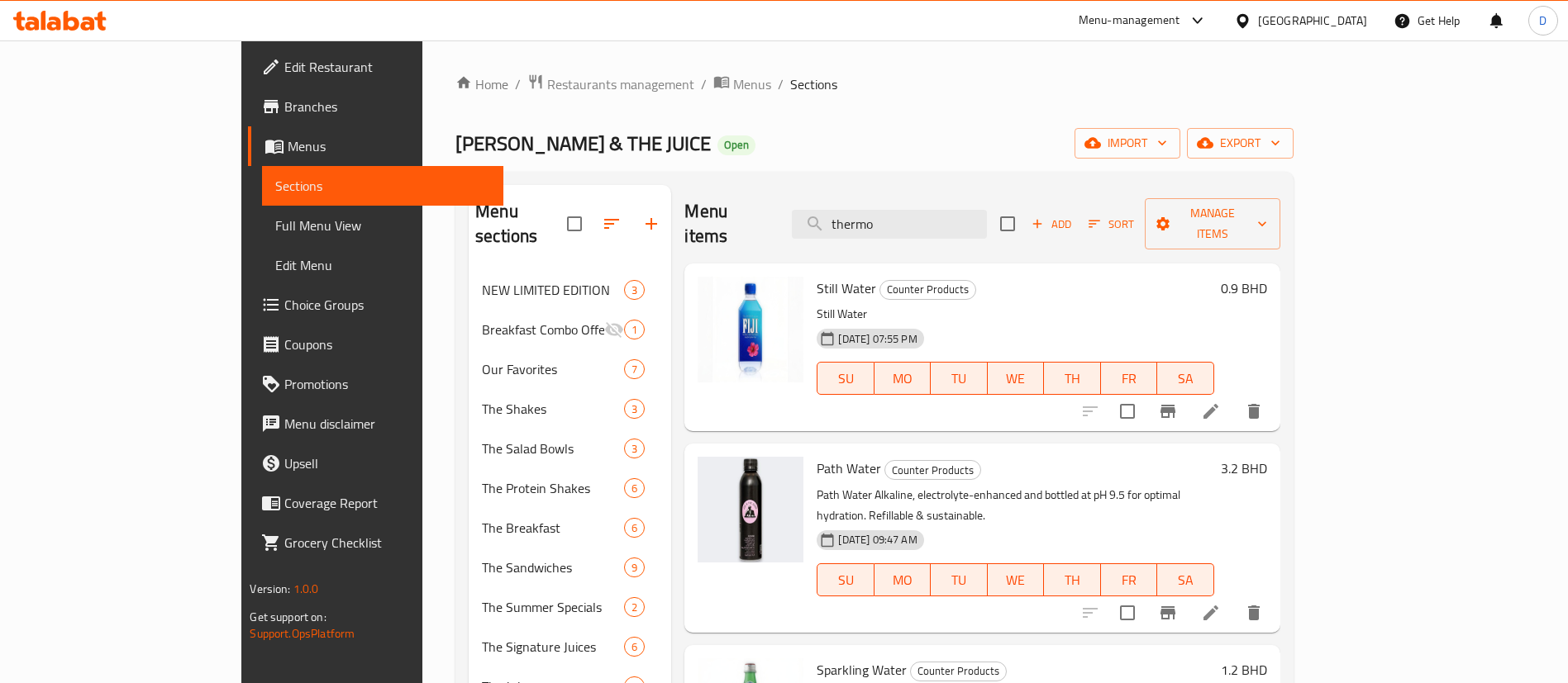
drag, startPoint x: 994, startPoint y: 206, endPoint x: 844, endPoint y: 211, distance: 150.1
click at [843, 213] on div "Menu items thermo Add Sort Manage items" at bounding box center [981, 225] width 595 height 79
click at [963, 112] on div "Home / Restaurants management / Menus / Sections JOE & THE JUICE Open import ex…" at bounding box center [874, 519] width 837 height 890
click at [1293, 92] on ol "Home / Restaurants management / Menus / Sections" at bounding box center [874, 85] width 837 height 22
drag, startPoint x: 1043, startPoint y: 201, endPoint x: 866, endPoint y: 236, distance: 180.4
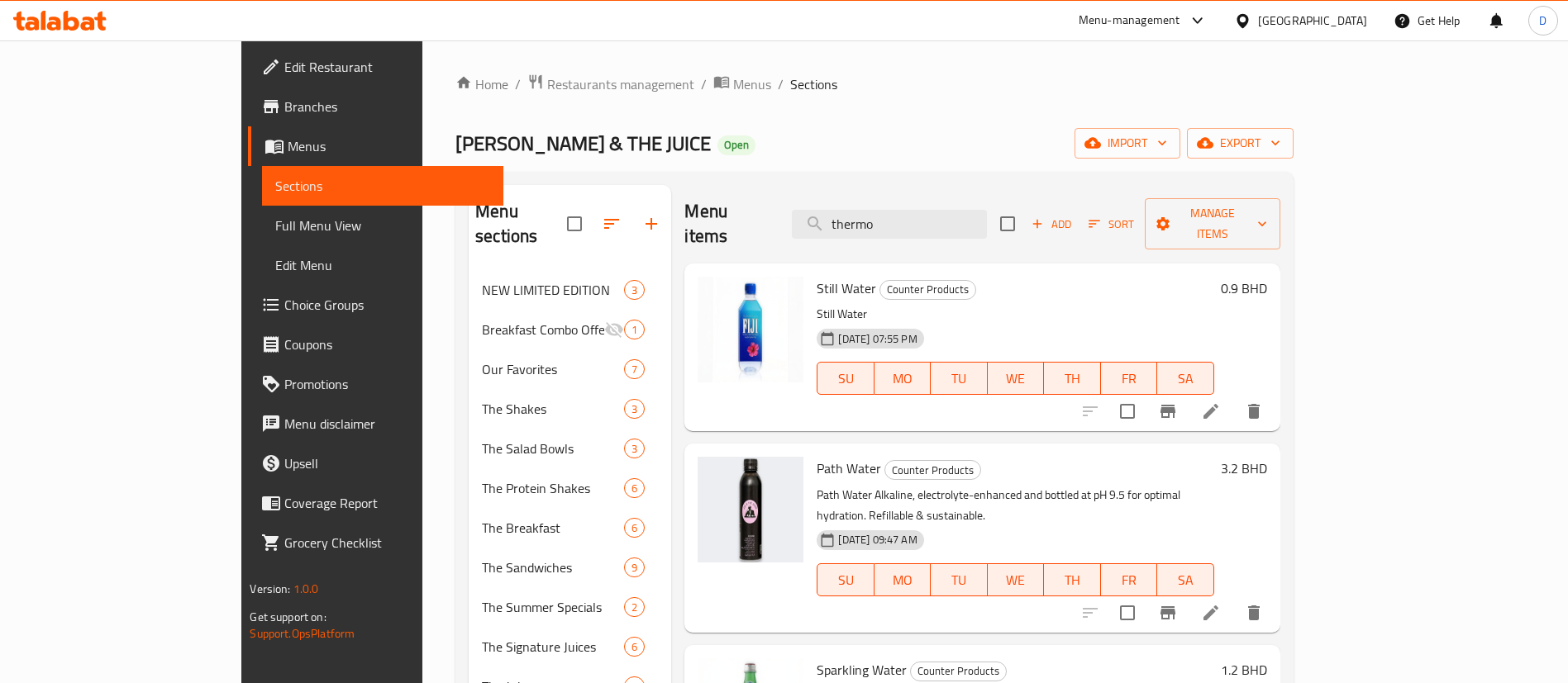
click at [866, 236] on div "Menu items thermo Add Sort Manage items" at bounding box center [981, 225] width 595 height 79
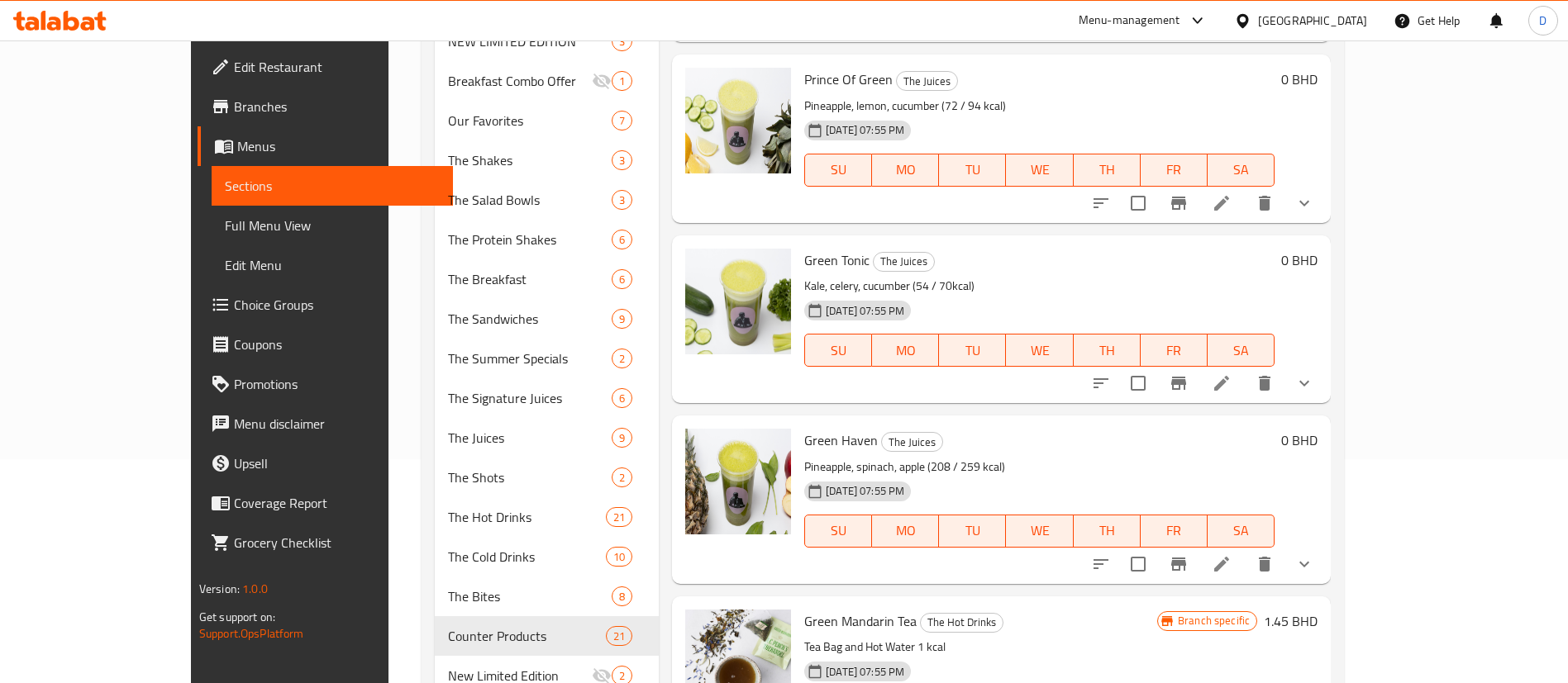
scroll to position [289, 0]
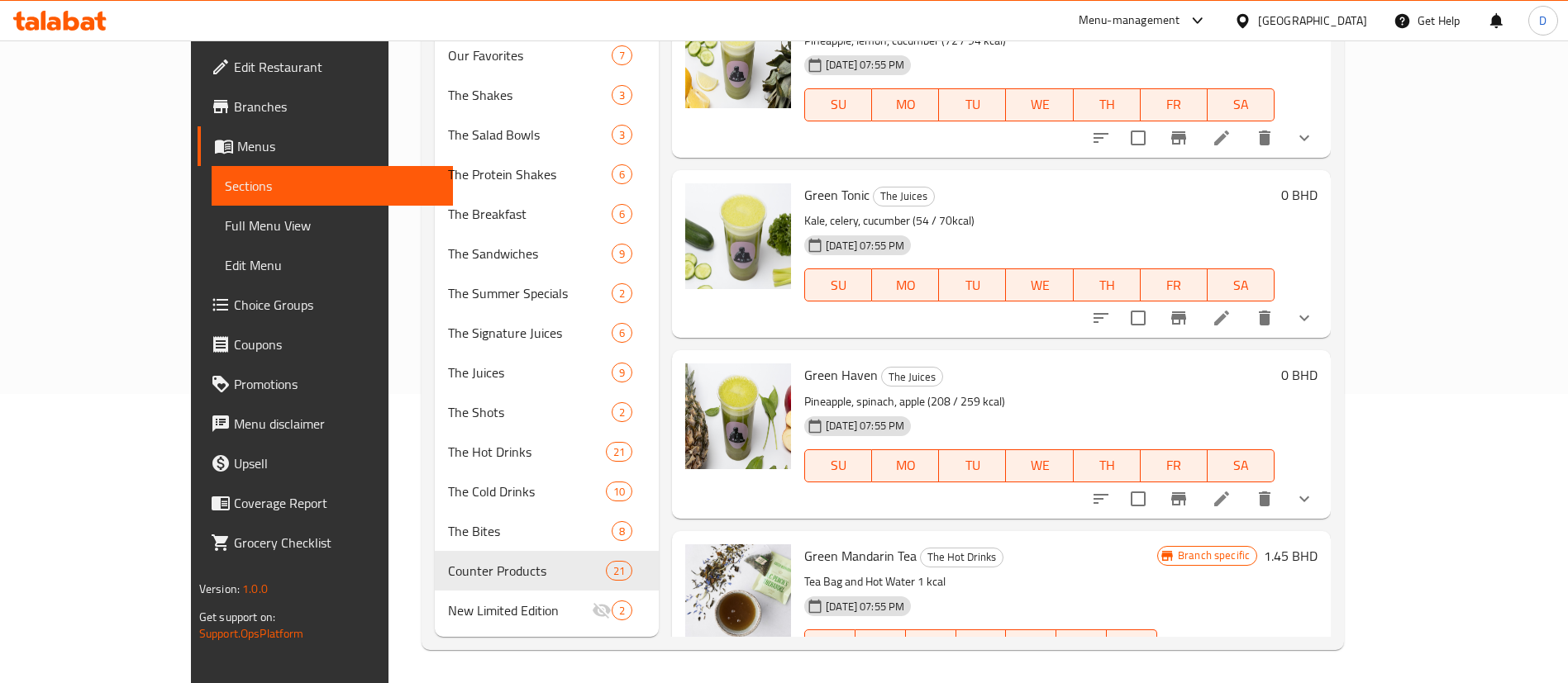
type input "green"
click at [831, 544] on span "Green Mandarin Tea" at bounding box center [860, 556] width 112 height 25
copy h6 "Green Mandarin Tea"
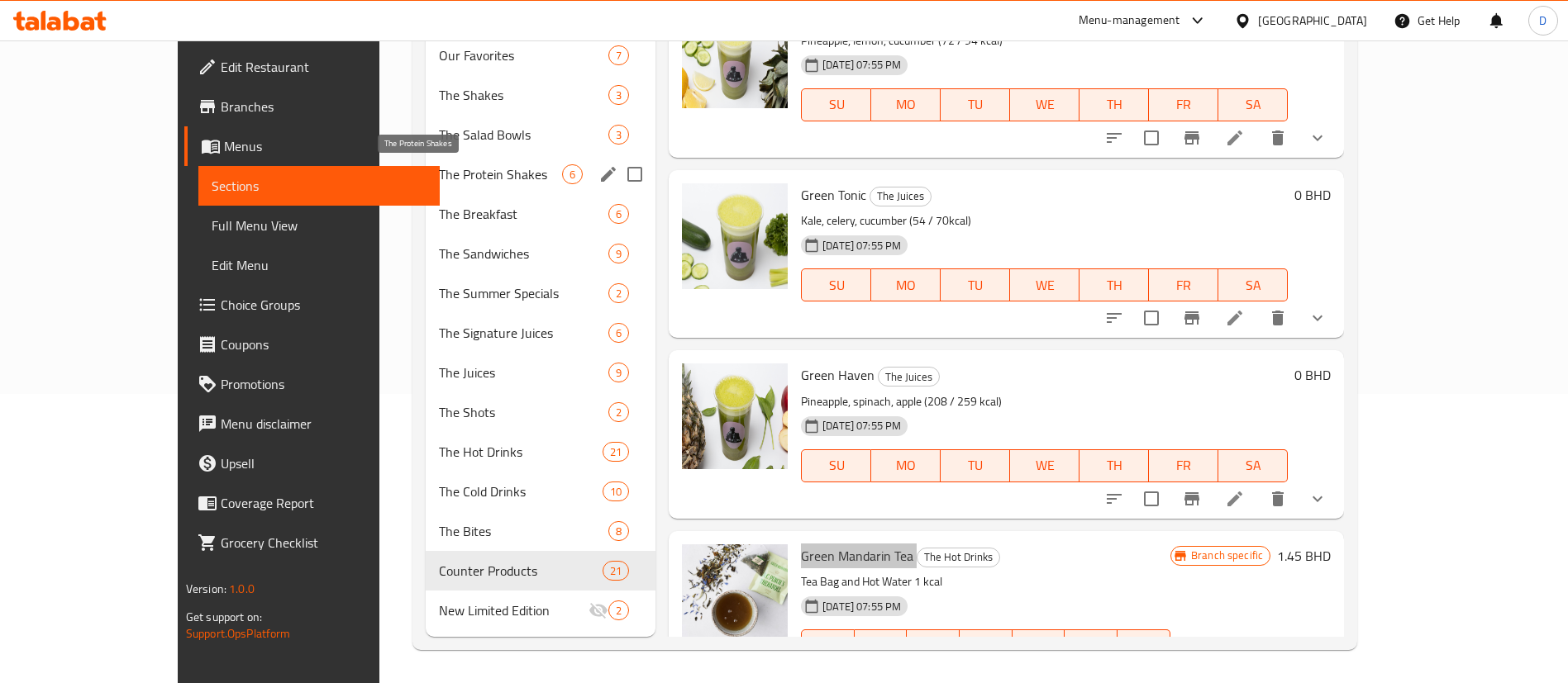
scroll to position [0, 0]
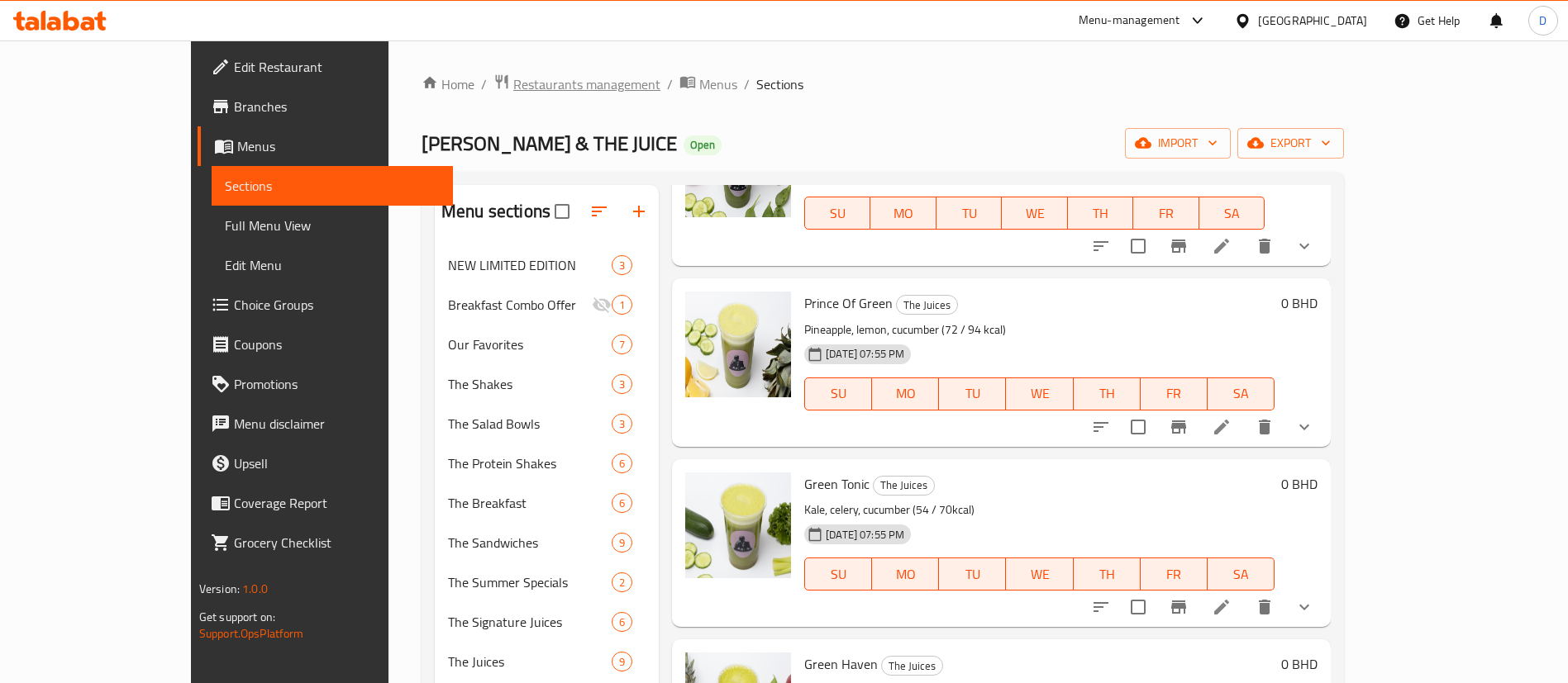
click at [513, 80] on span "Restaurants management" at bounding box center [586, 85] width 147 height 20
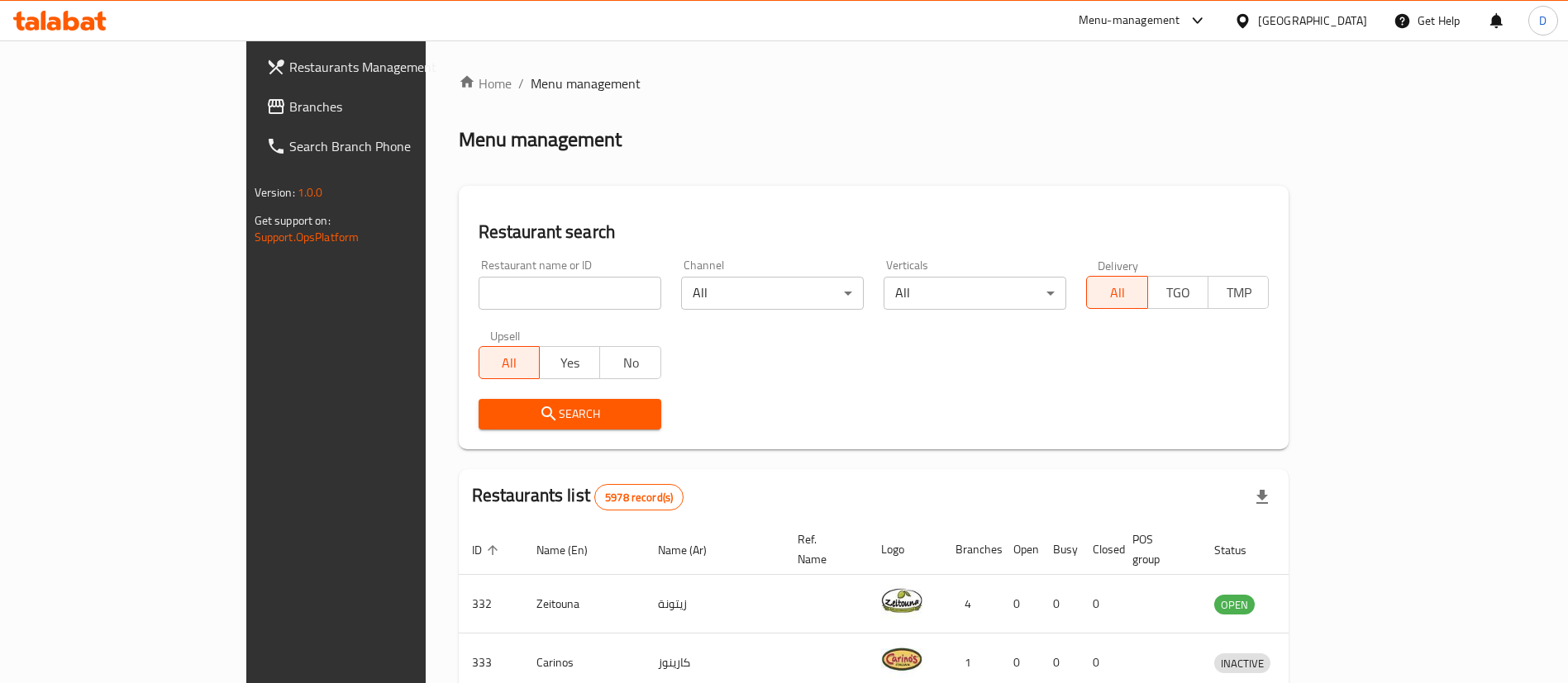
click at [822, 165] on div "Home / Menu management Menu management Restaurant search Restaurant name or ID …" at bounding box center [874, 602] width 831 height 1057
click at [588, 85] on ol "Home / Menu management" at bounding box center [874, 84] width 831 height 20
click at [478, 290] on input "search" at bounding box center [570, 293] width 183 height 33
click button "Search" at bounding box center [570, 414] width 183 height 30
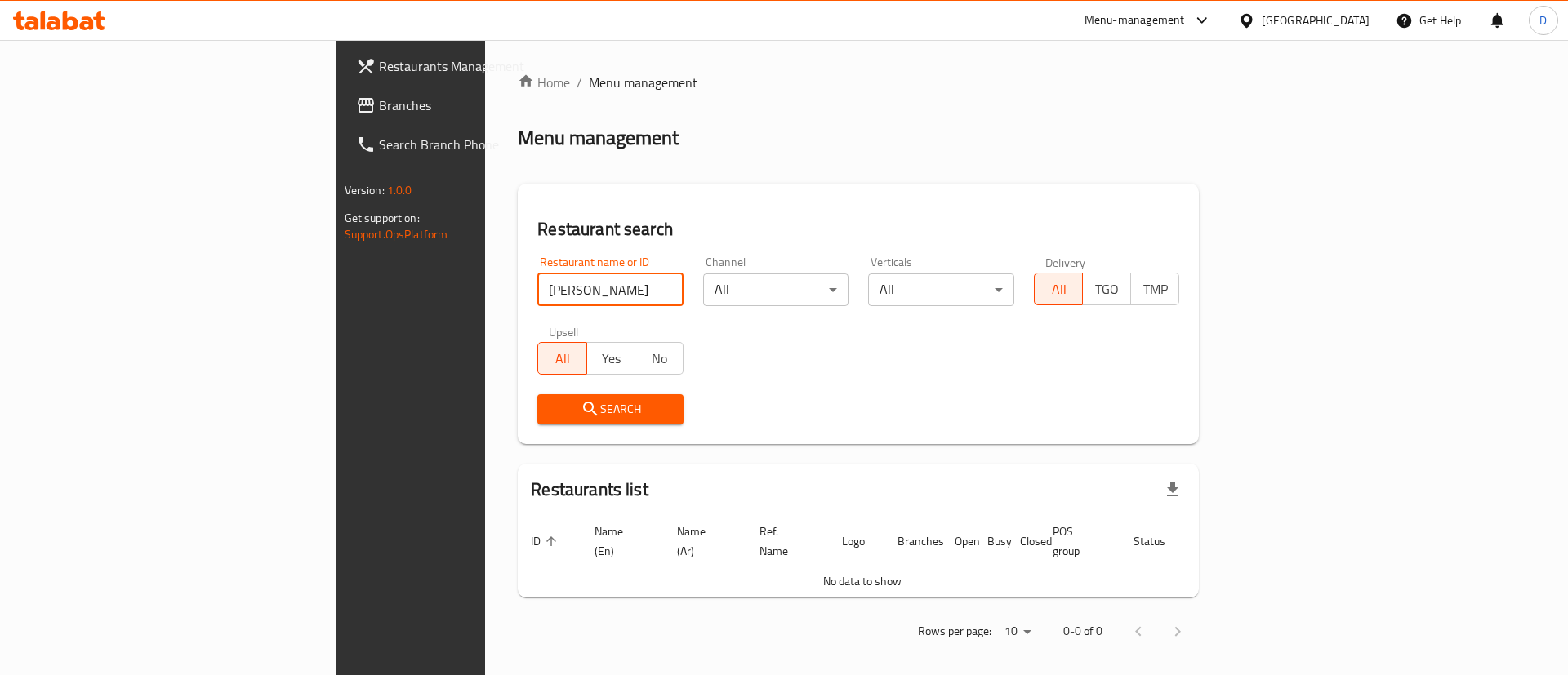
type input "joe"
click button "Search" at bounding box center [610, 410] width 146 height 30
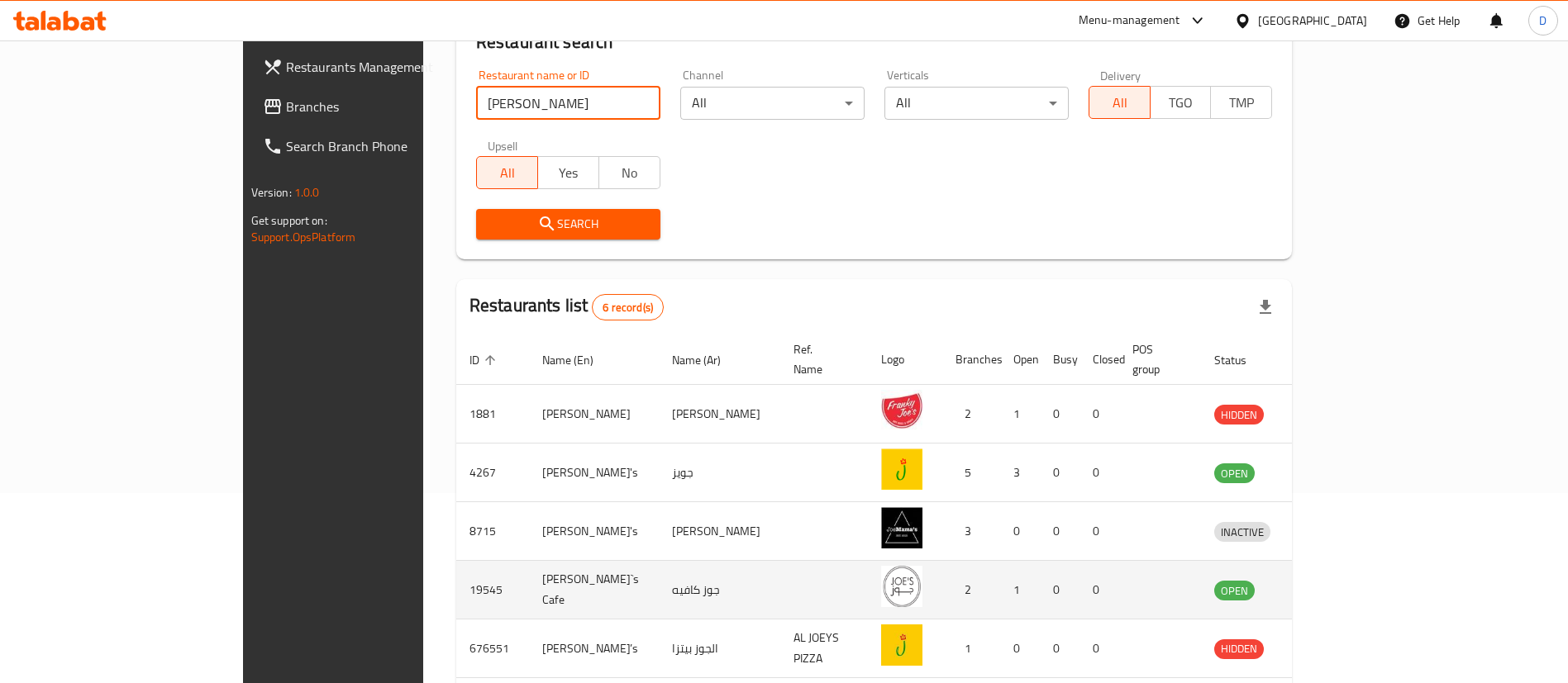
scroll to position [315, 0]
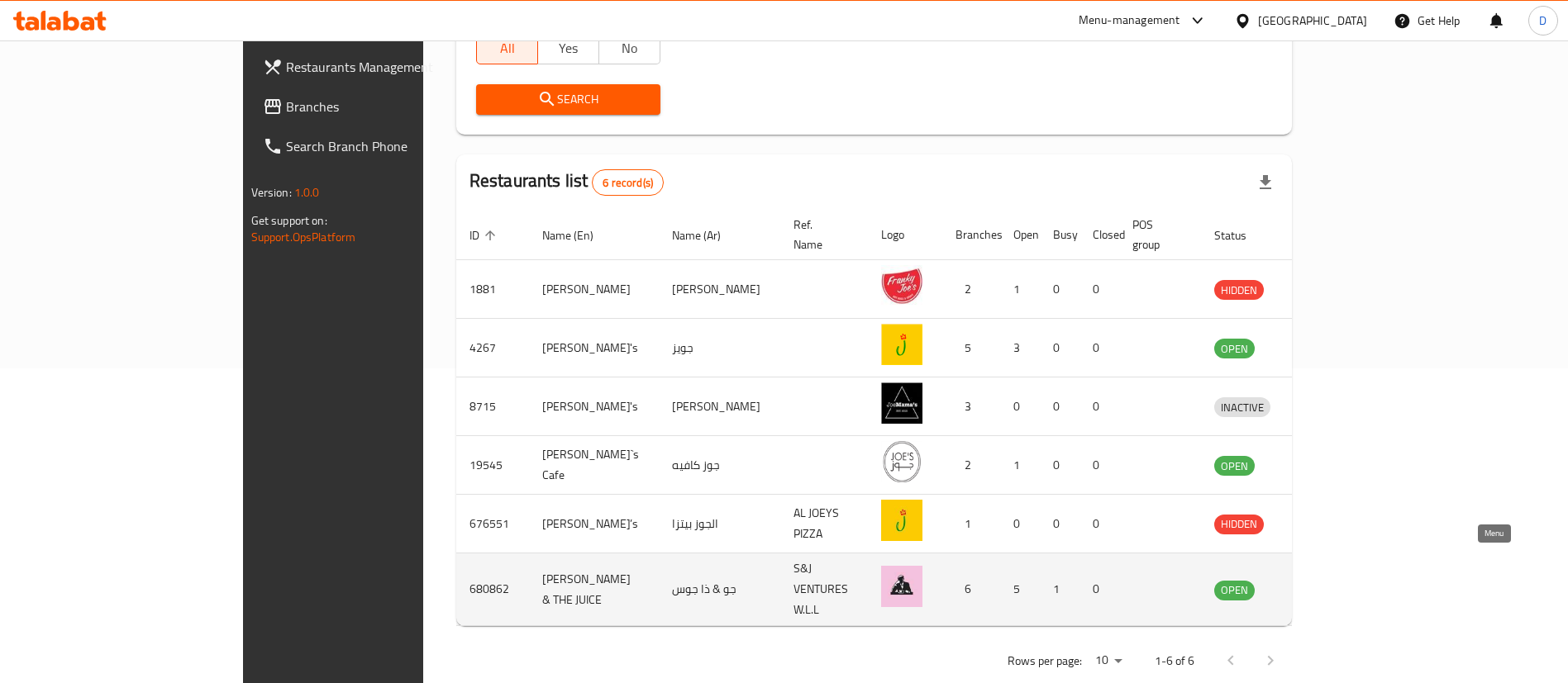
click at [1334, 580] on link "enhanced table" at bounding box center [1319, 590] width 30 height 20
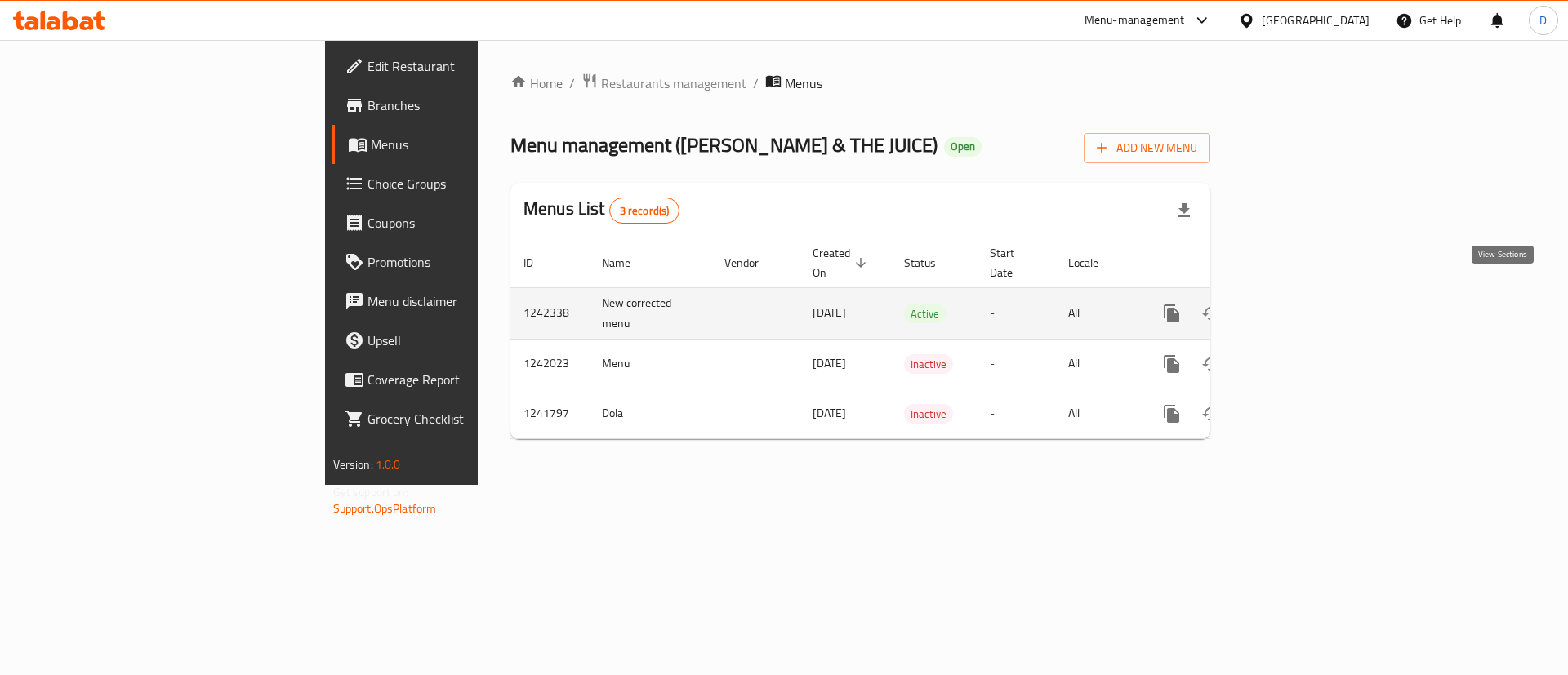
click at [1299, 304] on icon "enhanced table" at bounding box center [1289, 313] width 20 height 20
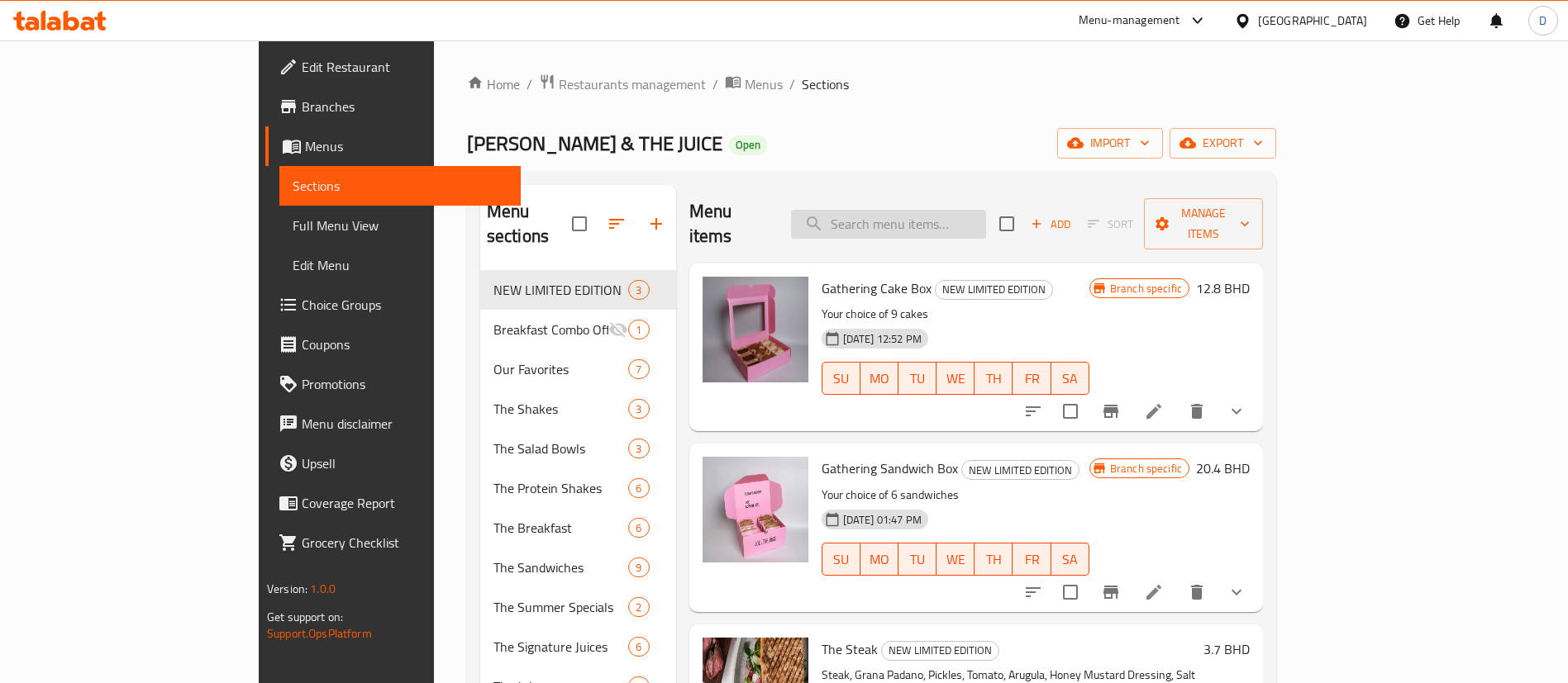
click at [952, 210] on input "search" at bounding box center [888, 224] width 195 height 29
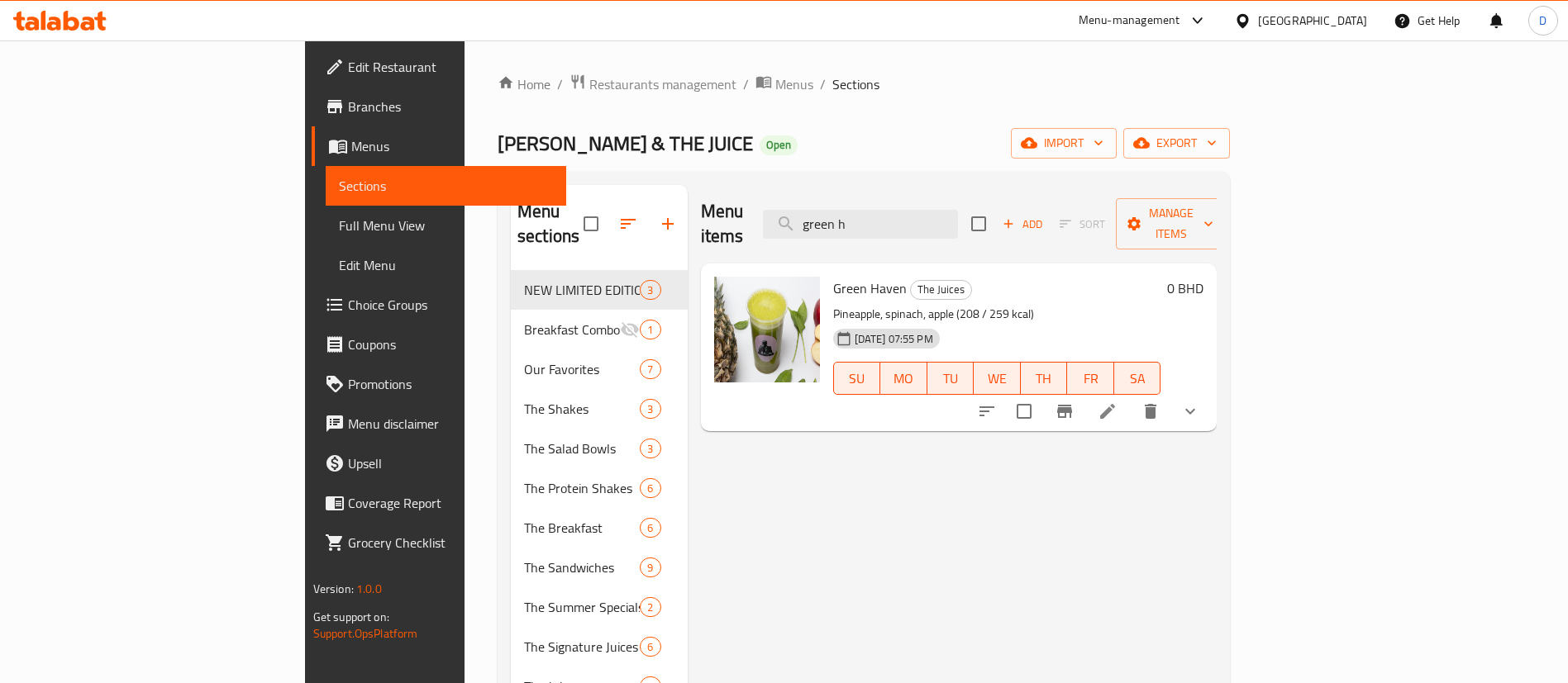
type input "green h"
click at [1160, 402] on icon "delete" at bounding box center [1151, 412] width 20 height 20
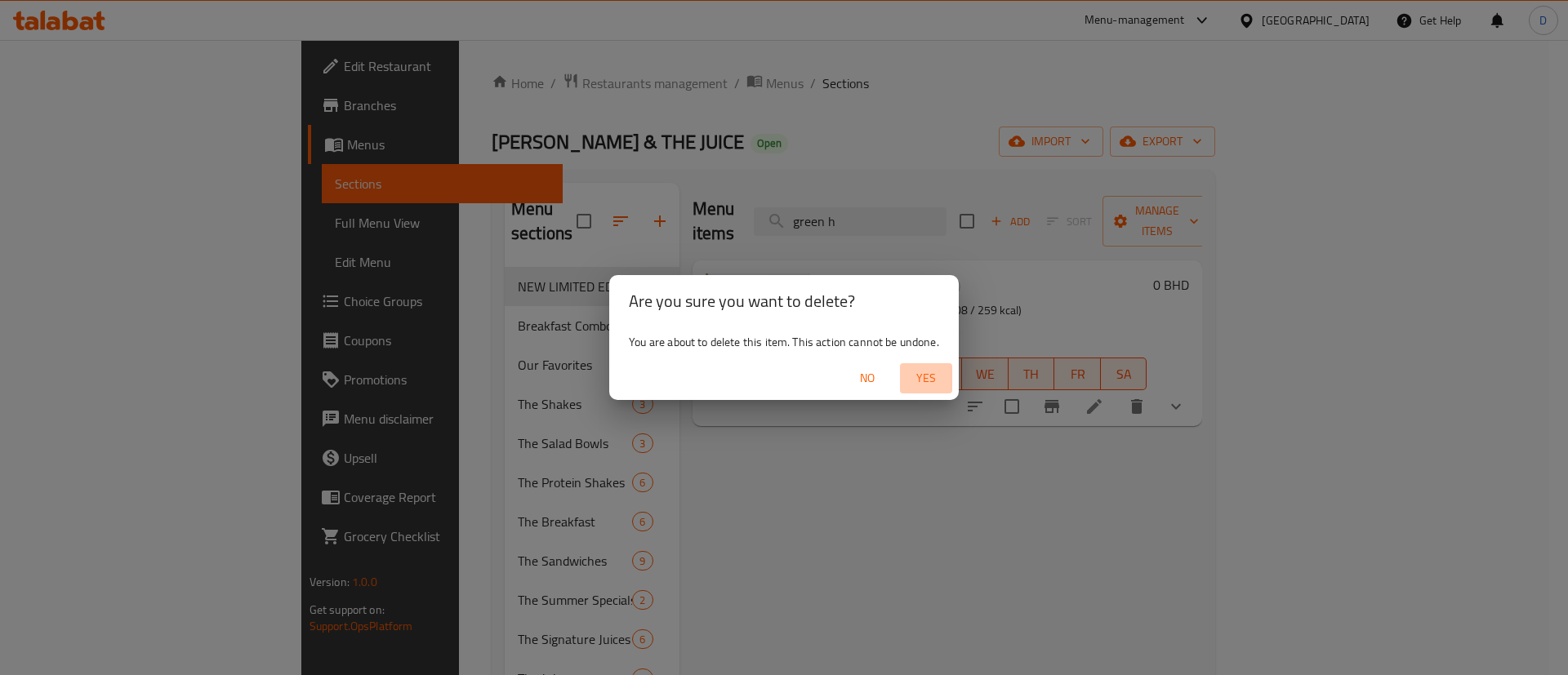
click at [910, 378] on span "Yes" at bounding box center [925, 378] width 39 height 21
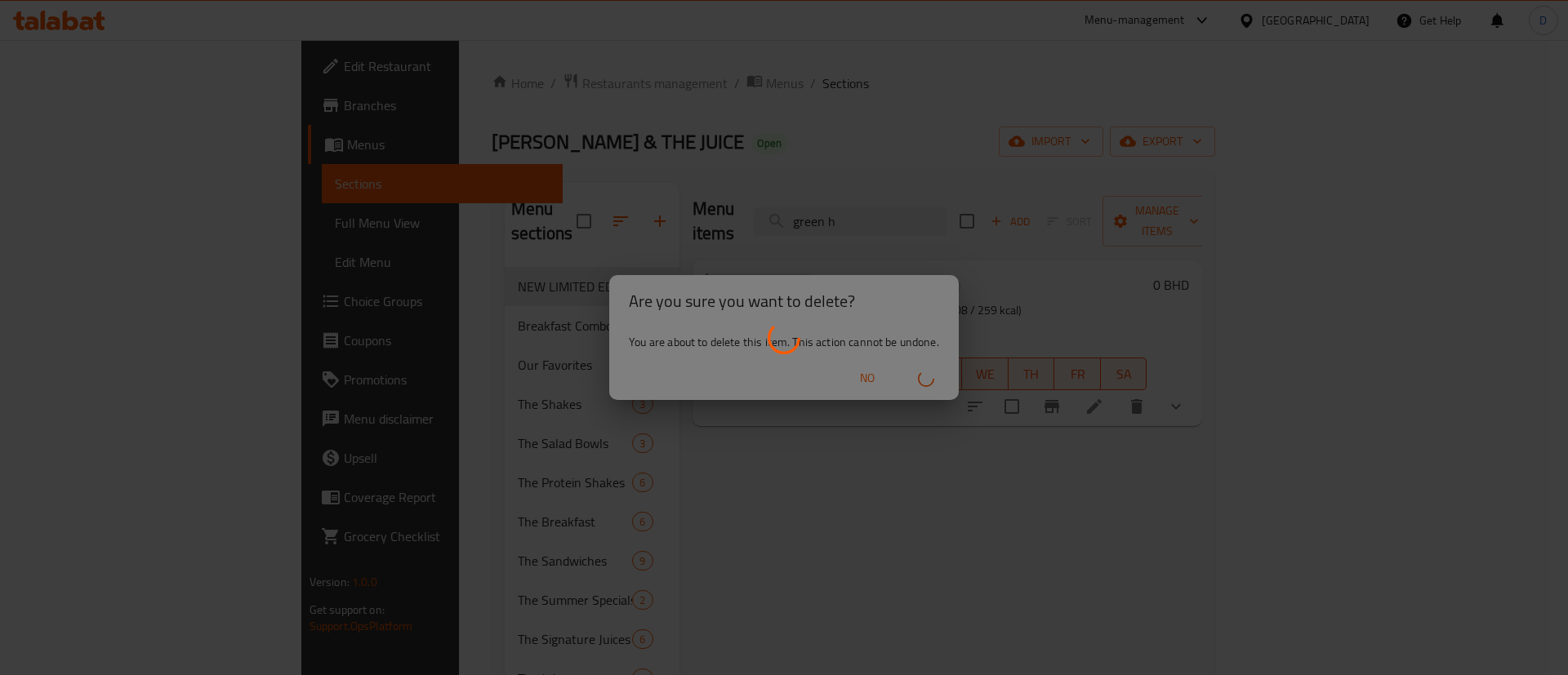
click at [876, 495] on div at bounding box center [784, 338] width 1568 height 675
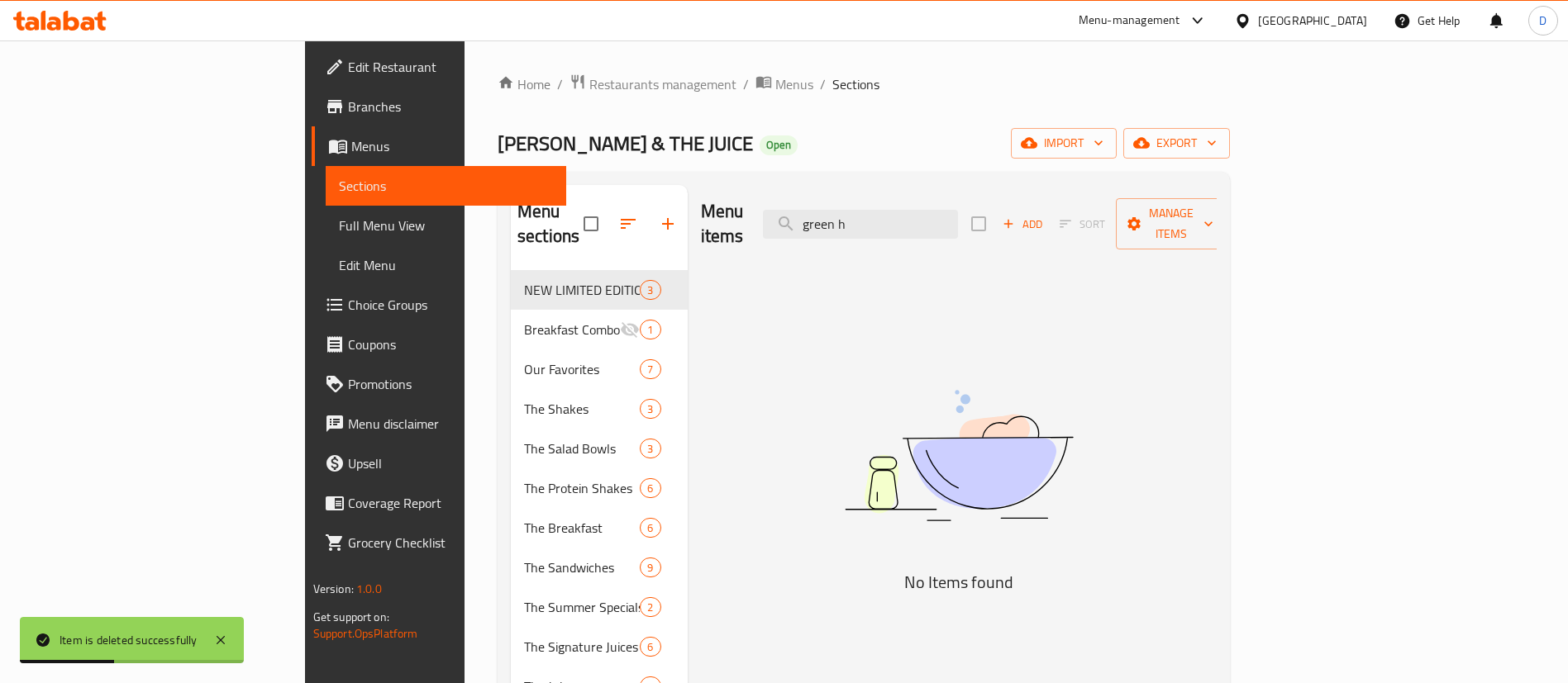
click at [933, 121] on div "Home / Restaurants management / Menus / Sections JOE & THE JUICE Open import ex…" at bounding box center [864, 519] width 732 height 890
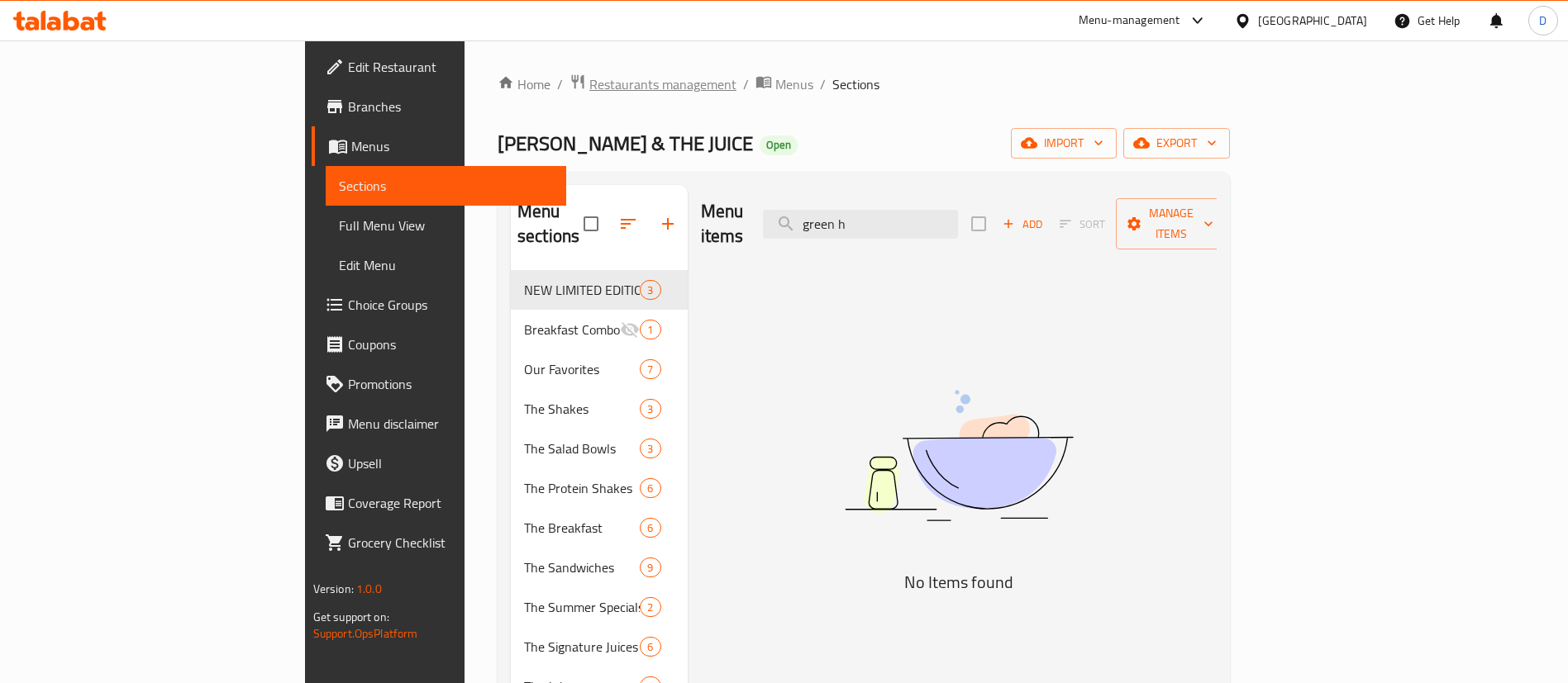
click at [589, 77] on span "Restaurants management" at bounding box center [662, 85] width 147 height 20
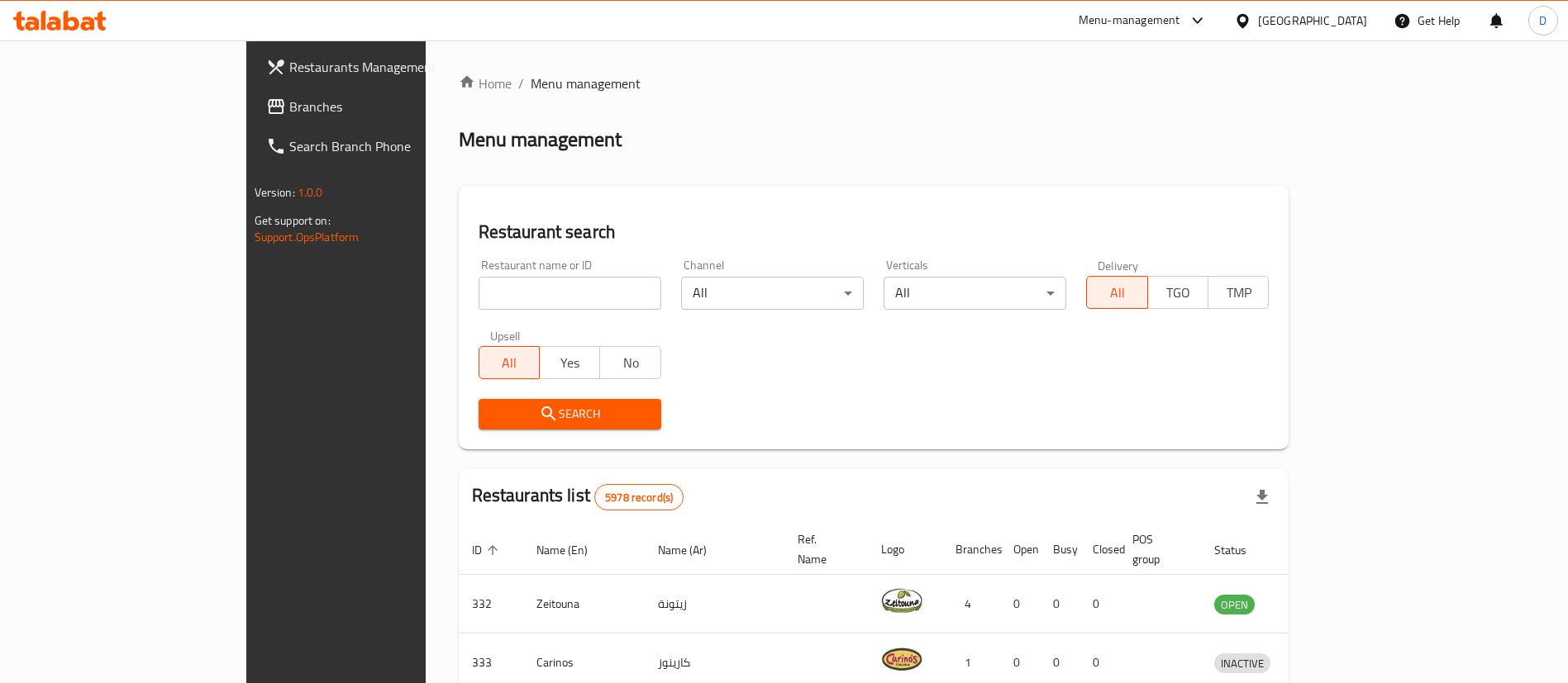
click at [478, 294] on input "search" at bounding box center [570, 293] width 183 height 33
paste input "Jack's"
type input "Jack's"
click button "Search" at bounding box center [570, 414] width 183 height 30
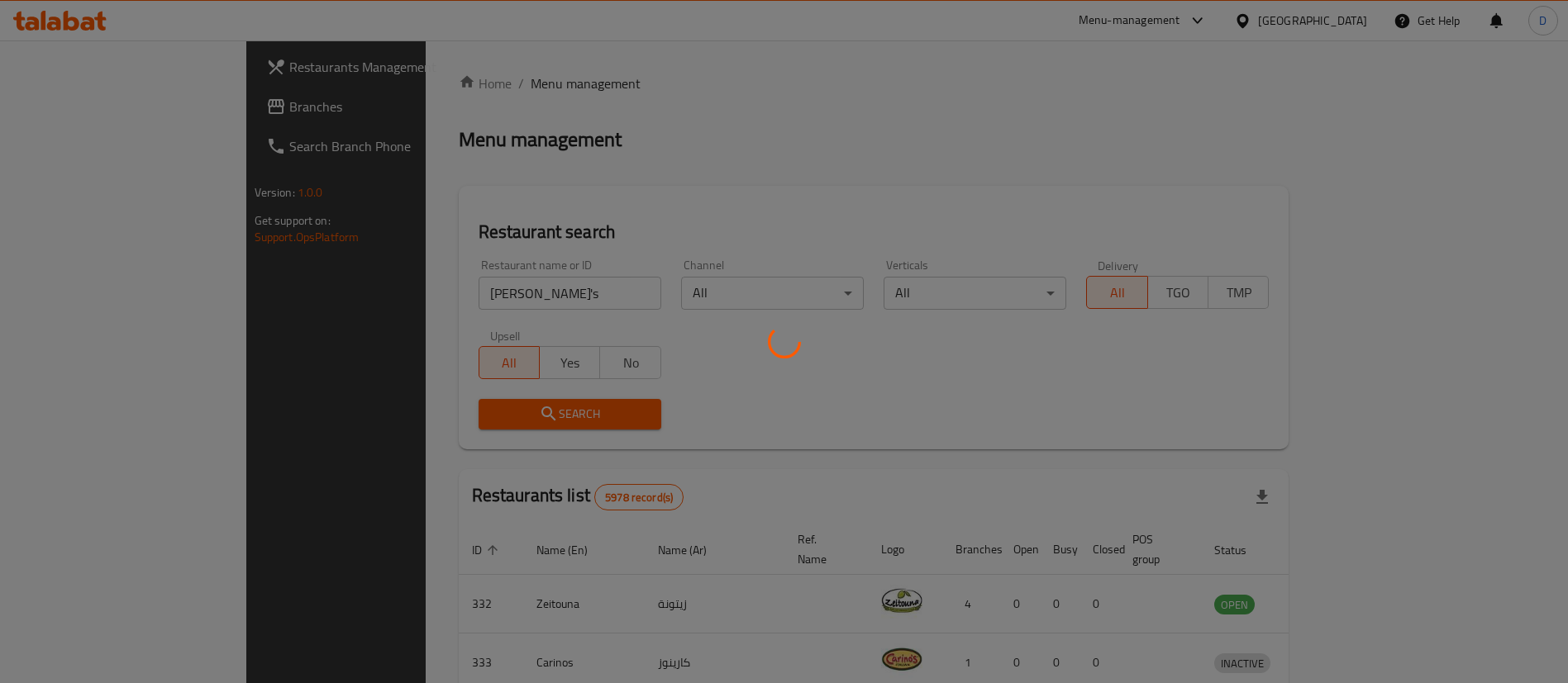
click at [748, 113] on div at bounding box center [784, 342] width 1568 height 683
click at [513, 268] on div at bounding box center [784, 342] width 1568 height 683
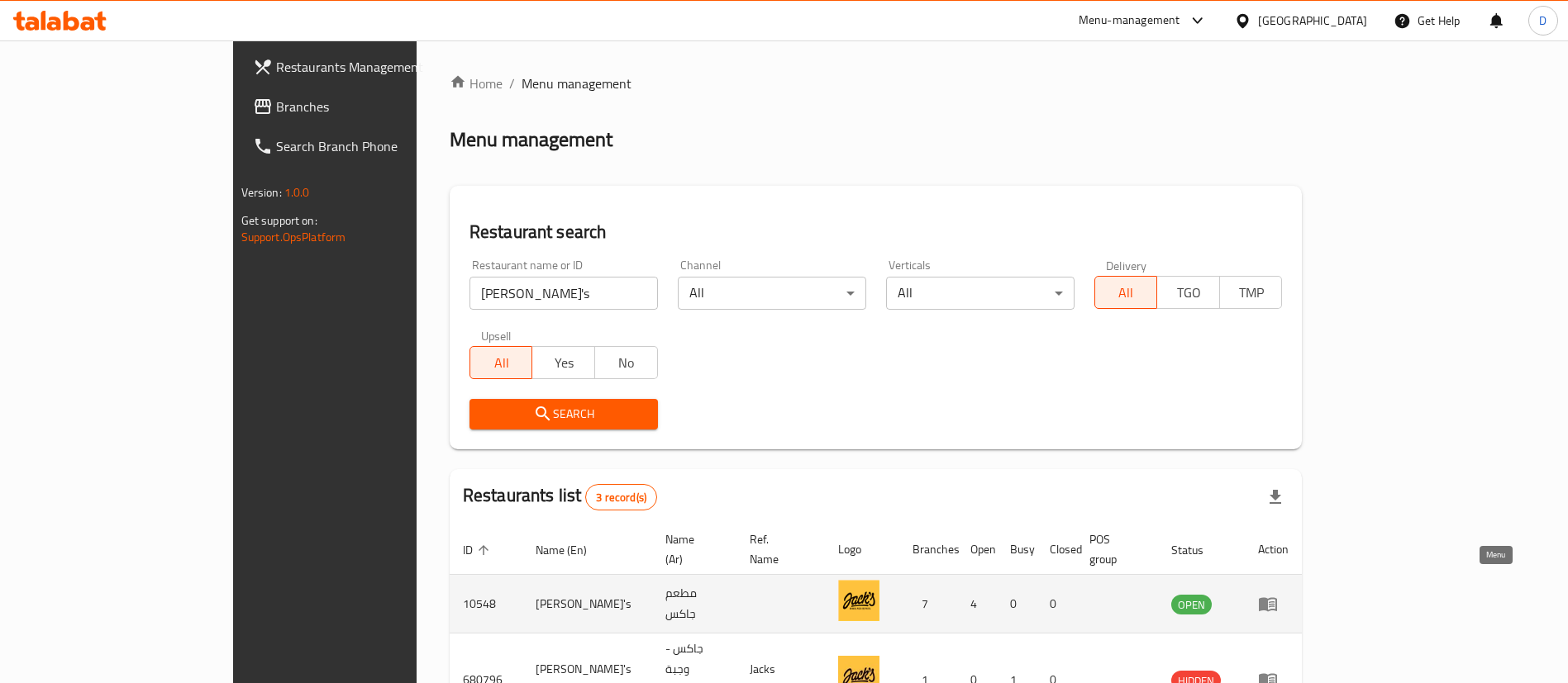
click at [1274, 602] on icon "enhanced table" at bounding box center [1271, 605] width 6 height 7
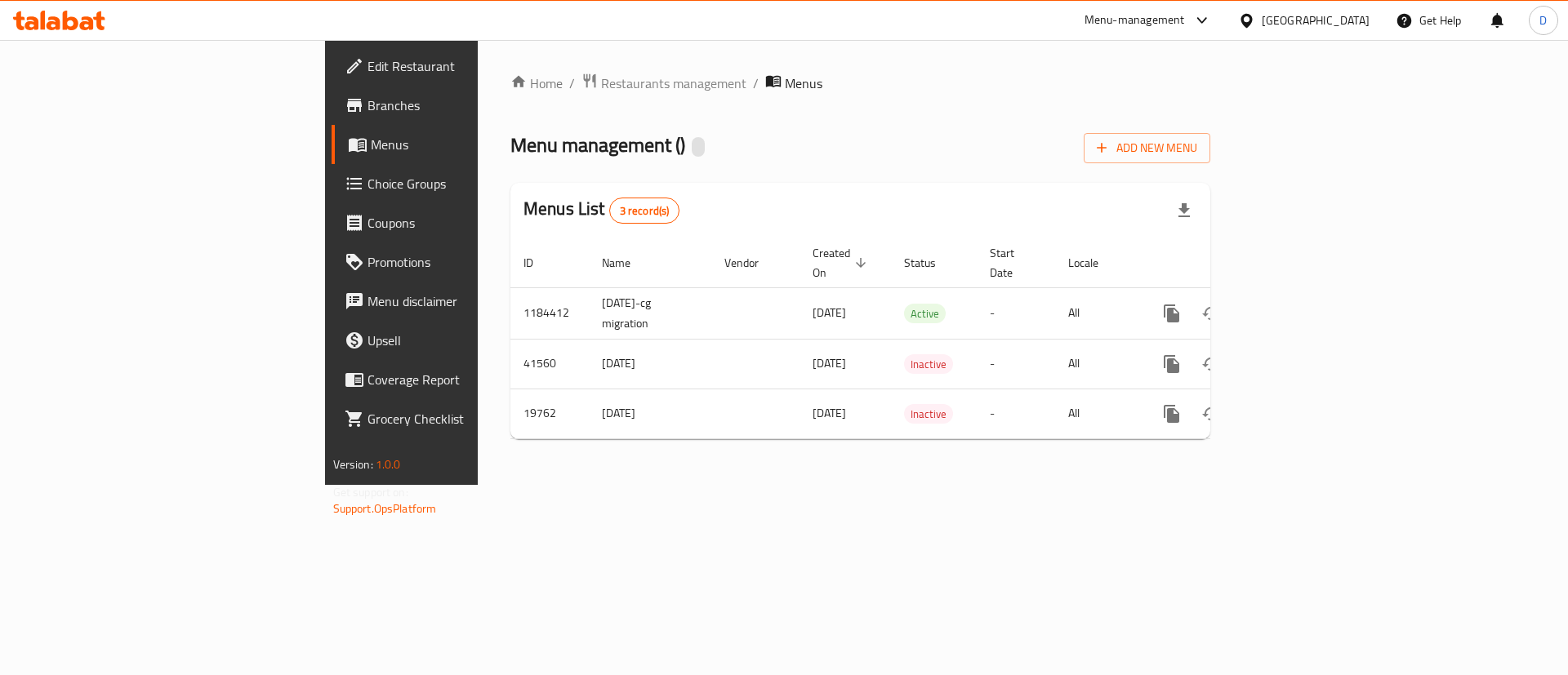
click at [367, 102] on span "Branches" at bounding box center [470, 105] width 206 height 20
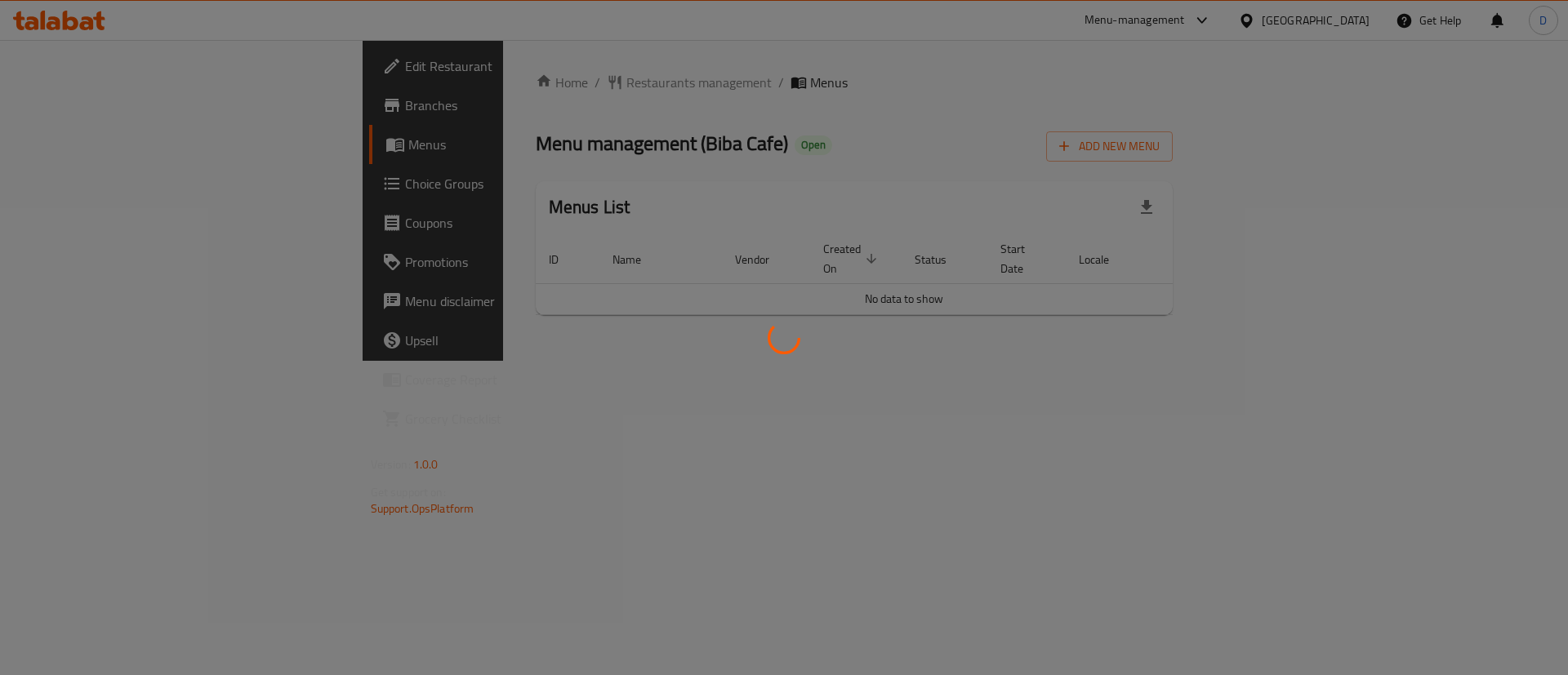
click at [75, 104] on div at bounding box center [784, 338] width 1568 height 675
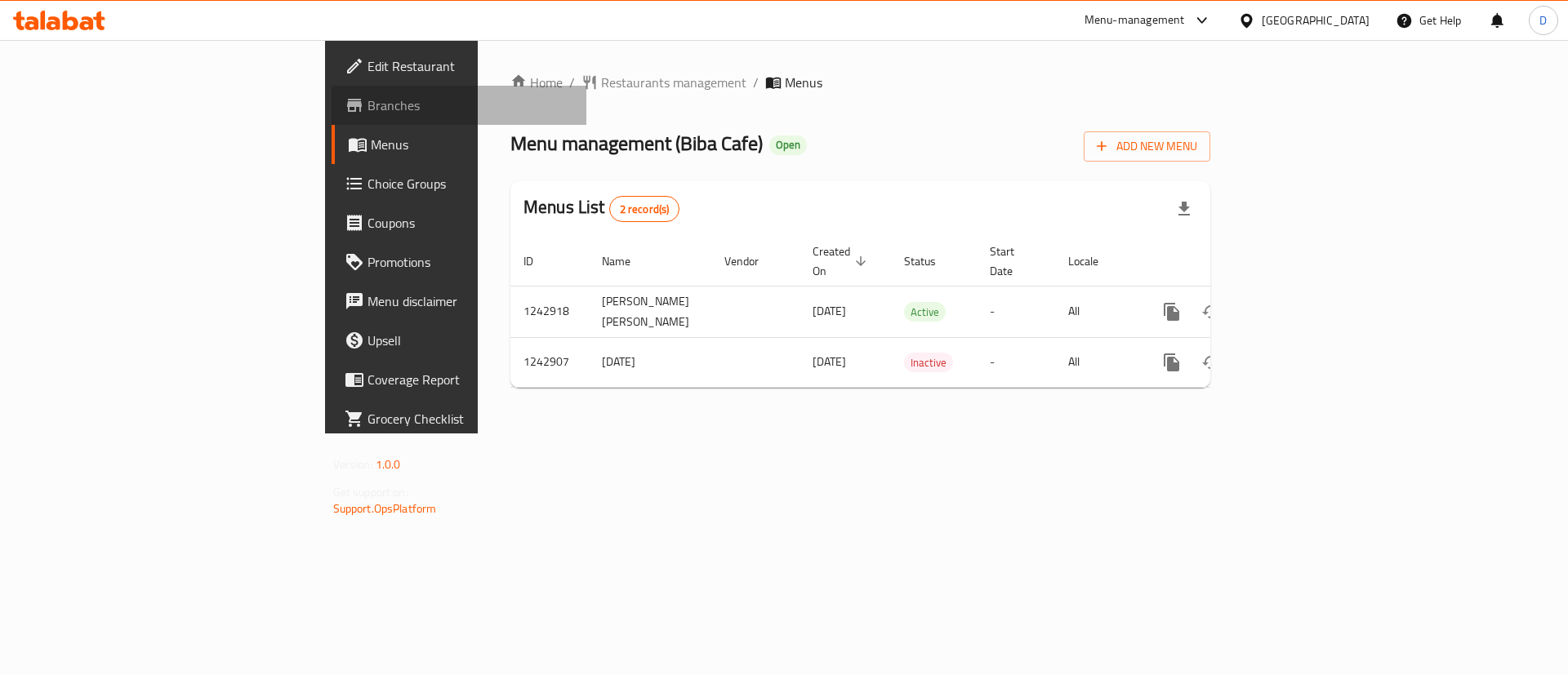
click at [367, 108] on span "Branches" at bounding box center [470, 105] width 206 height 20
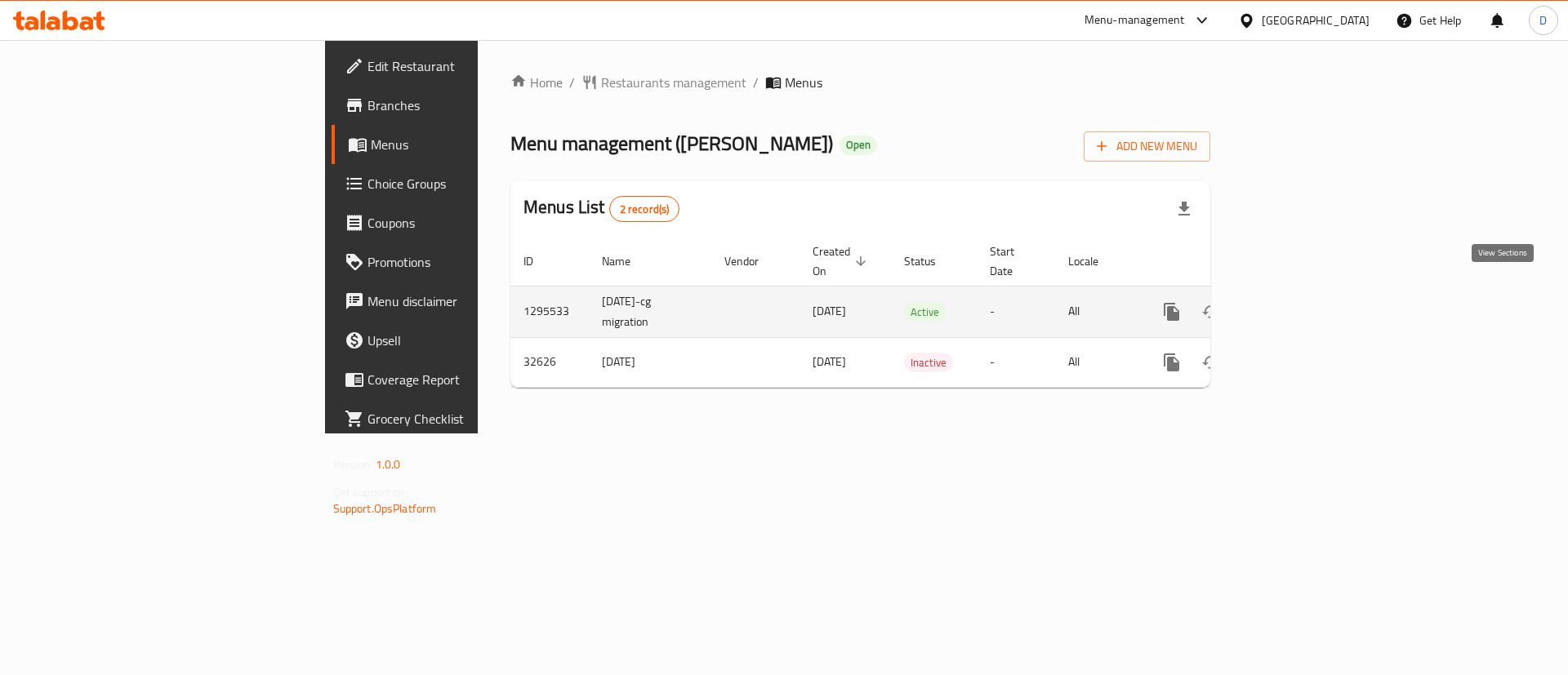
click at [1308, 302] on link "enhanced table" at bounding box center [1289, 312] width 39 height 39
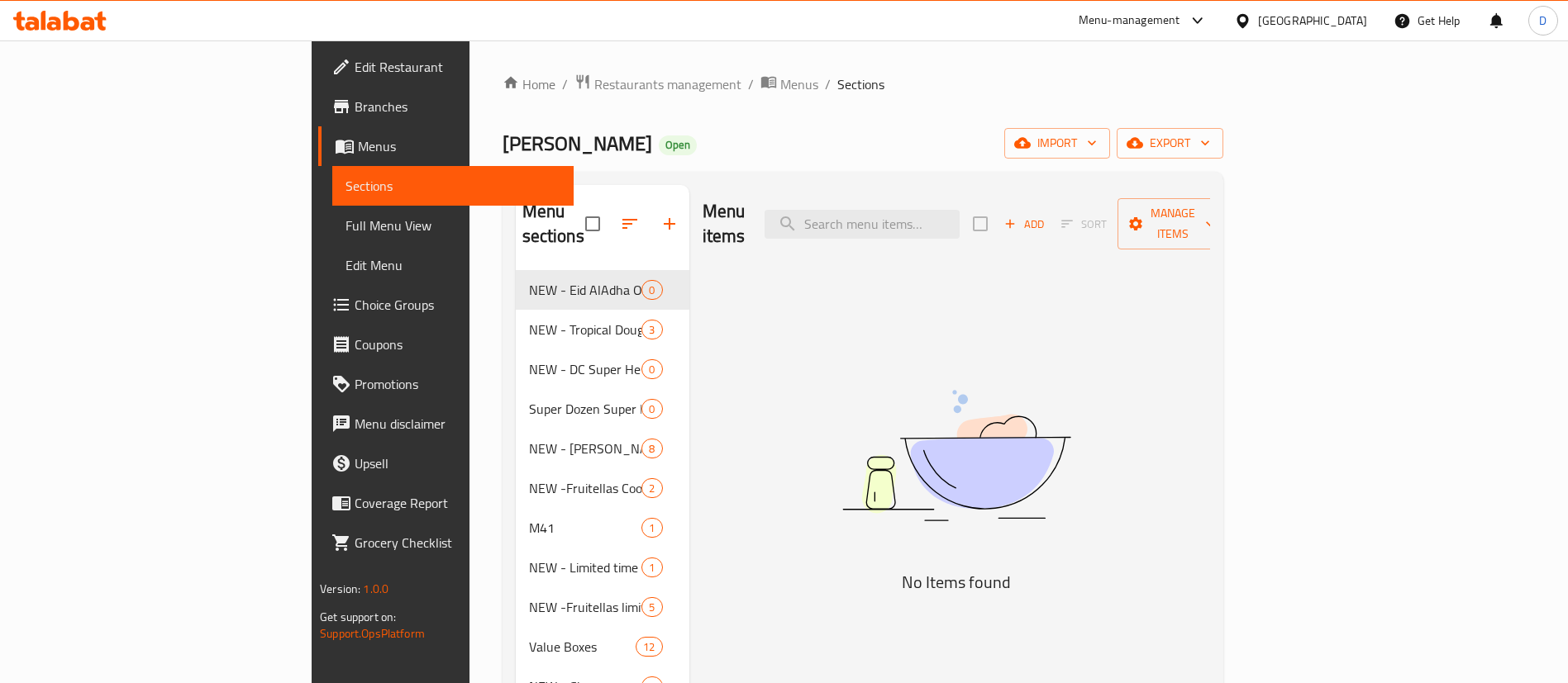
click at [503, 148] on div "Krispy Kreme Open import export" at bounding box center [863, 143] width 721 height 30
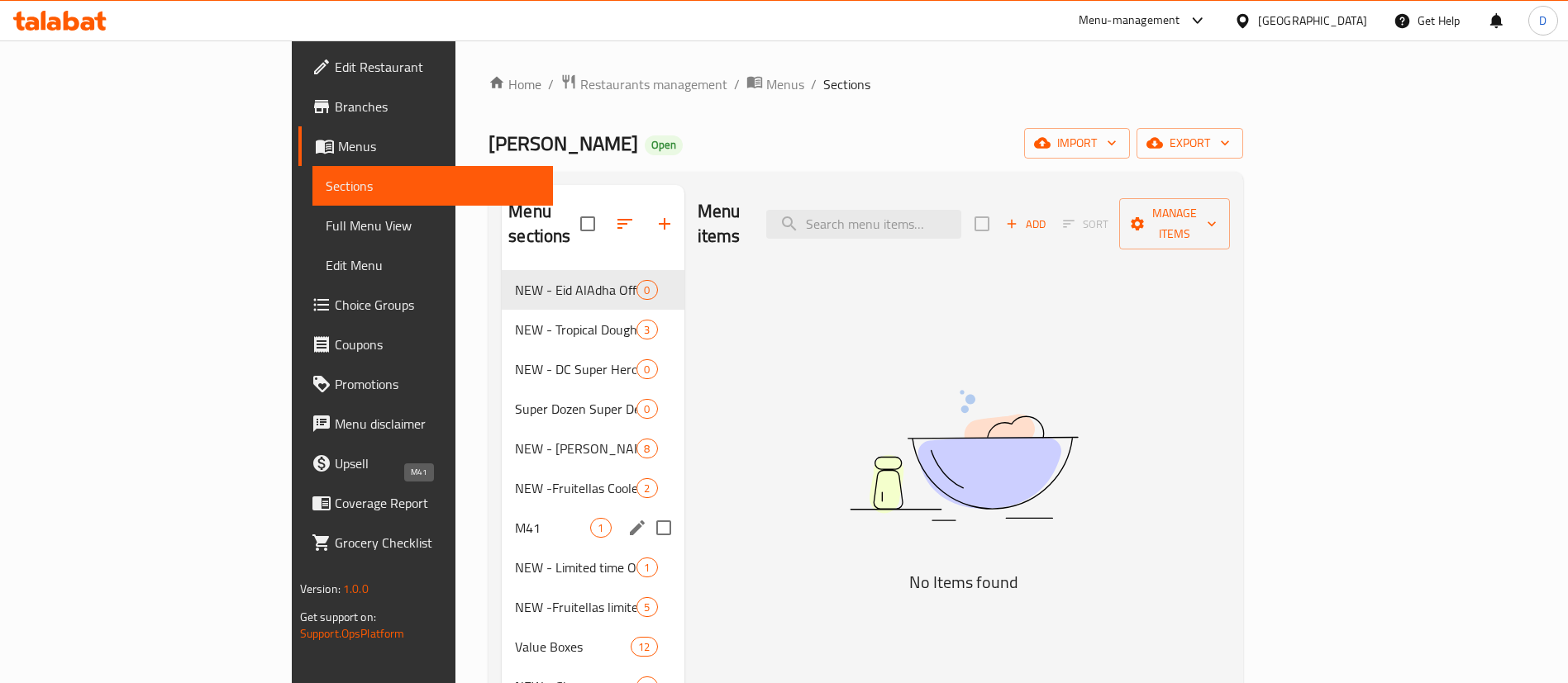
click at [515, 518] on span "M41" at bounding box center [552, 528] width 76 height 20
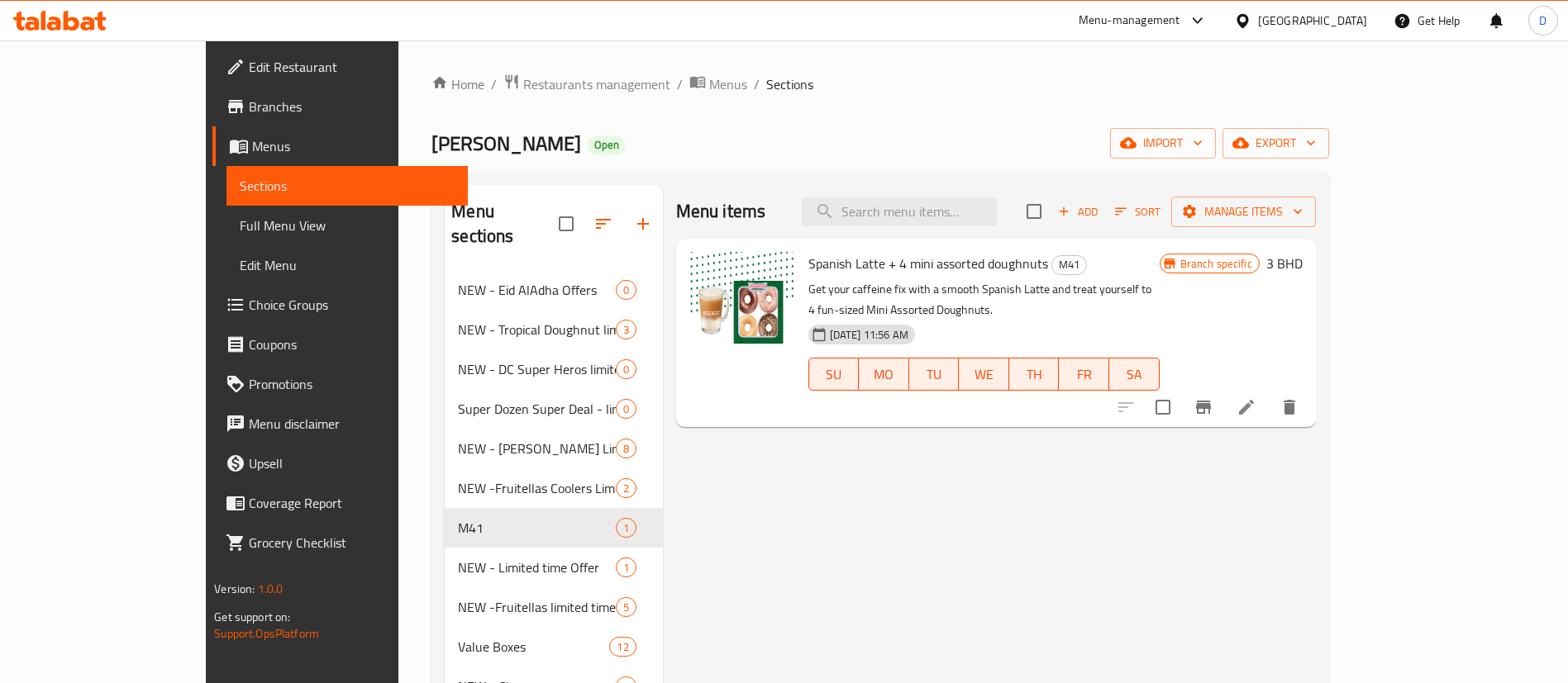
click at [1049, 285] on p "Get your caffeine fix with a smooth Spanish Latte and treat yourself to 4 fun-s…" at bounding box center [984, 300] width 351 height 41
click at [1048, 285] on p "Get your caffeine fix with a smooth Spanish Latte and treat yourself to 4 fun-s…" at bounding box center [984, 300] width 351 height 41
click at [1157, 274] on h6 "Spanish Latte + 4 mini assorted doughnuts M41" at bounding box center [984, 263] width 351 height 23
click at [248, 304] on span "Choice Groups" at bounding box center [351, 305] width 206 height 20
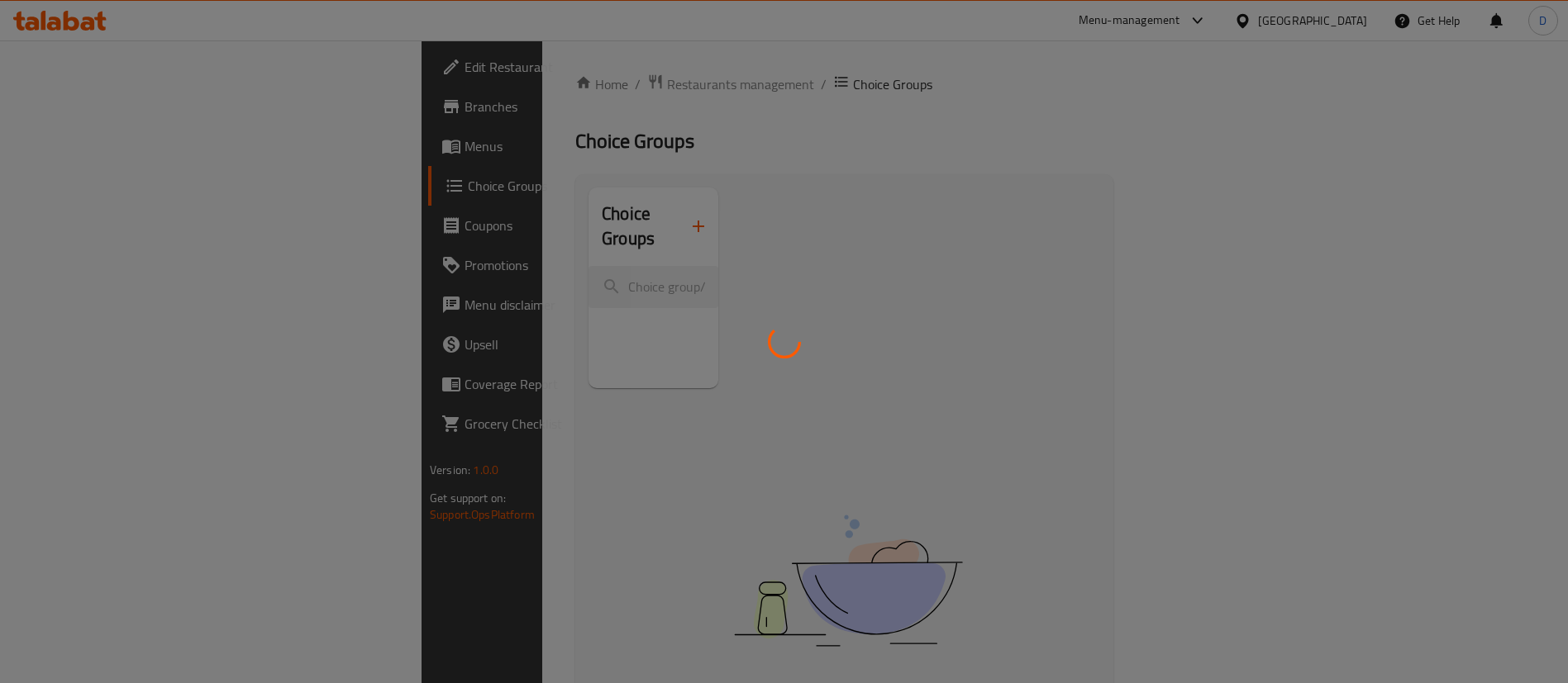
click at [459, 264] on div at bounding box center [784, 342] width 1568 height 683
click at [559, 140] on div at bounding box center [784, 342] width 1568 height 683
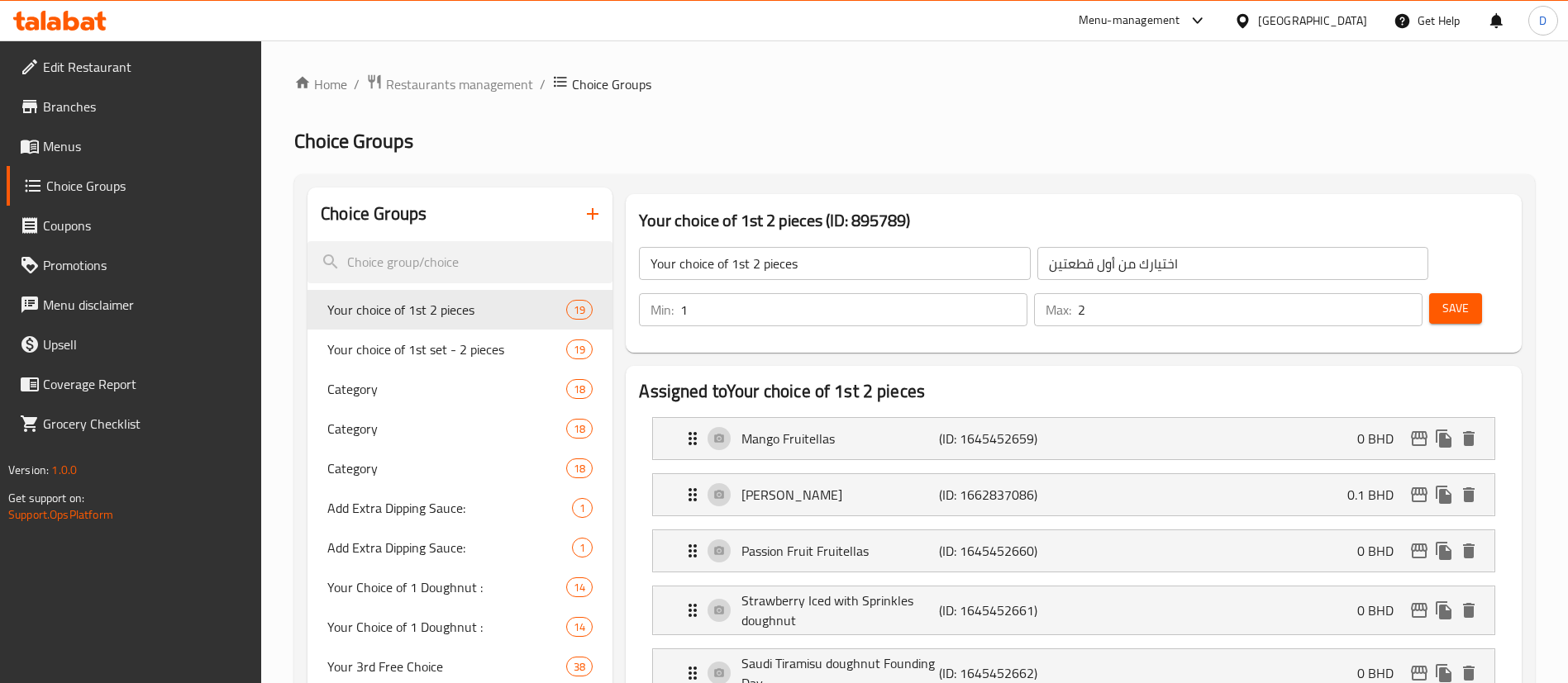
click at [596, 222] on icon "button" at bounding box center [593, 214] width 20 height 20
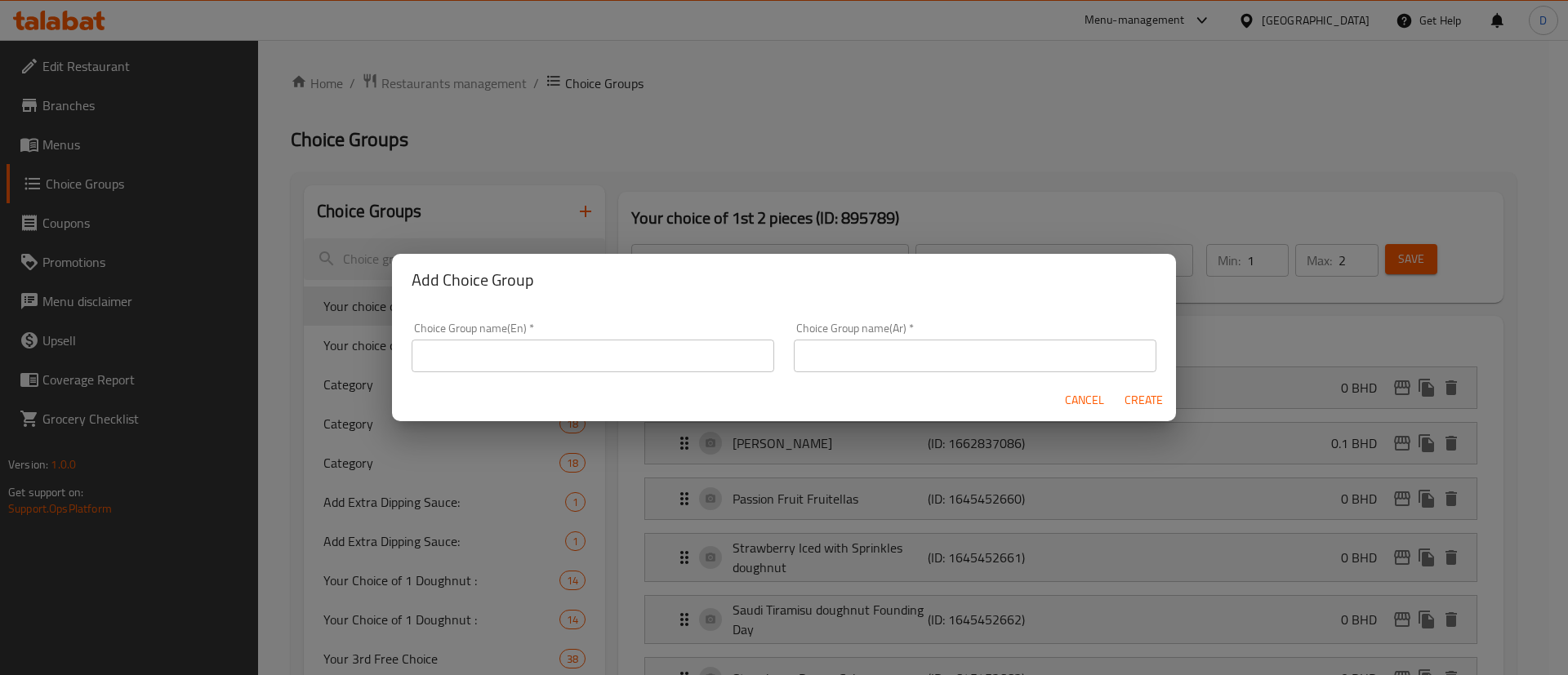
click at [559, 367] on input "text" at bounding box center [592, 356] width 362 height 32
click at [552, 367] on input "your choice of coffee" at bounding box center [592, 356] width 362 height 32
type input "your choice of coffee"
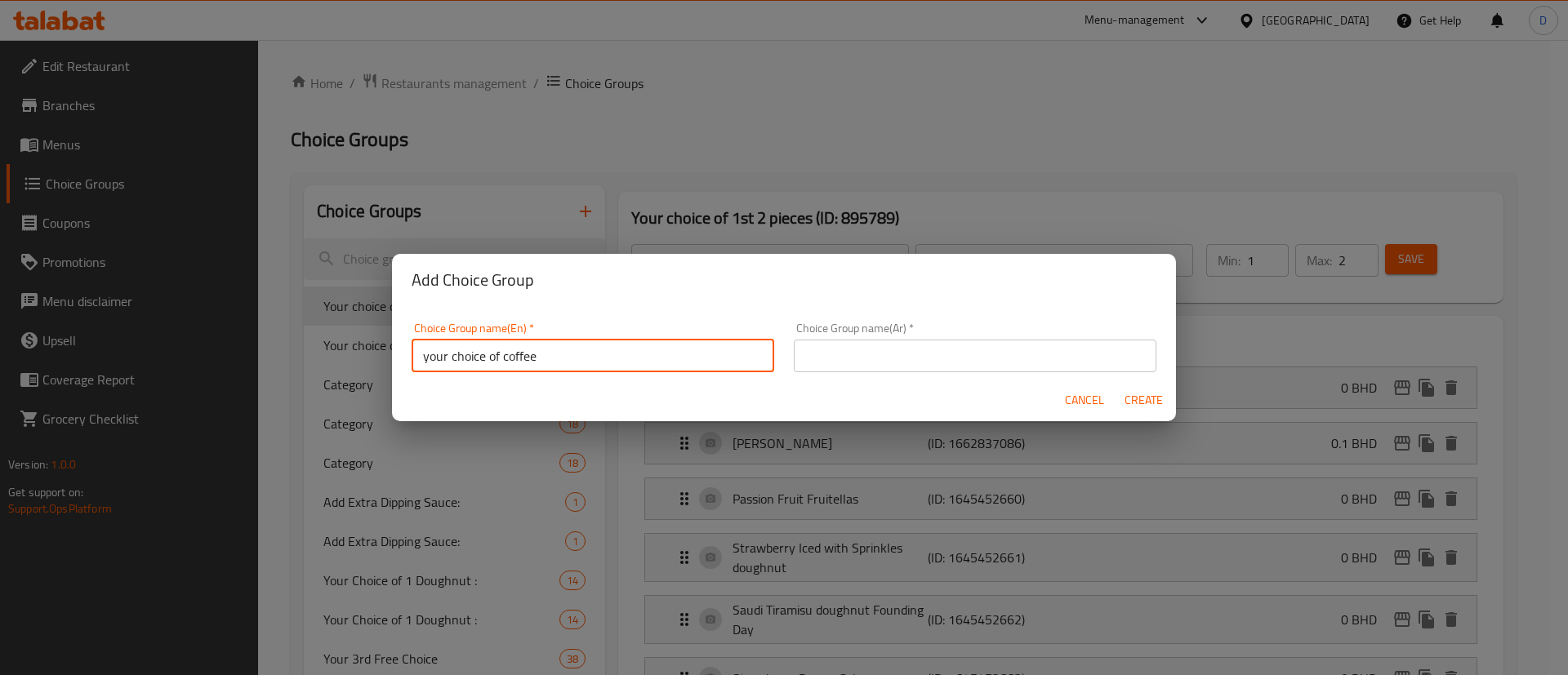
click at [858, 350] on input "text" at bounding box center [974, 356] width 362 height 32
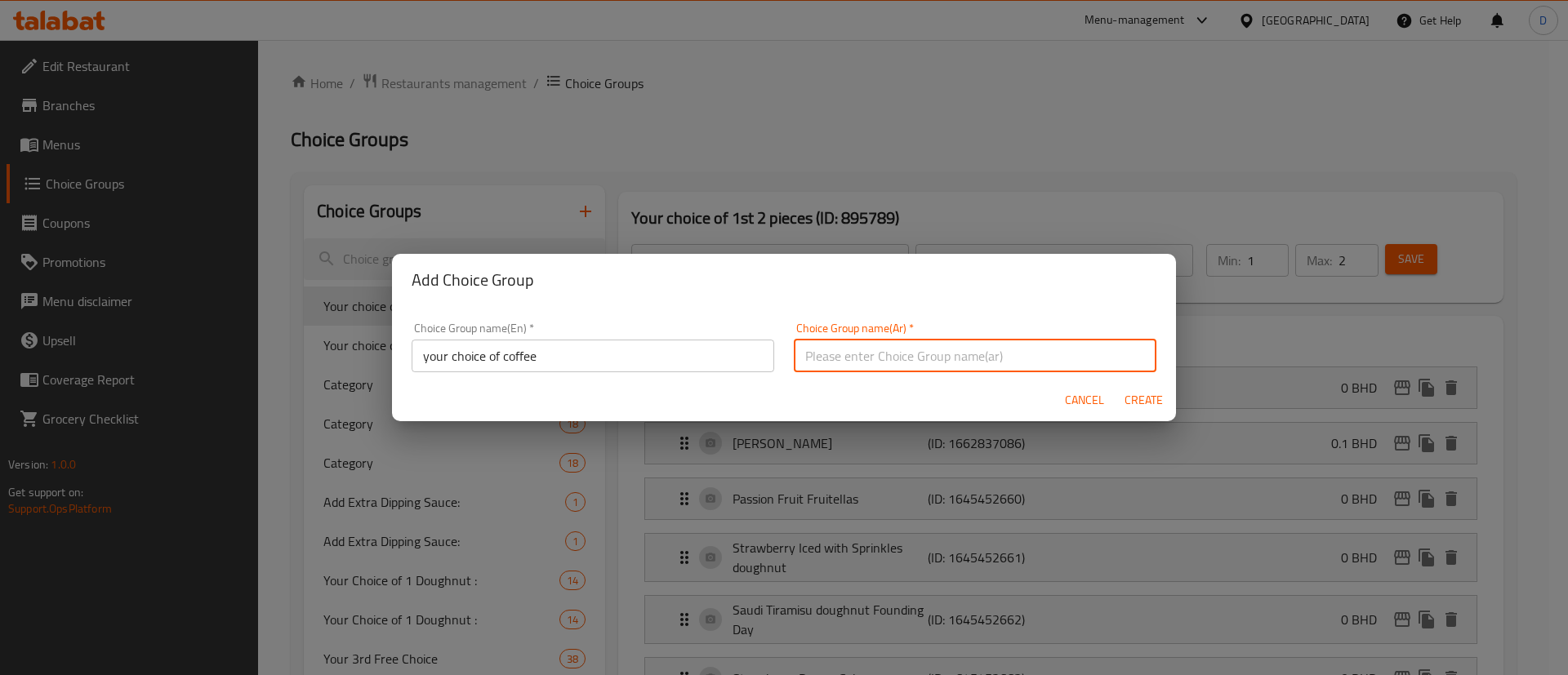
paste input "اختيارك من القهوة"
type input "اختيارك من القهوة"
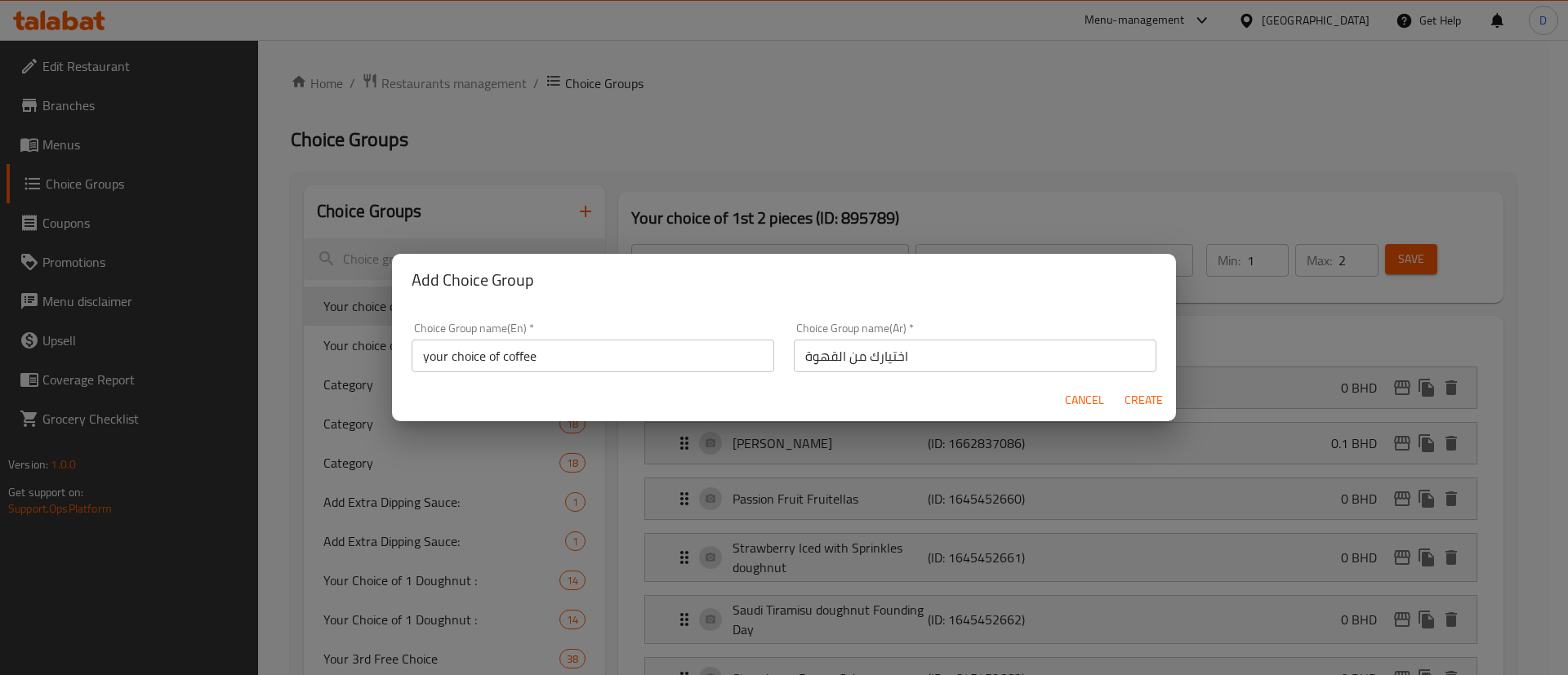
drag, startPoint x: 997, startPoint y: 334, endPoint x: 1041, endPoint y: 340, distance: 44.4
click at [997, 334] on div "Choice Group name(Ar)   * اختيارك من القهوة Choice Group name(Ar) *" at bounding box center [974, 347] width 362 height 50
click at [1131, 407] on span "Create" at bounding box center [1143, 401] width 39 height 21
type input "your choice of coffee"
type input "اختيارك من القهوة"
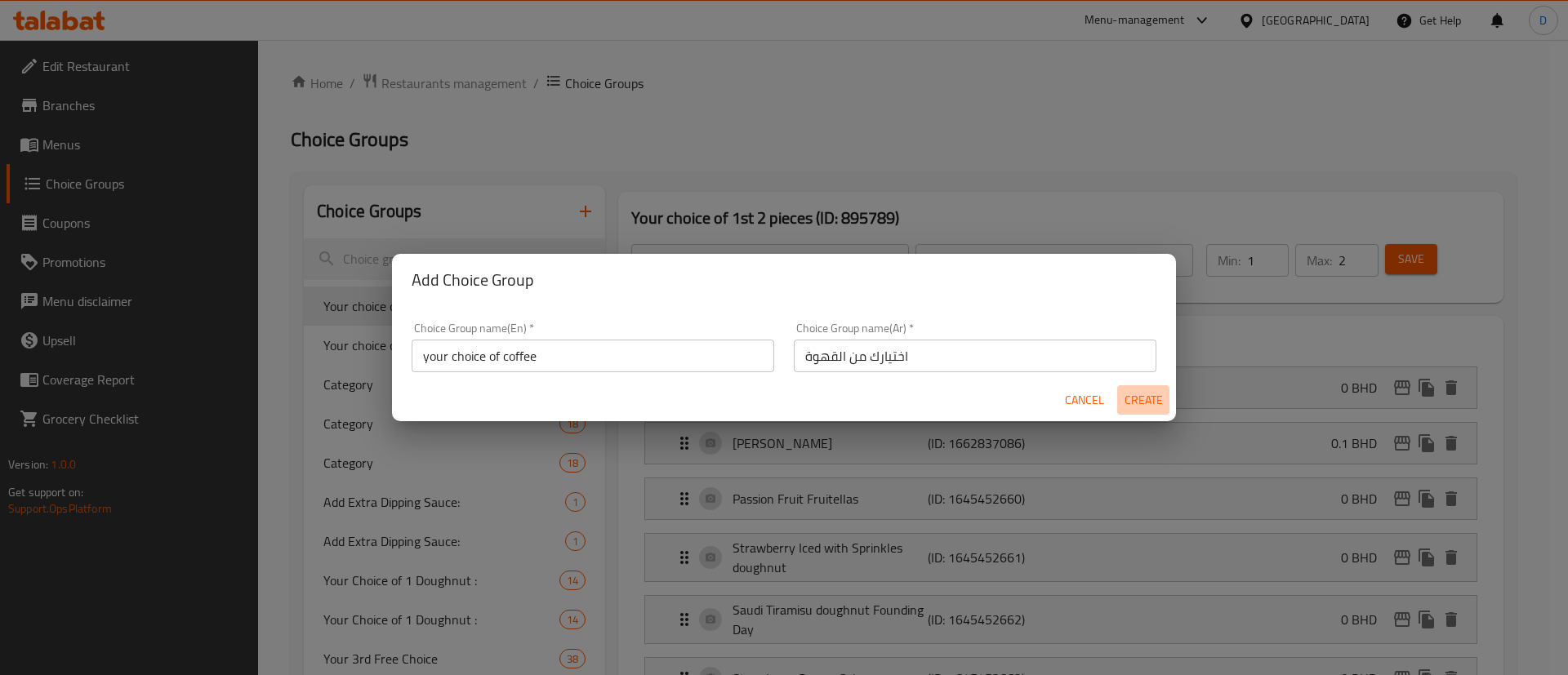
type input "0"
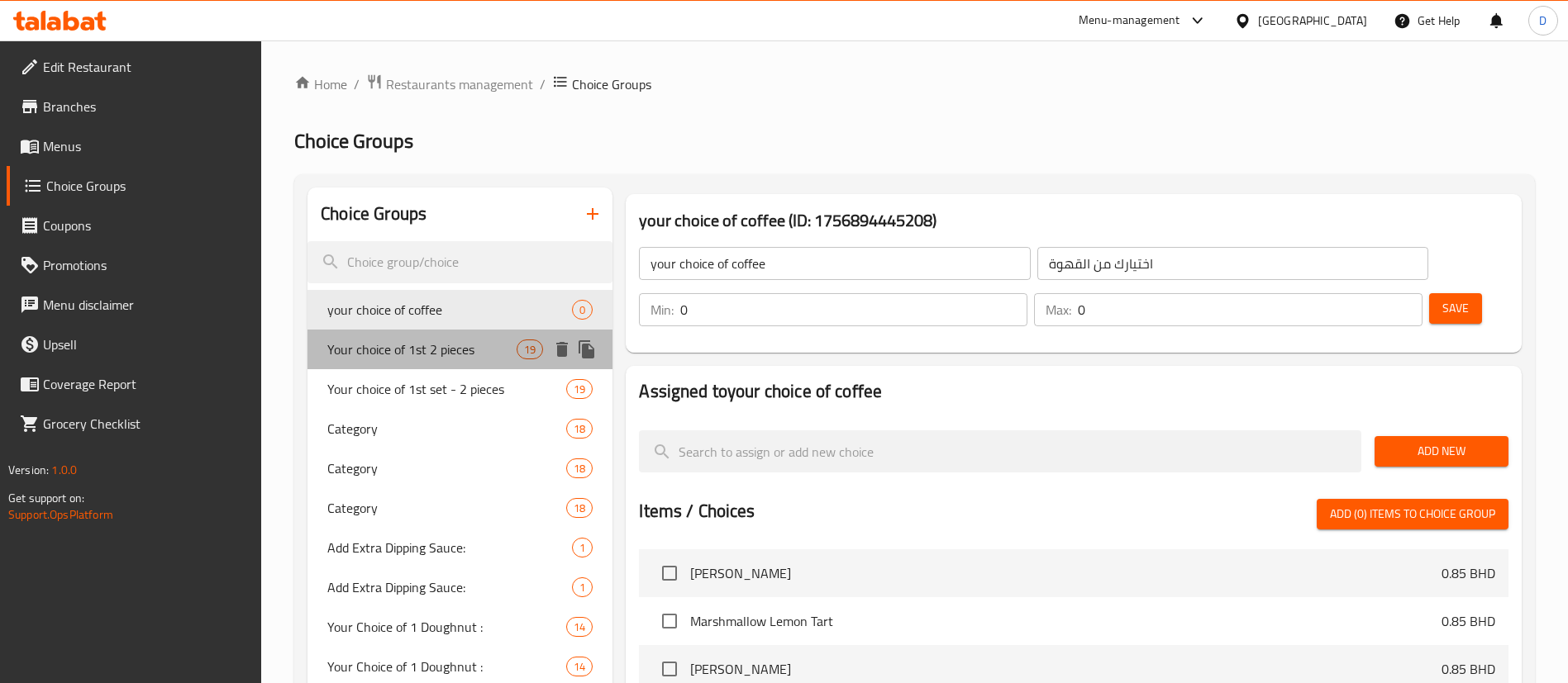
click at [442, 342] on span "Your choice of 1st 2 pieces" at bounding box center [421, 350] width 189 height 20
type input "Your choice of 1st 2 pieces"
type input "اختيارك من أول قطعتين"
type input "1"
type input "2"
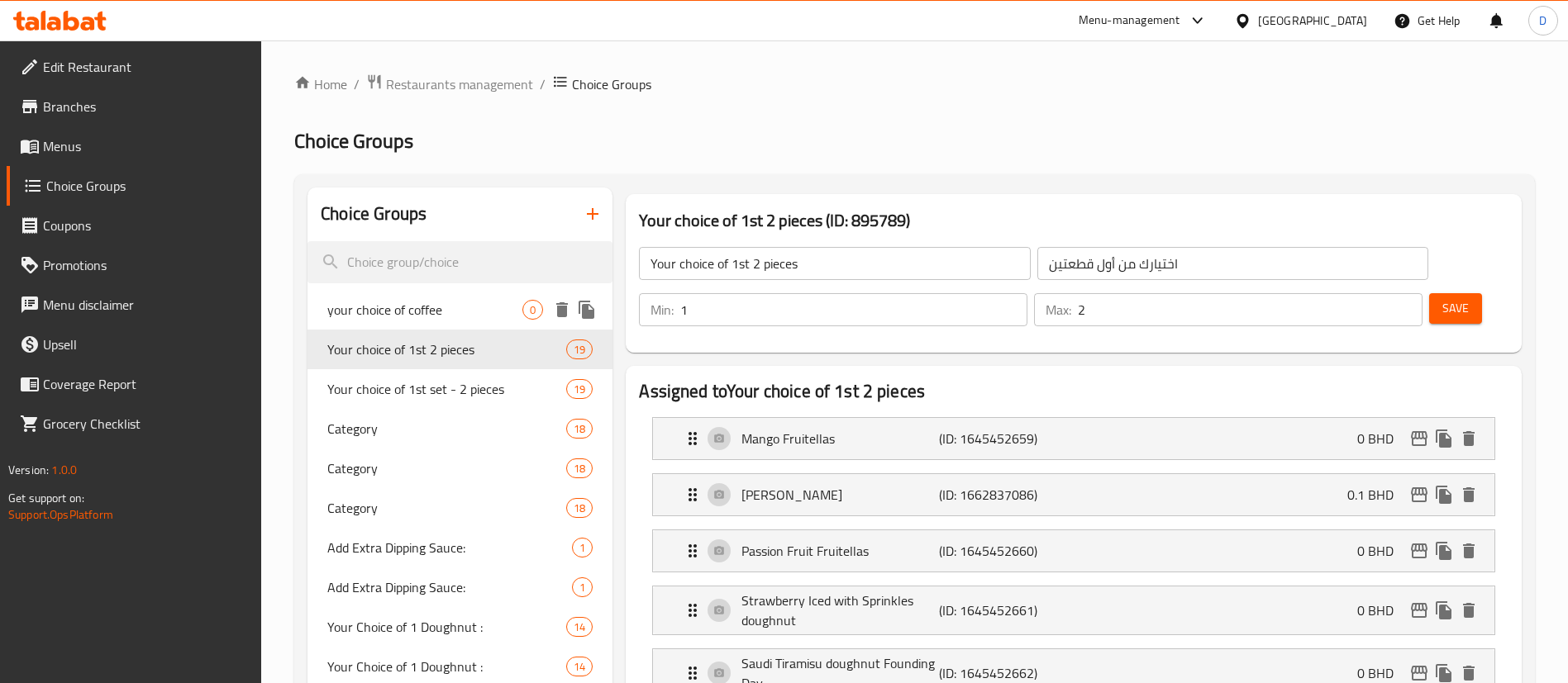
click at [436, 315] on span "your choice of coffee" at bounding box center [425, 310] width 195 height 20
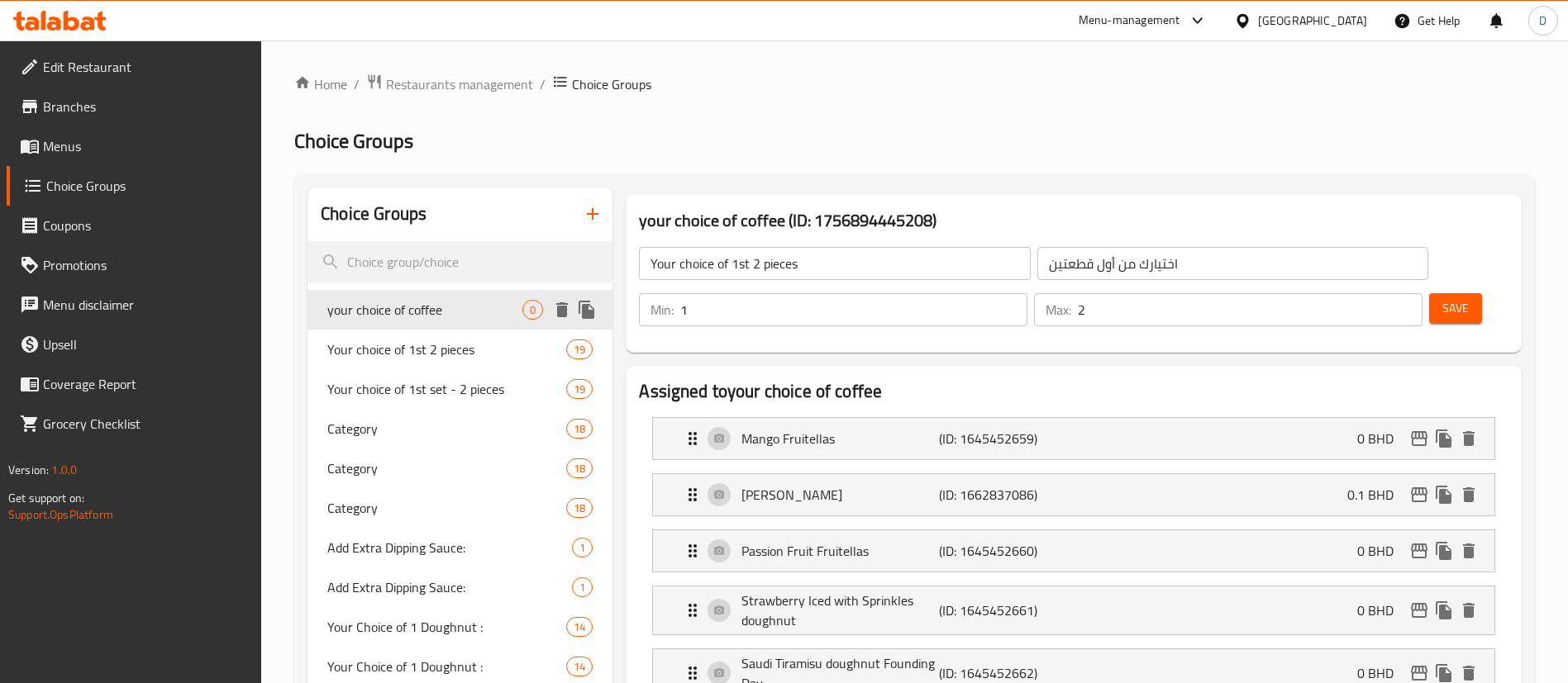
type input "your choice of coffee"
type input "اختيارك من القهوة"
type input "0"
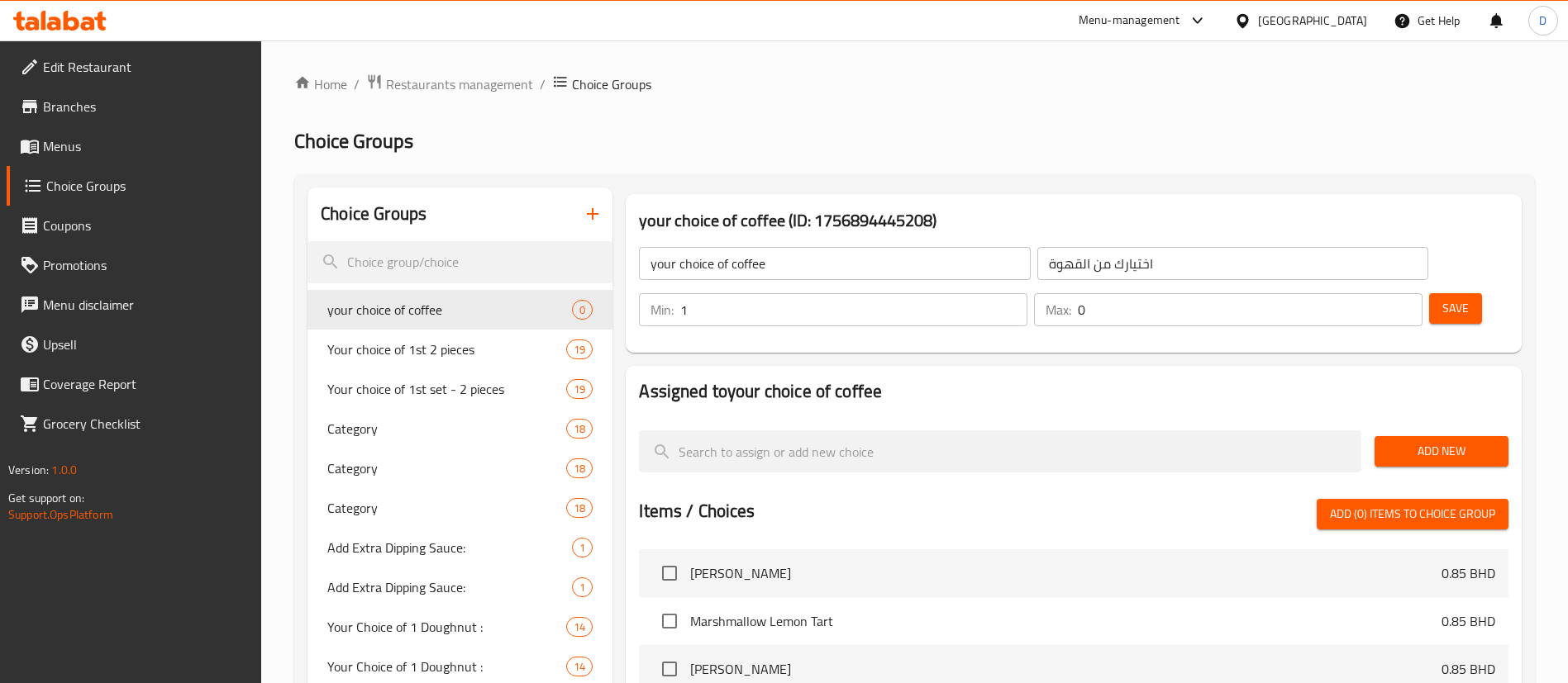
type input "1"
click at [1027, 294] on input "1" at bounding box center [854, 310] width 348 height 33
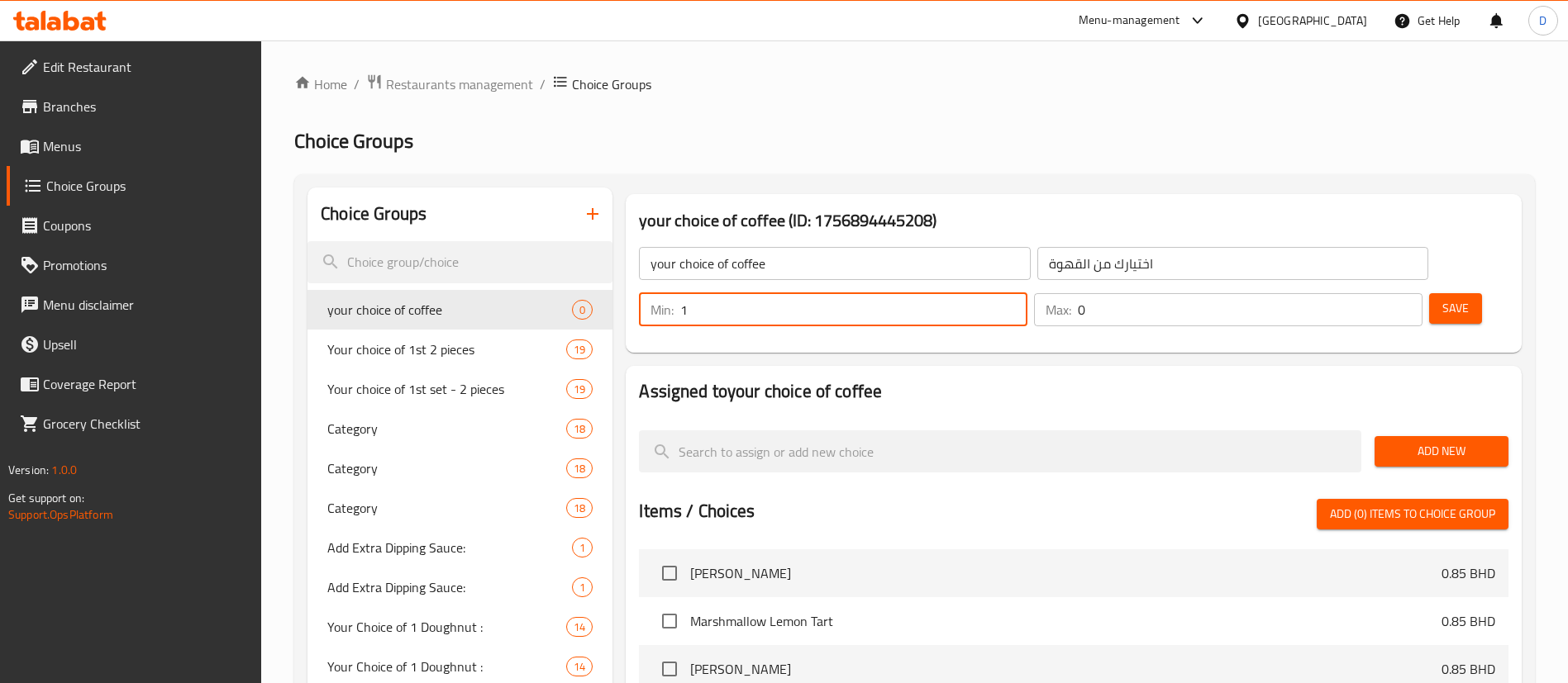
type input "1"
click at [1374, 294] on input "1" at bounding box center [1250, 310] width 345 height 33
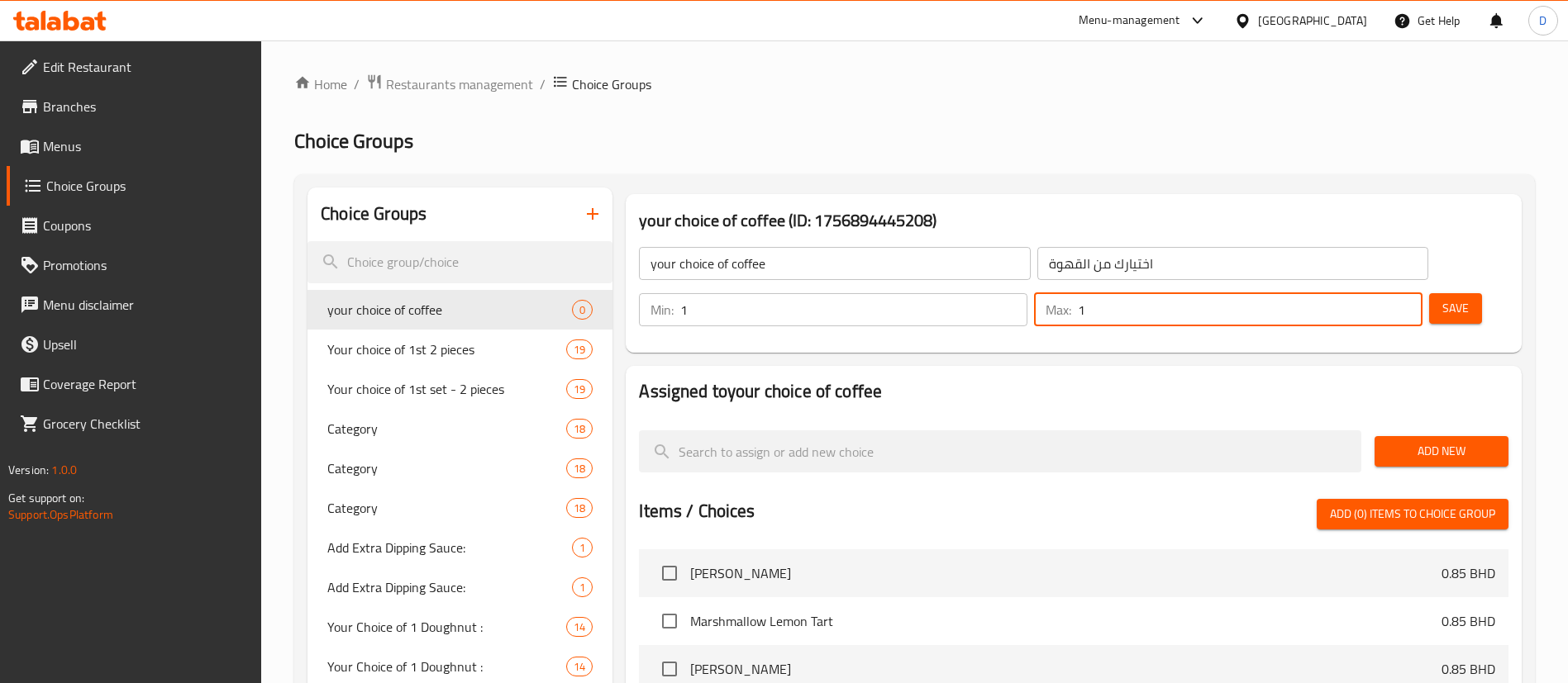
click at [1414, 441] on span "Add New" at bounding box center [1441, 451] width 107 height 21
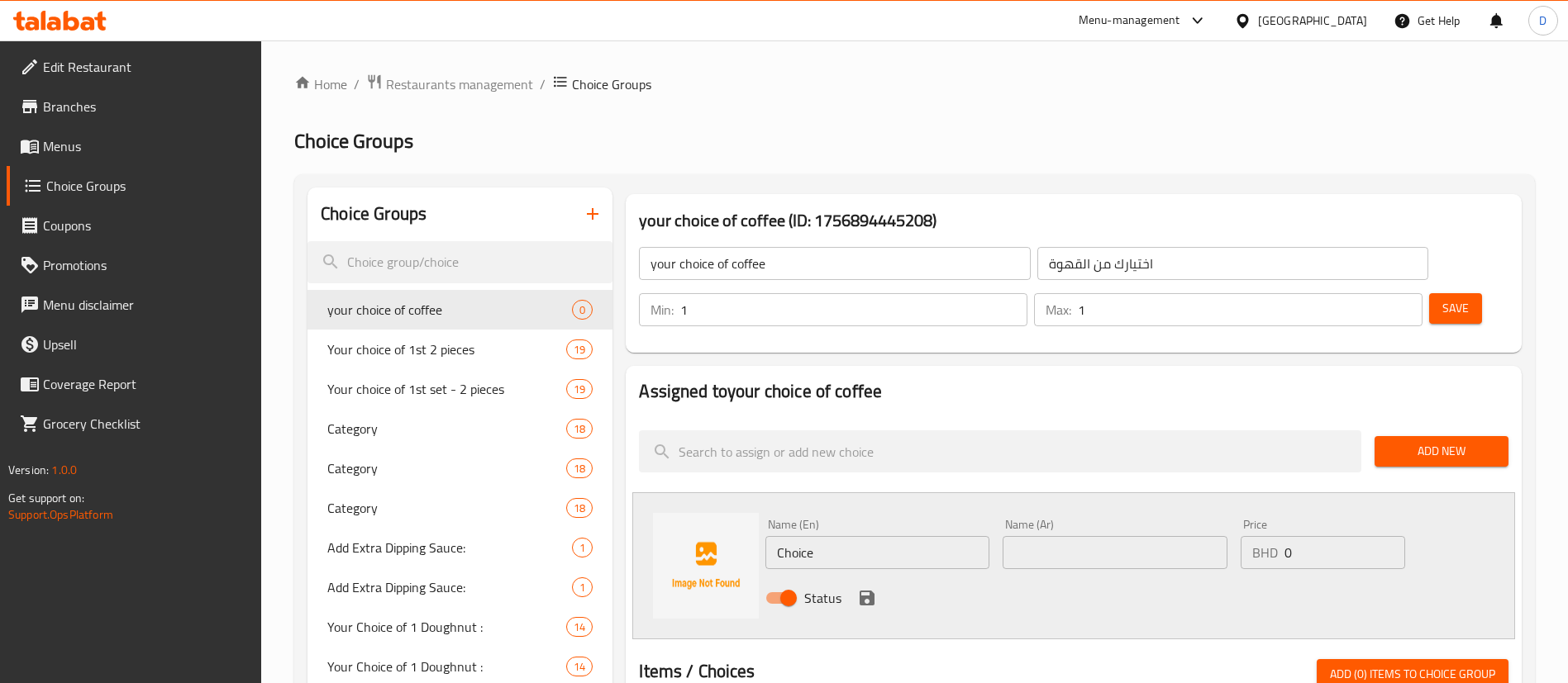
drag, startPoint x: 858, startPoint y: 494, endPoint x: 755, endPoint y: 486, distance: 103.3
click at [755, 493] on div "Name (En) Choice Name (En) Name (Ar) Name (Ar) Price BHD 0 Price Status" at bounding box center [1074, 566] width 883 height 147
paste input "Latte"
type input "Latte"
click at [1063, 536] on input "text" at bounding box center [1114, 552] width 224 height 33
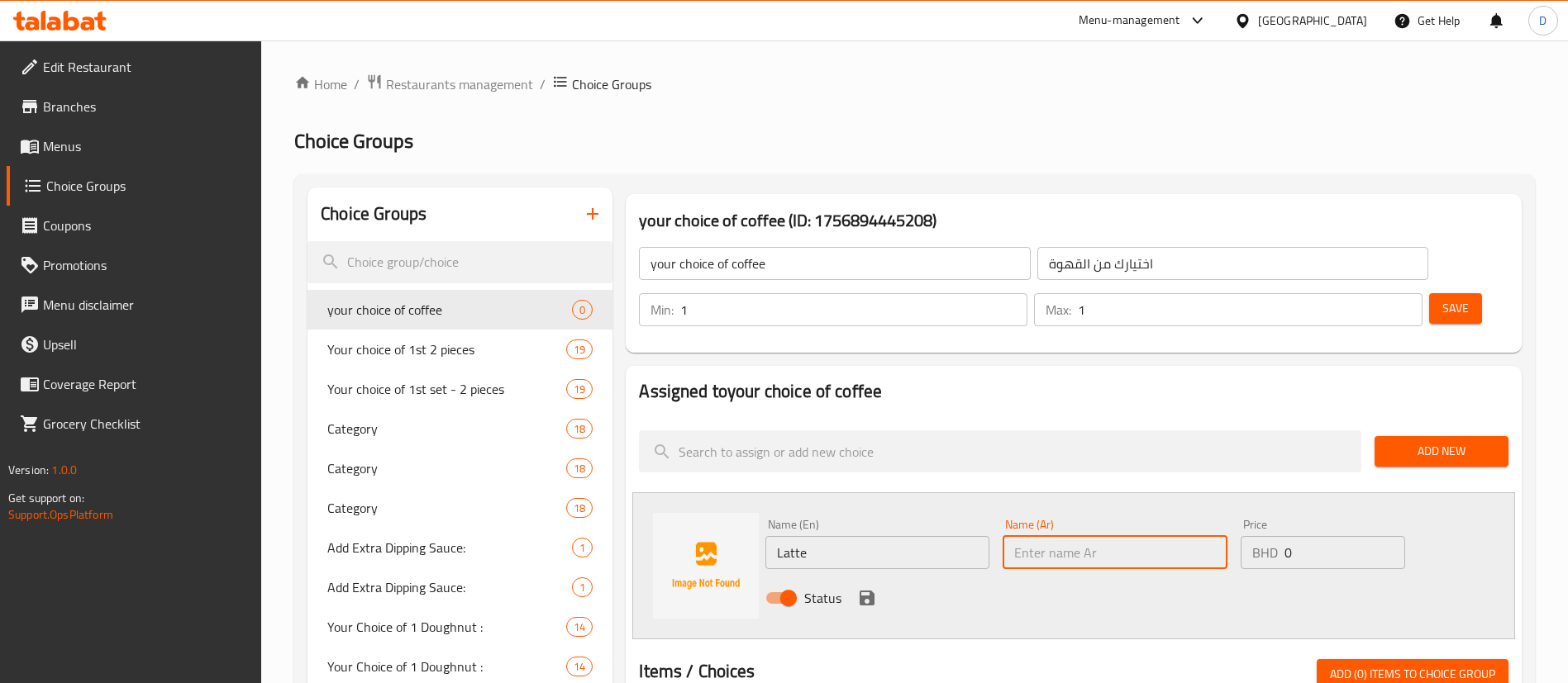
paste input "لاتيه"
type input "لاتيه"
click at [861, 576] on div "Status" at bounding box center [1115, 597] width 712 height 44
click at [866, 588] on icon "save" at bounding box center [867, 598] width 20 height 20
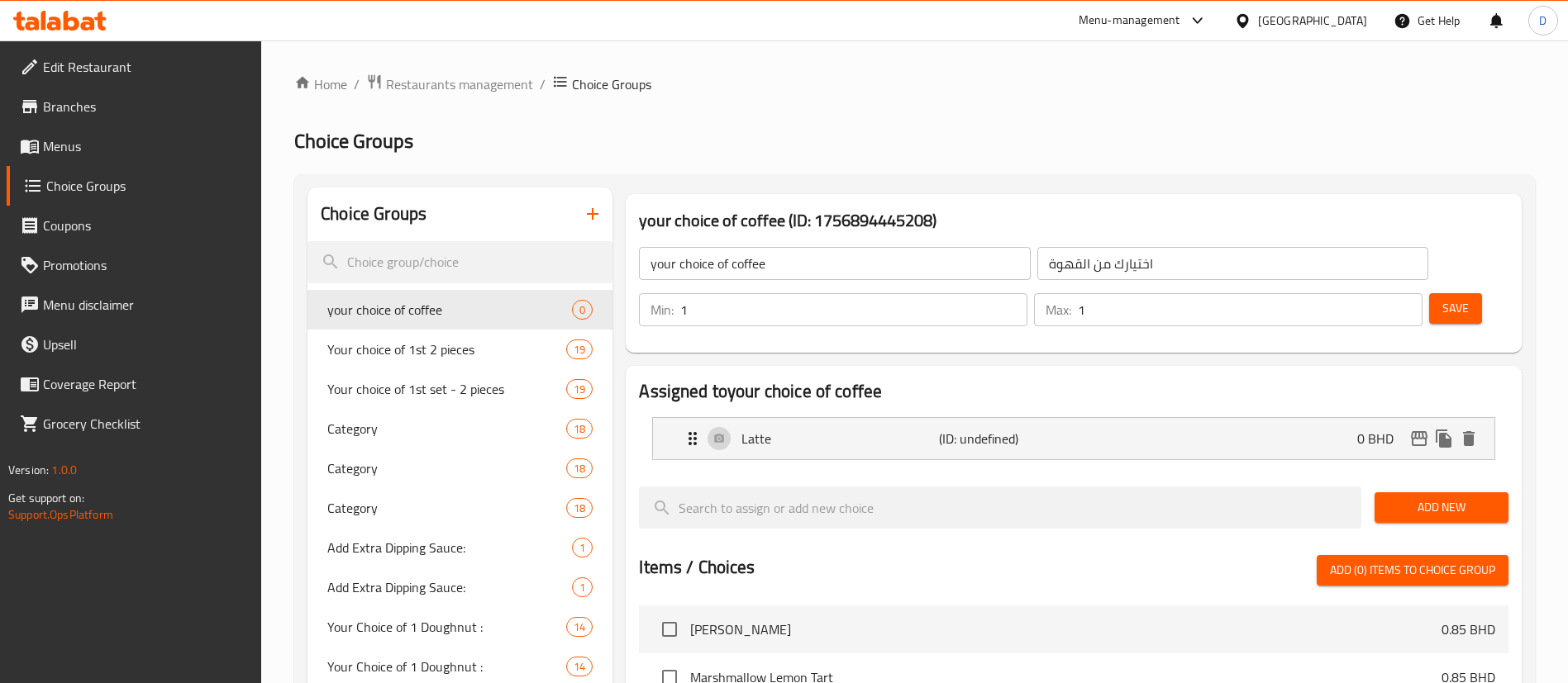
click at [1432, 498] on span "Add New" at bounding box center [1441, 508] width 107 height 21
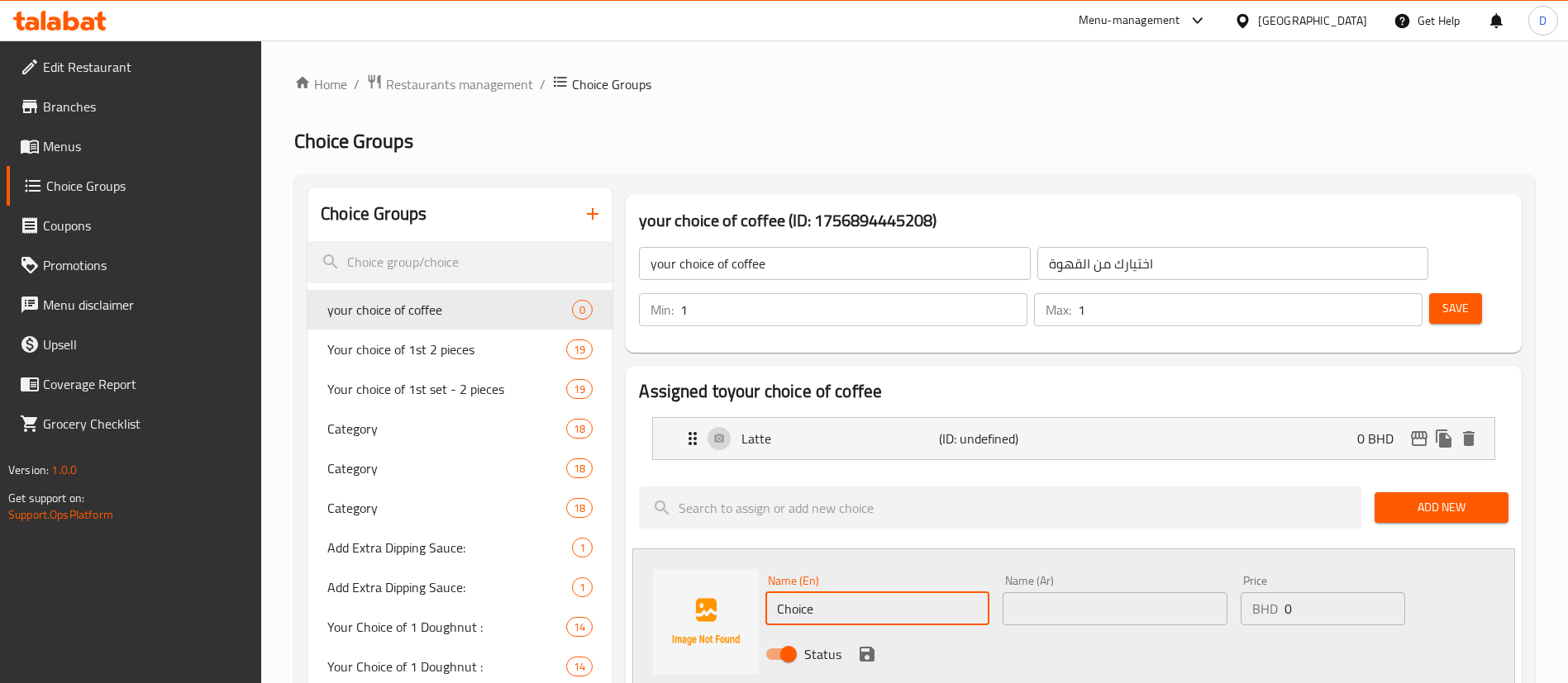
drag, startPoint x: 835, startPoint y: 570, endPoint x: 751, endPoint y: 560, distance: 84.6
click at [751, 560] on div "Name (En) Choice Name (En) Name (Ar) Name (Ar) Price BHD 0 Price Status" at bounding box center [1074, 622] width 883 height 147
paste input "كابتشينو"
click at [988, 592] on input "كابتشينو" at bounding box center [877, 608] width 224 height 33
type input "كابتشينو"
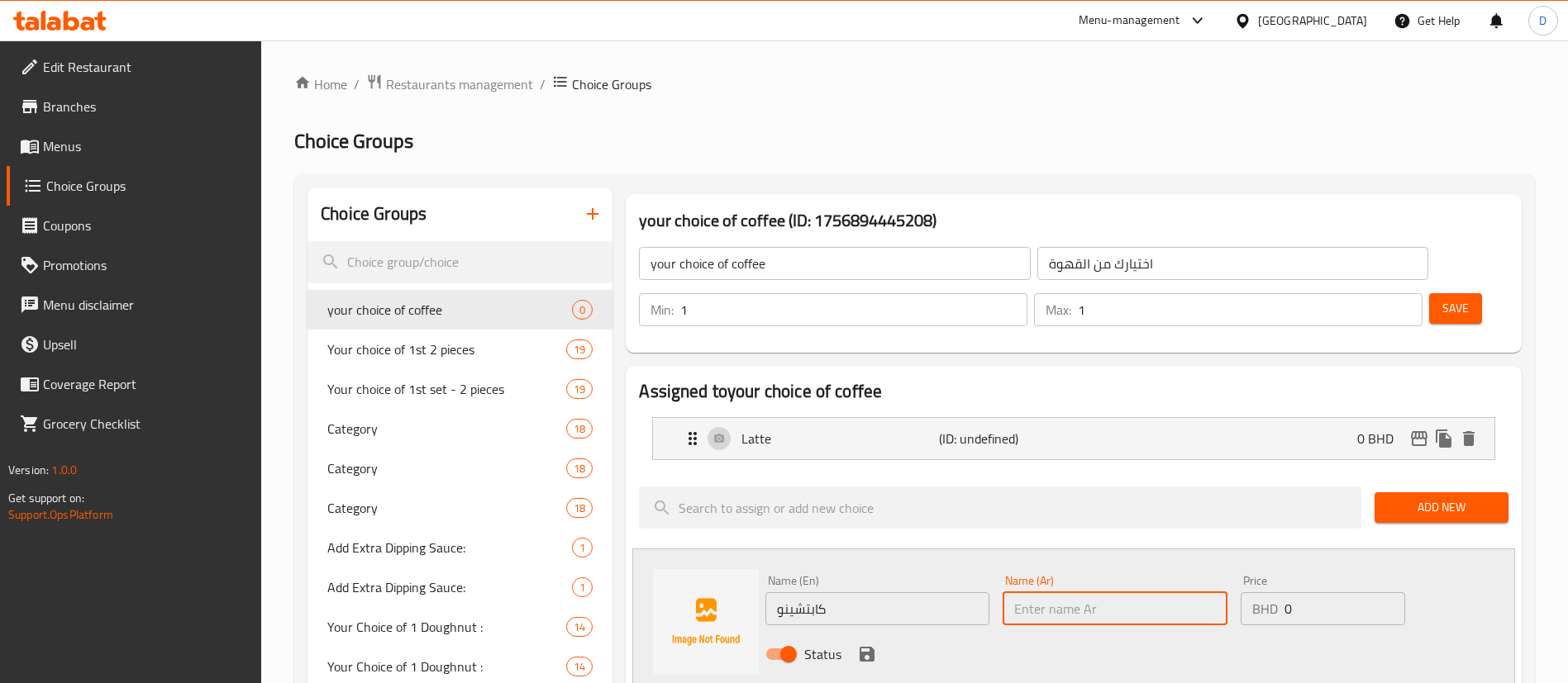
click at [1029, 592] on input "text" at bounding box center [1114, 608] width 224 height 33
paste input "كابتشينو"
type input "كابتشينو"
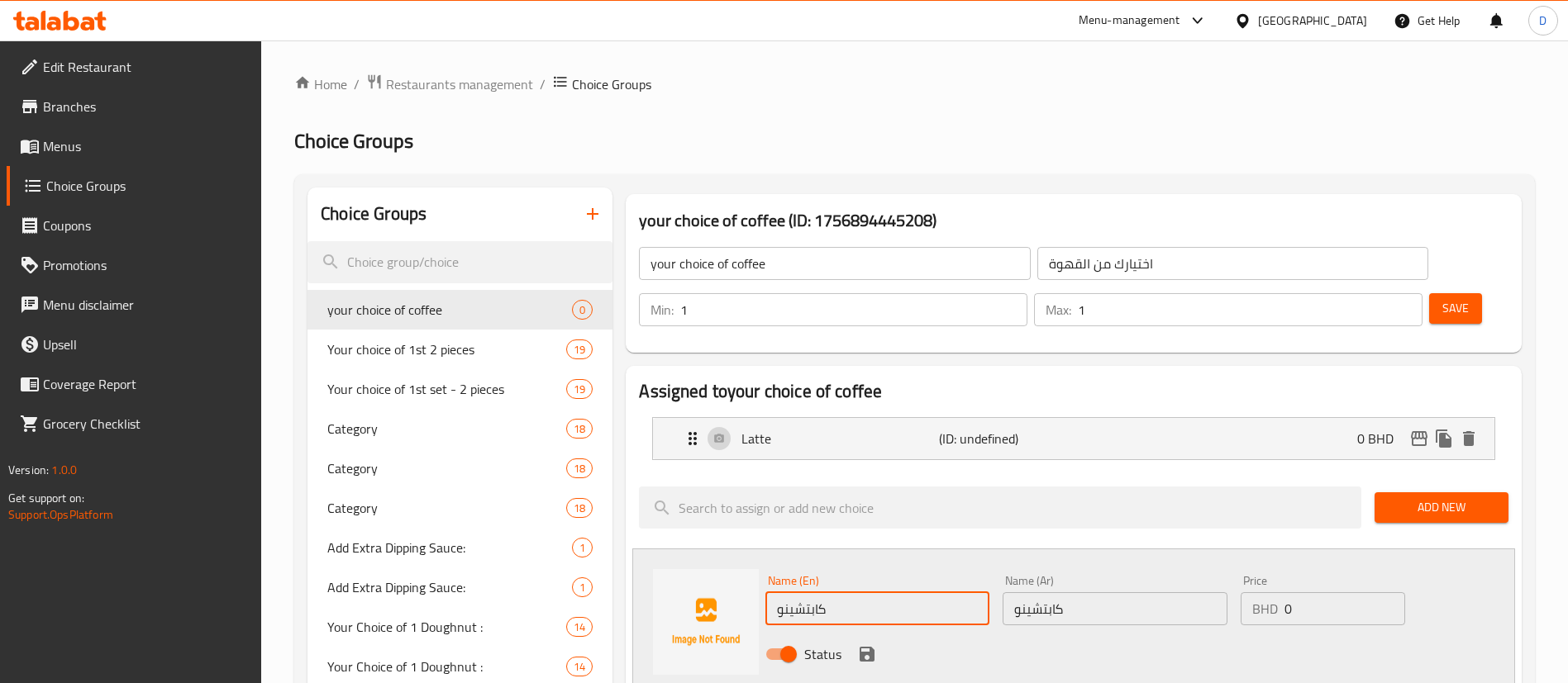
drag, startPoint x: 847, startPoint y: 573, endPoint x: 772, endPoint y: 571, distance: 75.0
click at [772, 592] on input "كابتشينو" at bounding box center [877, 608] width 224 height 33
paste input "Cappucino"
type input "Cappucino"
click at [867, 644] on icon "save" at bounding box center [867, 654] width 20 height 20
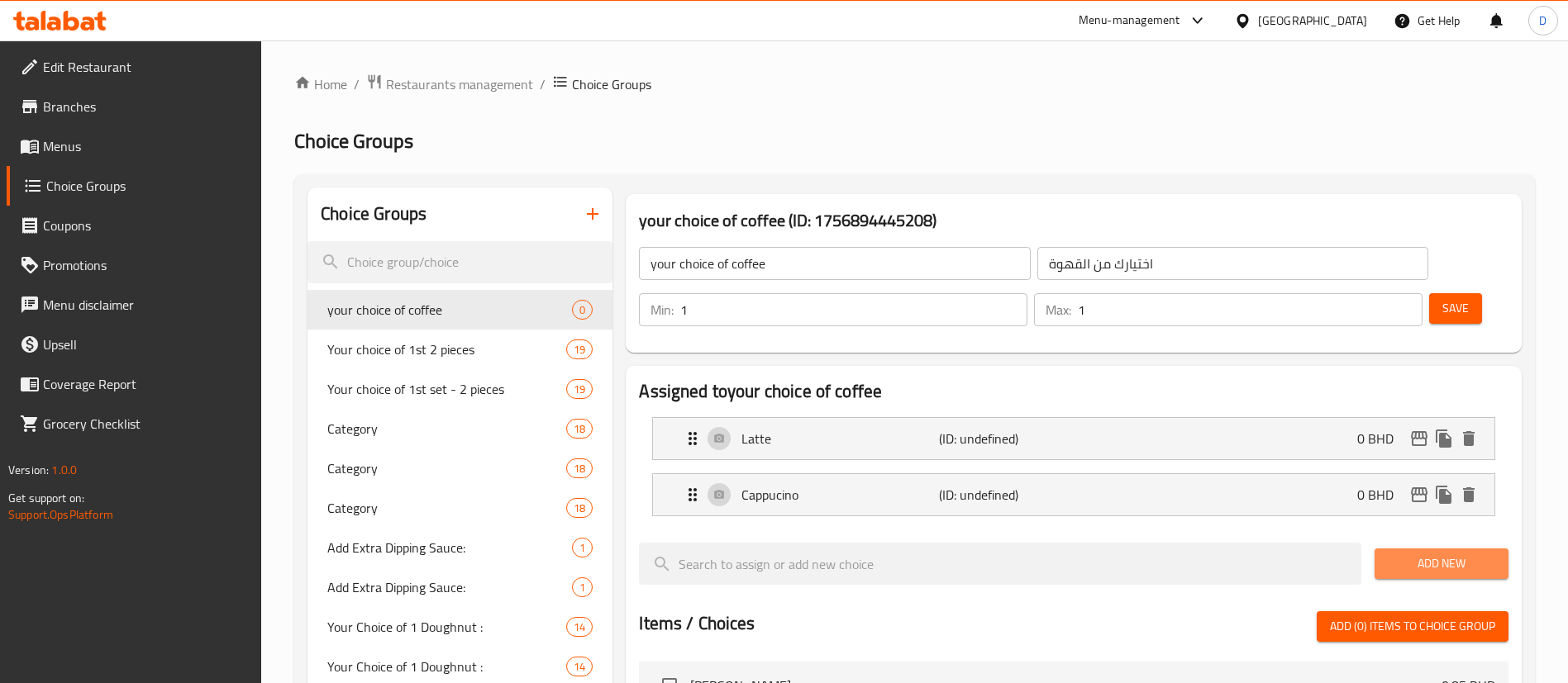
click at [1403, 554] on span "Add New" at bounding box center [1441, 564] width 107 height 21
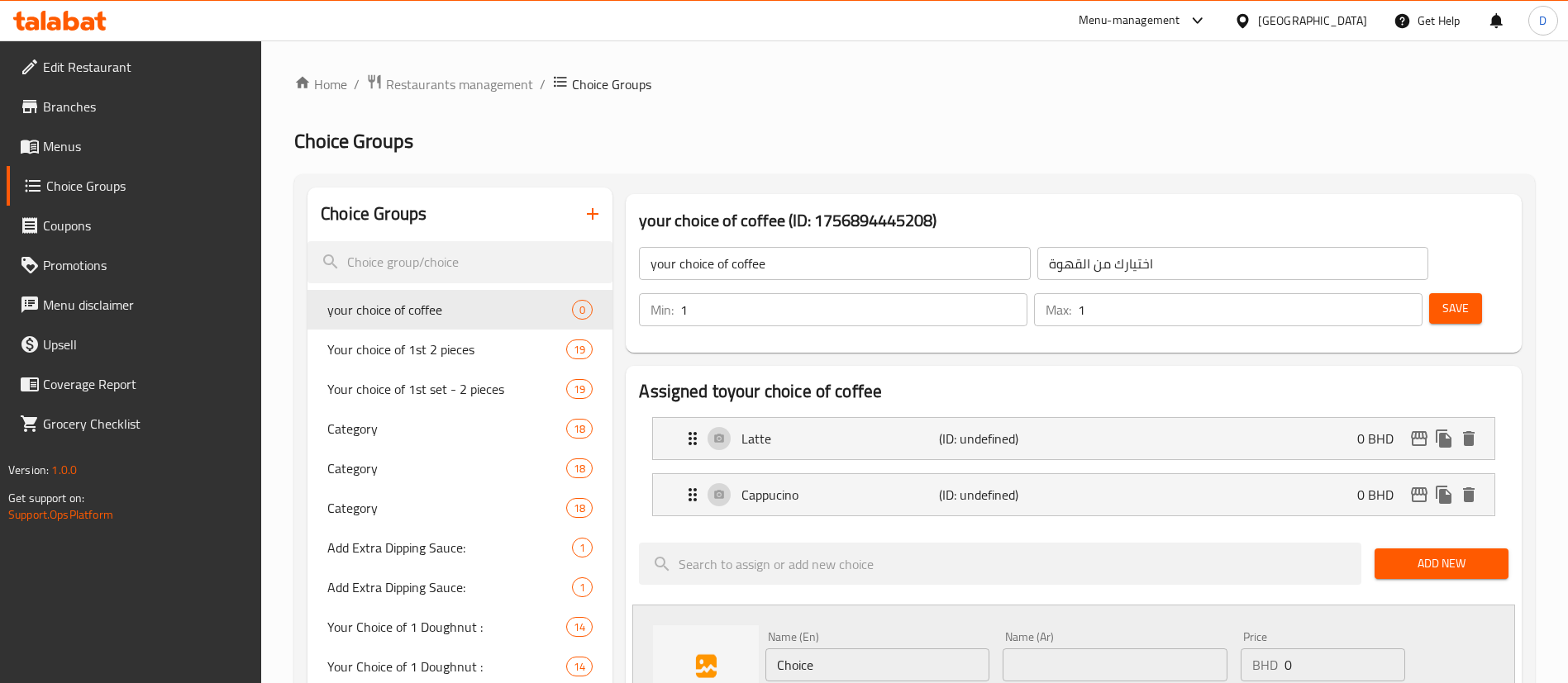
scroll to position [248, 0]
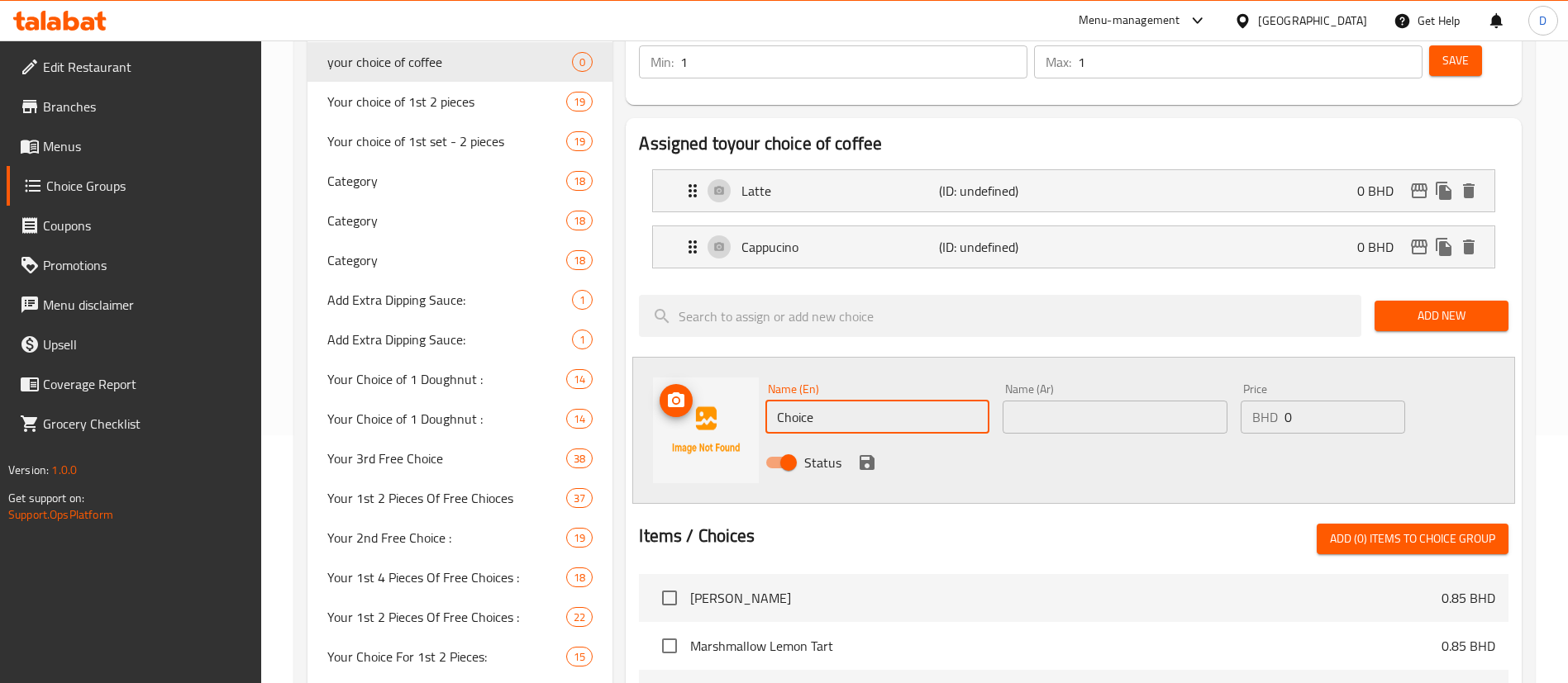
drag, startPoint x: 844, startPoint y: 385, endPoint x: 703, endPoint y: 383, distance: 141.0
click at [703, 383] on div "Name (En) Choice Name (En) Name (Ar) Name (Ar) Price BHD 0 Price Status" at bounding box center [1074, 430] width 883 height 147
paste input "Americano"
type input "Americano"
drag, startPoint x: 1058, startPoint y: 392, endPoint x: 1055, endPoint y: 367, distance: 25.2
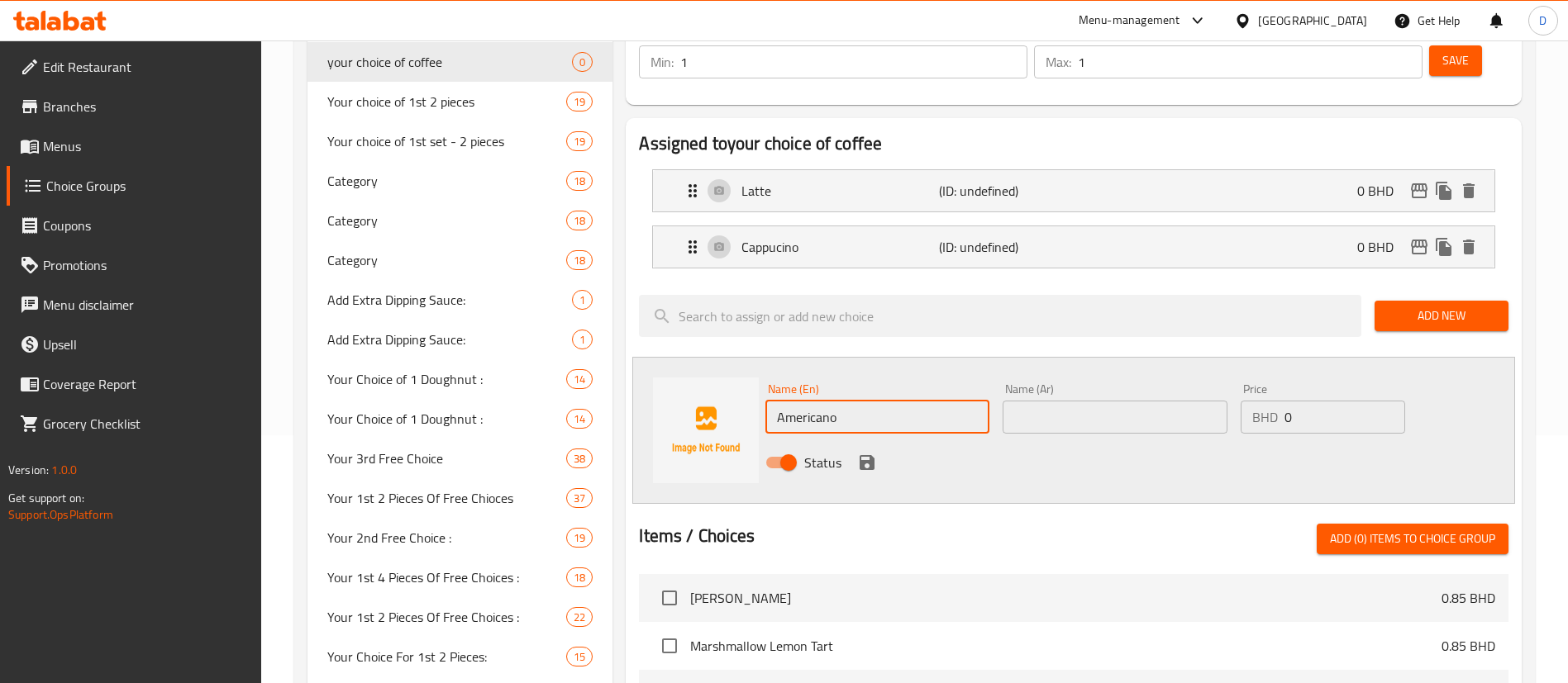
click at [1058, 391] on div "Name (Ar) Name (Ar)" at bounding box center [1115, 409] width 238 height 64
click at [1053, 401] on input "text" at bounding box center [1114, 417] width 224 height 33
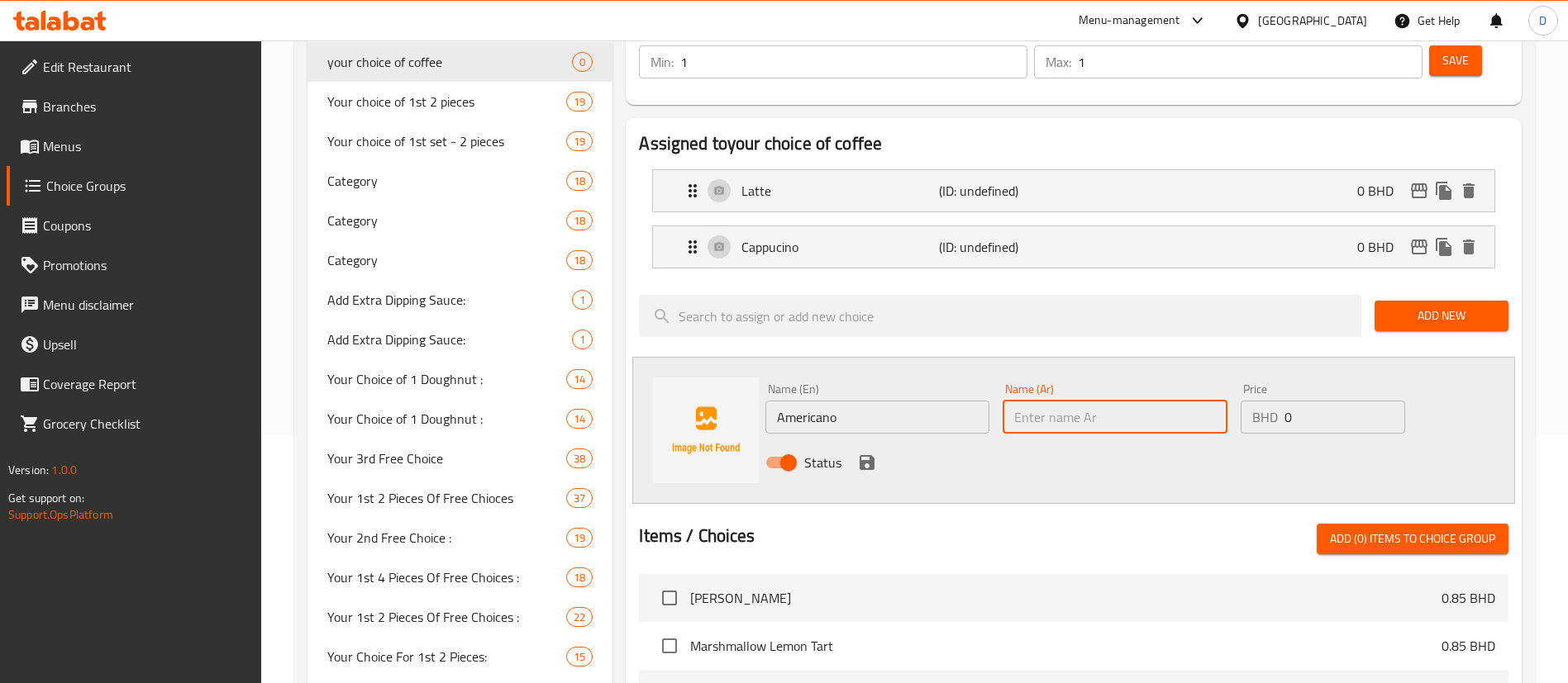
paste input "أمريكانو"
type input "أمريكانو"
click at [865, 453] on icon "save" at bounding box center [867, 463] width 20 height 20
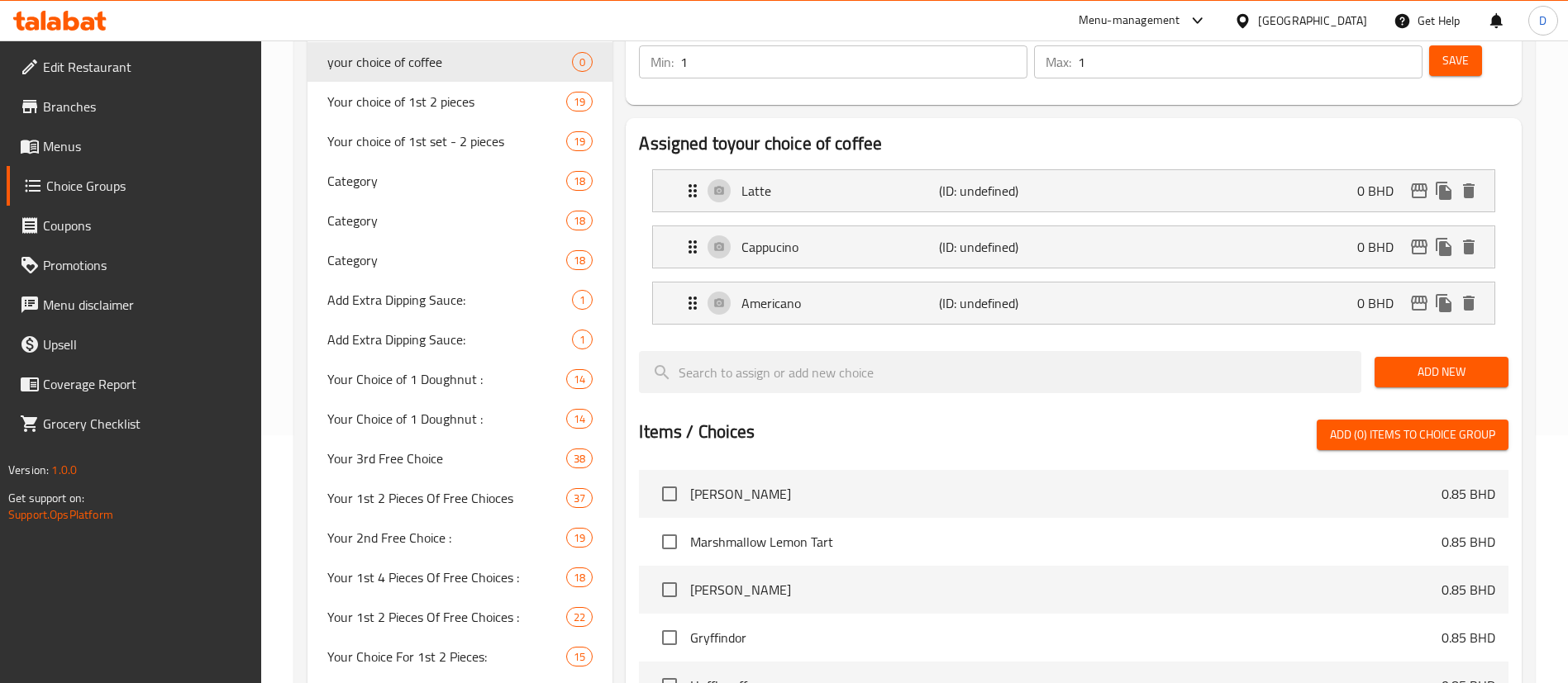
click at [1425, 362] on span "Add New" at bounding box center [1441, 372] width 107 height 21
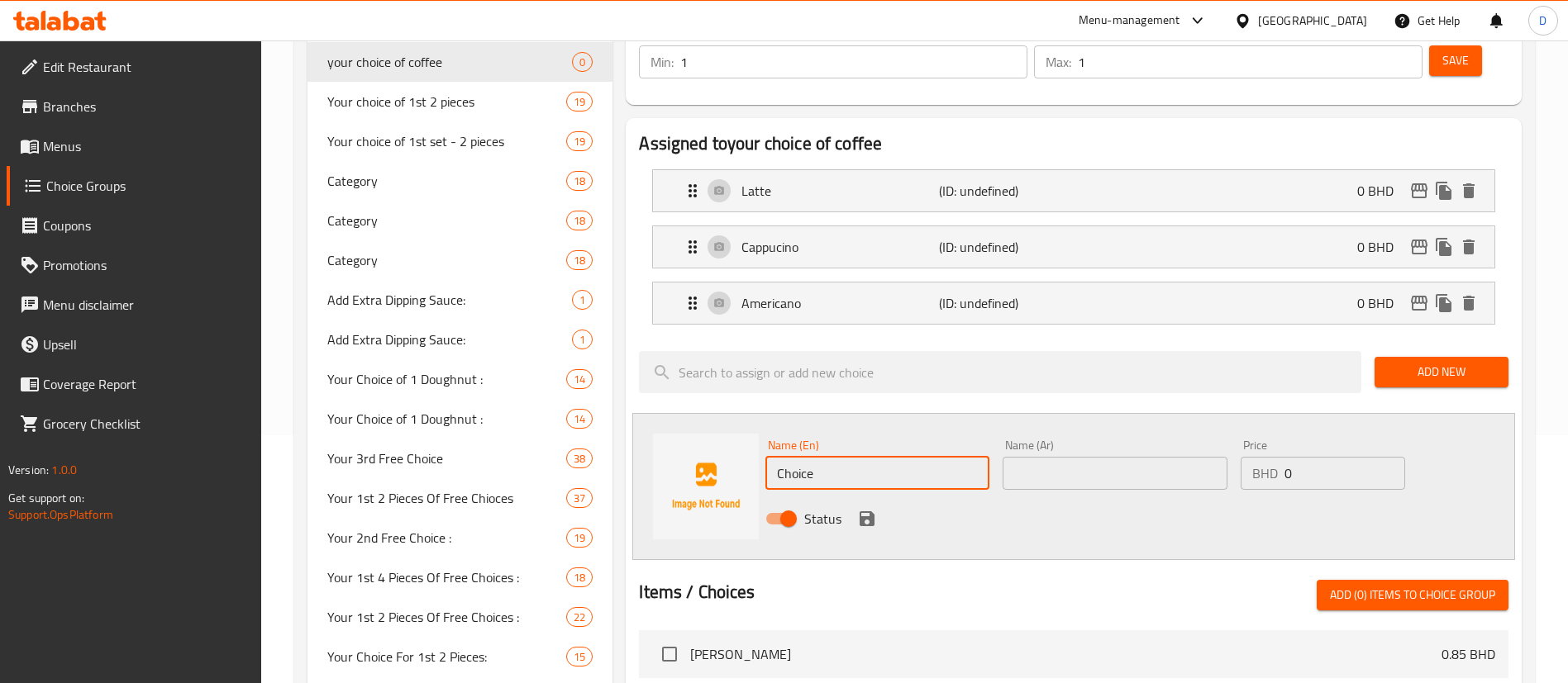
drag, startPoint x: 848, startPoint y: 429, endPoint x: 763, endPoint y: 414, distance: 86.3
click at [763, 433] on div "Name (En) Choice Name (En)" at bounding box center [877, 465] width 238 height 64
paste input "Spanish latte"
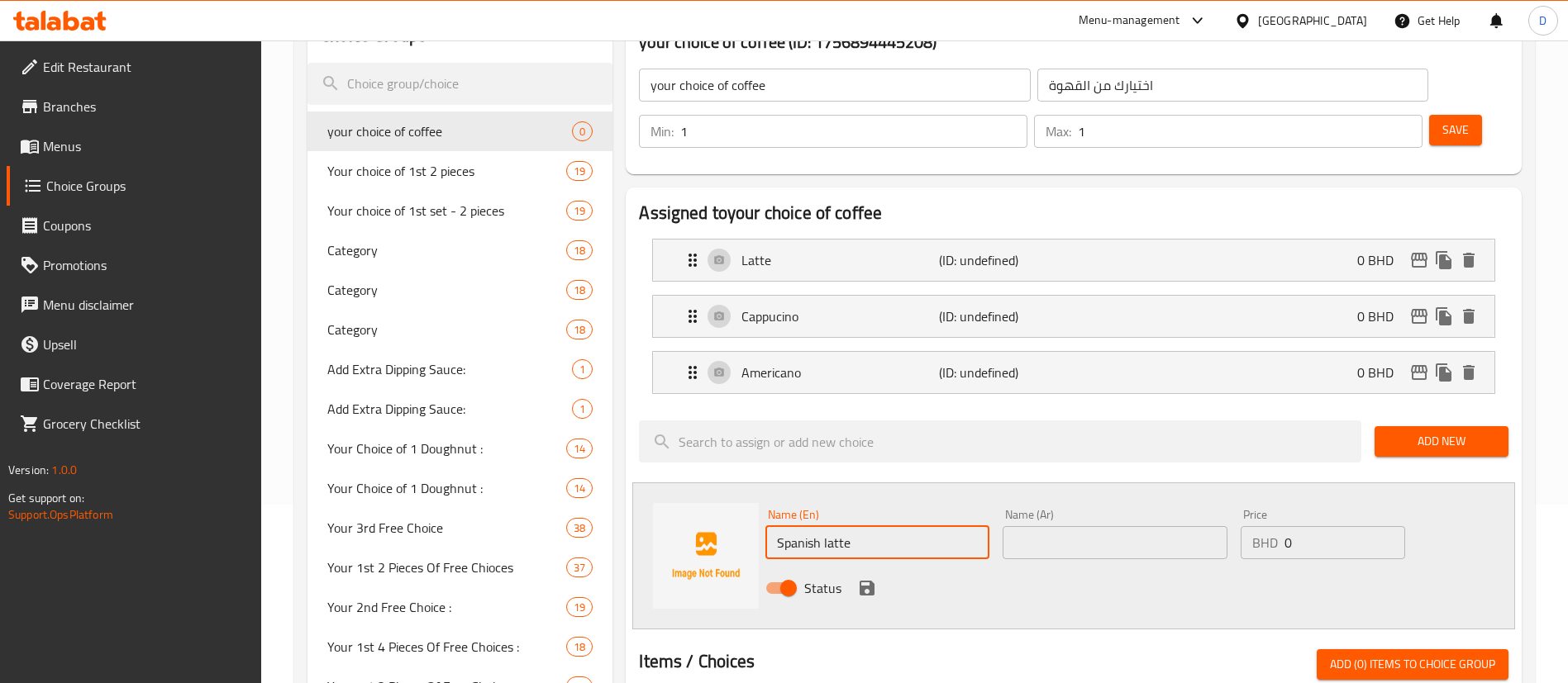
scroll to position [124, 0]
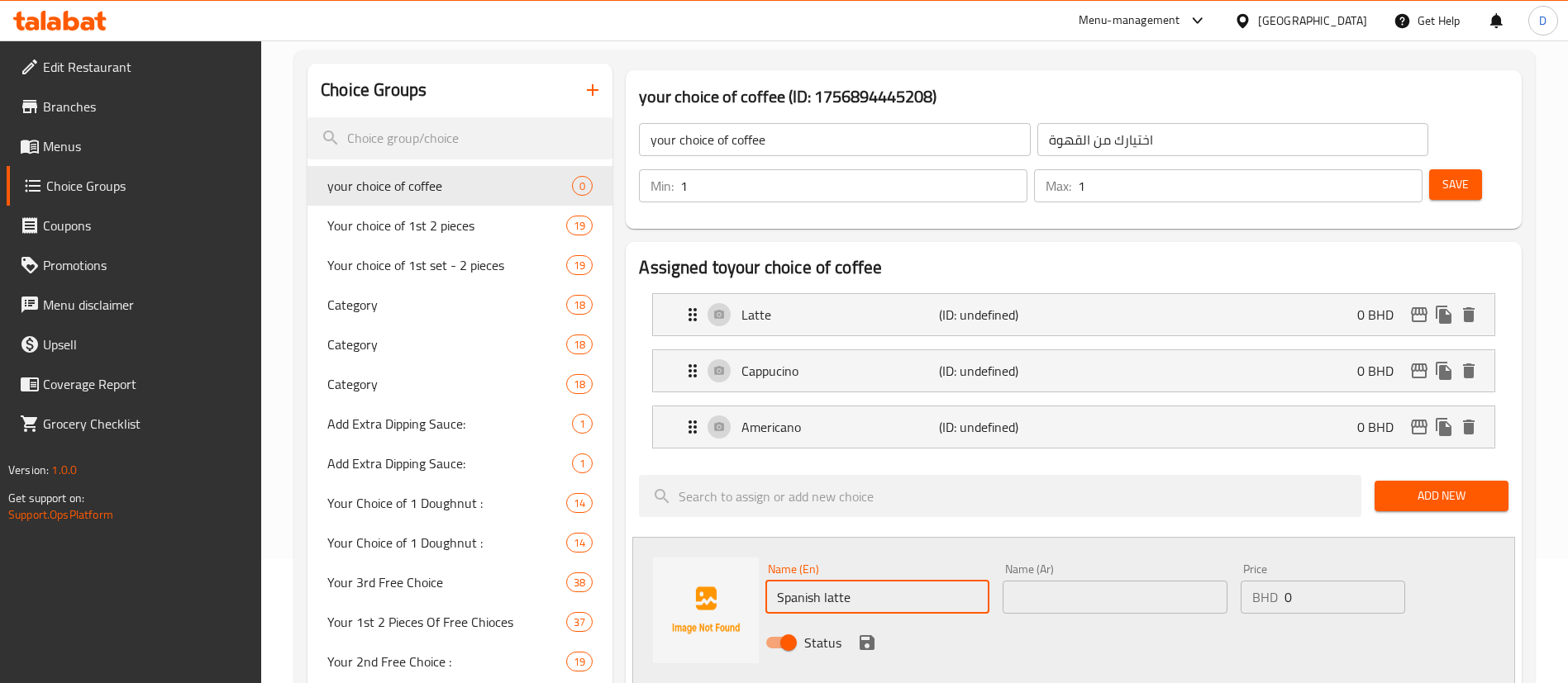
drag, startPoint x: 853, startPoint y: 554, endPoint x: 708, endPoint y: 565, distance: 145.4
click at [710, 565] on div "Name (En) Spanish latte Name (En) Name (Ar) Name (Ar) Price BHD 0 Price Status" at bounding box center [1074, 610] width 883 height 147
type input "Spanish latte"
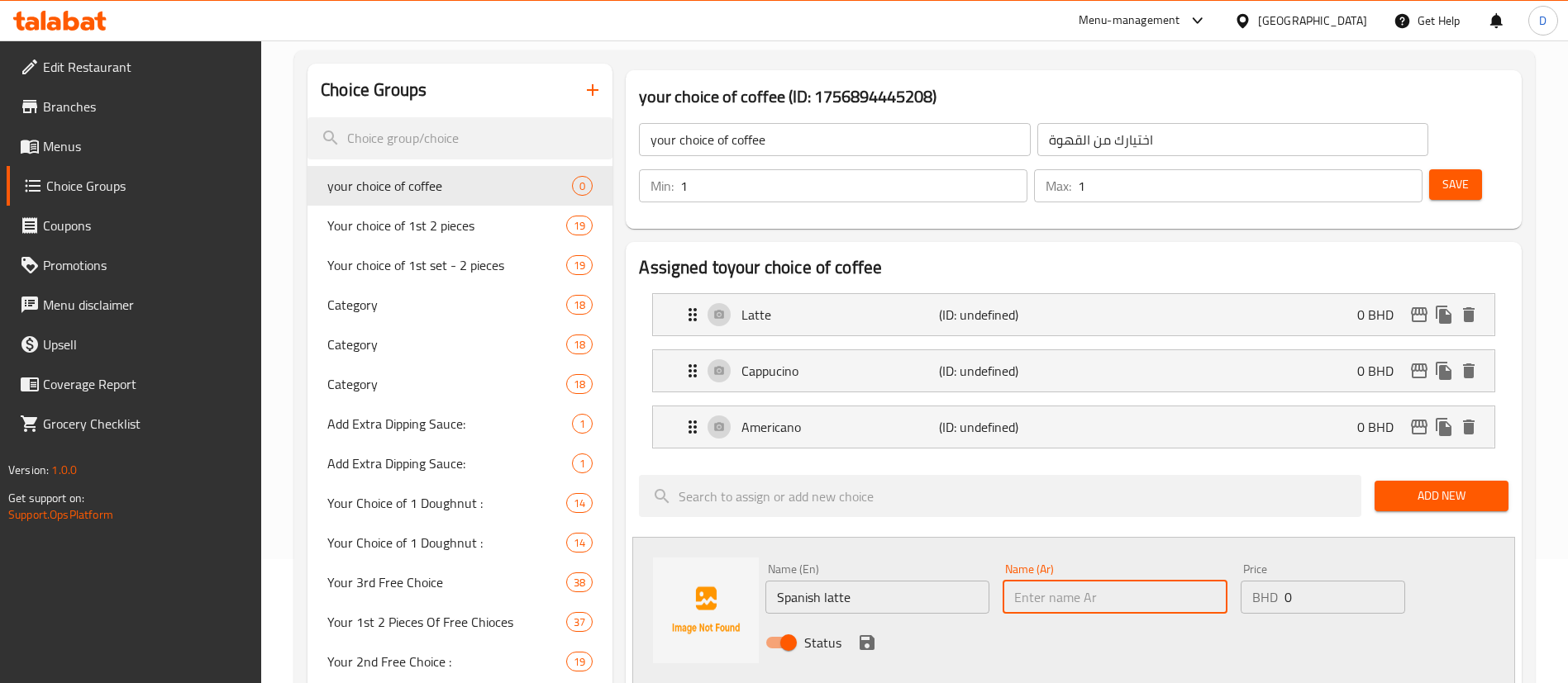
click at [1102, 581] on input "text" at bounding box center [1114, 597] width 224 height 33
paste input "لاتيه إسباني"
type input "لاتيه إسباني"
click at [879, 630] on button "save" at bounding box center [867, 643] width 25 height 25
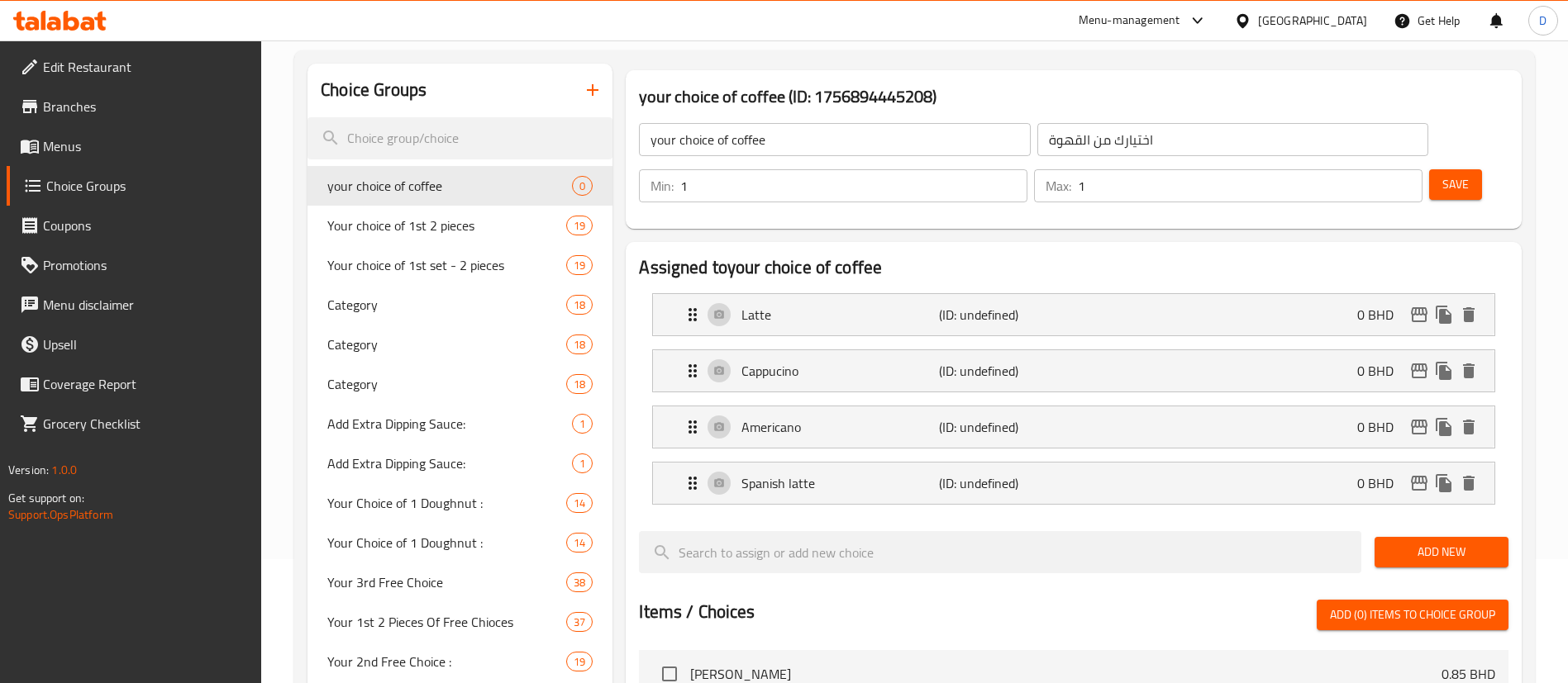
click at [1451, 542] on span "Add New" at bounding box center [1441, 552] width 107 height 21
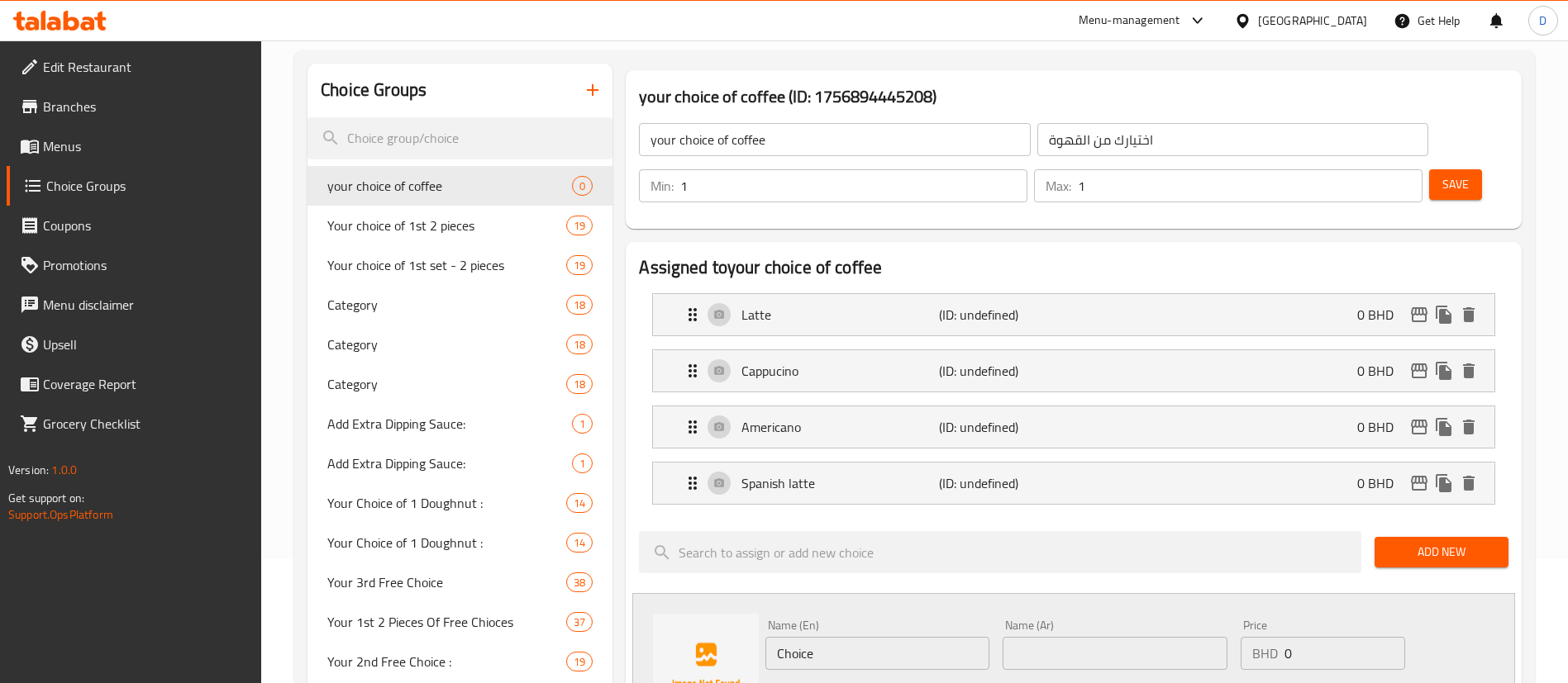
click at [808, 637] on input "Choice" at bounding box center [877, 653] width 224 height 33
paste input "Iced Latte"
type input "Iced Latte"
click at [1032, 637] on input "text" at bounding box center [1114, 653] width 224 height 33
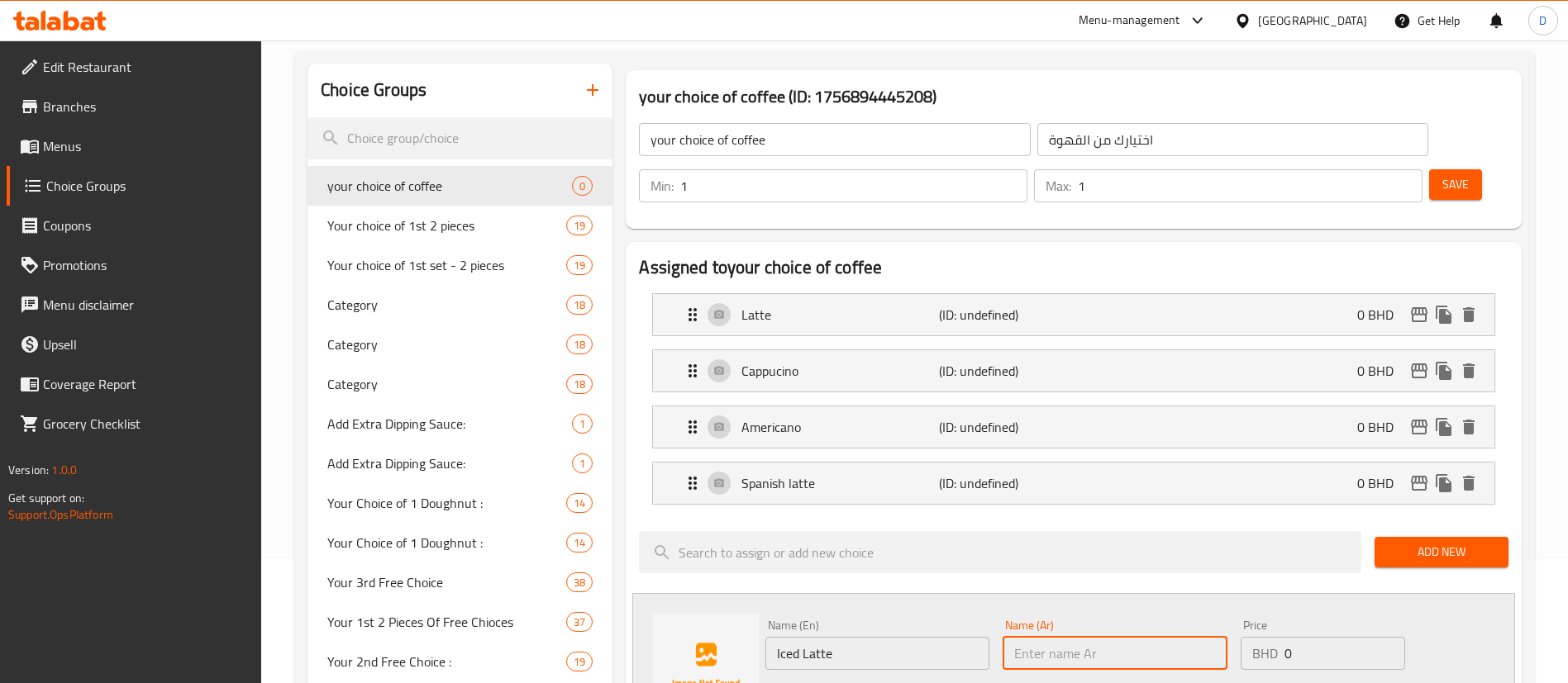
paste input "لاتيه مثلج"
type input "لاتيه مثلج"
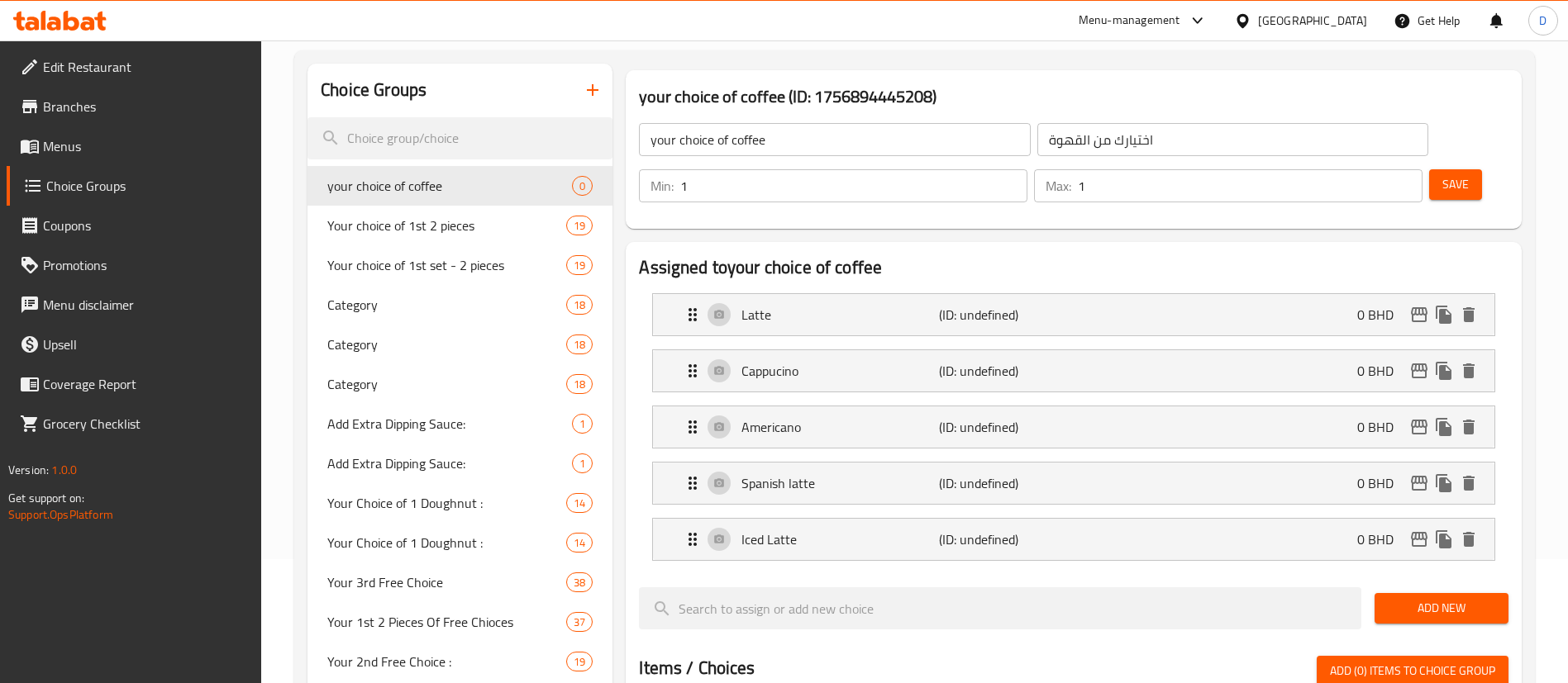
click at [1483, 598] on span "Add New" at bounding box center [1441, 608] width 107 height 21
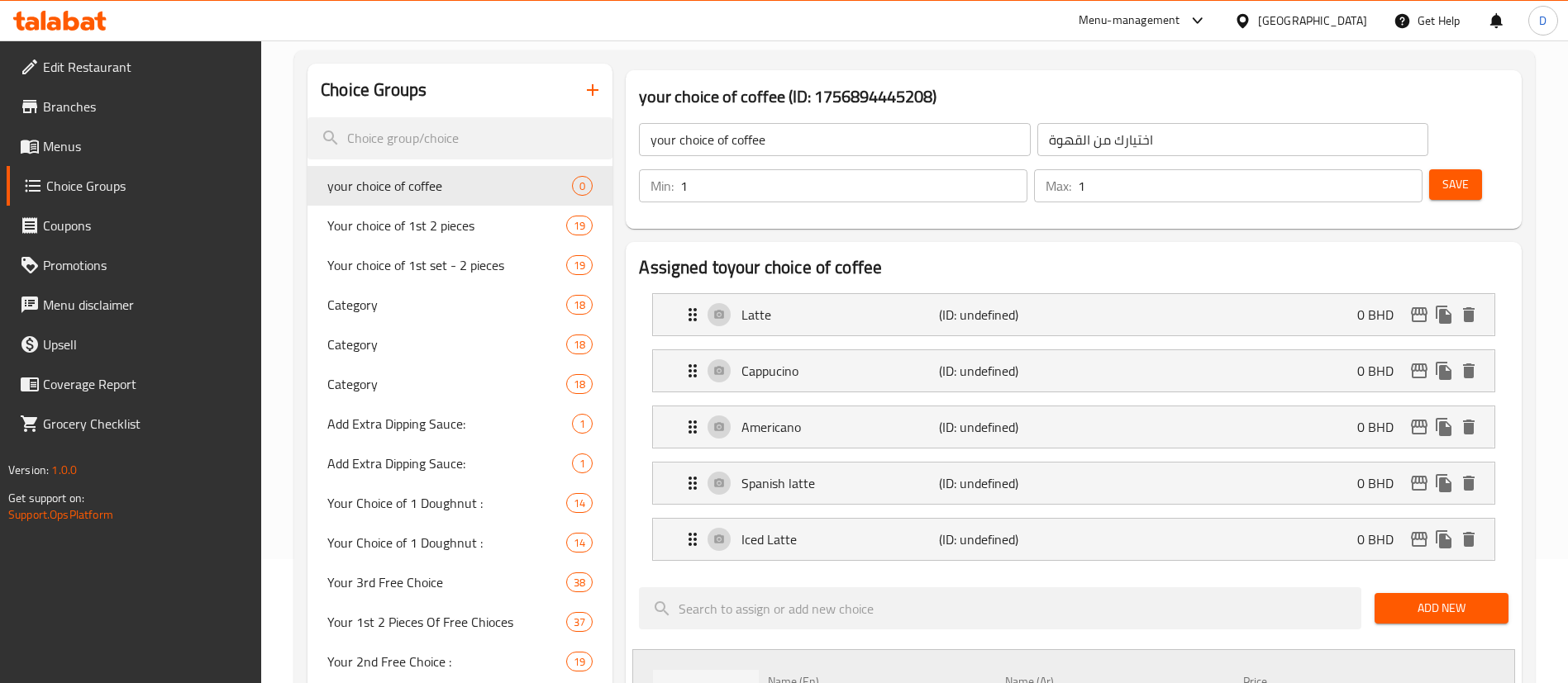
scroll to position [389, 0]
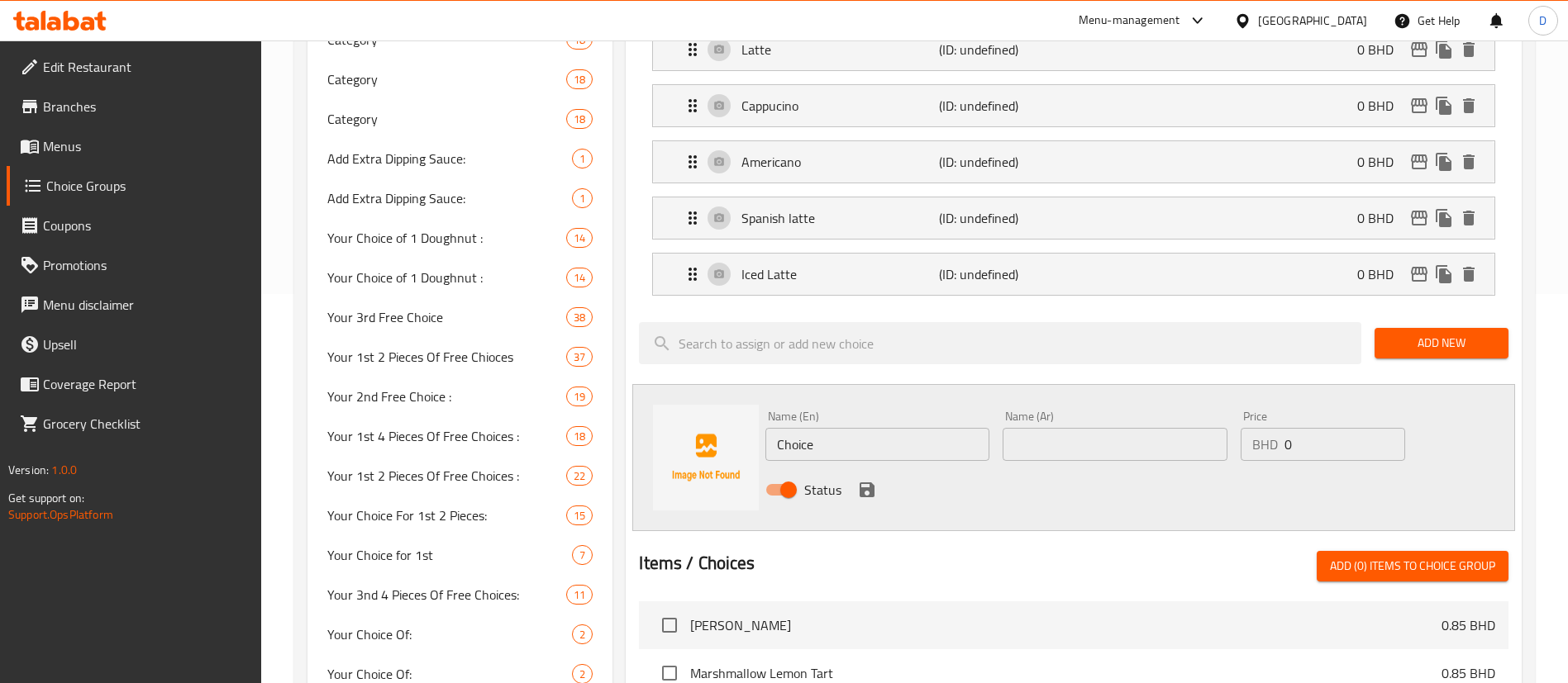
drag, startPoint x: 830, startPoint y: 392, endPoint x: 695, endPoint y: 394, distance: 135.0
click at [695, 394] on div "Name (En) Choice Name (En) Name (Ar) Name (Ar) Price BHD 0 Price Status" at bounding box center [1074, 457] width 883 height 147
paste input "Iced Cappucino"
type input "Iced Cappucino"
click at [1053, 384] on div "Name (En) Iced Cappucino Name (En) Name (Ar) Name (Ar) Price BHD 0 Price Status" at bounding box center [1074, 457] width 883 height 147
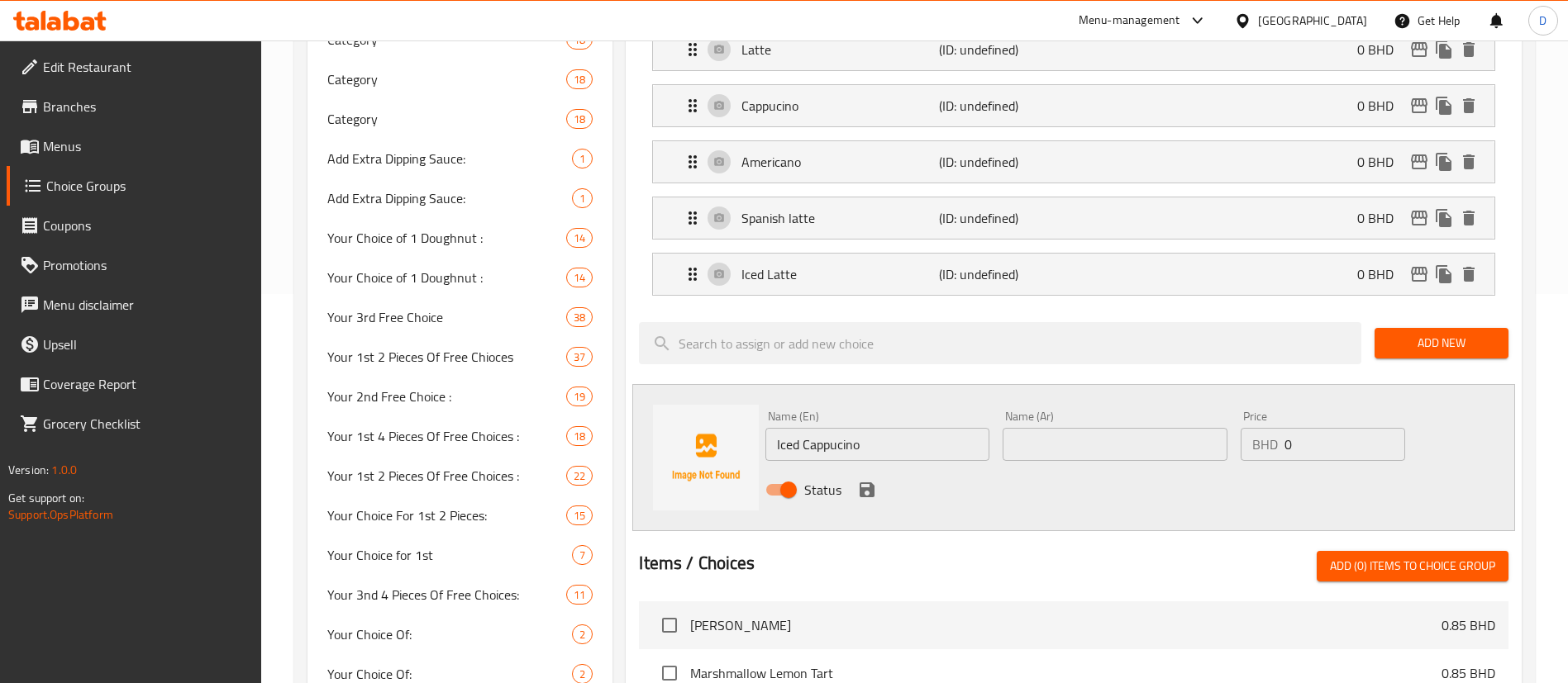
click at [1047, 428] on input "text" at bounding box center [1114, 444] width 224 height 33
paste input "كابتشينو مثلج"
type input "كابتشينو مثلج"
click at [866, 482] on icon "save" at bounding box center [867, 490] width 15 height 15
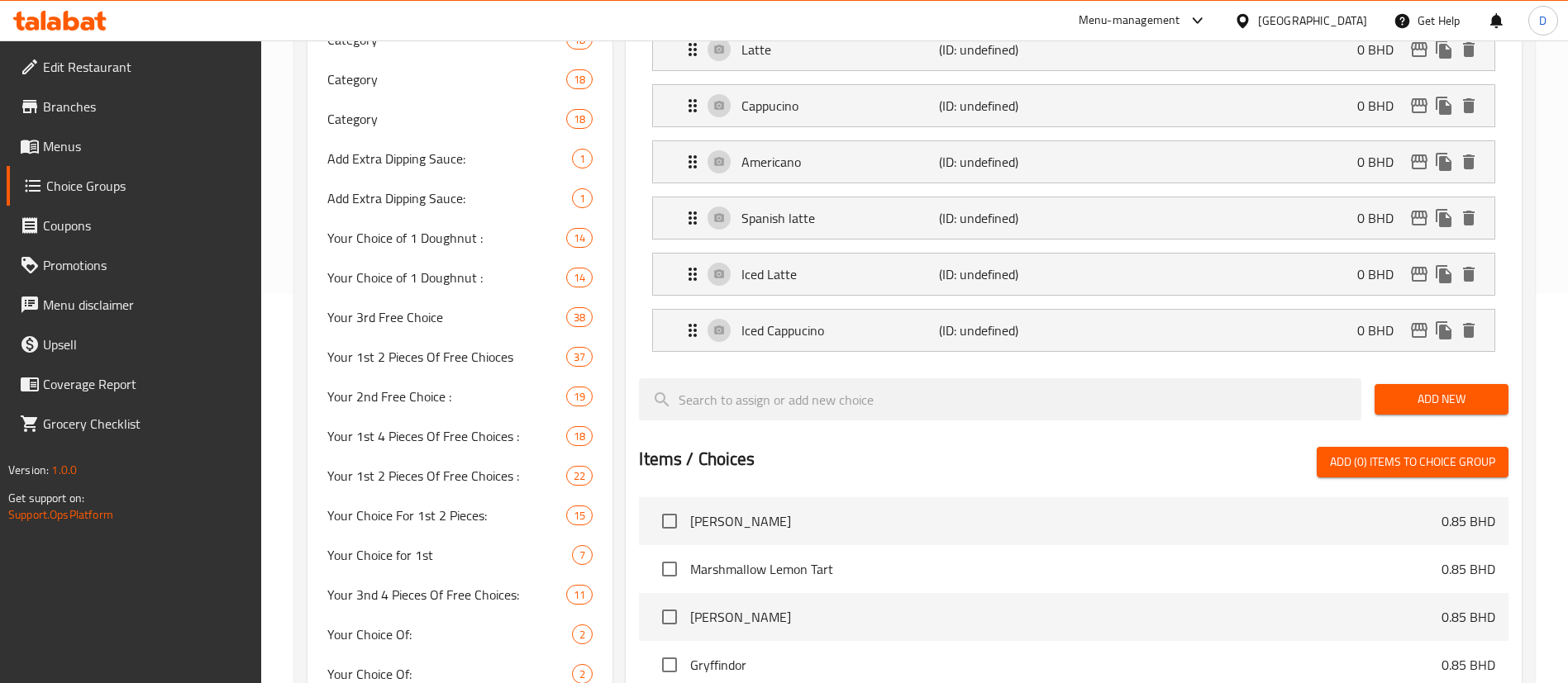
click at [1432, 384] on button "Add New" at bounding box center [1442, 399] width 134 height 30
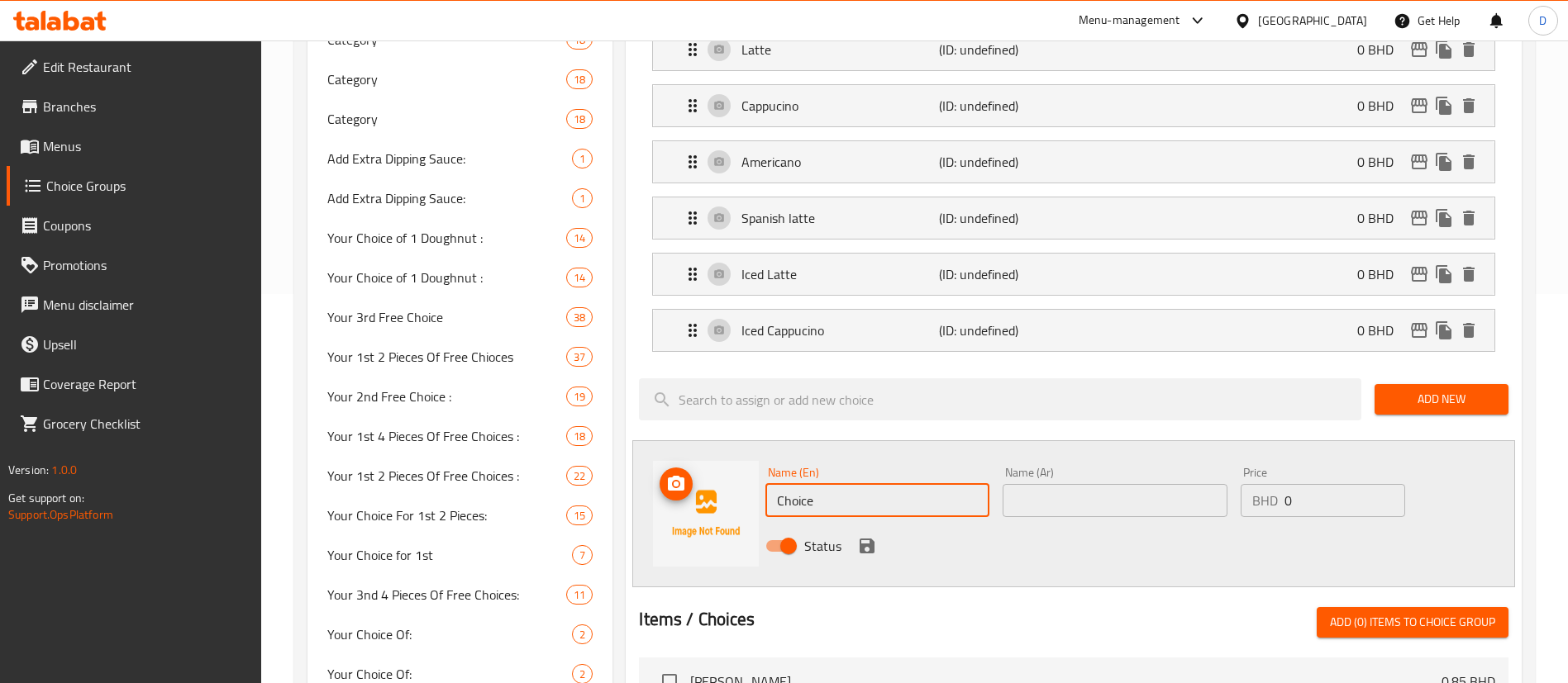
drag, startPoint x: 857, startPoint y: 444, endPoint x: 674, endPoint y: 459, distance: 183.6
click at [672, 458] on div "Name (En) Choice Name (En) Name (Ar) Name (Ar) Price BHD 0 Price Status" at bounding box center [1074, 514] width 883 height 147
paste input "Iced Americano"
type input "Iced Americano"
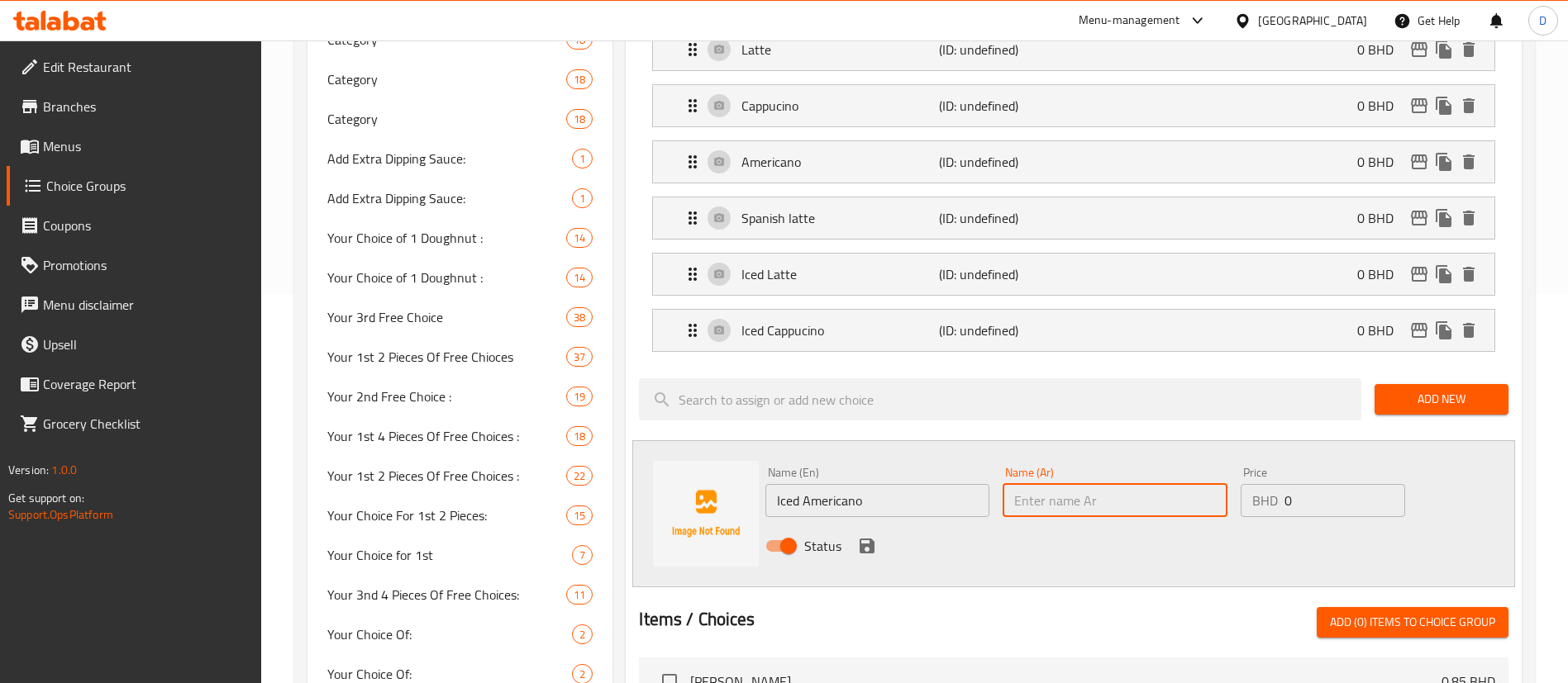
click at [1117, 484] on input "text" at bounding box center [1114, 500] width 224 height 33
paste input "أمريكانو مثلج"
type input "أمريكانو مثلج"
drag, startPoint x: 877, startPoint y: 496, endPoint x: 320, endPoint y: 3, distance: 743.8
click at [875, 534] on button "save" at bounding box center [867, 546] width 25 height 25
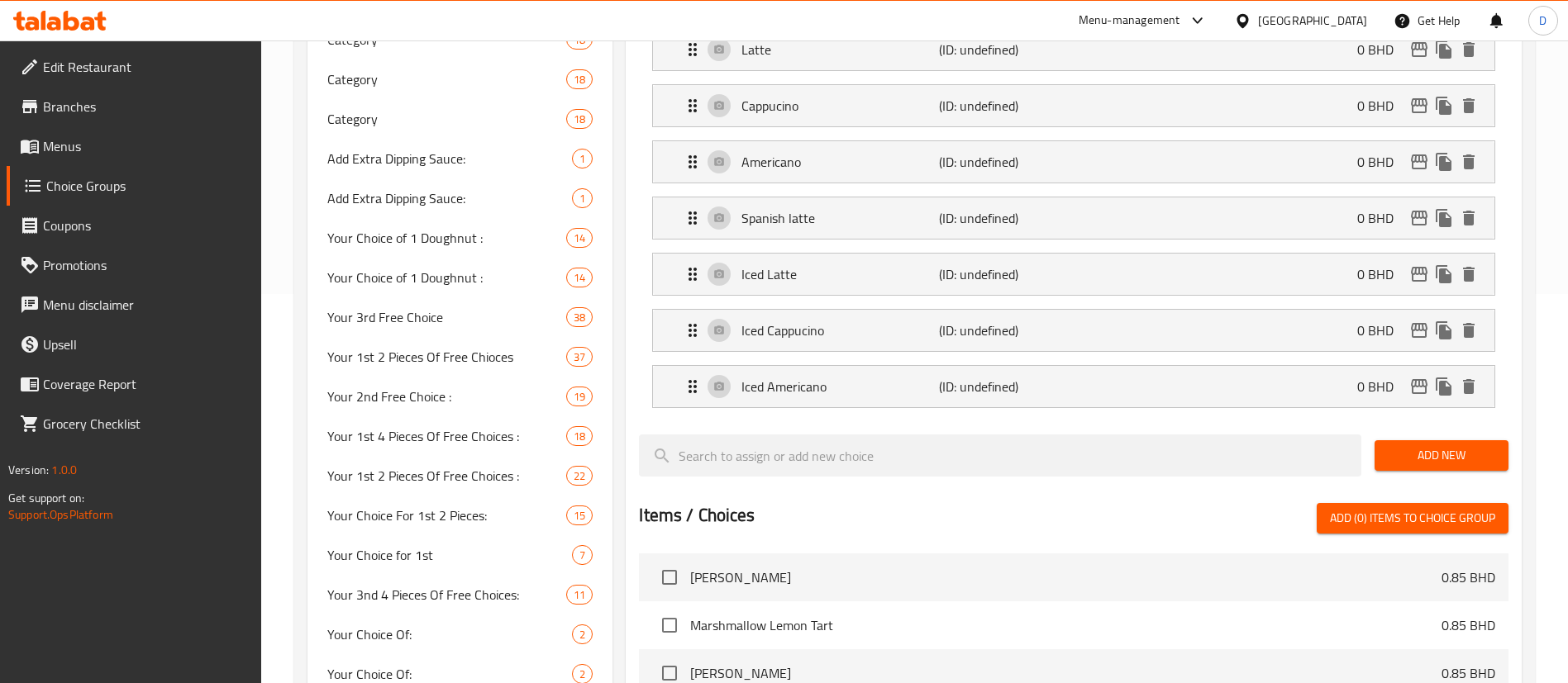
click at [1409, 446] on span "Add New" at bounding box center [1441, 456] width 107 height 21
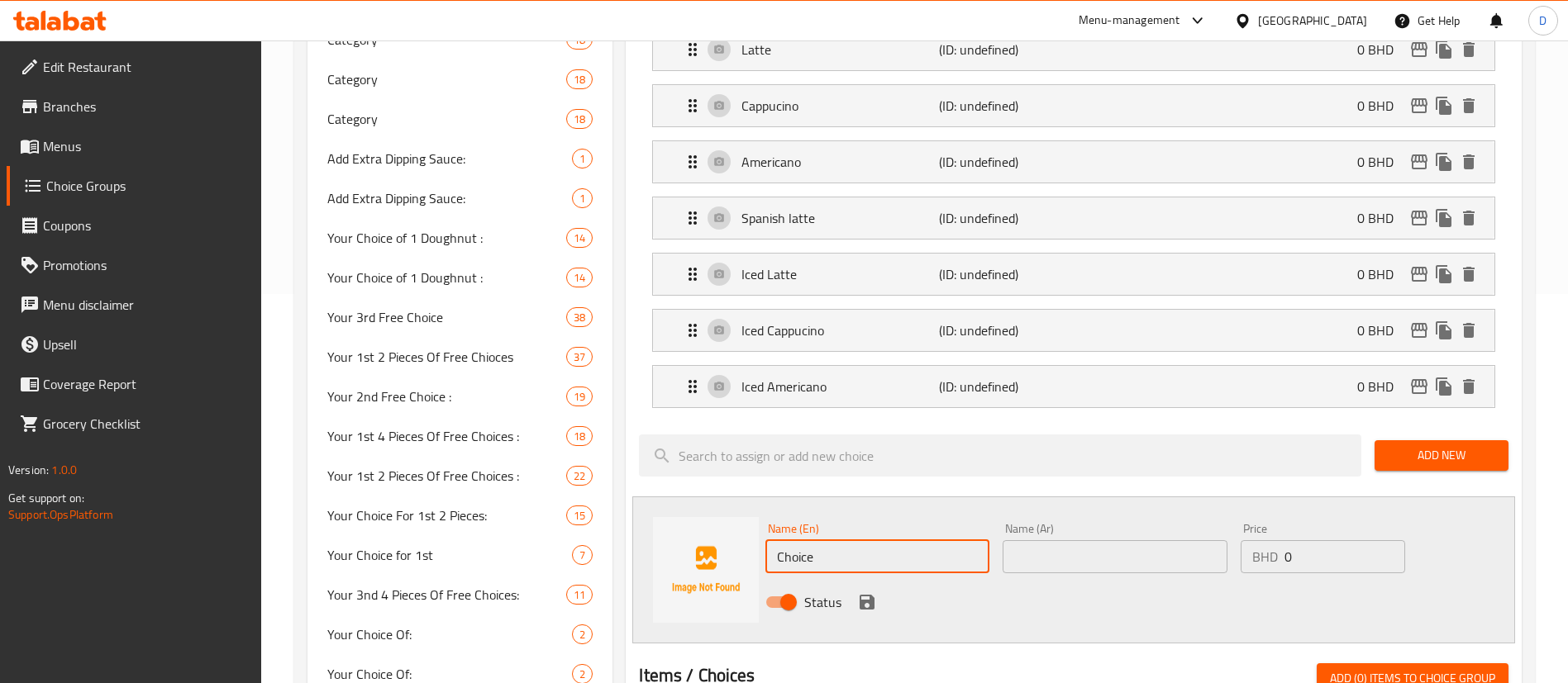
drag, startPoint x: 818, startPoint y: 508, endPoint x: 673, endPoint y: 515, distance: 145.2
click at [667, 520] on div "Name (En) Choice Name (En) Name (Ar) Name (Ar) Price BHD 0 Price Status" at bounding box center [1074, 570] width 883 height 147
paste input "Ice Spanish latt"
type input "Ice Spanish latte"
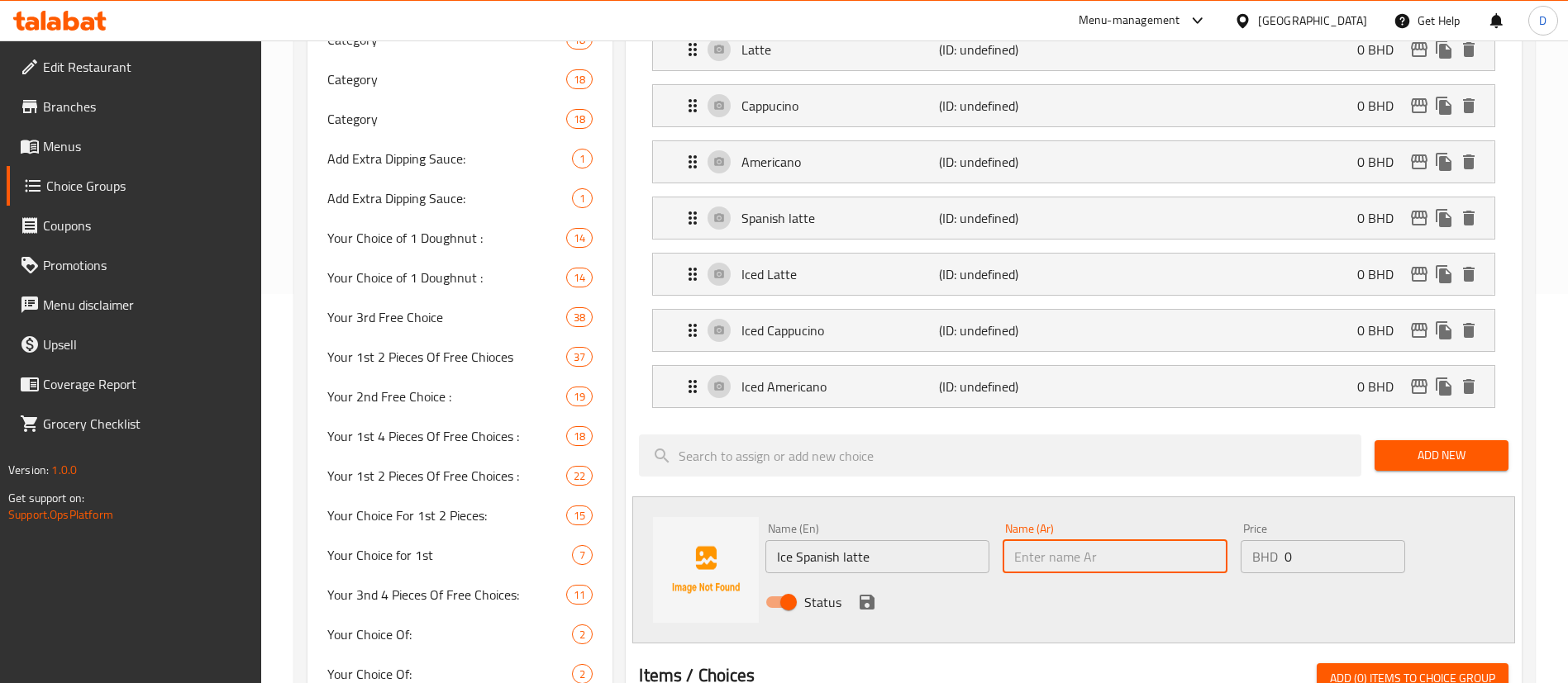
click at [1086, 540] on input "text" at bounding box center [1114, 556] width 224 height 33
paste input "لاتيه إسباني مثلج"
type input "لاتيه إسباني مثلج"
click at [881, 580] on div "Status" at bounding box center [1115, 602] width 712 height 44
click at [865, 595] on icon "save" at bounding box center [867, 602] width 15 height 15
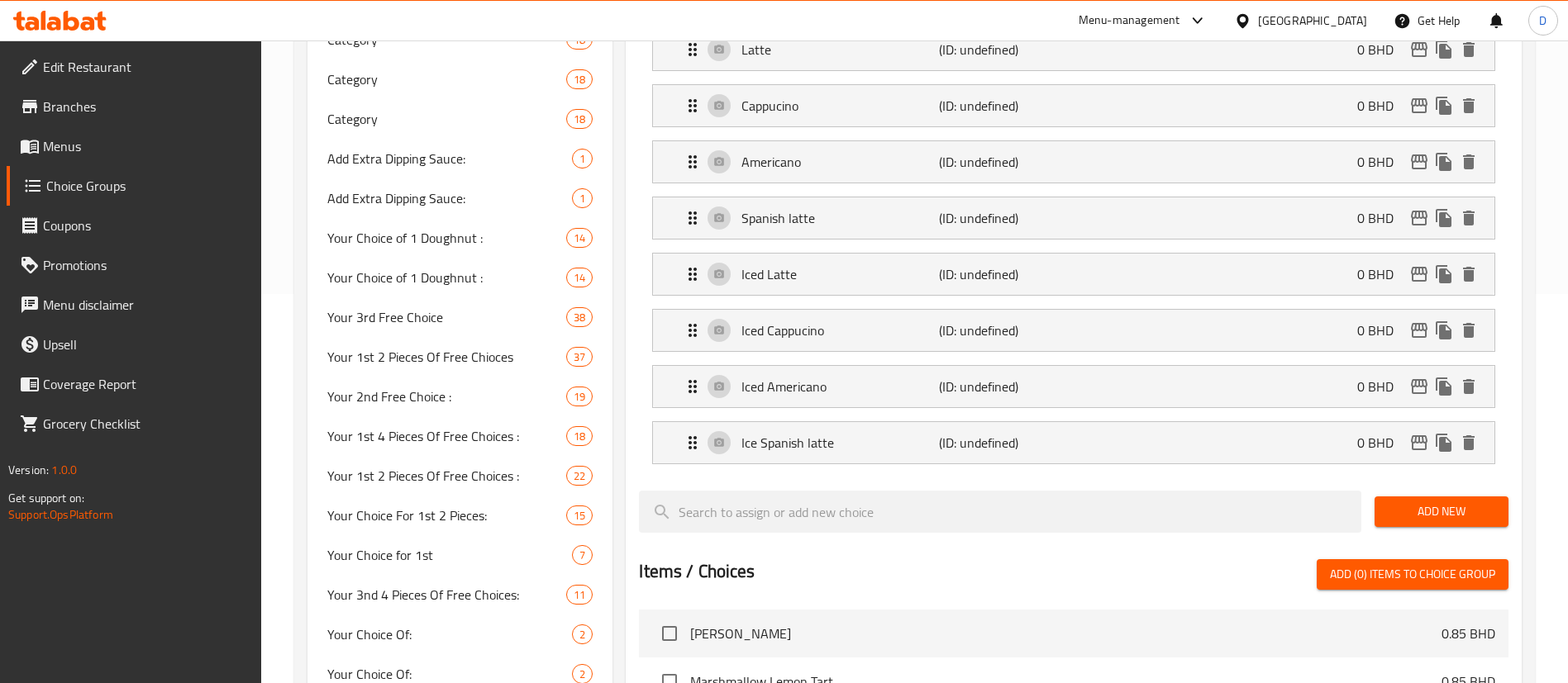
scroll to position [141, 0]
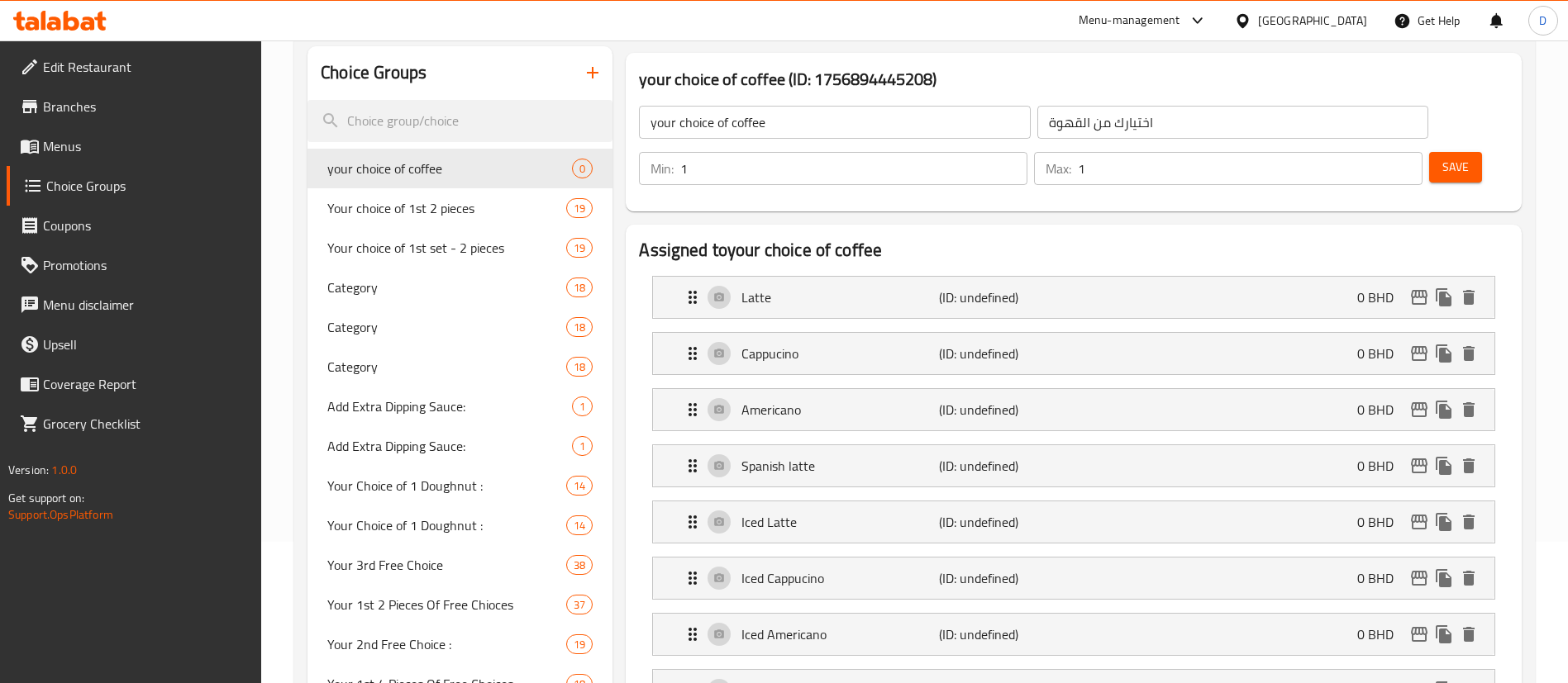
click at [1442, 157] on span "Save" at bounding box center [1456, 167] width 27 height 21
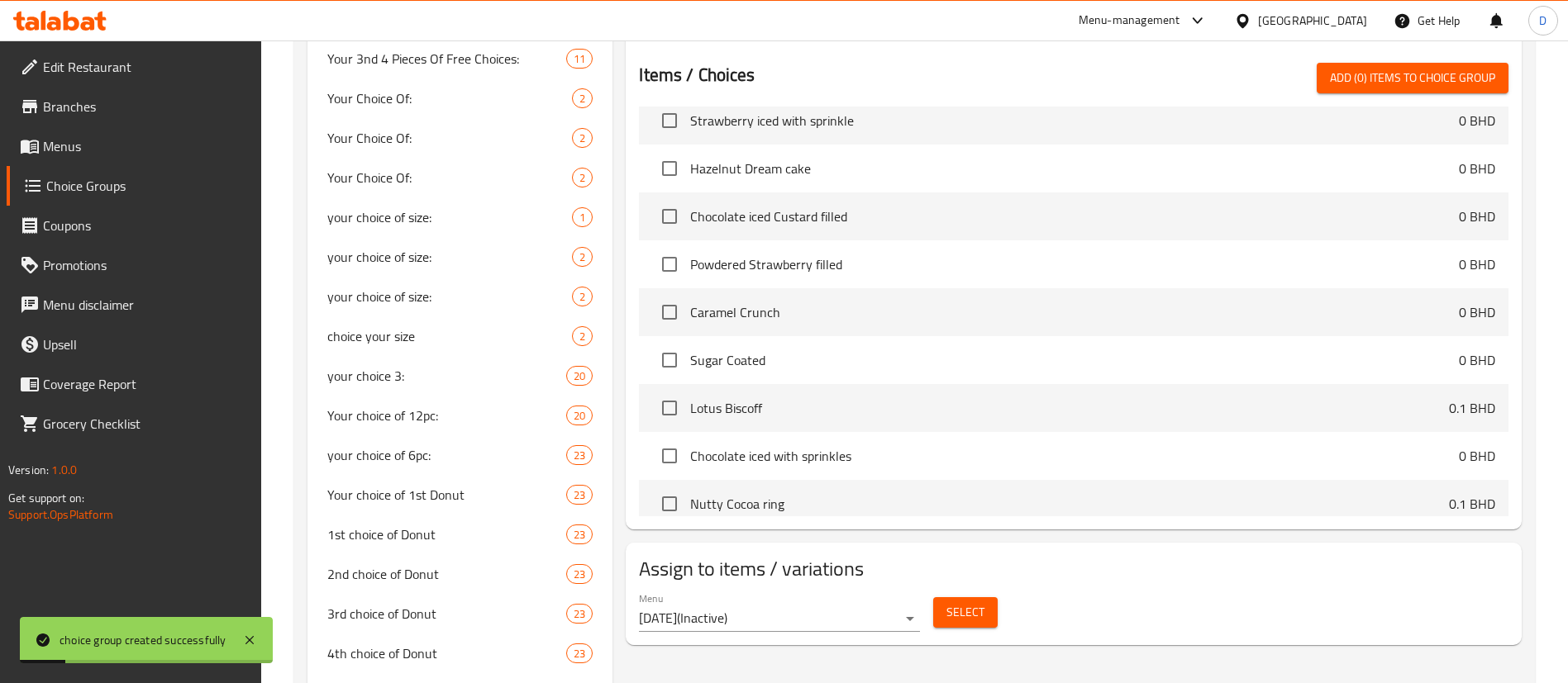
scroll to position [1009, 0]
